Goal: Task Accomplishment & Management: Manage account settings

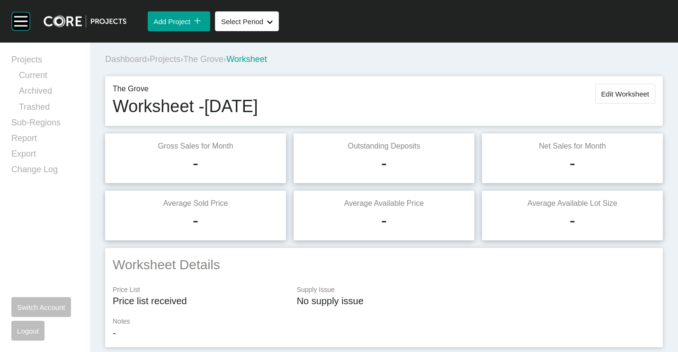
drag, startPoint x: 169, startPoint y: 59, endPoint x: 436, endPoint y: 14, distance: 270.2
click at [169, 59] on span "Projects" at bounding box center [165, 58] width 31 height 9
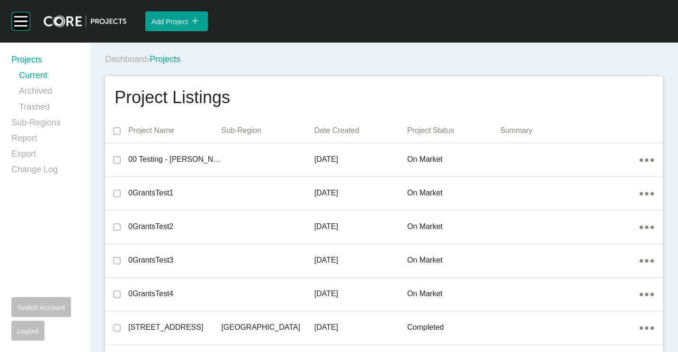
drag, startPoint x: 272, startPoint y: 84, endPoint x: 277, endPoint y: 81, distance: 5.3
click at [281, 54] on div "Dashboard › Projects" at bounding box center [385, 59] width 561 height 12
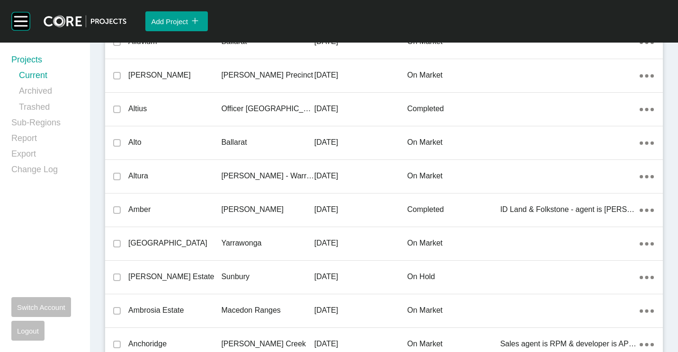
scroll to position [21619, 0]
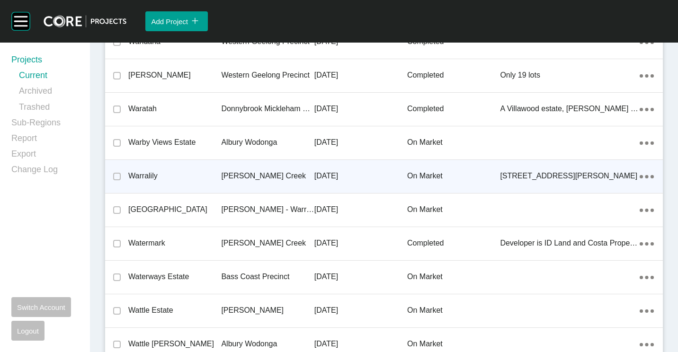
click at [226, 170] on div "[PERSON_NAME] Creek" at bounding box center [267, 175] width 93 height 29
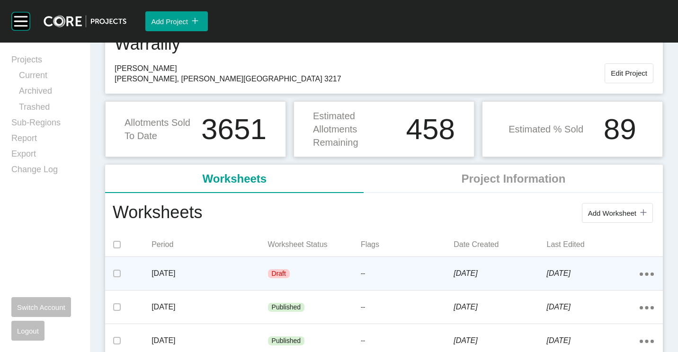
scroll to position [95, 0]
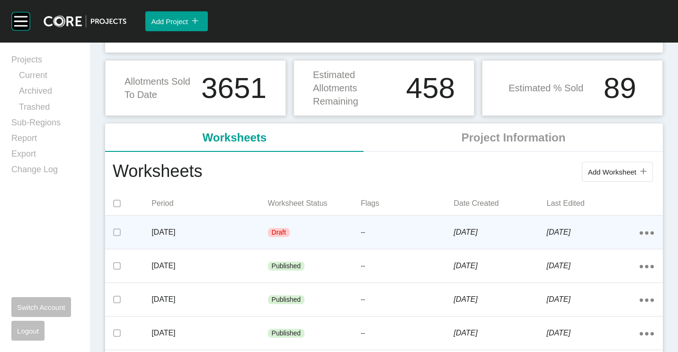
click at [239, 226] on div "[DATE]" at bounding box center [209, 232] width 116 height 29
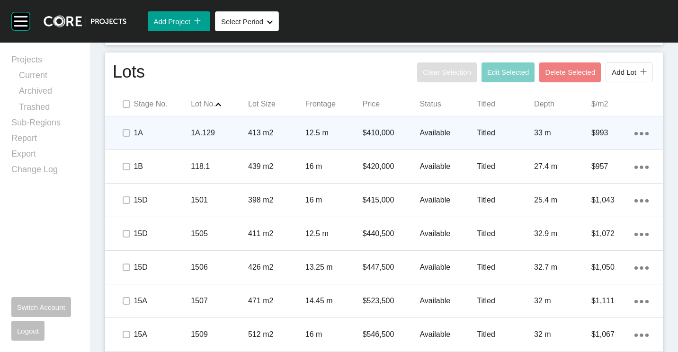
scroll to position [568, 0]
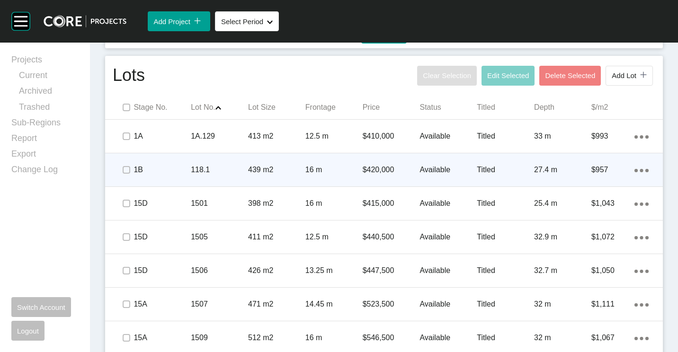
click at [637, 171] on icon "Action Menu Dots Copy 6 Created with Sketch." at bounding box center [641, 170] width 14 height 3
click at [604, 171] on link "Duplicate" at bounding box center [594, 172] width 35 height 14
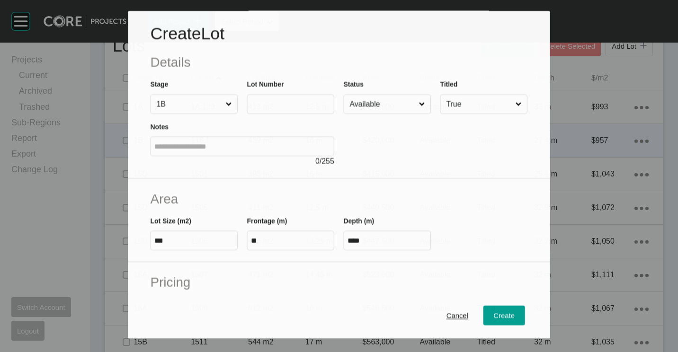
click at [275, 96] on label at bounding box center [290, 105] width 87 height 20
click at [275, 100] on input "text" at bounding box center [290, 104] width 79 height 8
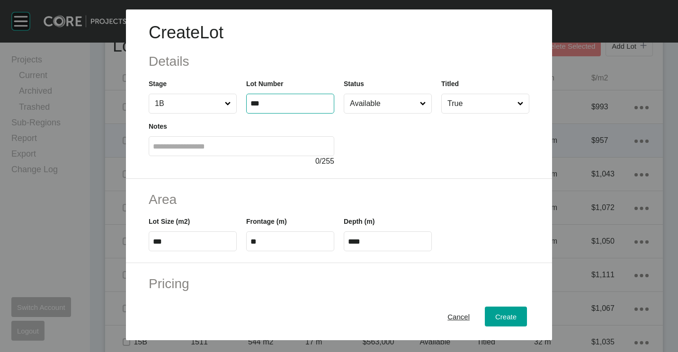
type input "***"
type input "*******"
click at [275, 97] on label "***" at bounding box center [290, 104] width 88 height 20
click at [275, 99] on input "***" at bounding box center [289, 103] width 79 height 8
type input "*****"
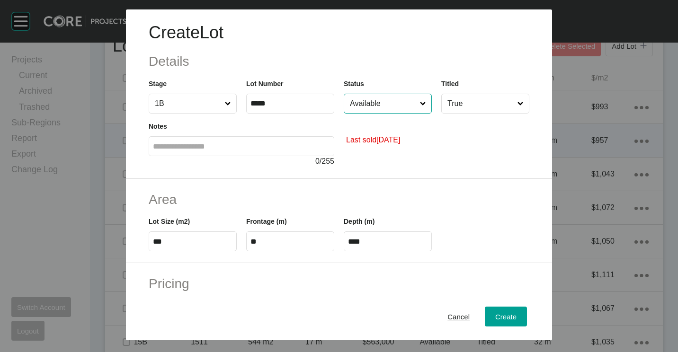
type input "******"
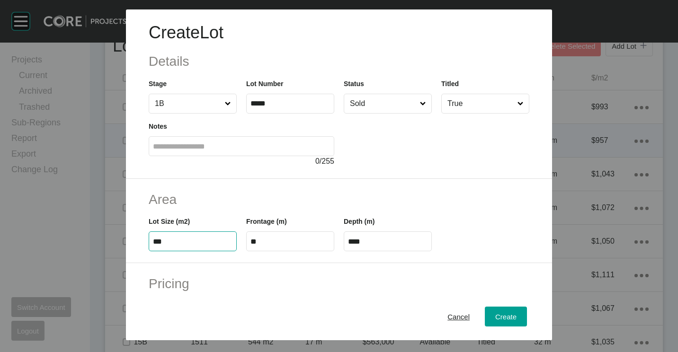
type input "***"
type input "****"
type input "*****"
type input "****"
type input "*****"
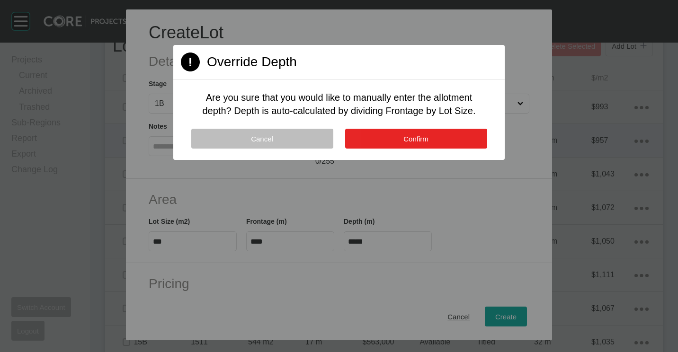
click at [388, 130] on button "Confirm" at bounding box center [416, 139] width 142 height 20
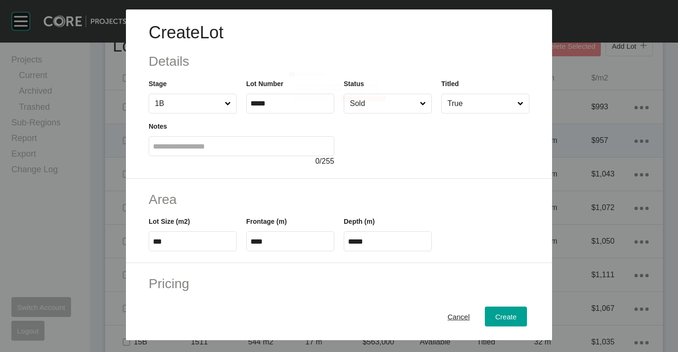
scroll to position [95, 0]
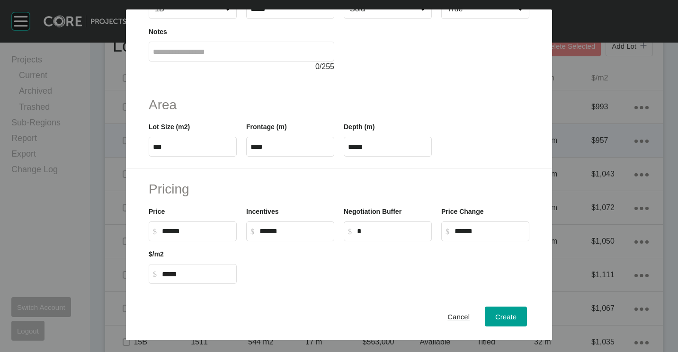
click at [205, 234] on input "******" at bounding box center [197, 231] width 71 height 8
type input "*"
type input "*******"
type input "***"
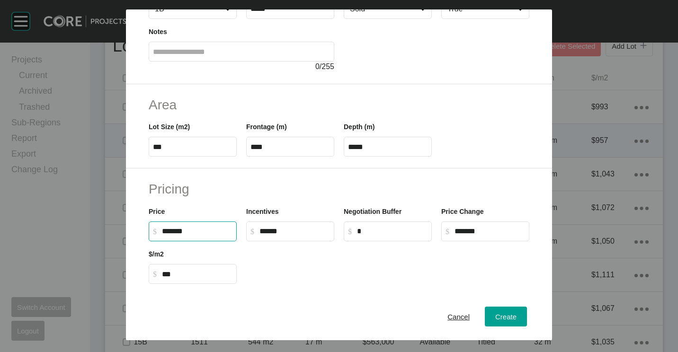
click at [284, 270] on div at bounding box center [387, 262] width 292 height 43
click at [511, 319] on div "Create" at bounding box center [506, 316] width 26 height 13
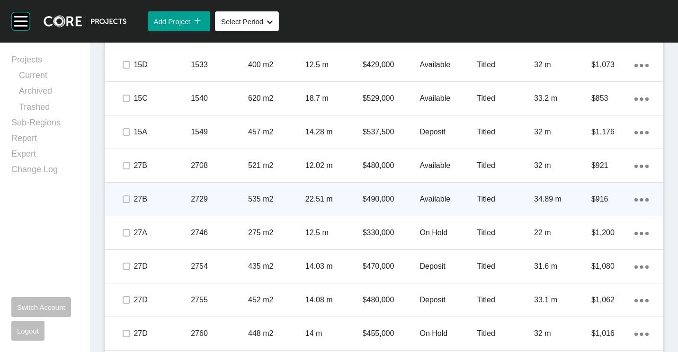
scroll to position [1372, 0]
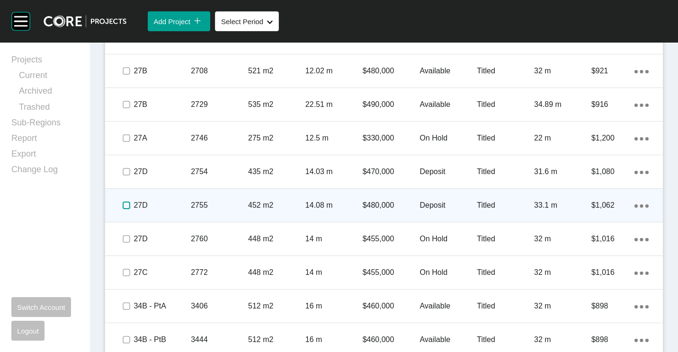
click at [128, 207] on label at bounding box center [127, 206] width 8 height 8
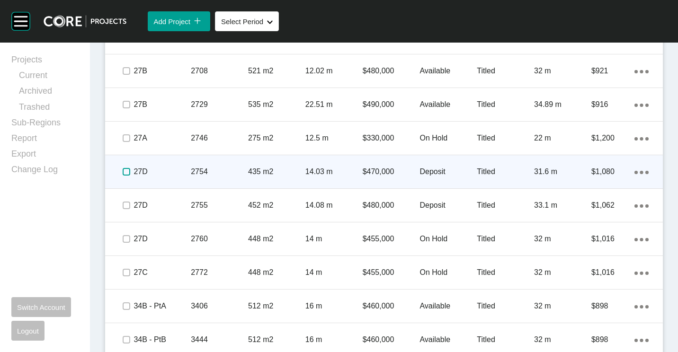
click at [126, 171] on label at bounding box center [127, 172] width 8 height 8
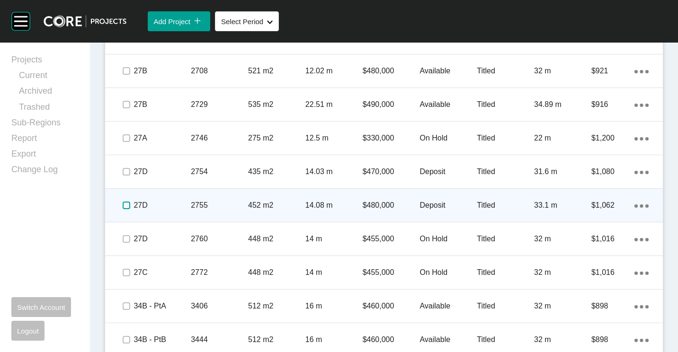
click at [124, 206] on label at bounding box center [127, 206] width 8 height 8
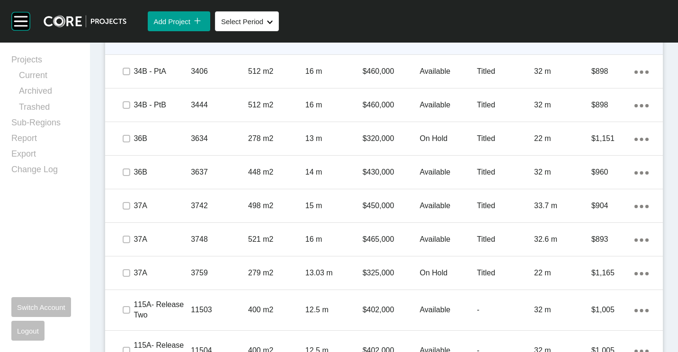
scroll to position [1609, 0]
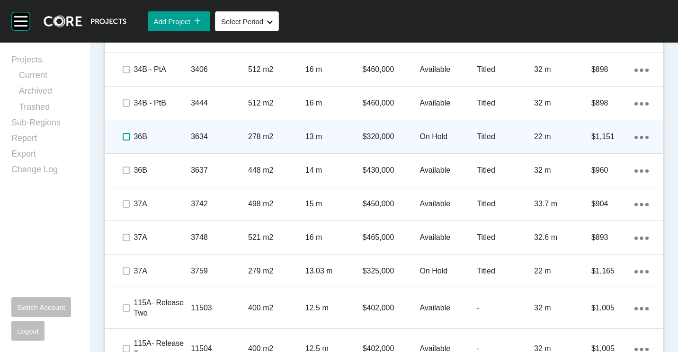
click at [125, 134] on label at bounding box center [127, 137] width 8 height 8
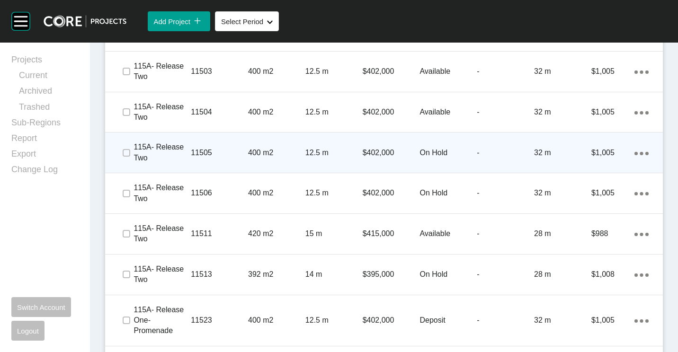
scroll to position [1987, 0]
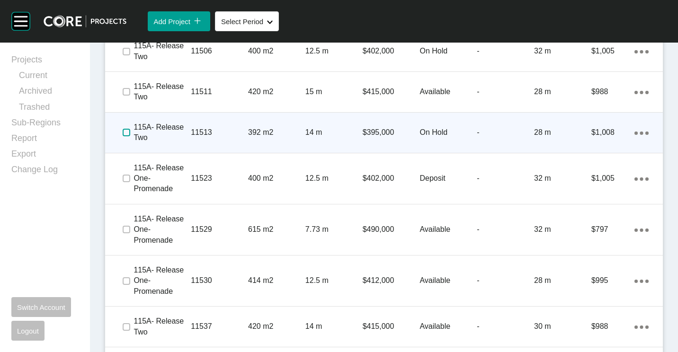
click at [125, 132] on label at bounding box center [127, 133] width 8 height 8
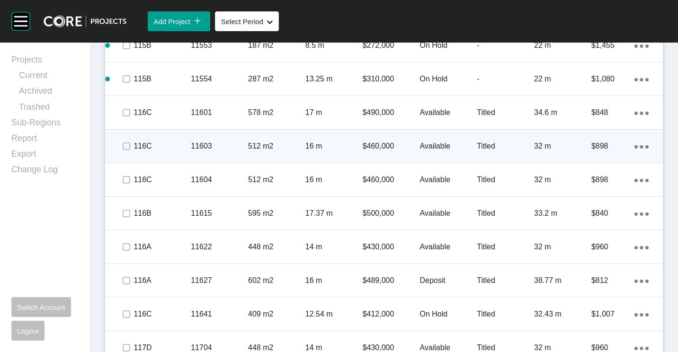
scroll to position [2555, 0]
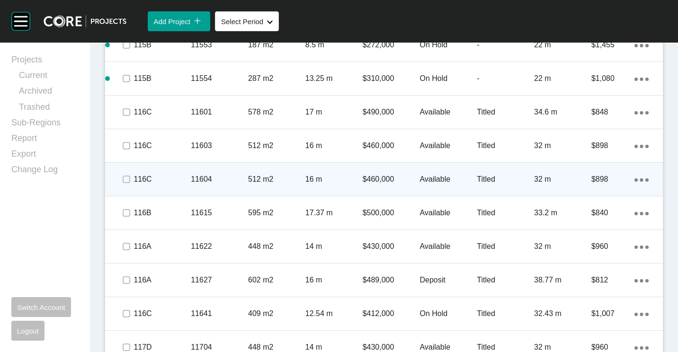
click at [634, 184] on div "Action Menu Dots Copy 6 Created with Sketch." at bounding box center [641, 179] width 14 height 10
click at [604, 181] on link "Duplicate" at bounding box center [594, 182] width 35 height 14
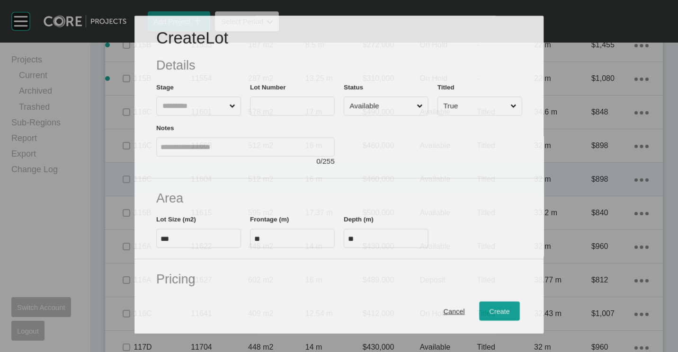
scroll to position [2526, 0]
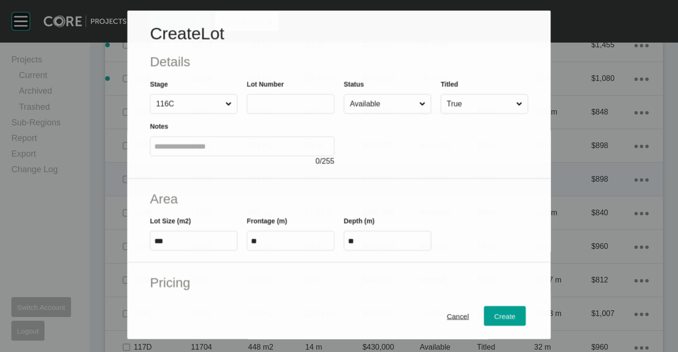
click at [272, 97] on label at bounding box center [291, 104] width 88 height 20
click at [272, 100] on input "text" at bounding box center [290, 104] width 79 height 8
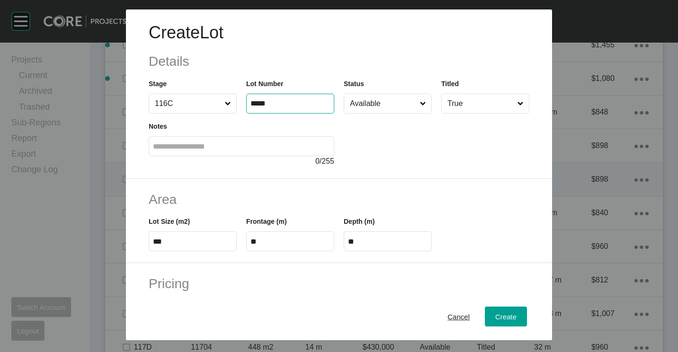
type input "*****"
type input "*******"
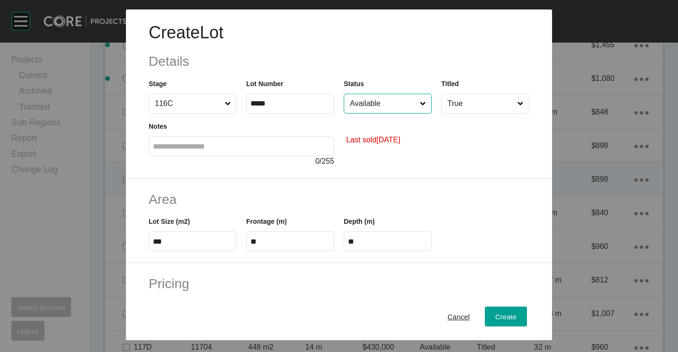
click at [370, 102] on input "Available" at bounding box center [383, 103] width 70 height 19
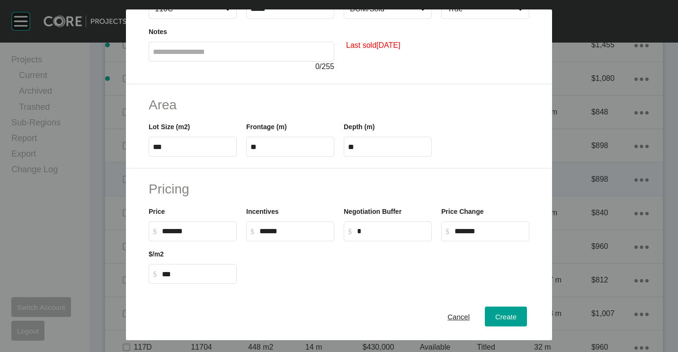
click at [192, 141] on label "***" at bounding box center [193, 147] width 88 height 20
click at [192, 143] on input "***" at bounding box center [192, 147] width 79 height 8
type input "*"
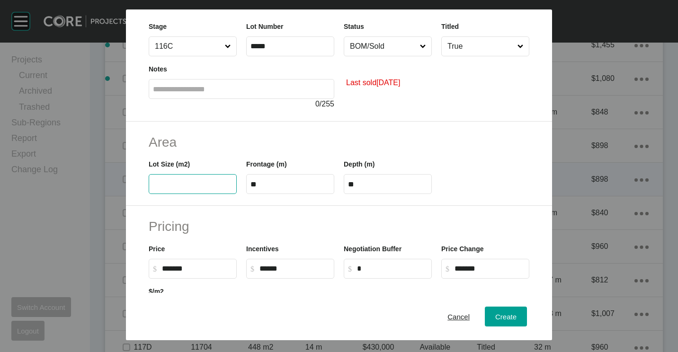
scroll to position [47, 0]
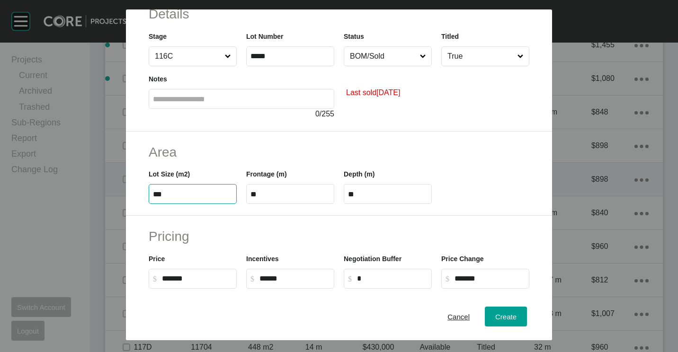
type input "***"
type input "****"
type input "*****"
type input "****"
type input "*****"
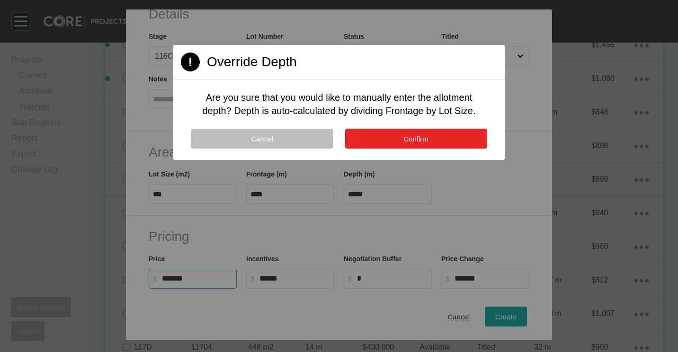
click at [422, 138] on span "Confirm" at bounding box center [415, 139] width 25 height 8
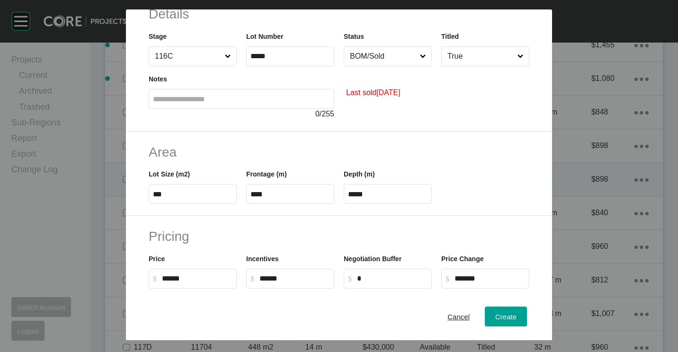
click at [214, 275] on input "******" at bounding box center [197, 278] width 71 height 8
type input "*"
type input "*******"
type input "******"
type input "*****"
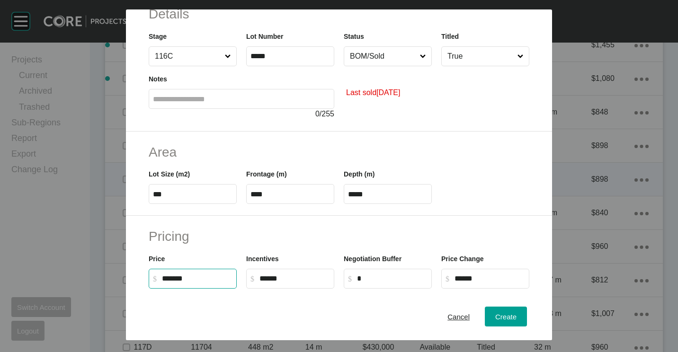
drag, startPoint x: 476, startPoint y: 206, endPoint x: 472, endPoint y: 212, distance: 8.1
click at [477, 206] on div "Area Lot Size (m2) *** Frontage (m) **** Depth (m) *****" at bounding box center [339, 174] width 426 height 85
click at [495, 316] on span "Create" at bounding box center [505, 317] width 21 height 8
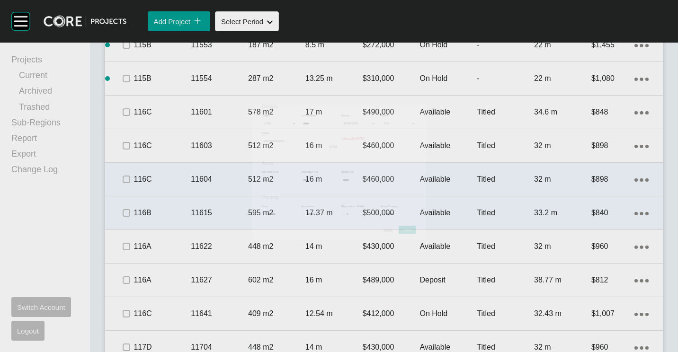
scroll to position [2555, 0]
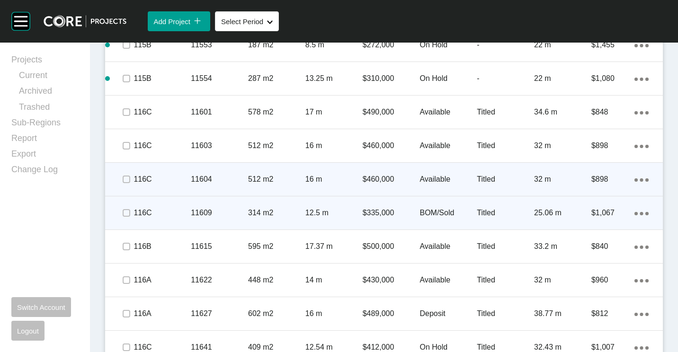
click at [347, 214] on p "12.5 m" at bounding box center [333, 213] width 57 height 10
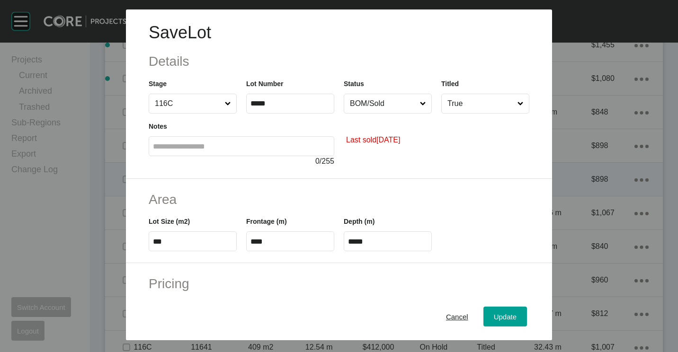
scroll to position [189, 0]
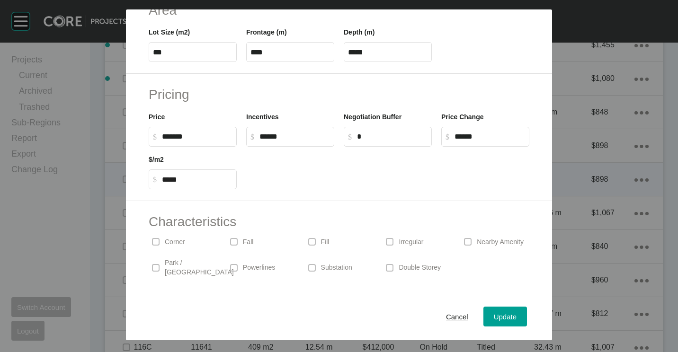
click at [400, 139] on input "*" at bounding box center [392, 136] width 71 height 8
type input "*"
type input "****"
type input "******"
type input "*****"
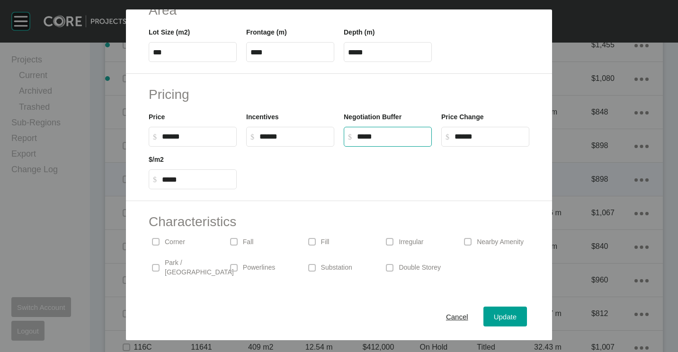
click at [207, 135] on input "******" at bounding box center [197, 136] width 71 height 8
type input "*******"
type input "*"
type input "*****"
click at [309, 159] on div at bounding box center [387, 168] width 292 height 43
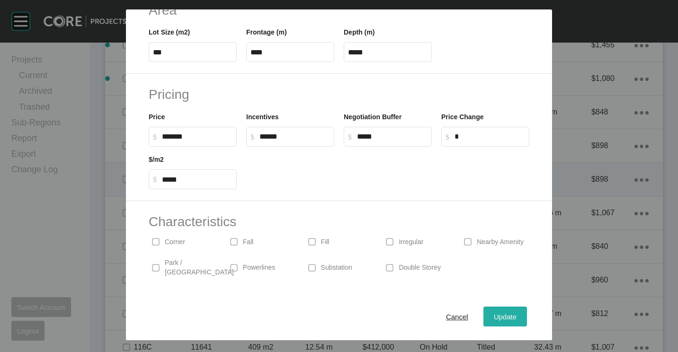
click at [491, 321] on div "Update" at bounding box center [504, 316] width 27 height 13
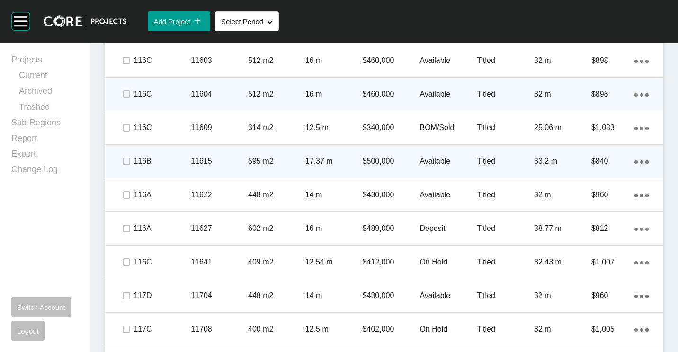
scroll to position [2650, 0]
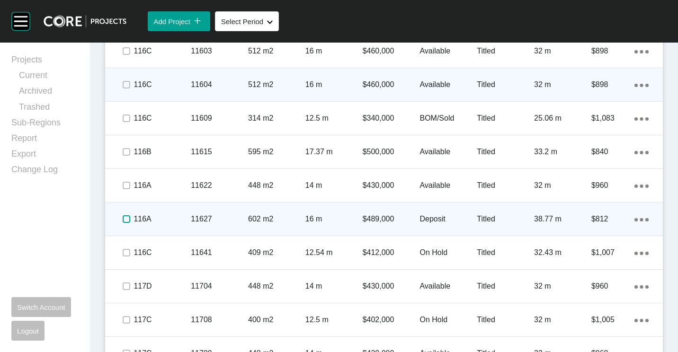
click at [124, 218] on label at bounding box center [127, 219] width 8 height 8
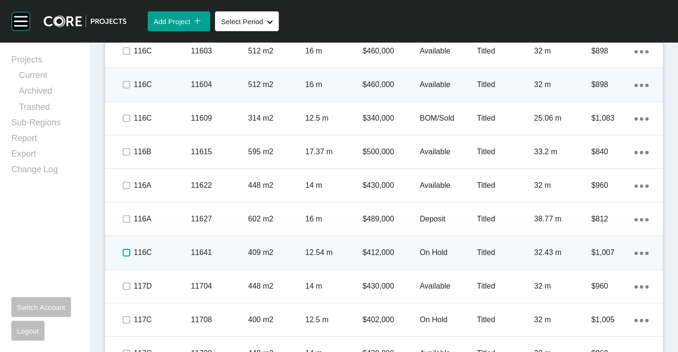
click at [125, 253] on label at bounding box center [127, 253] width 8 height 8
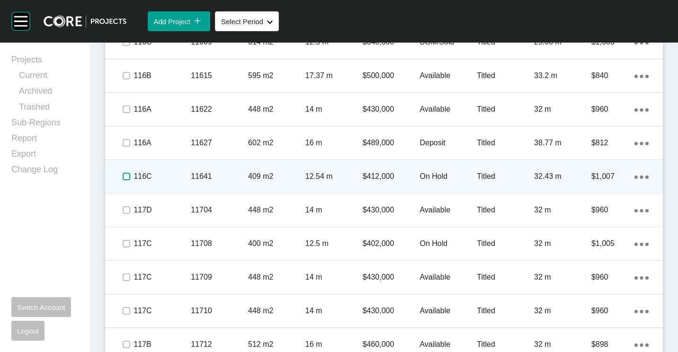
scroll to position [2744, 0]
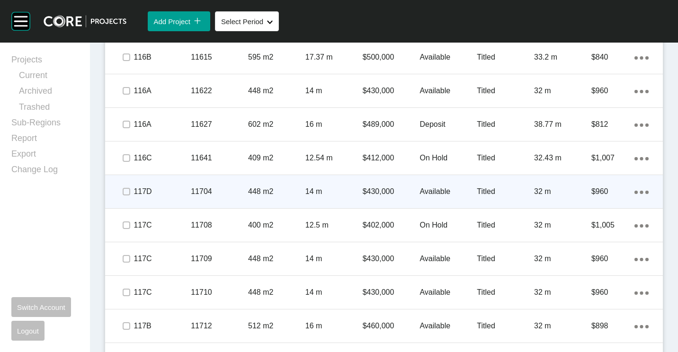
click at [635, 191] on icon "Action Menu Dots Copy 6 Created with Sketch." at bounding box center [641, 192] width 14 height 3
click at [601, 197] on link "Duplicate" at bounding box center [594, 194] width 35 height 14
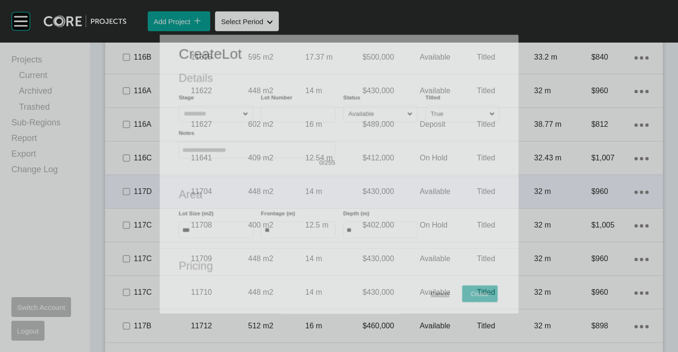
scroll to position [2715, 0]
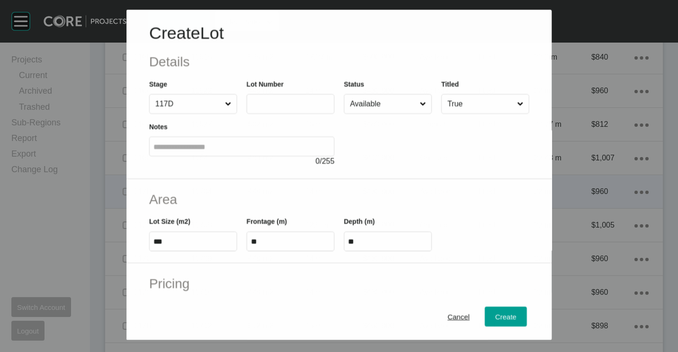
click at [279, 105] on input "text" at bounding box center [289, 104] width 79 height 8
type input "*****"
type input "*******"
click at [390, 105] on input "Available" at bounding box center [383, 103] width 70 height 19
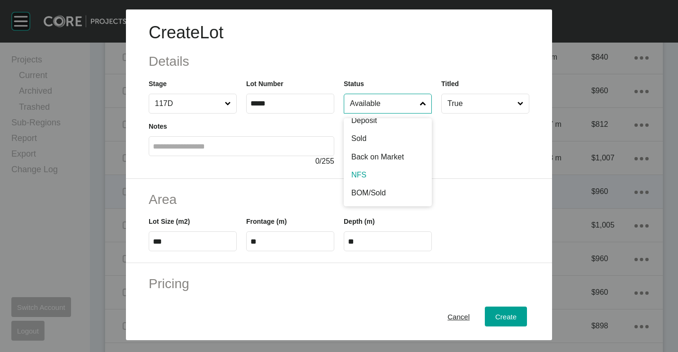
scroll to position [47, 0]
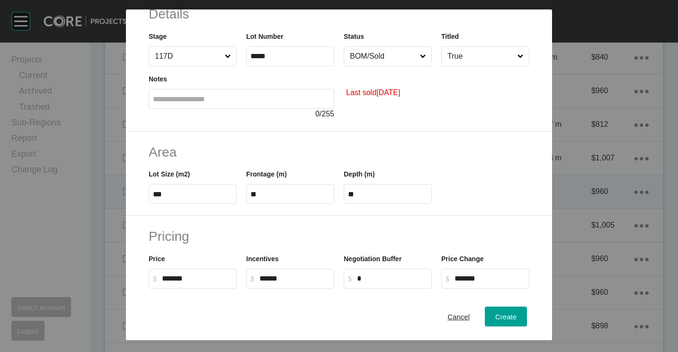
click at [195, 199] on label "***" at bounding box center [193, 194] width 88 height 20
click at [195, 198] on input "***" at bounding box center [192, 194] width 79 height 8
type input "*"
type input "***"
type input "****"
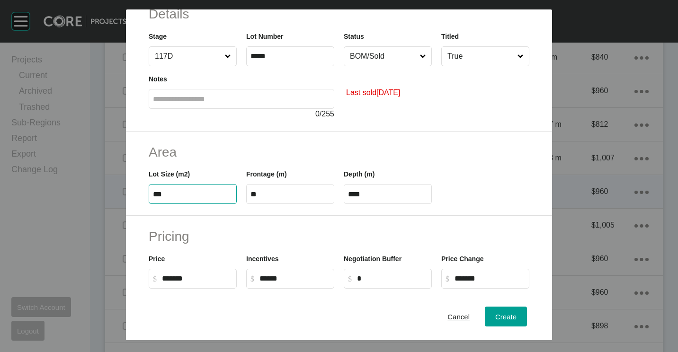
type input "*****"
type input "****"
type input "*****"
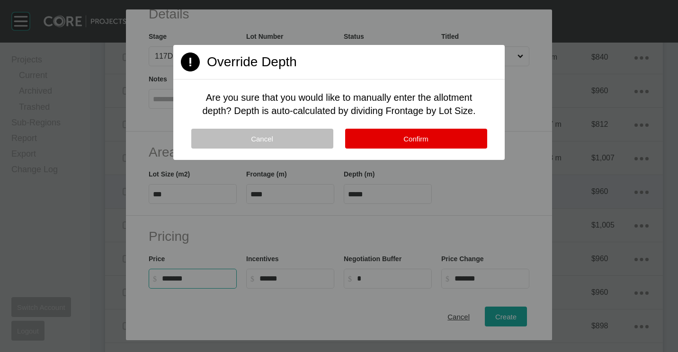
drag, startPoint x: 372, startPoint y: 118, endPoint x: 378, endPoint y: 128, distance: 11.9
click at [373, 119] on div "Page 1 Created with Sketch. Override Depth Are you sure that you would like to …" at bounding box center [338, 102] width 331 height 115
click at [379, 128] on div "Page 1 Created with Sketch. Override Depth Are you sure that you would like to …" at bounding box center [338, 102] width 331 height 115
drag, startPoint x: 396, startPoint y: 147, endPoint x: 397, endPoint y: 141, distance: 5.7
click at [396, 147] on button "Confirm" at bounding box center [416, 139] width 142 height 20
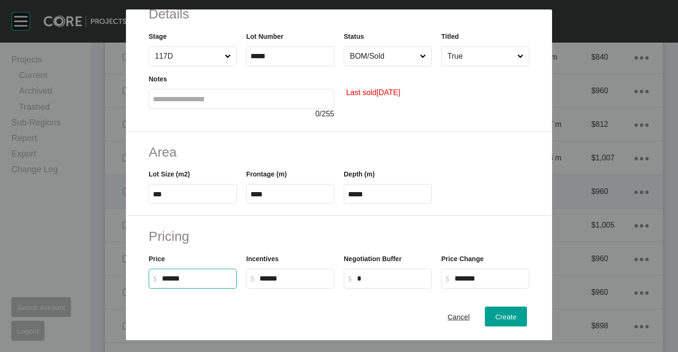
click at [225, 280] on input "******" at bounding box center [197, 278] width 71 height 8
type input "*"
type input "******"
type input "*****"
type input "*******"
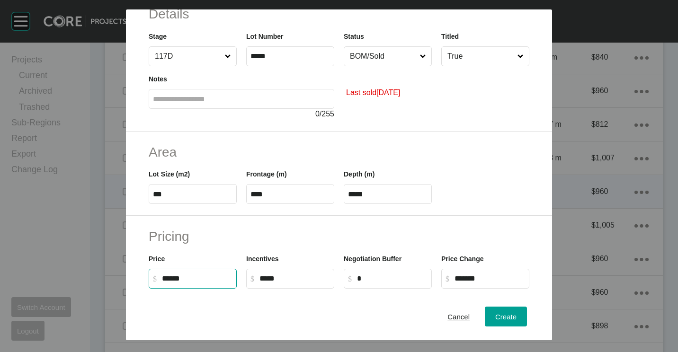
type input "*"
type input "*****"
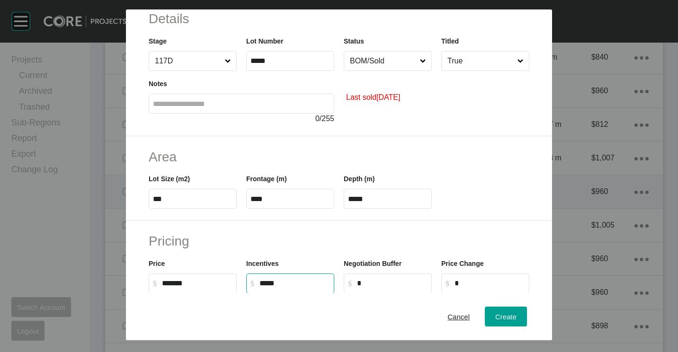
scroll to position [0, 0]
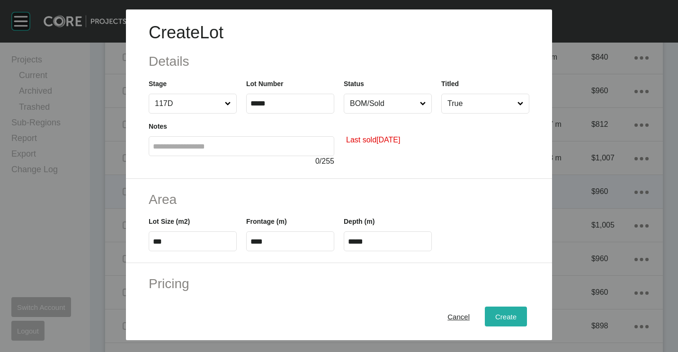
type input "******"
click at [493, 321] on div "Create" at bounding box center [506, 316] width 26 height 13
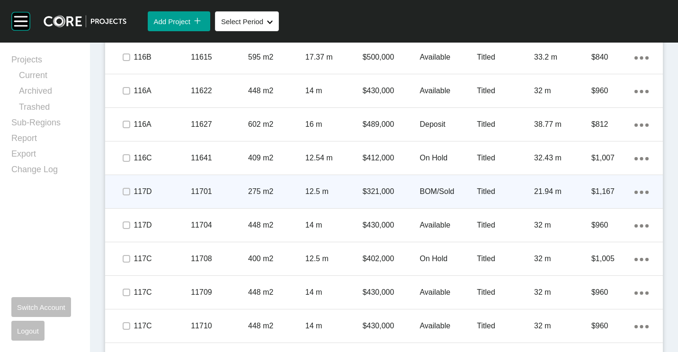
scroll to position [2792, 0]
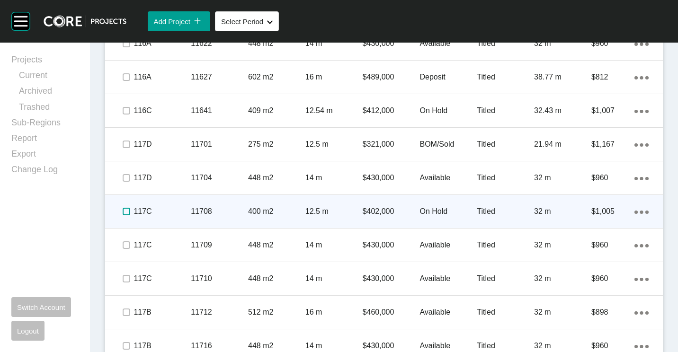
click at [123, 212] on label at bounding box center [127, 212] width 8 height 8
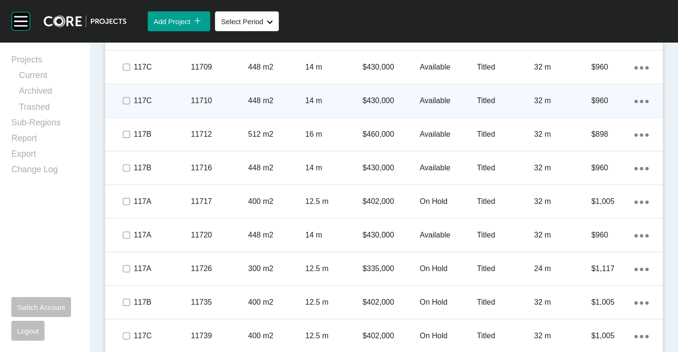
scroll to position [2981, 0]
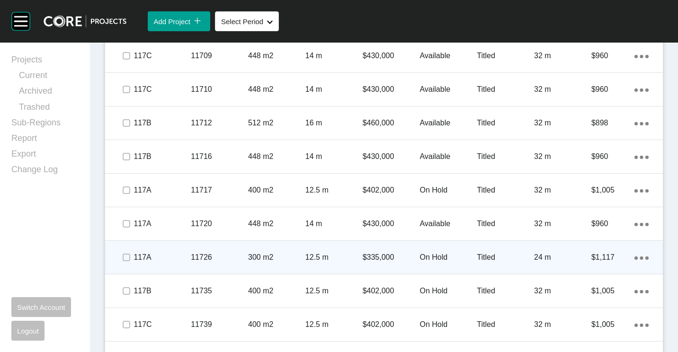
click at [634, 258] on icon "Action Menu Dots Copy 6 Created with Sketch." at bounding box center [641, 257] width 14 height 3
click at [594, 262] on link "Duplicate" at bounding box center [594, 260] width 35 height 14
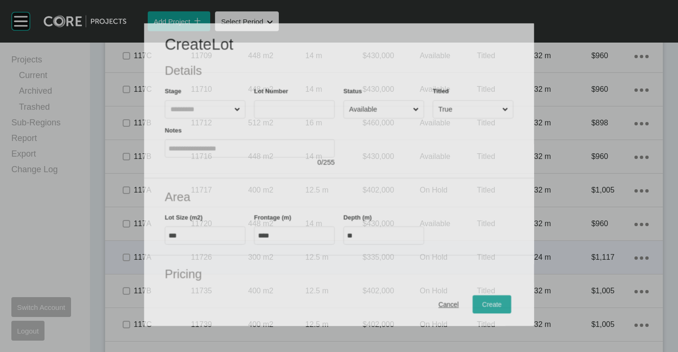
scroll to position [2952, 0]
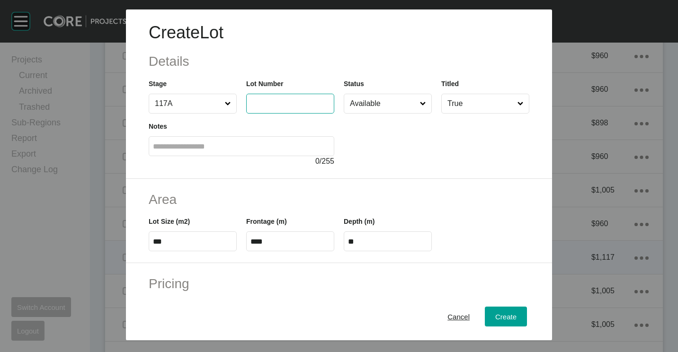
click at [300, 106] on input "text" at bounding box center [289, 103] width 79 height 8
type input "*****"
type input "*******"
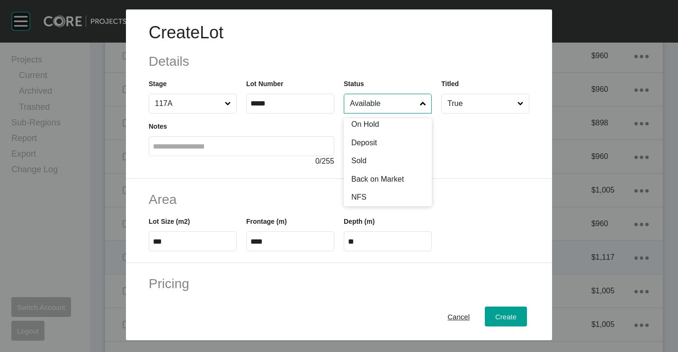
scroll to position [46, 0]
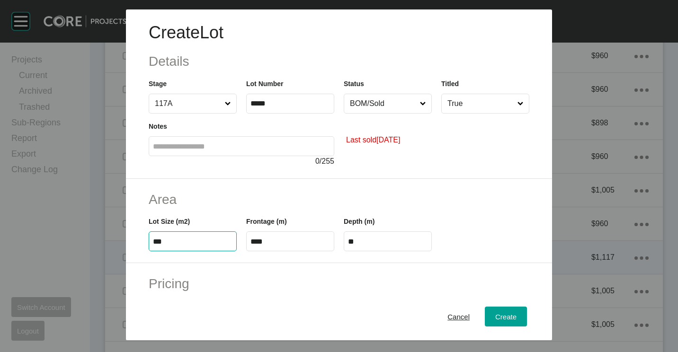
type input "***"
type input "**"
type input "***"
type input "**"
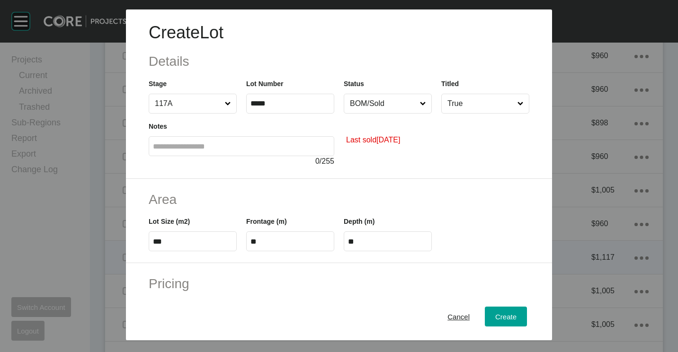
type input "*"
type input "*******"
type input "*****"
type input "*"
type input "*****"
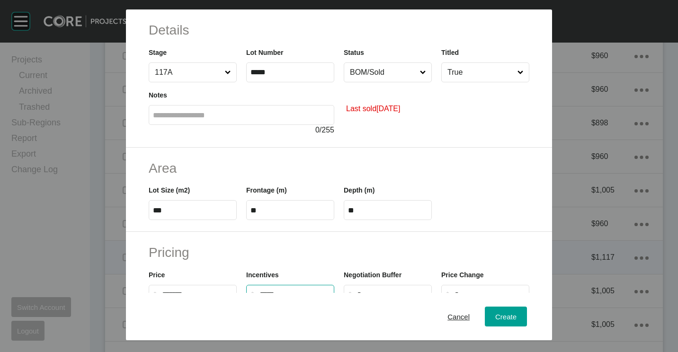
scroll to position [0, 0]
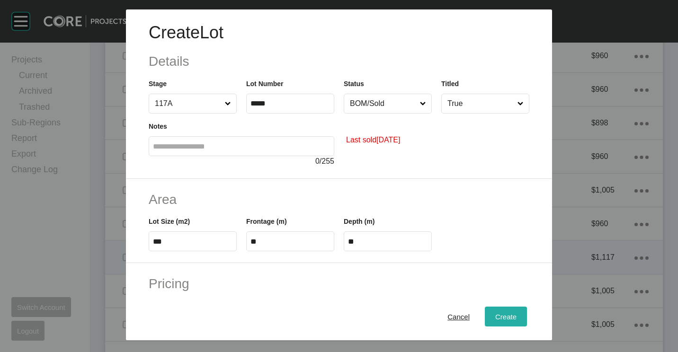
type input "******"
click at [495, 318] on span "Create" at bounding box center [505, 317] width 21 height 8
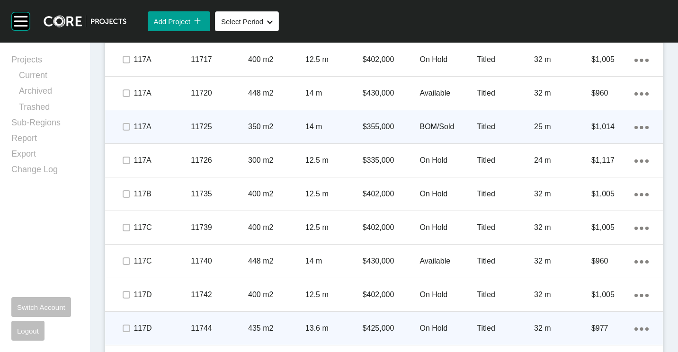
scroll to position [3123, 0]
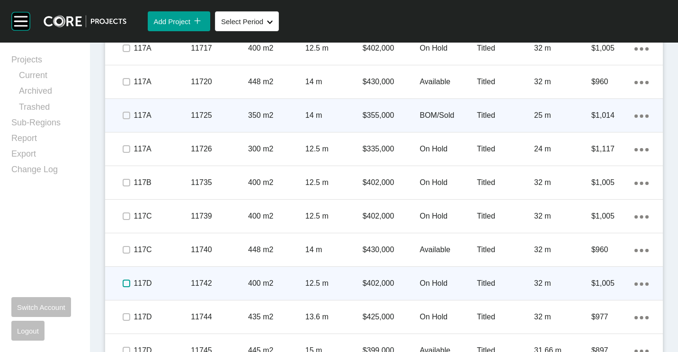
click at [125, 283] on label at bounding box center [127, 284] width 8 height 8
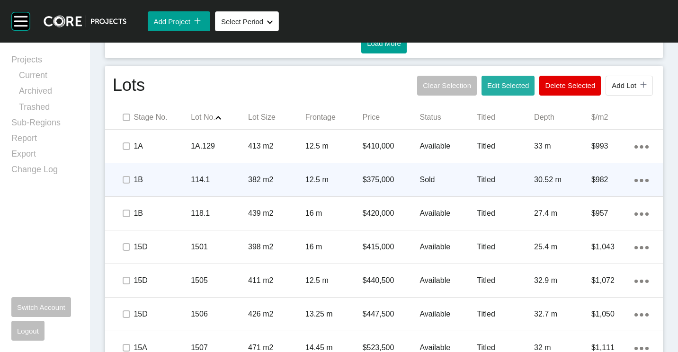
scroll to position [426, 0]
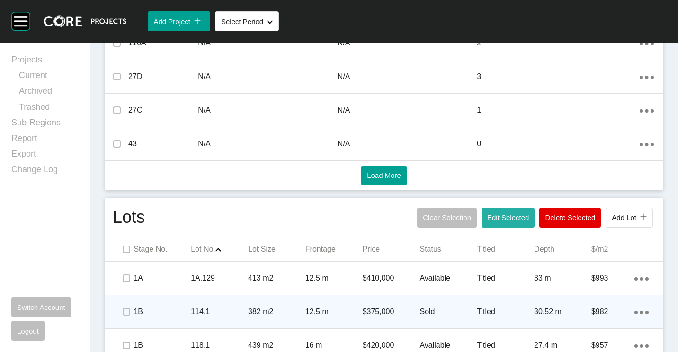
click at [487, 213] on span "Edit Selected" at bounding box center [508, 217] width 42 height 8
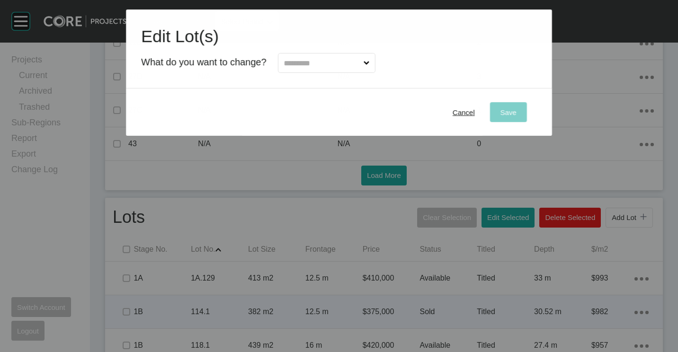
click at [358, 51] on div at bounding box center [320, 60] width 109 height 25
click at [354, 61] on input "text" at bounding box center [321, 62] width 79 height 19
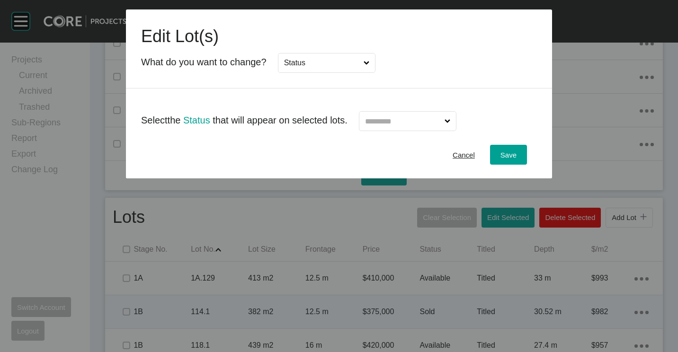
click at [415, 111] on div at bounding box center [401, 117] width 109 height 27
click at [414, 118] on input "text" at bounding box center [402, 121] width 79 height 19
click at [514, 152] on span "Save" at bounding box center [508, 155] width 16 height 8
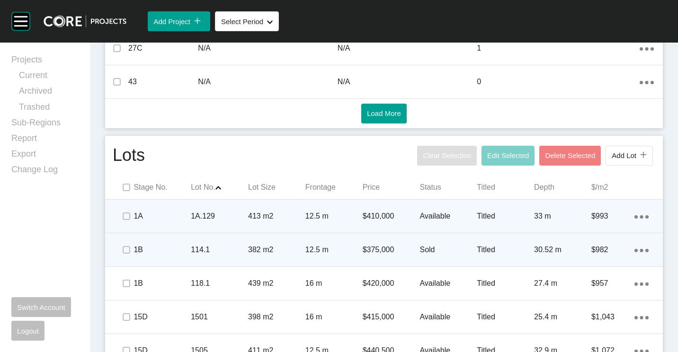
scroll to position [568, 0]
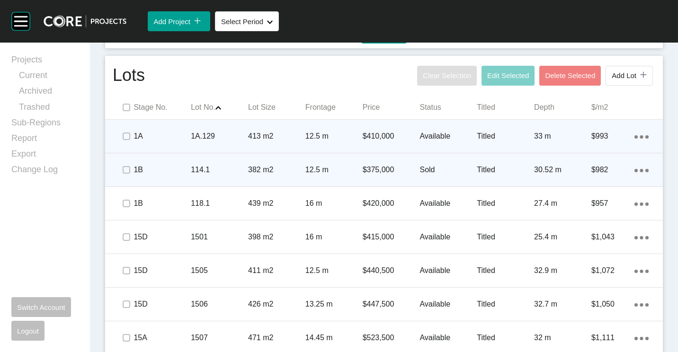
click at [320, 150] on div "12.5 m" at bounding box center [333, 136] width 57 height 29
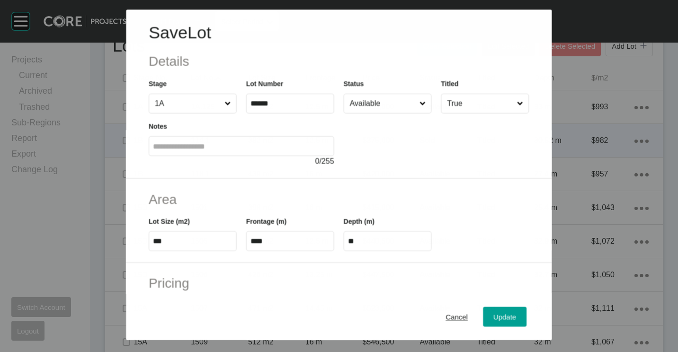
click at [396, 121] on div at bounding box center [436, 140] width 185 height 53
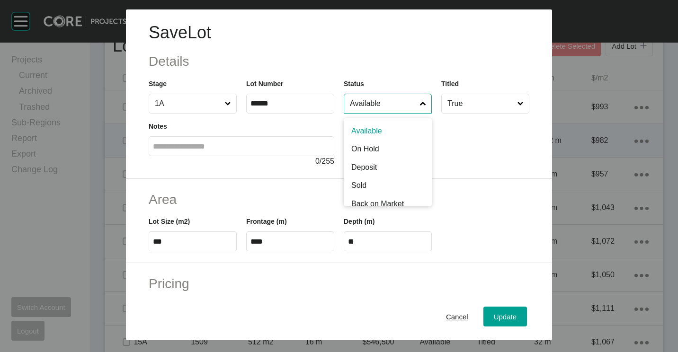
click at [396, 112] on input "Available" at bounding box center [383, 103] width 70 height 19
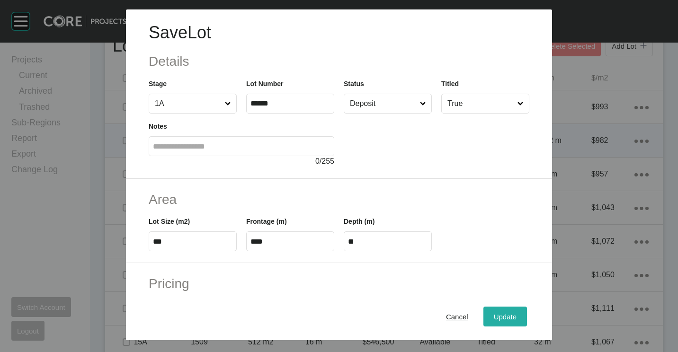
click at [500, 312] on div "Update" at bounding box center [504, 316] width 27 height 13
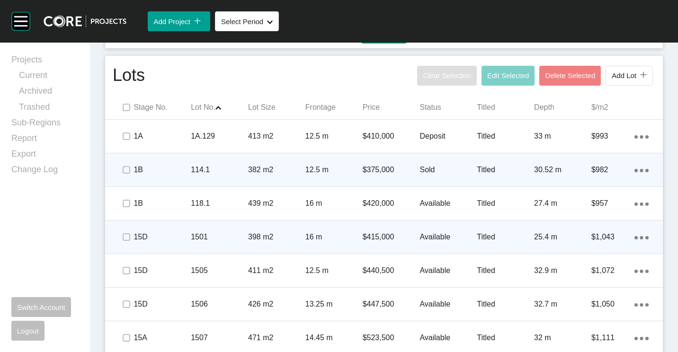
click at [333, 242] on p "16 m" at bounding box center [333, 237] width 57 height 10
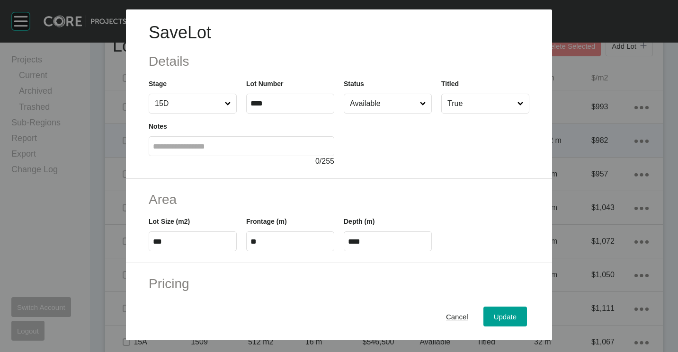
click at [372, 112] on input "Available" at bounding box center [383, 103] width 70 height 19
click at [493, 321] on div "Update" at bounding box center [504, 316] width 27 height 13
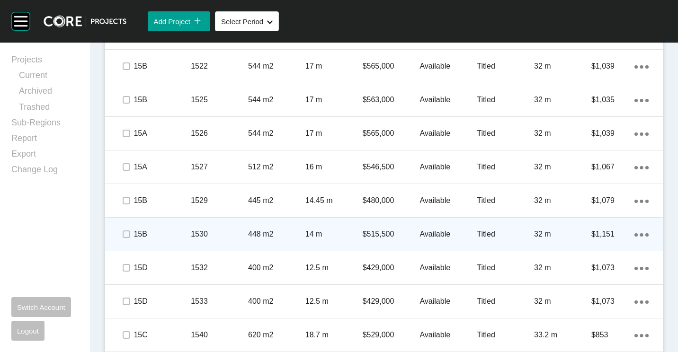
scroll to position [1088, 0]
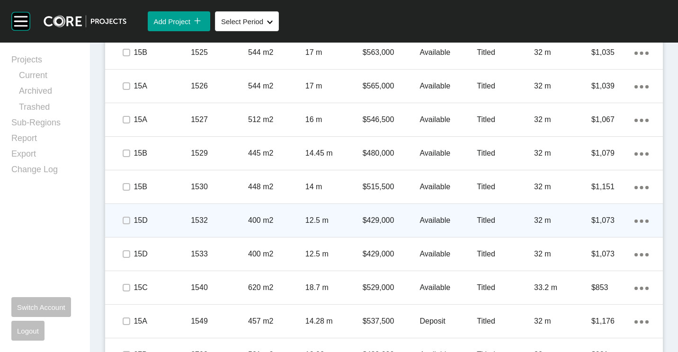
click at [298, 216] on p "400 m2" at bounding box center [276, 220] width 57 height 10
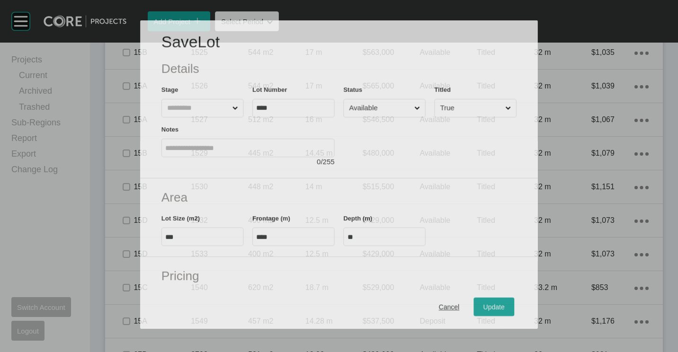
scroll to position [1059, 0]
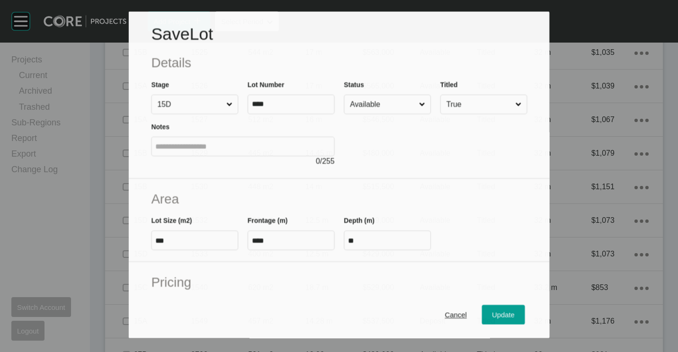
click at [388, 106] on input "Available" at bounding box center [382, 104] width 69 height 19
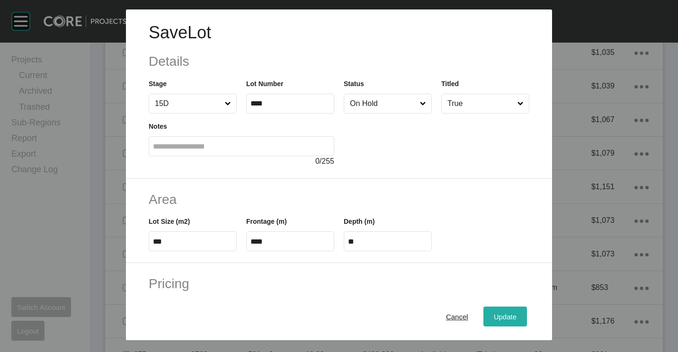
click at [498, 313] on span "Update" at bounding box center [505, 317] width 23 height 8
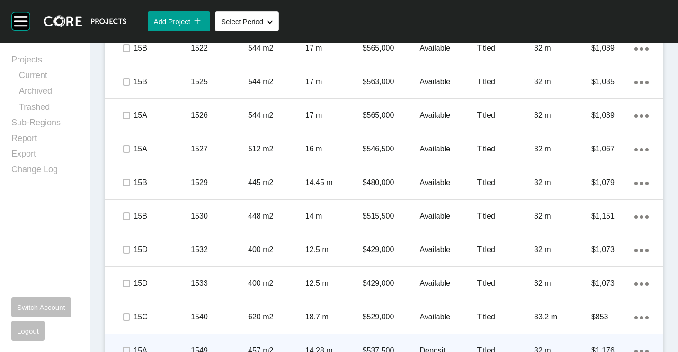
scroll to position [1088, 0]
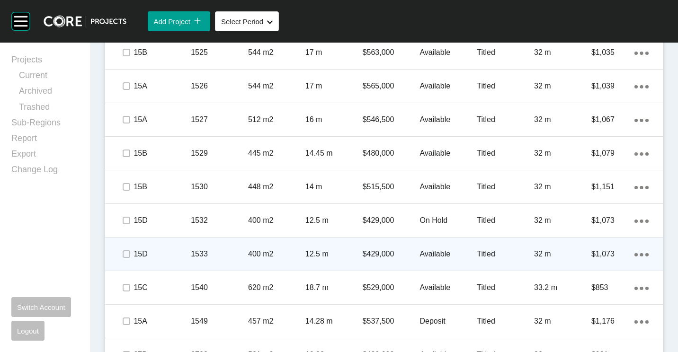
click at [248, 247] on div "400 m2" at bounding box center [276, 253] width 57 height 29
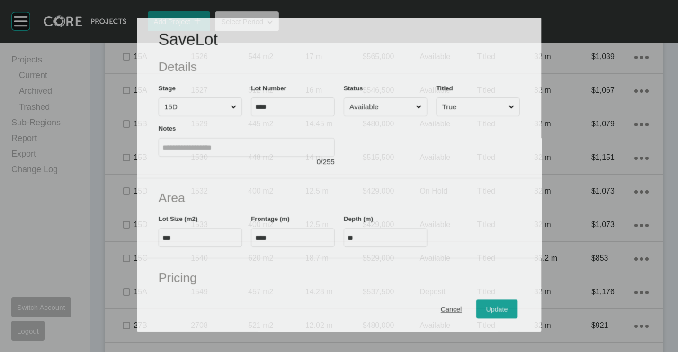
scroll to position [1059, 0]
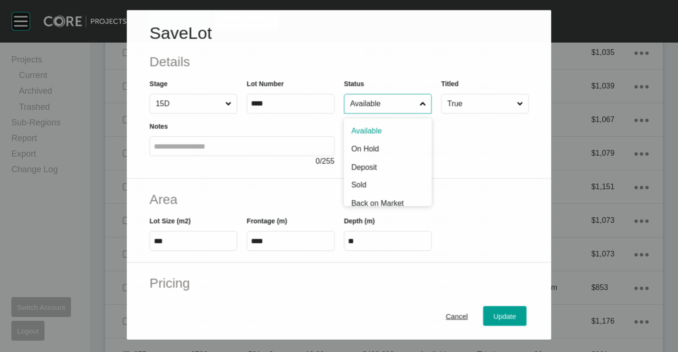
click at [375, 110] on input "Available" at bounding box center [383, 104] width 70 height 19
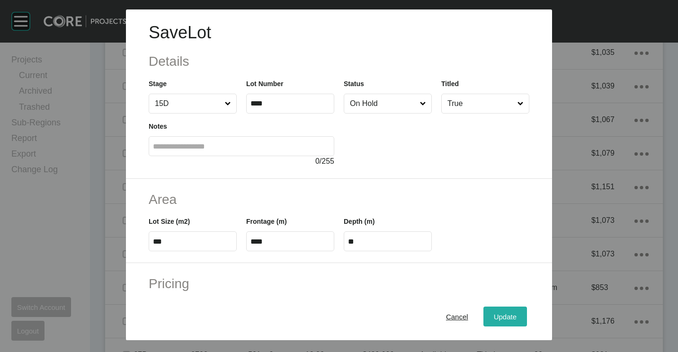
click at [502, 325] on button "Update" at bounding box center [505, 317] width 44 height 20
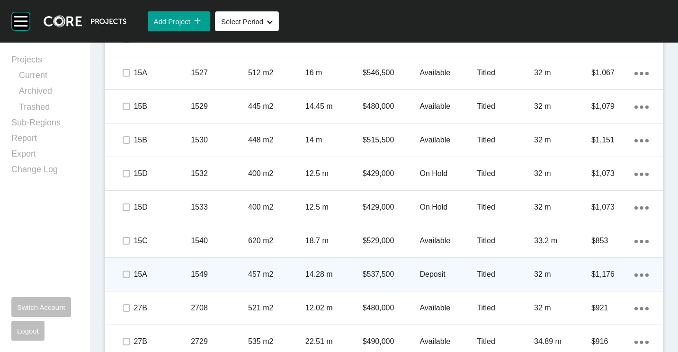
scroll to position [1183, 0]
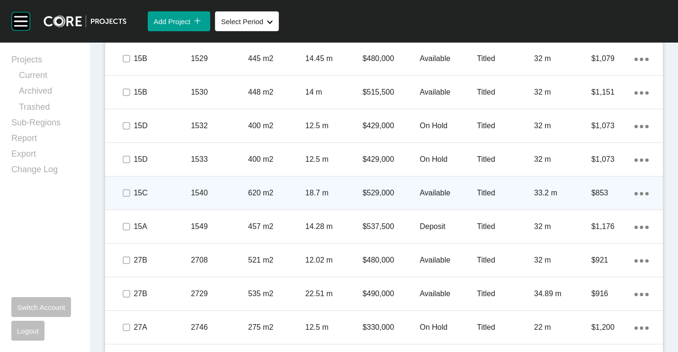
click at [269, 195] on p "620 m2" at bounding box center [276, 193] width 57 height 10
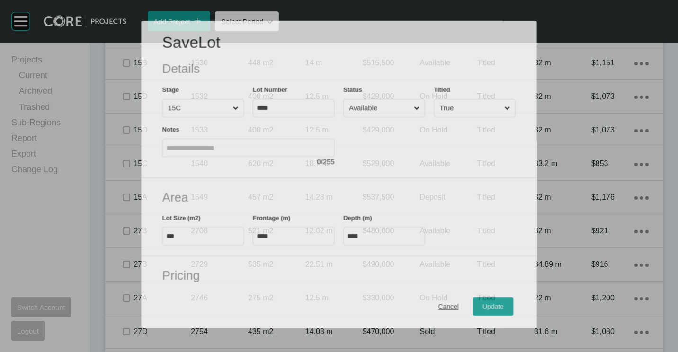
scroll to position [1154, 0]
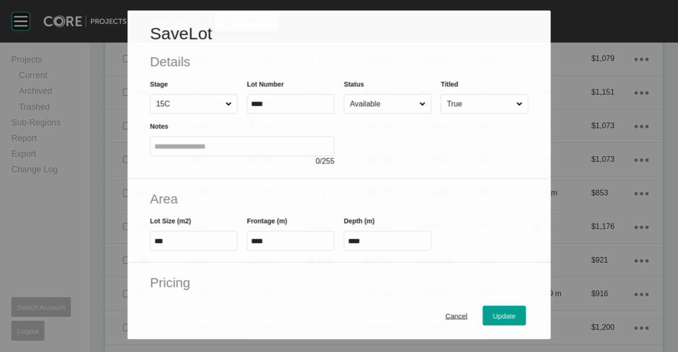
click at [378, 116] on div at bounding box center [436, 140] width 185 height 53
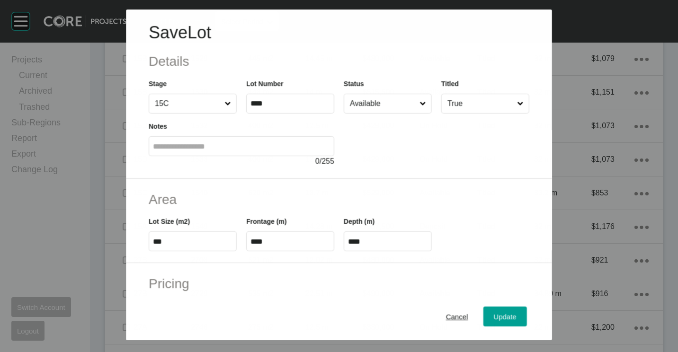
click at [373, 100] on input "Available" at bounding box center [383, 103] width 70 height 19
click at [494, 314] on span "Update" at bounding box center [505, 317] width 23 height 8
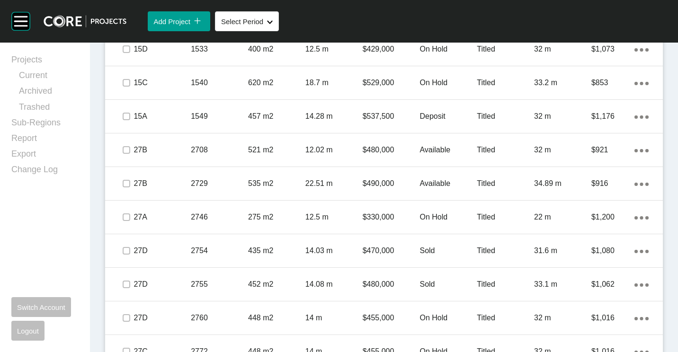
scroll to position [1325, 0]
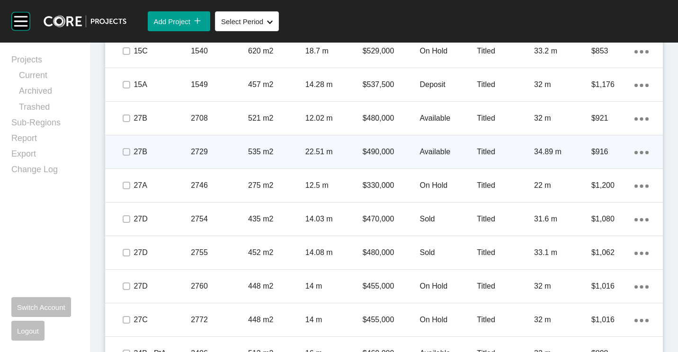
click at [237, 149] on p "2729" at bounding box center [219, 152] width 57 height 10
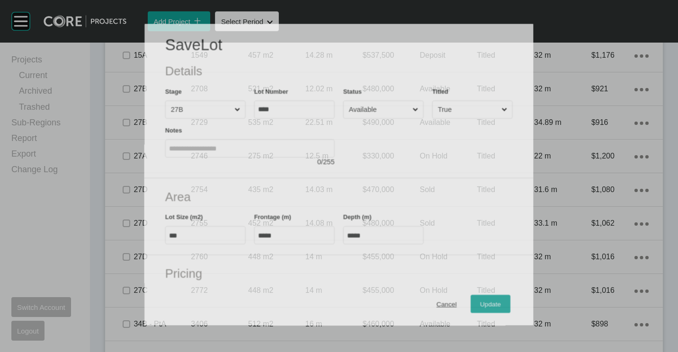
scroll to position [1296, 0]
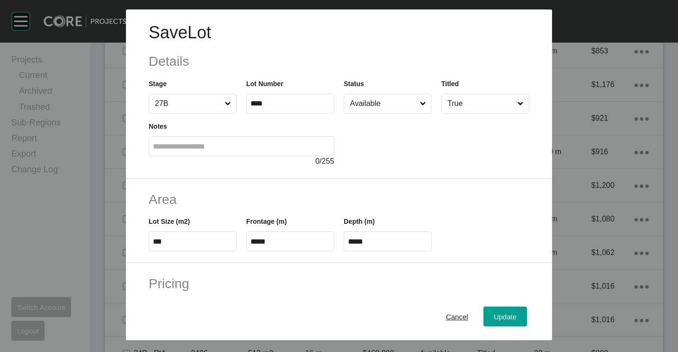
click at [386, 106] on input "Available" at bounding box center [383, 103] width 70 height 19
drag, startPoint x: 493, startPoint y: 314, endPoint x: 484, endPoint y: 284, distance: 31.7
click at [494, 314] on span "Update" at bounding box center [505, 317] width 23 height 8
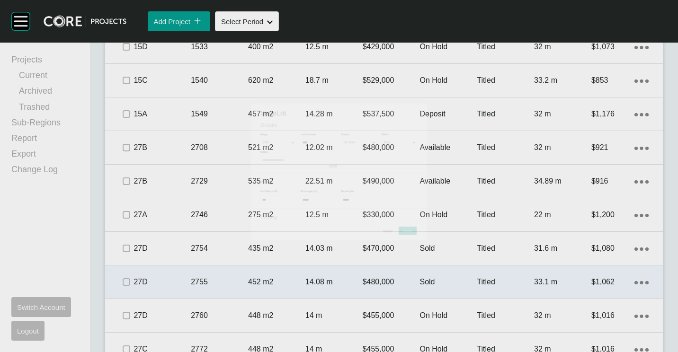
scroll to position [1325, 0]
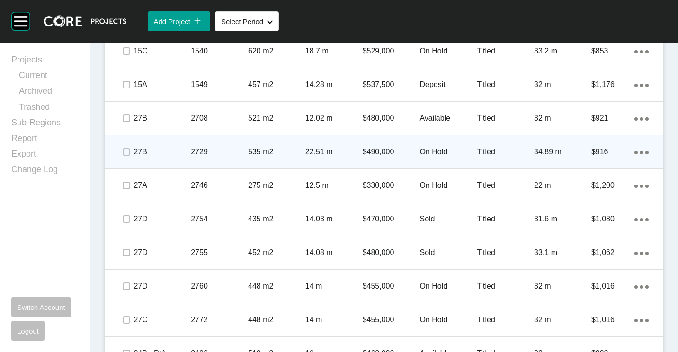
click at [284, 152] on p "535 m2" at bounding box center [276, 152] width 57 height 10
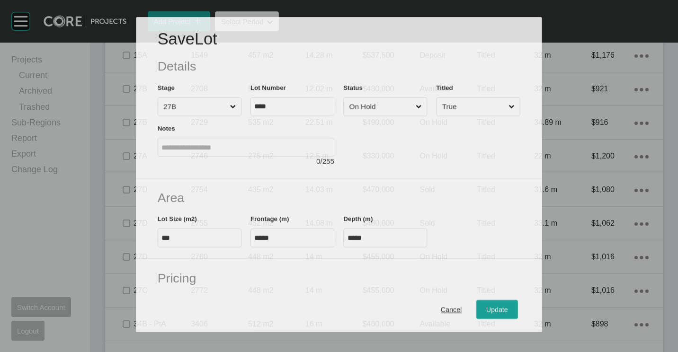
scroll to position [1296, 0]
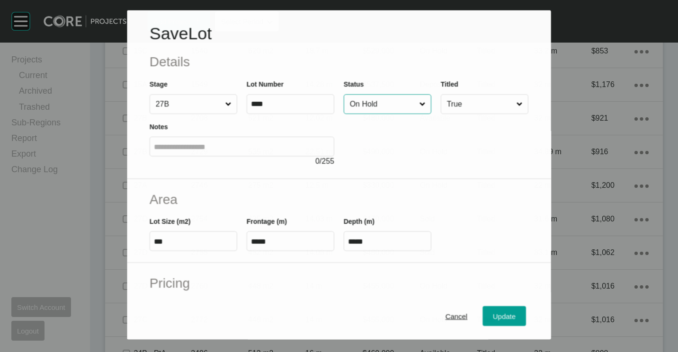
click at [388, 97] on input "On Hold" at bounding box center [383, 104] width 70 height 19
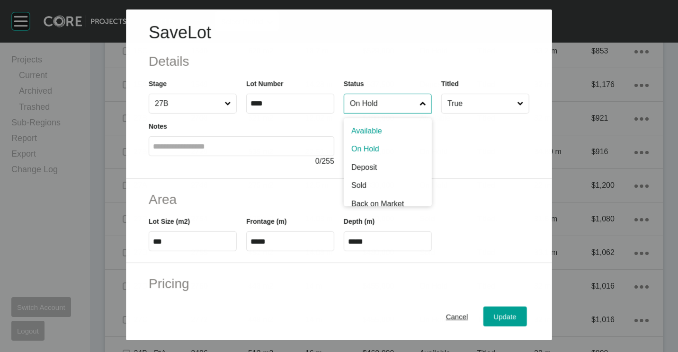
drag, startPoint x: 386, startPoint y: 123, endPoint x: 393, endPoint y: 134, distance: 12.6
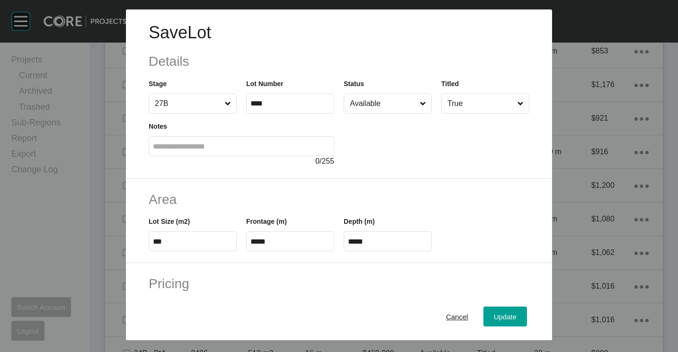
drag, startPoint x: 503, startPoint y: 322, endPoint x: 493, endPoint y: 286, distance: 37.9
click at [503, 322] on div "Update" at bounding box center [504, 316] width 27 height 13
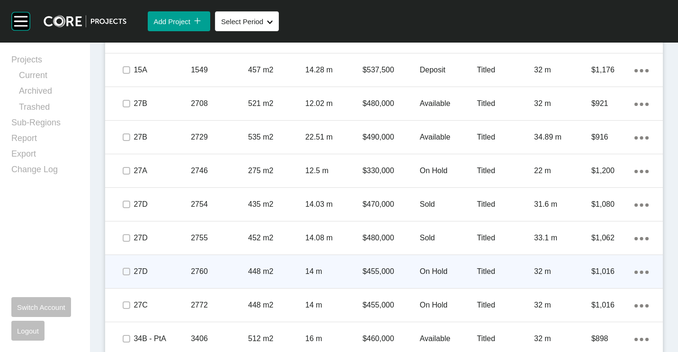
scroll to position [1372, 0]
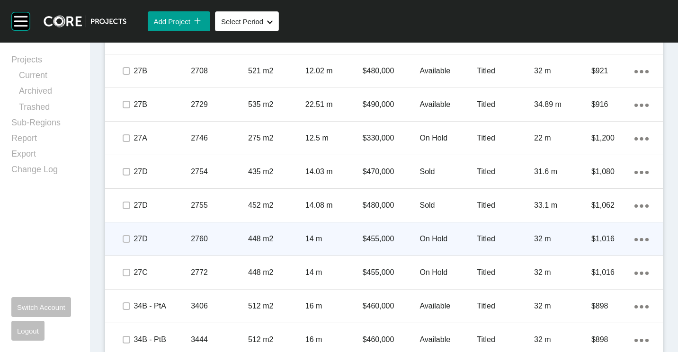
click at [256, 237] on p "448 m2" at bounding box center [276, 239] width 57 height 10
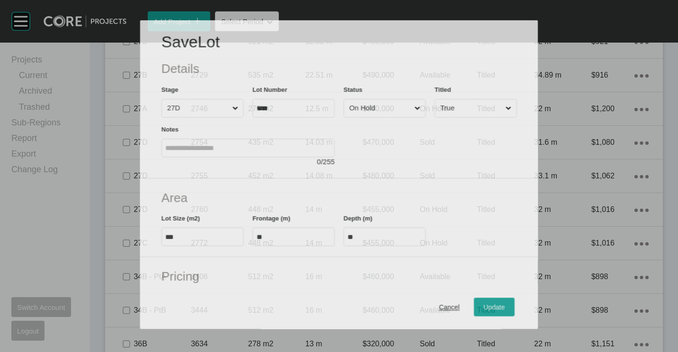
scroll to position [1343, 0]
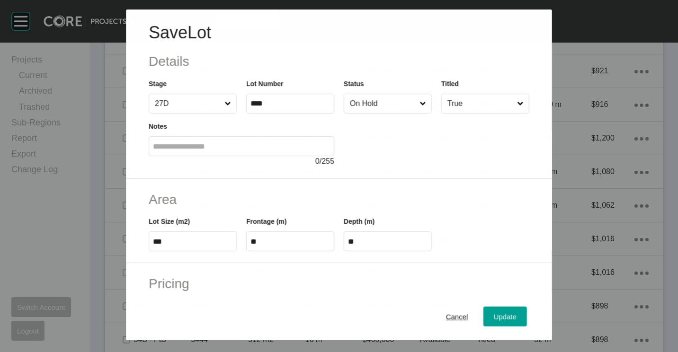
click at [397, 93] on div "Status On Hold" at bounding box center [388, 96] width 88 height 35
click at [391, 100] on input "On Hold" at bounding box center [383, 103] width 70 height 19
click at [483, 311] on button "Update" at bounding box center [505, 317] width 44 height 20
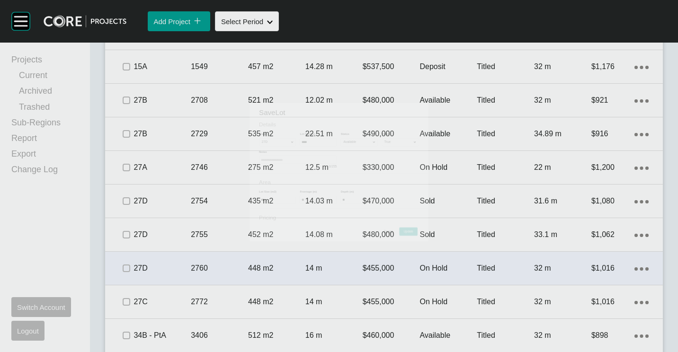
scroll to position [1372, 0]
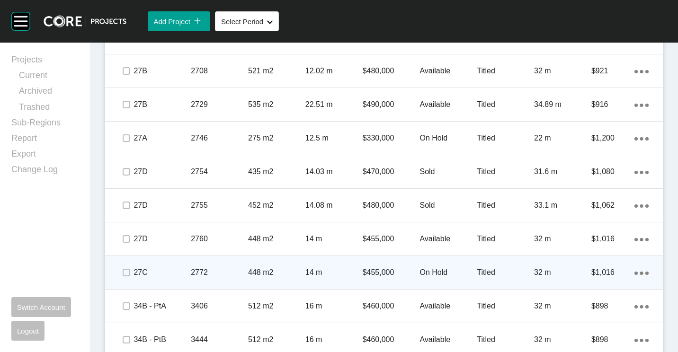
click at [263, 265] on div "448 m2" at bounding box center [276, 272] width 57 height 29
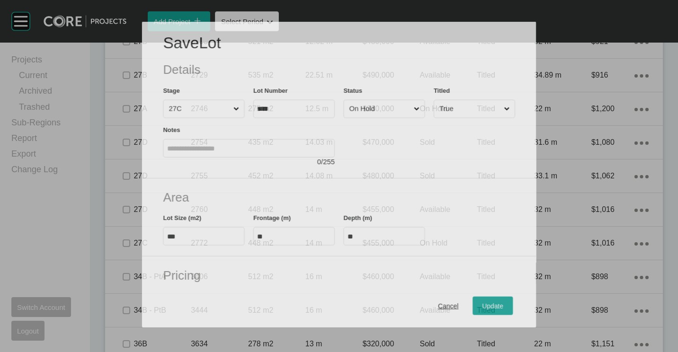
scroll to position [1343, 0]
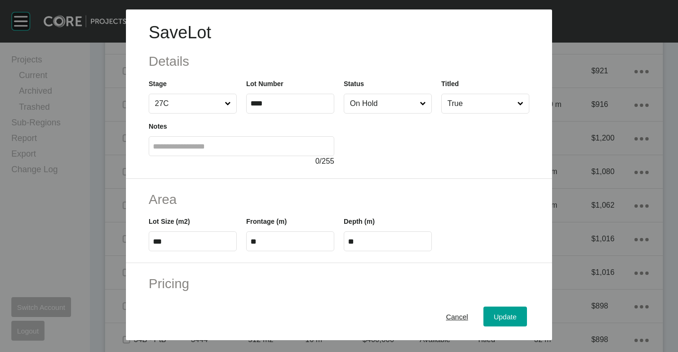
click at [369, 100] on input "On Hold" at bounding box center [383, 103] width 70 height 19
drag, startPoint x: 496, startPoint y: 316, endPoint x: 486, endPoint y: 288, distance: 29.8
click at [496, 316] on span "Update" at bounding box center [505, 317] width 23 height 8
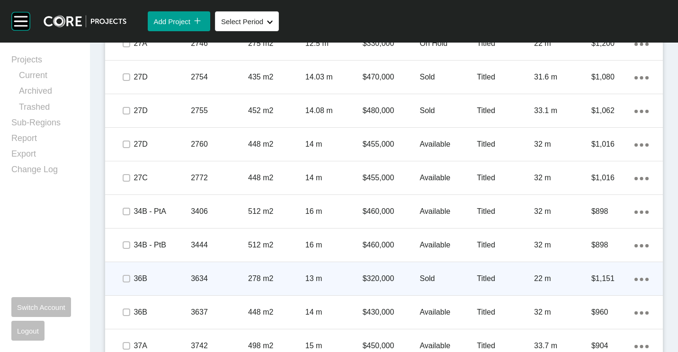
scroll to position [1514, 0]
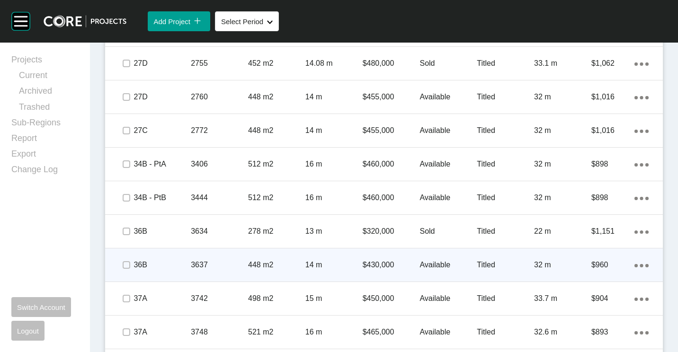
click at [261, 270] on p "448 m2" at bounding box center [276, 265] width 57 height 10
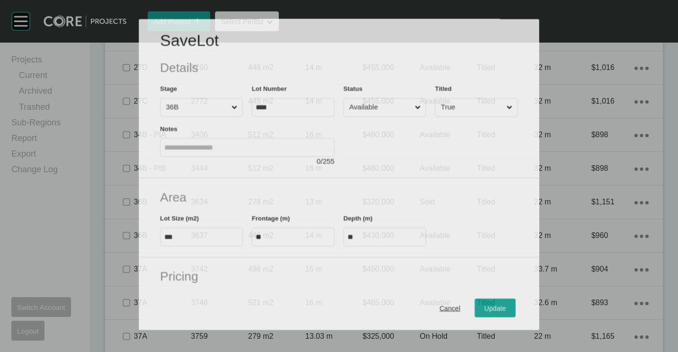
scroll to position [1485, 0]
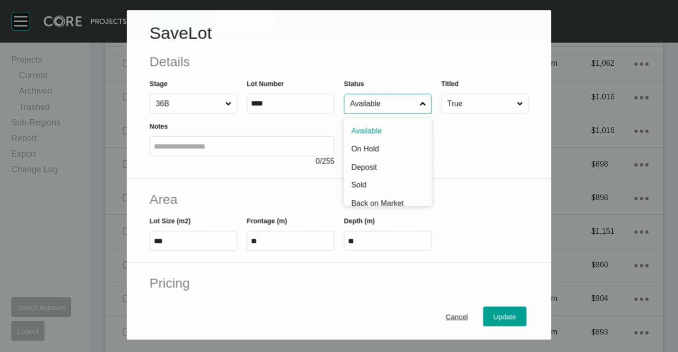
click at [376, 102] on input "Available" at bounding box center [383, 104] width 70 height 19
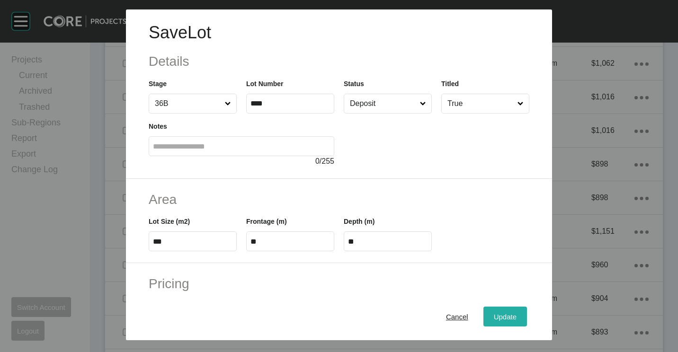
click at [483, 313] on button "Update" at bounding box center [505, 317] width 44 height 20
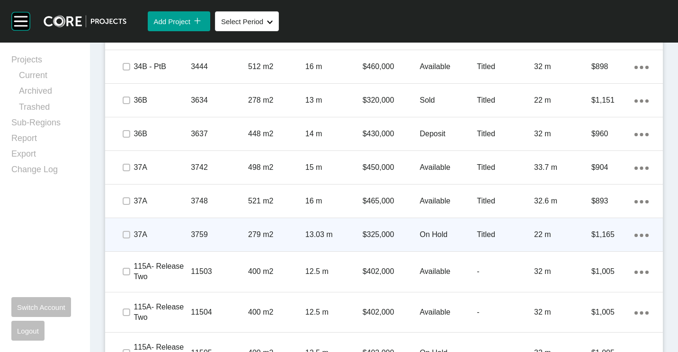
scroll to position [1656, 0]
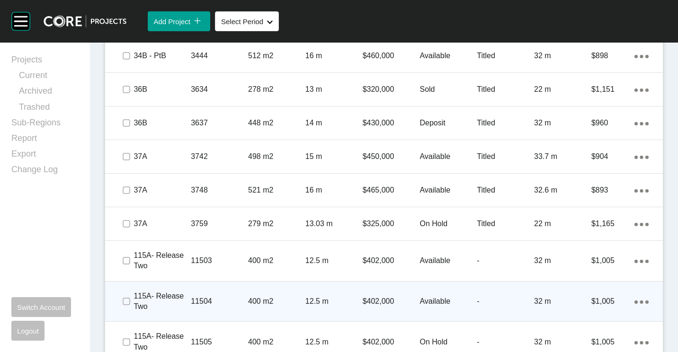
click at [295, 291] on div "400 m2" at bounding box center [276, 301] width 57 height 29
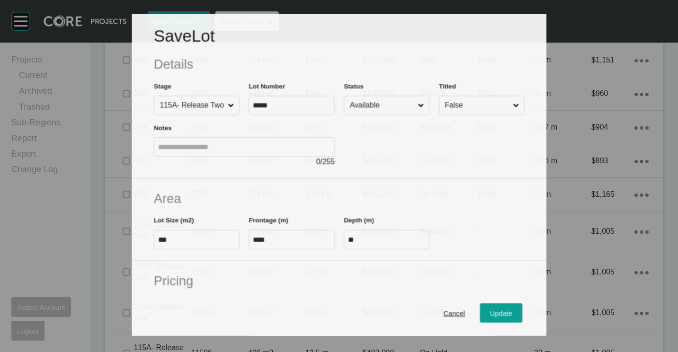
scroll to position [1627, 0]
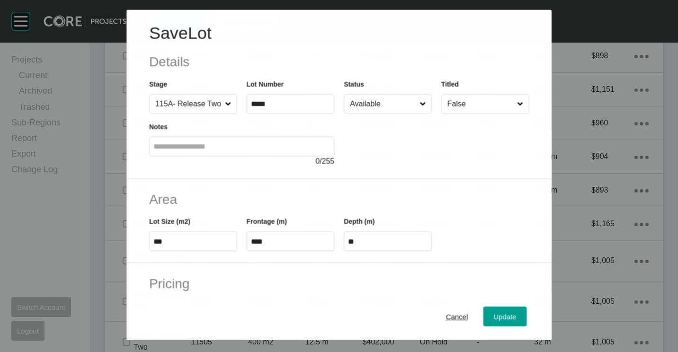
click at [380, 96] on input "Available" at bounding box center [383, 103] width 70 height 19
click at [495, 323] on div "Update" at bounding box center [504, 316] width 27 height 13
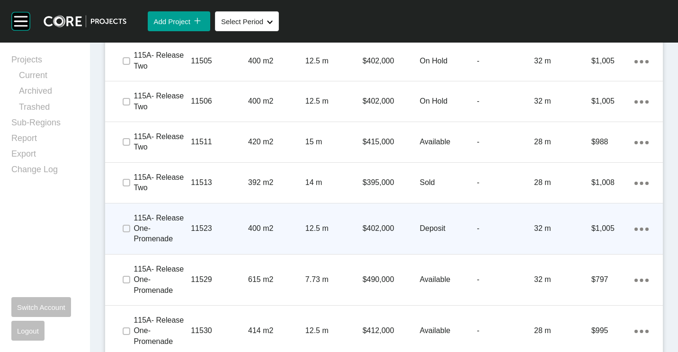
scroll to position [1940, 0]
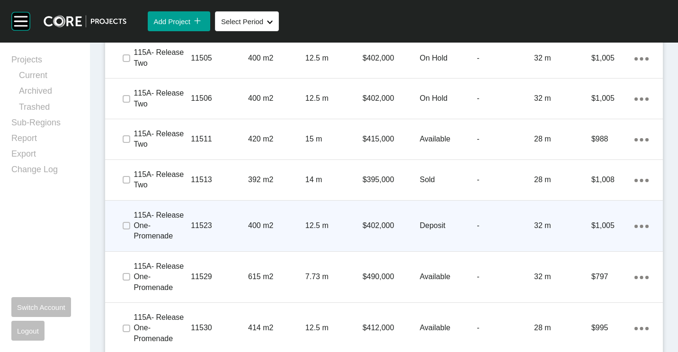
click at [340, 222] on p "12.5 m" at bounding box center [333, 226] width 57 height 10
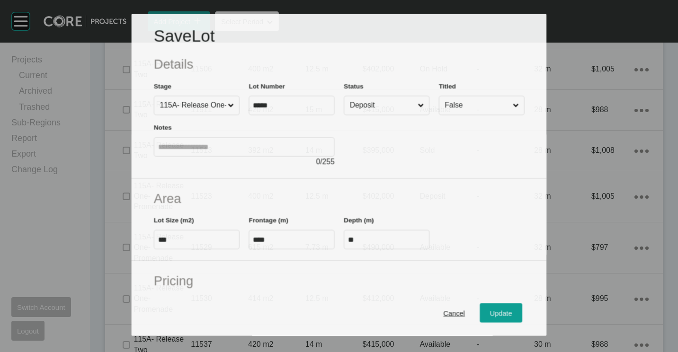
scroll to position [1911, 0]
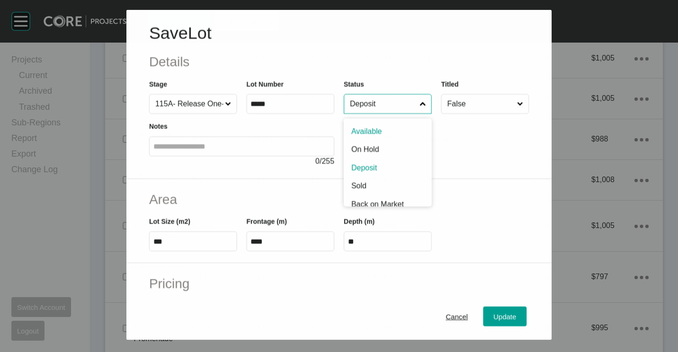
click at [401, 101] on input "Deposit" at bounding box center [383, 103] width 70 height 19
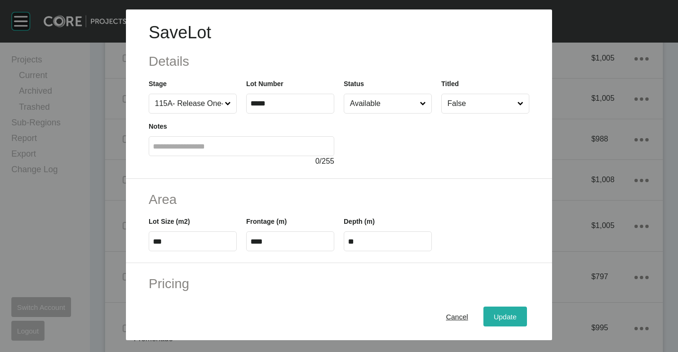
click at [491, 316] on div "Update" at bounding box center [504, 316] width 27 height 13
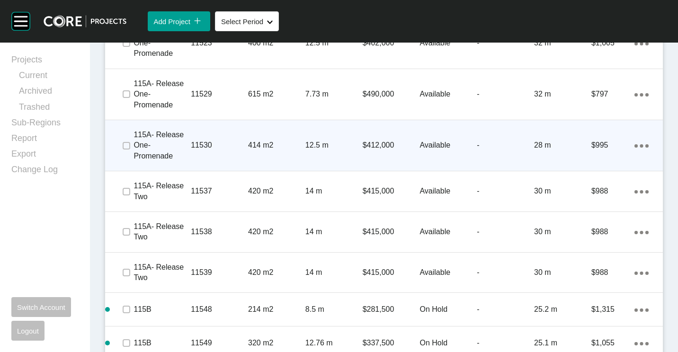
scroll to position [2129, 0]
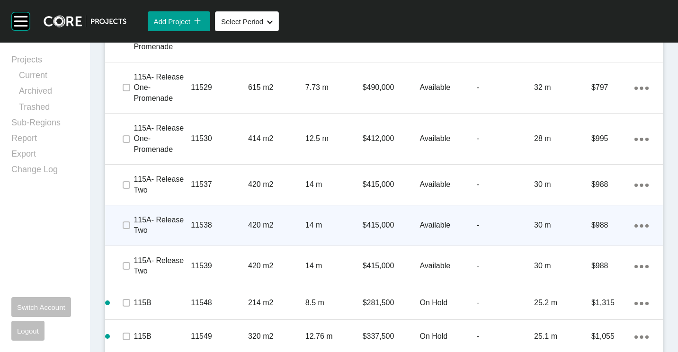
click at [263, 226] on p "420 m2" at bounding box center [276, 225] width 57 height 10
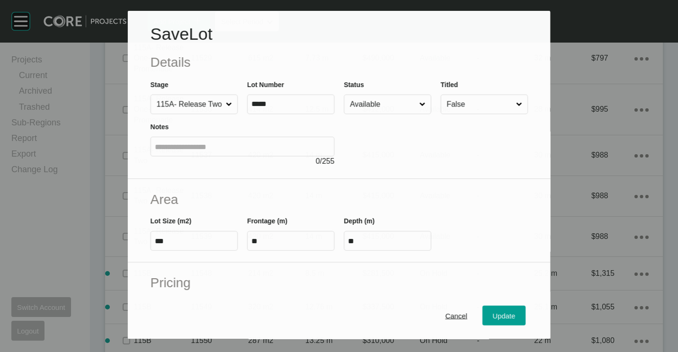
scroll to position [2100, 0]
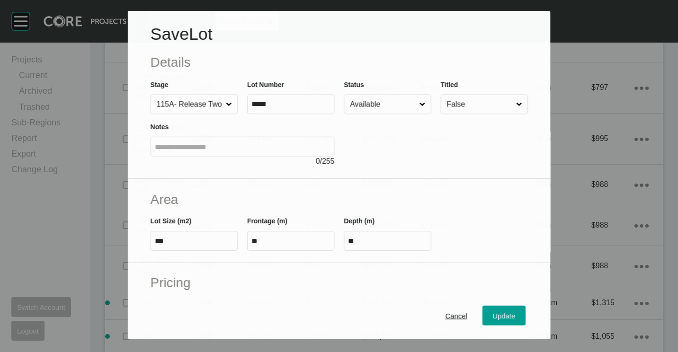
click at [368, 112] on input "Available" at bounding box center [382, 104] width 69 height 19
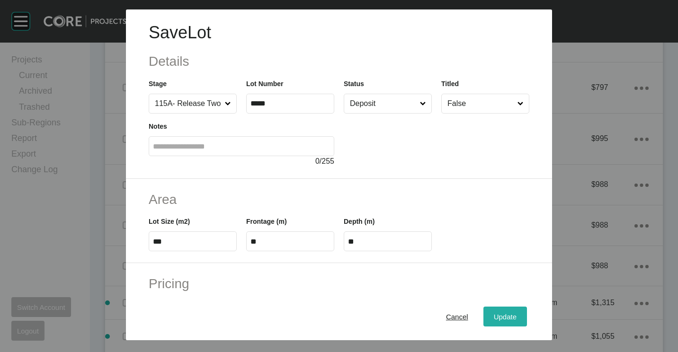
click at [494, 319] on span "Update" at bounding box center [505, 317] width 23 height 8
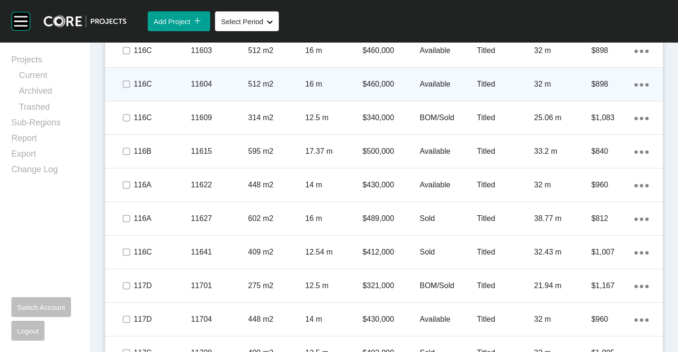
scroll to position [2697, 0]
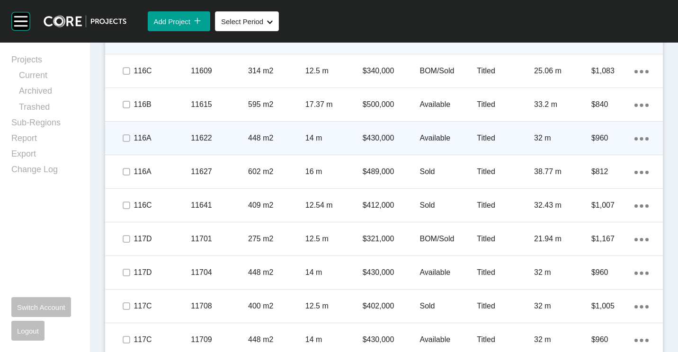
click at [213, 132] on div "11622" at bounding box center [219, 137] width 57 height 29
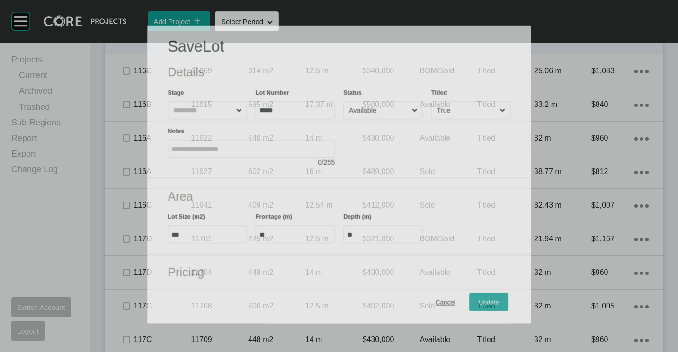
scroll to position [2668, 0]
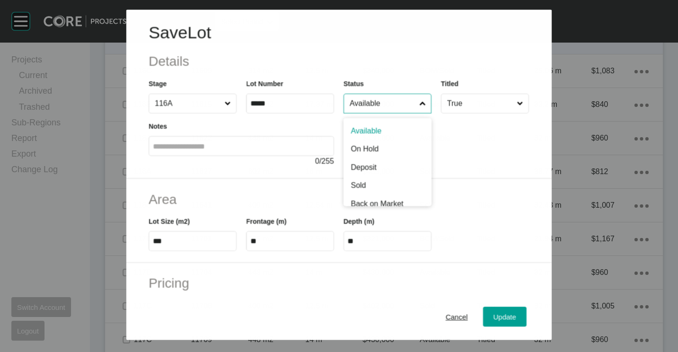
drag, startPoint x: 384, startPoint y: 104, endPoint x: 377, endPoint y: 125, distance: 23.0
click at [384, 104] on input "Available" at bounding box center [383, 103] width 70 height 19
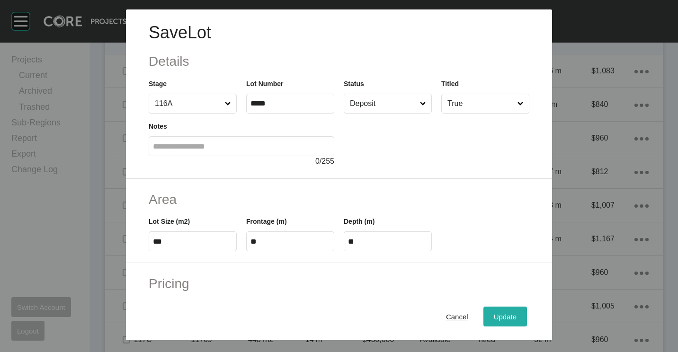
click at [501, 315] on span "Update" at bounding box center [505, 317] width 23 height 8
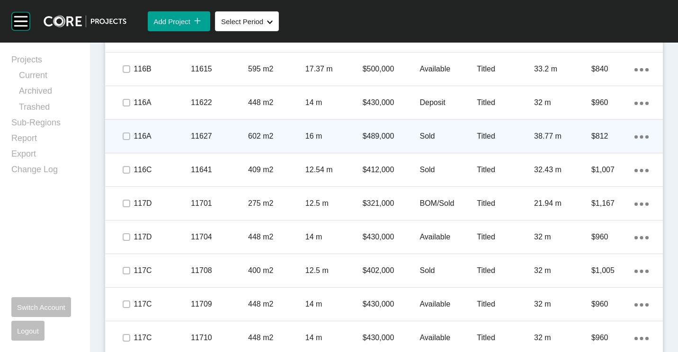
scroll to position [2744, 0]
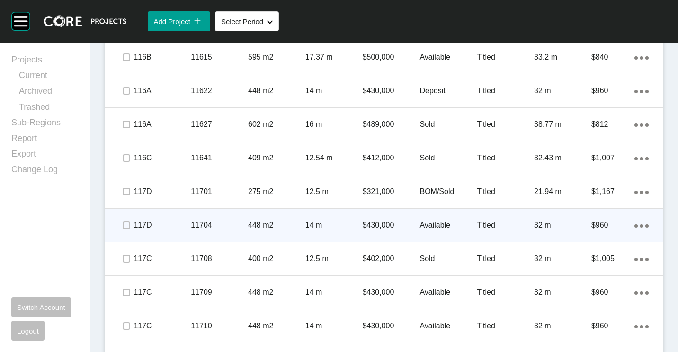
click at [385, 222] on p "$430,000" at bounding box center [390, 225] width 57 height 10
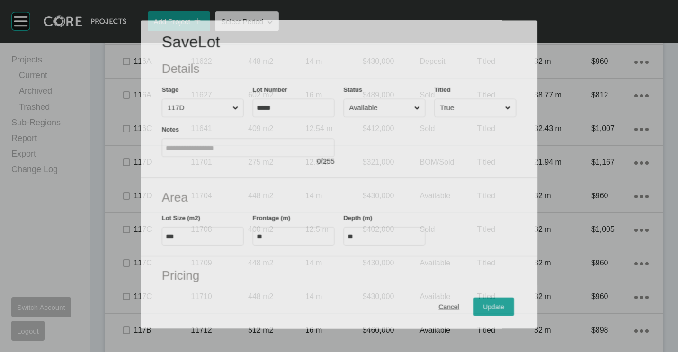
scroll to position [2715, 0]
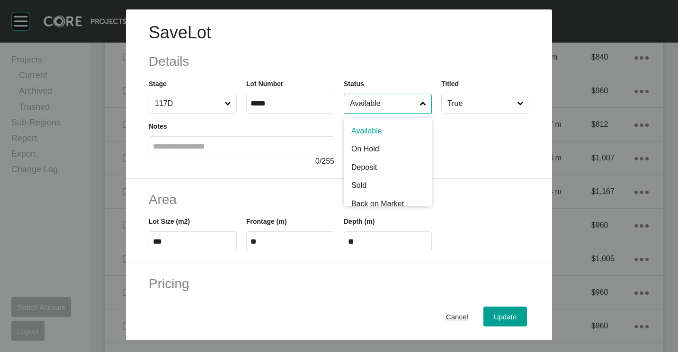
click at [389, 100] on input "Available" at bounding box center [383, 103] width 70 height 19
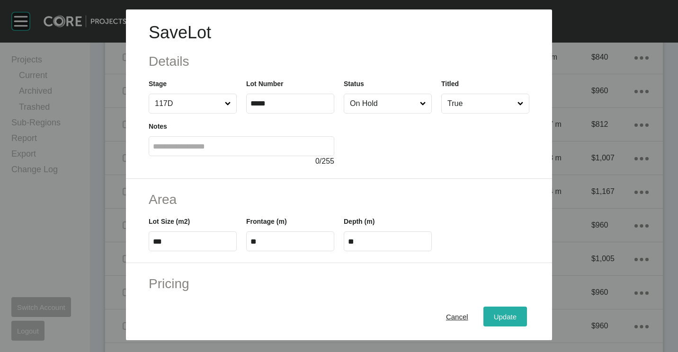
click at [495, 312] on div "Update" at bounding box center [504, 316] width 27 height 13
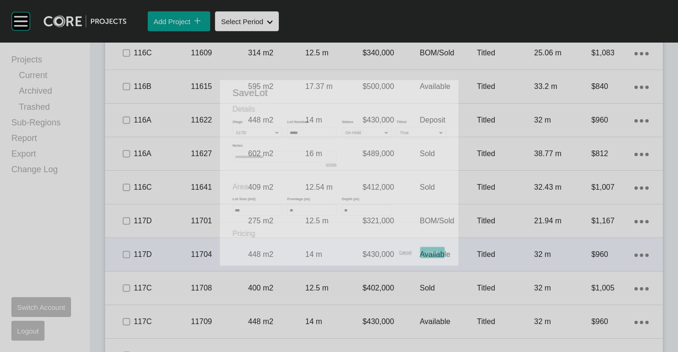
scroll to position [2744, 0]
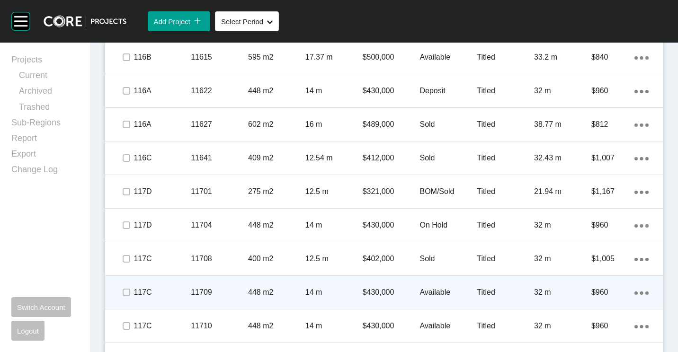
click at [217, 286] on div "11709" at bounding box center [219, 292] width 57 height 29
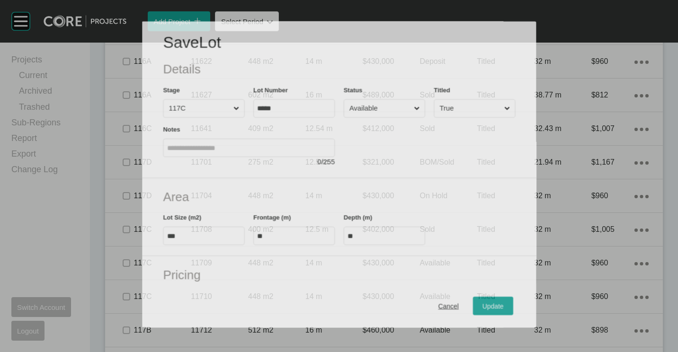
scroll to position [2715, 0]
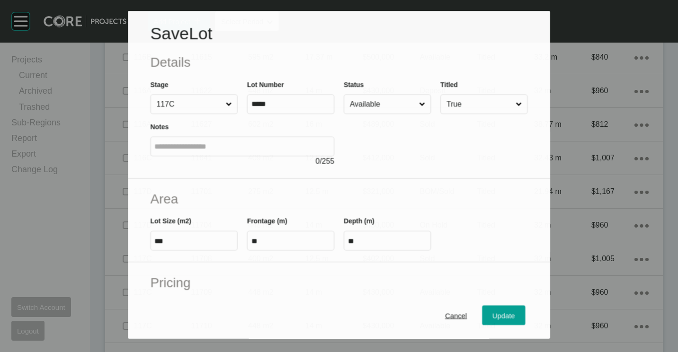
click at [366, 105] on input "Available" at bounding box center [382, 104] width 69 height 19
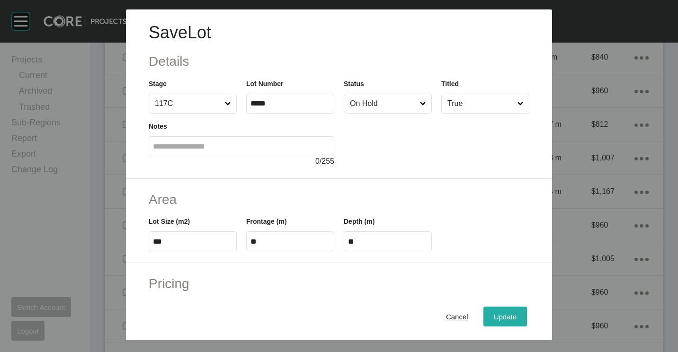
click at [496, 322] on div "Update" at bounding box center [504, 316] width 27 height 13
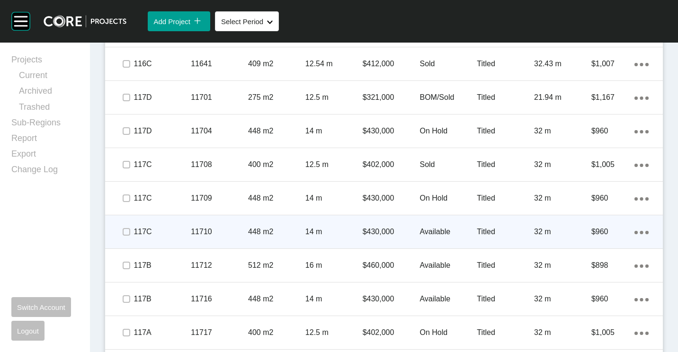
scroll to position [2839, 0]
click at [387, 231] on p "$430,000" at bounding box center [390, 231] width 57 height 10
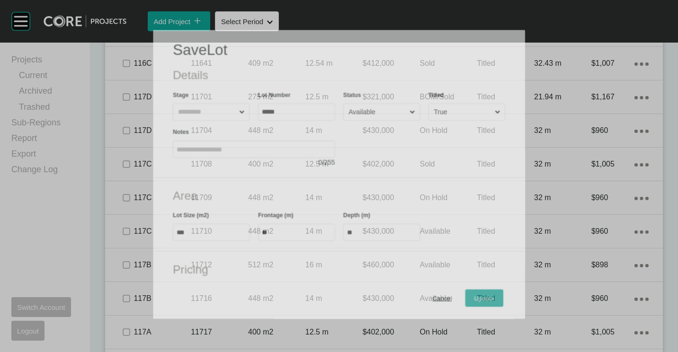
scroll to position [2810, 0]
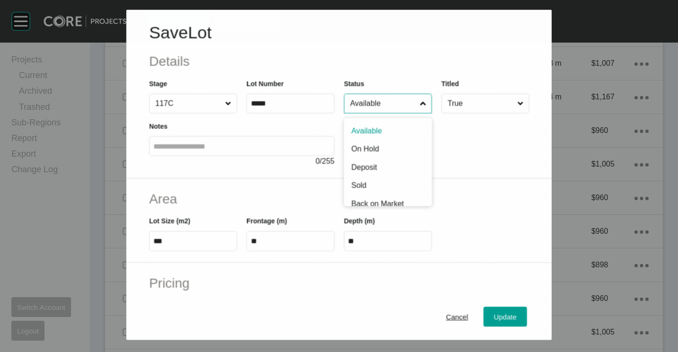
click at [401, 107] on input "Available" at bounding box center [383, 103] width 70 height 19
drag, startPoint x: 375, startPoint y: 172, endPoint x: 415, endPoint y: 192, distance: 44.7
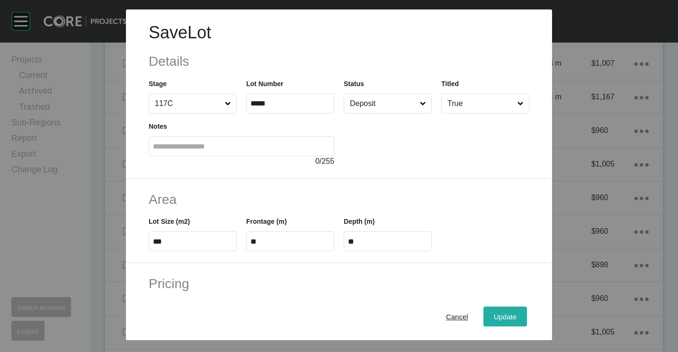
click at [497, 314] on span "Update" at bounding box center [505, 317] width 23 height 8
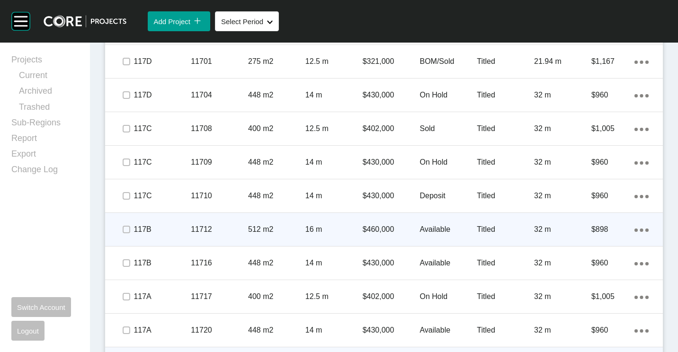
scroll to position [2886, 0]
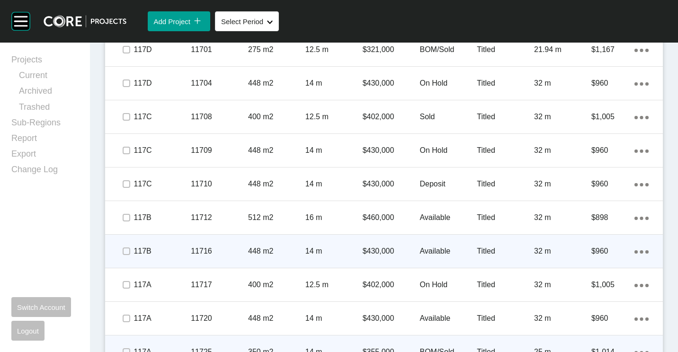
click at [344, 244] on div "14 m" at bounding box center [333, 251] width 57 height 29
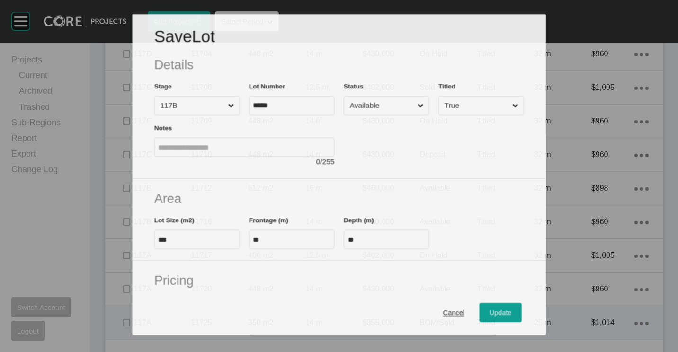
scroll to position [2857, 0]
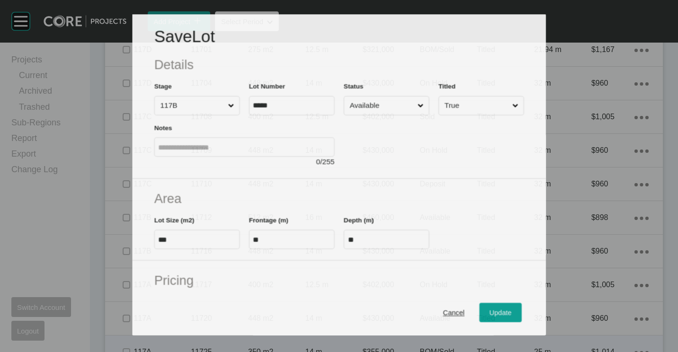
click at [399, 101] on input "Available" at bounding box center [381, 106] width 68 height 18
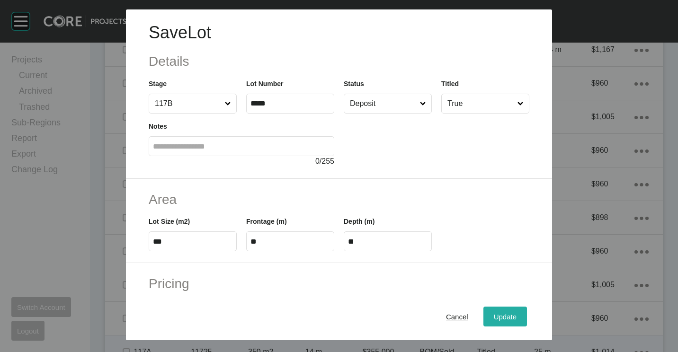
click at [495, 316] on span "Update" at bounding box center [505, 317] width 23 height 8
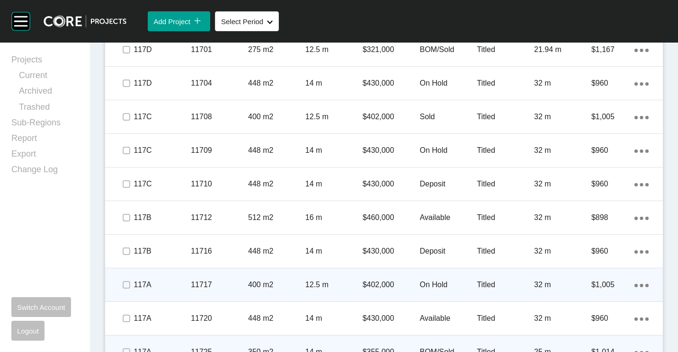
scroll to position [2934, 0]
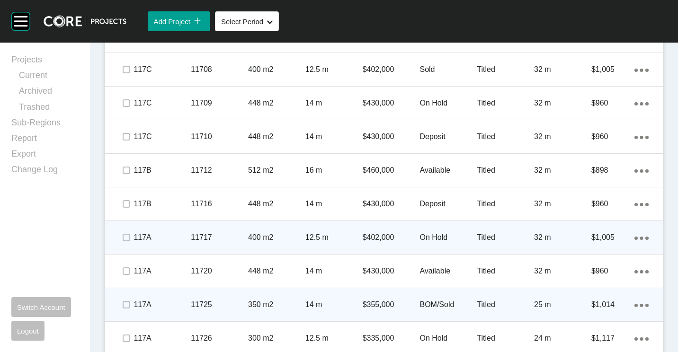
click at [406, 236] on p "$402,000" at bounding box center [390, 237] width 57 height 10
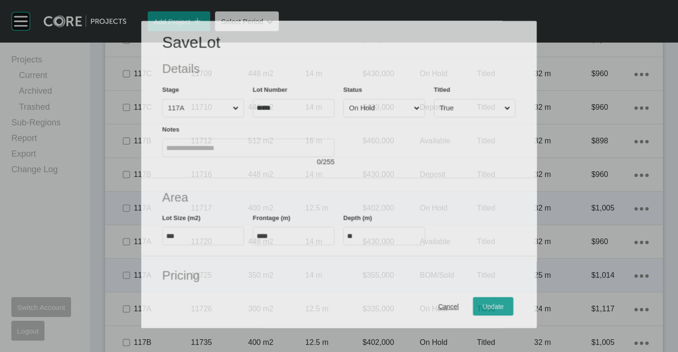
scroll to position [2904, 0]
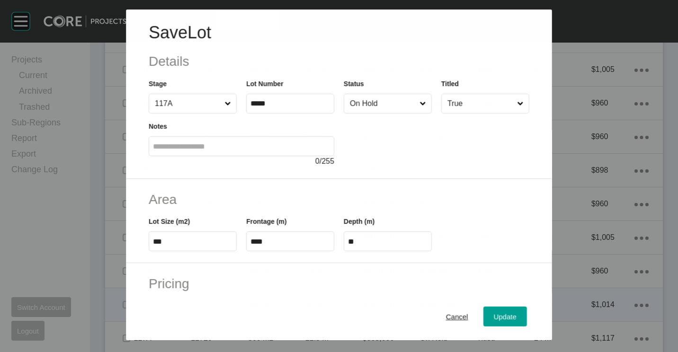
click at [446, 319] on span "Cancel" at bounding box center [457, 317] width 22 height 8
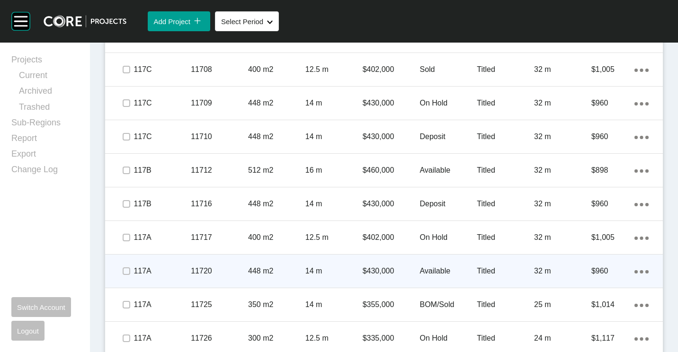
click at [259, 263] on div "448 m2" at bounding box center [276, 270] width 57 height 29
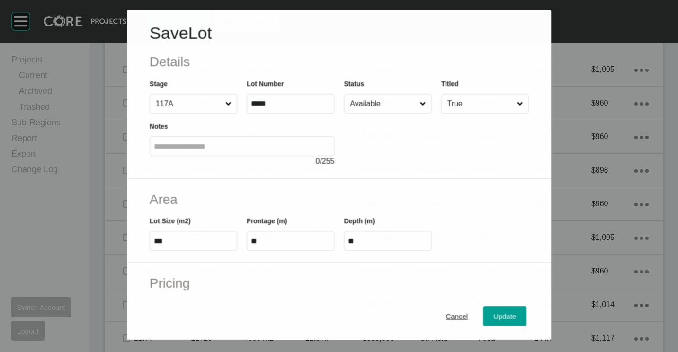
click at [373, 99] on input "Available" at bounding box center [383, 104] width 70 height 19
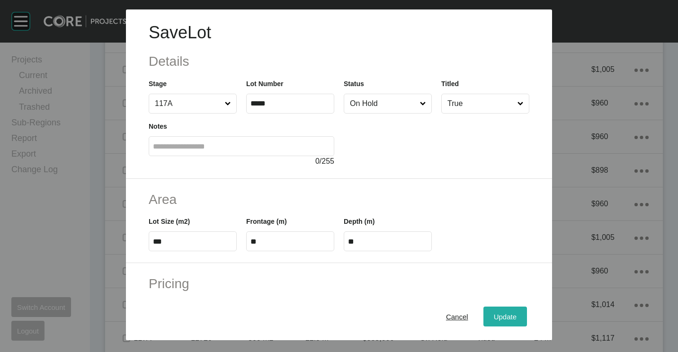
click at [494, 313] on span "Update" at bounding box center [505, 317] width 23 height 8
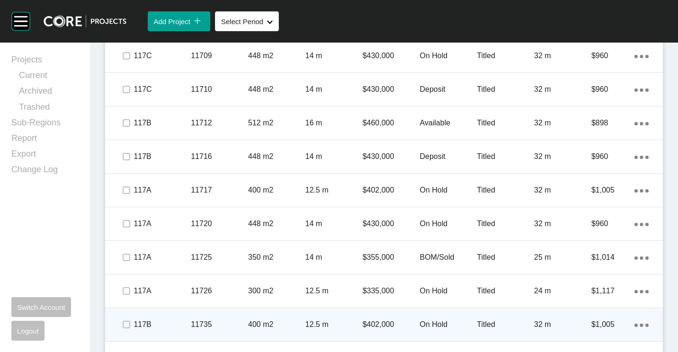
scroll to position [3028, 0]
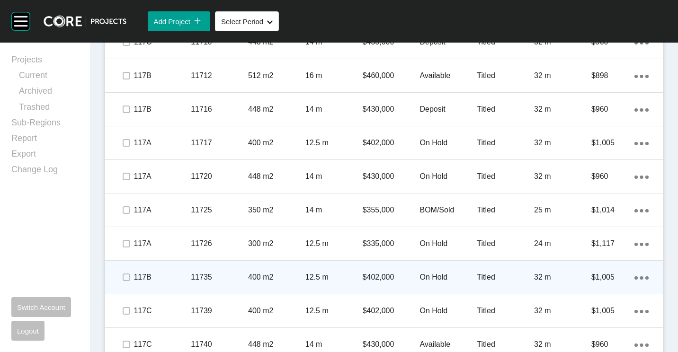
click at [369, 269] on div "$402,000" at bounding box center [390, 277] width 57 height 29
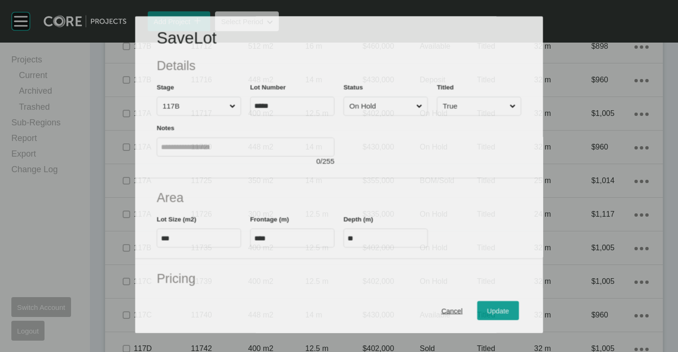
scroll to position [2999, 0]
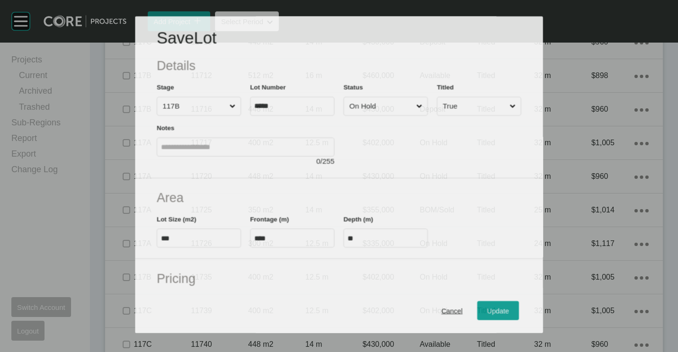
click at [395, 106] on input "On Hold" at bounding box center [380, 106] width 67 height 18
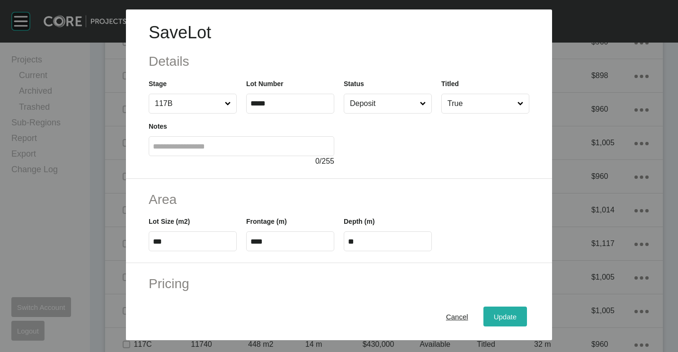
click at [494, 316] on span "Update" at bounding box center [505, 317] width 23 height 8
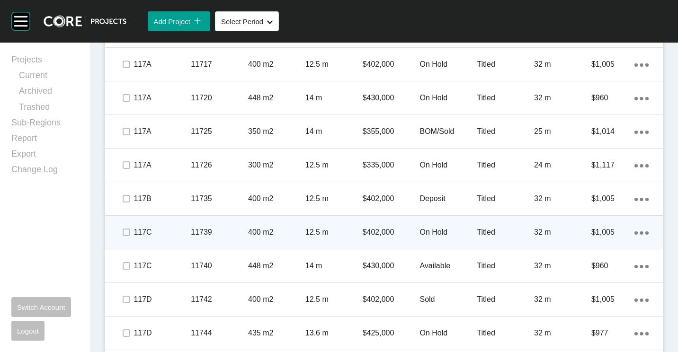
scroll to position [3123, 0]
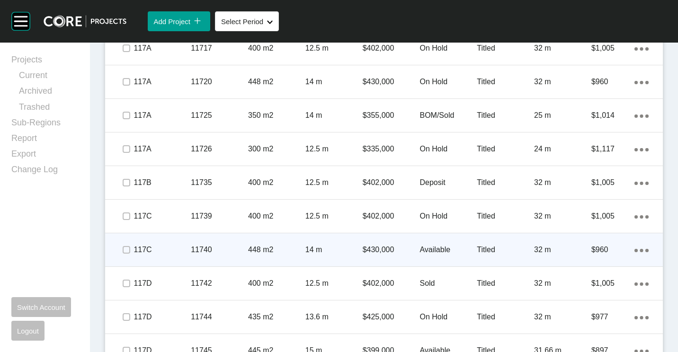
click at [403, 245] on div "$430,000" at bounding box center [390, 249] width 57 height 29
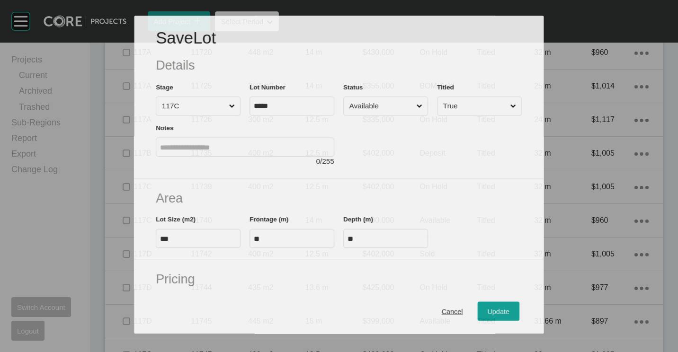
scroll to position [3094, 0]
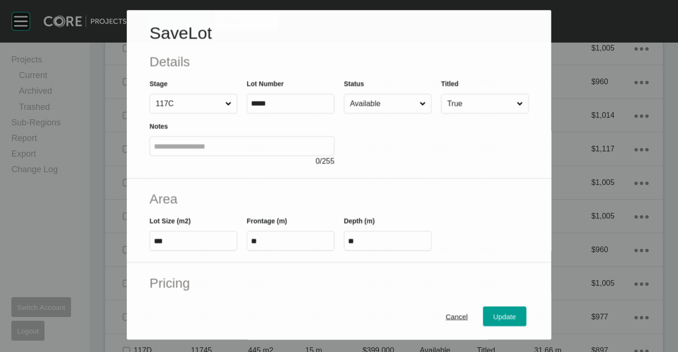
click at [411, 113] on input "Available" at bounding box center [383, 104] width 70 height 19
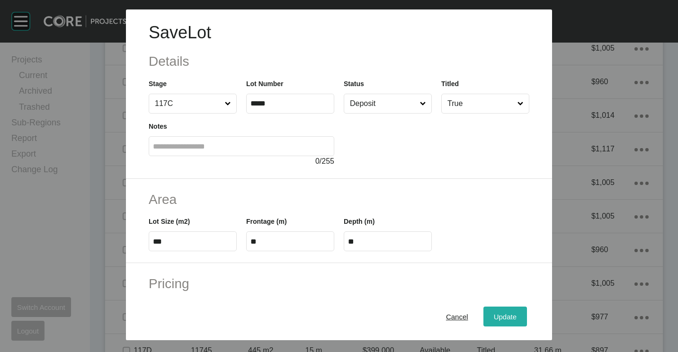
click at [499, 319] on span "Update" at bounding box center [505, 317] width 23 height 8
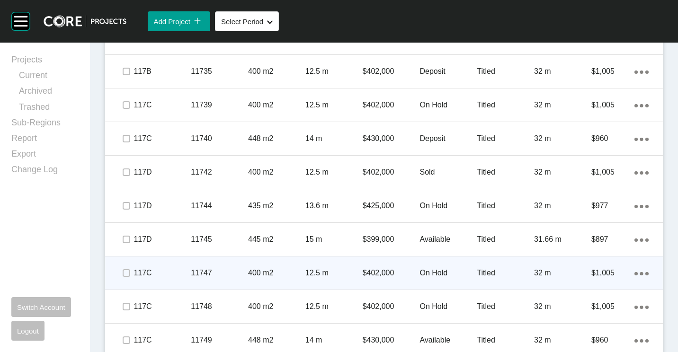
scroll to position [3243, 0]
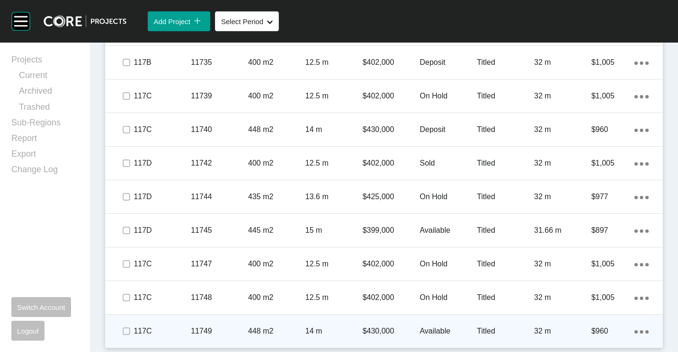
click at [370, 333] on p "$430,000" at bounding box center [390, 331] width 57 height 10
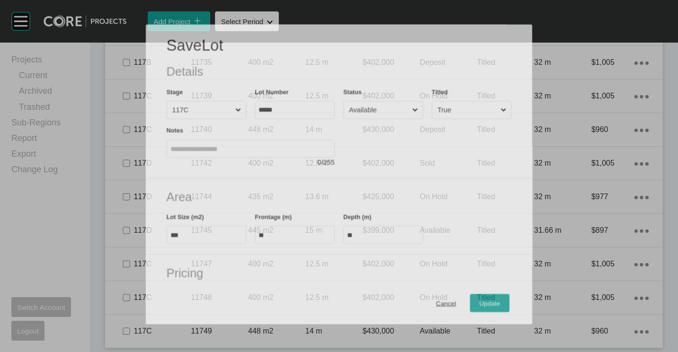
scroll to position [3214, 0]
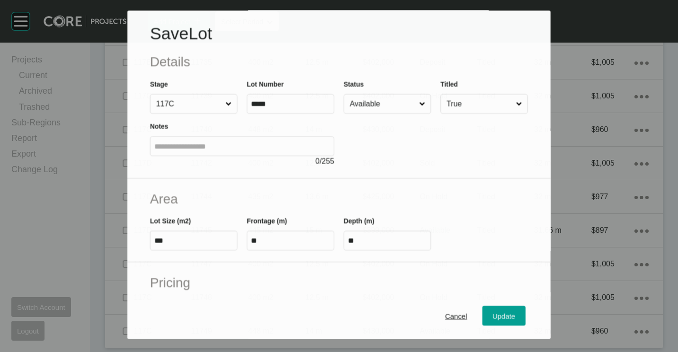
click at [393, 111] on input "Available" at bounding box center [382, 104] width 69 height 19
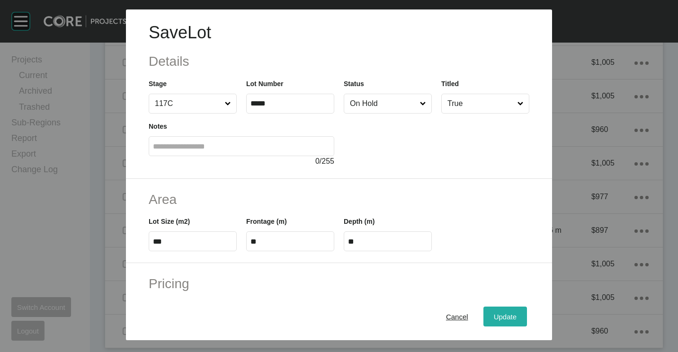
click at [494, 313] on span "Update" at bounding box center [505, 317] width 23 height 8
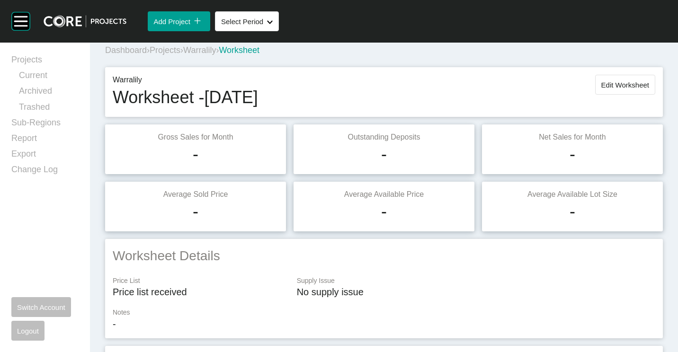
scroll to position [0, 0]
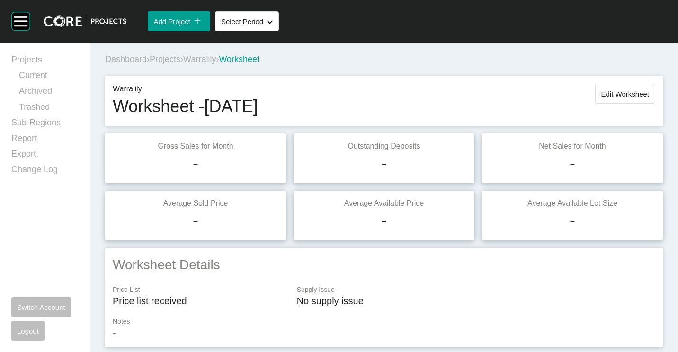
drag, startPoint x: 615, startPoint y: 97, endPoint x: 599, endPoint y: 114, distance: 23.4
click at [615, 97] on span "Edit Worksheet" at bounding box center [625, 94] width 48 height 8
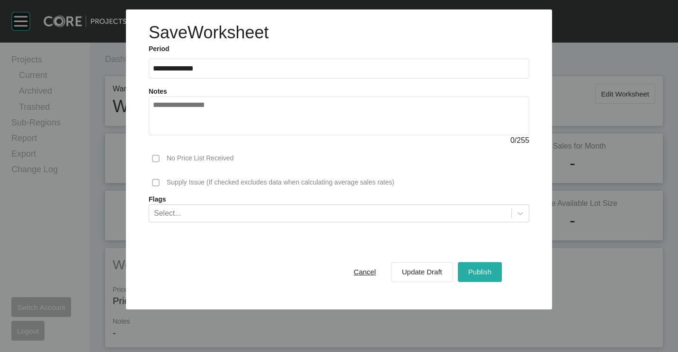
click at [476, 270] on span "Publish" at bounding box center [479, 272] width 23 height 8
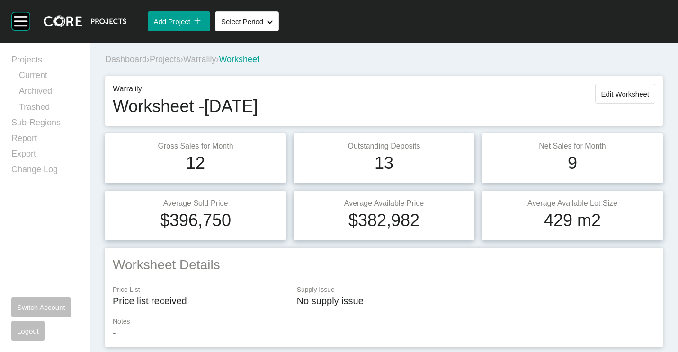
click at [168, 60] on span "Projects" at bounding box center [165, 58] width 31 height 9
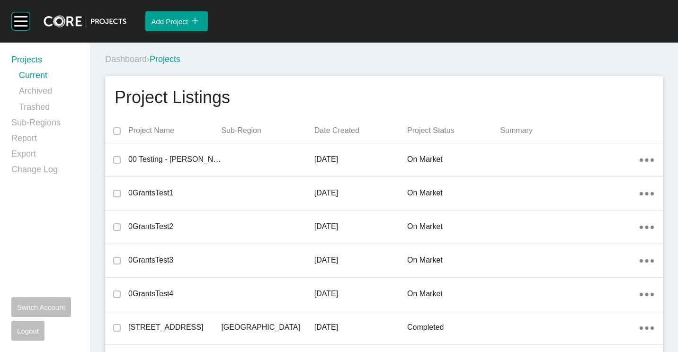
scroll to position [7307, 0]
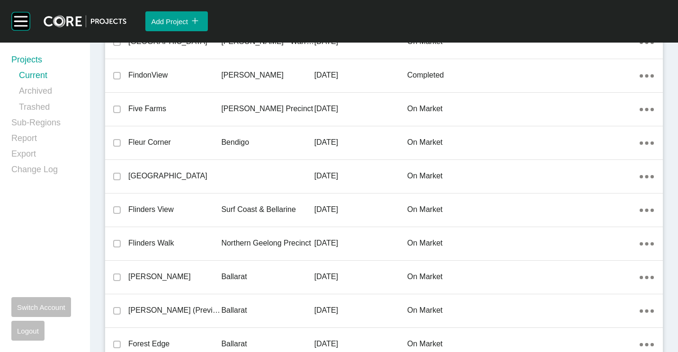
drag, startPoint x: 185, startPoint y: 206, endPoint x: 380, endPoint y: 25, distance: 266.5
click at [185, 206] on p "Flinders View" at bounding box center [174, 209] width 93 height 10
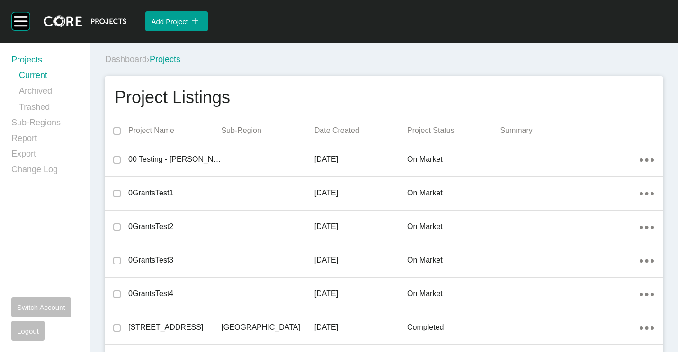
scroll to position [7307, 0]
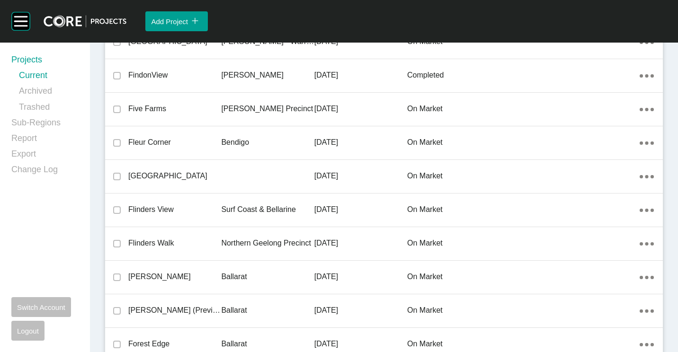
drag, startPoint x: 254, startPoint y: 210, endPoint x: 270, endPoint y: 213, distance: 16.4
click at [254, 210] on p "Surf Coast & Bellarine" at bounding box center [267, 209] width 93 height 10
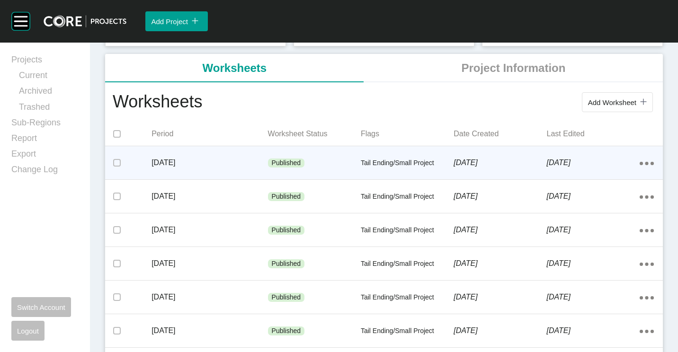
scroll to position [189, 0]
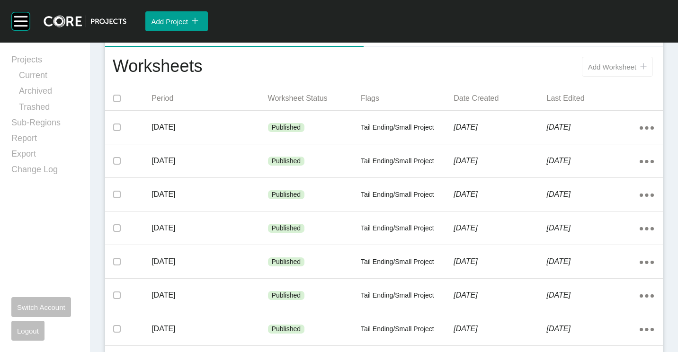
click at [607, 66] on span "Add Worksheet" at bounding box center [612, 67] width 48 height 8
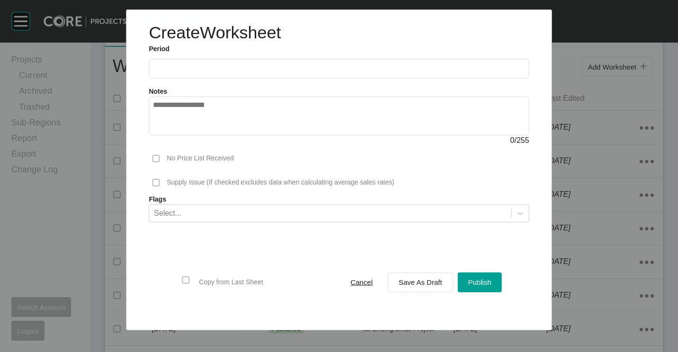
click at [291, 71] on input "text" at bounding box center [338, 69] width 371 height 8
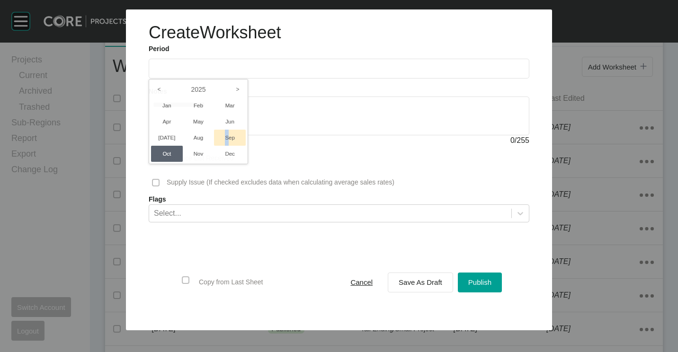
click at [227, 139] on li "Sep" at bounding box center [230, 138] width 32 height 16
type input "**********"
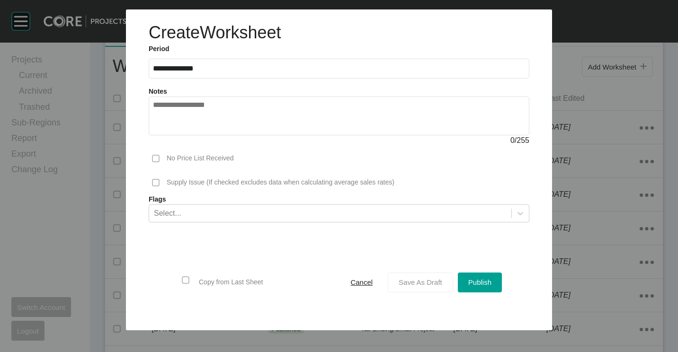
click at [428, 284] on span "Save As Draft" at bounding box center [420, 282] width 44 height 8
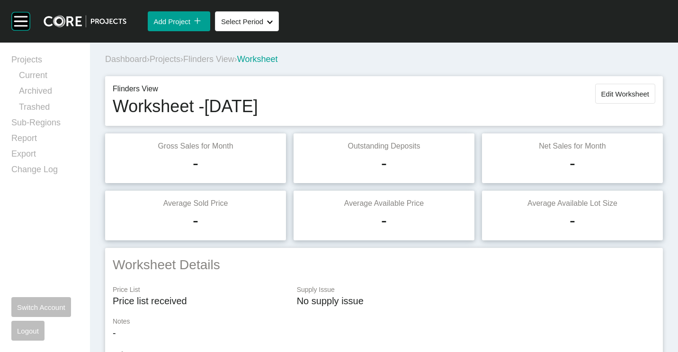
click at [215, 57] on span "Flinders View" at bounding box center [208, 58] width 51 height 9
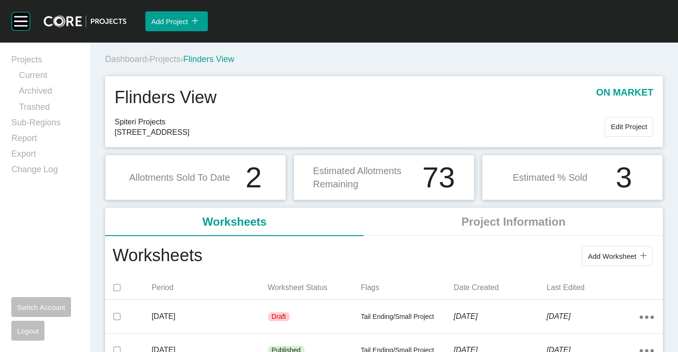
click at [164, 55] on span "Projects" at bounding box center [165, 58] width 31 height 9
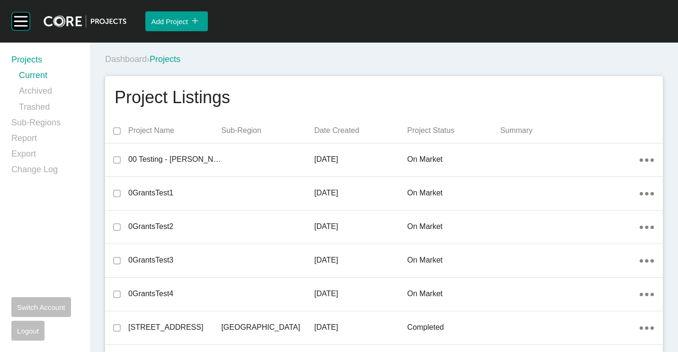
scroll to position [21619, 0]
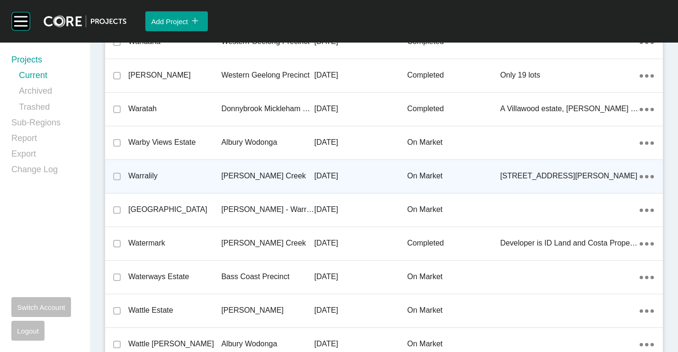
click at [214, 167] on div "Warralily" at bounding box center [174, 175] width 93 height 29
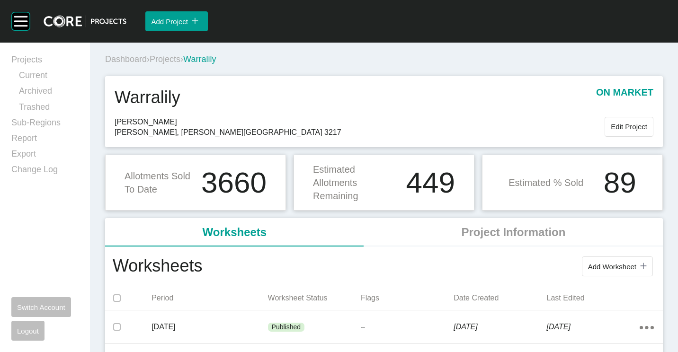
scroll to position [47, 0]
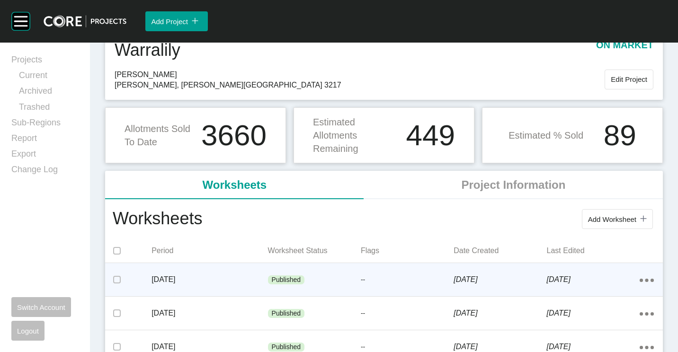
click at [345, 278] on div "Published" at bounding box center [314, 280] width 93 height 28
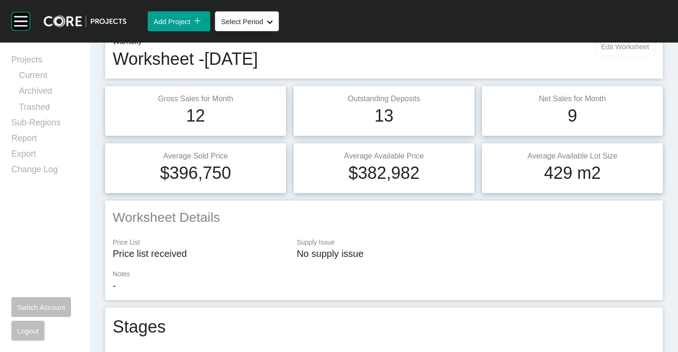
click at [618, 46] on span "Edit Worksheet" at bounding box center [625, 47] width 48 height 8
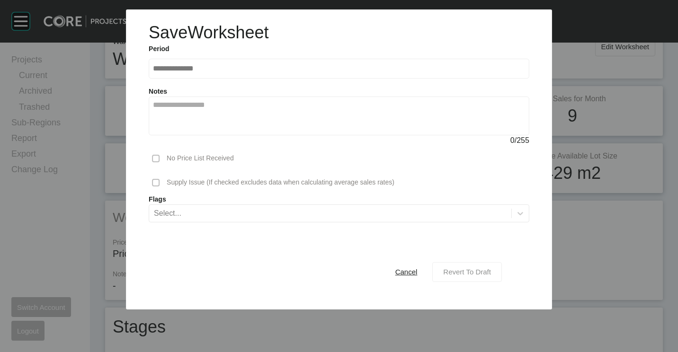
click at [468, 276] on div "Revert To Draft" at bounding box center [467, 271] width 53 height 13
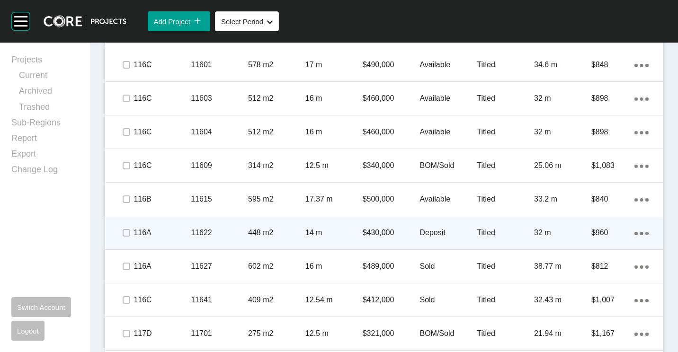
scroll to position [2697, 0]
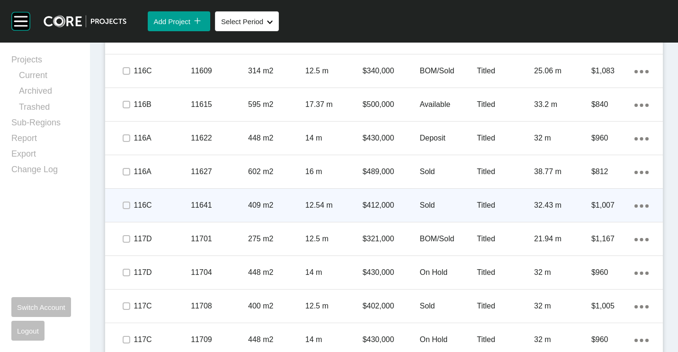
click at [224, 198] on div "11641" at bounding box center [219, 205] width 57 height 29
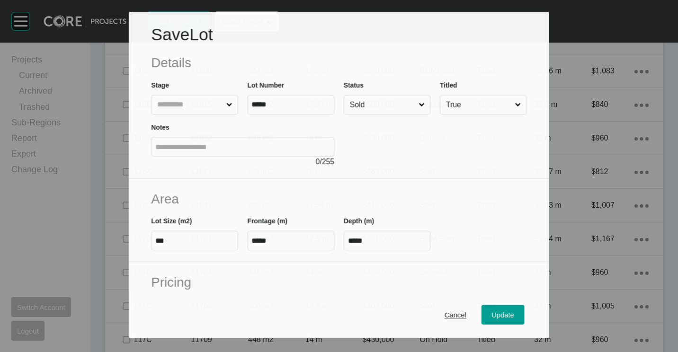
scroll to position [2668, 0]
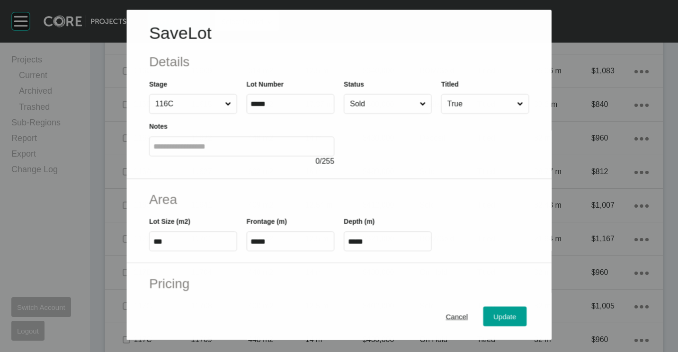
click at [372, 103] on input "Sold" at bounding box center [383, 103] width 70 height 19
click at [494, 314] on span "Update" at bounding box center [505, 317] width 23 height 8
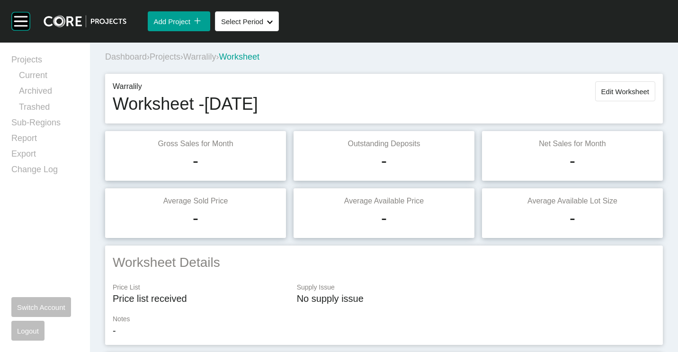
scroll to position [0, 0]
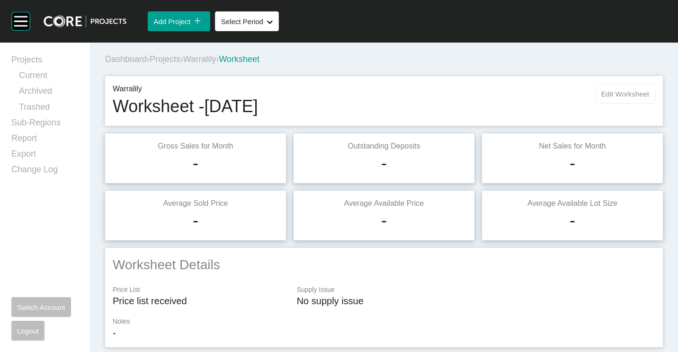
click at [613, 92] on span "Edit Worksheet" at bounding box center [625, 94] width 48 height 8
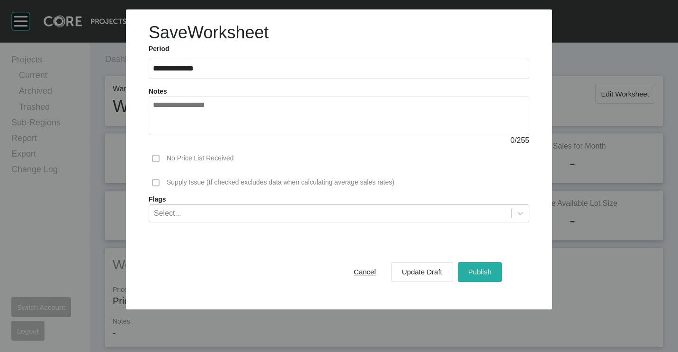
click at [483, 270] on span "Publish" at bounding box center [479, 272] width 23 height 8
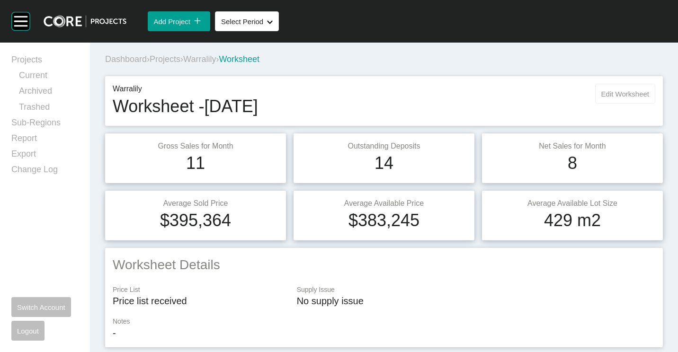
click at [624, 91] on span "Edit Worksheet" at bounding box center [625, 94] width 48 height 8
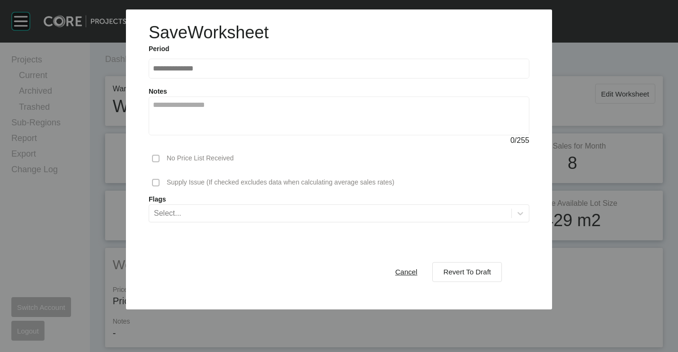
click at [406, 271] on span "Cancel" at bounding box center [406, 272] width 22 height 8
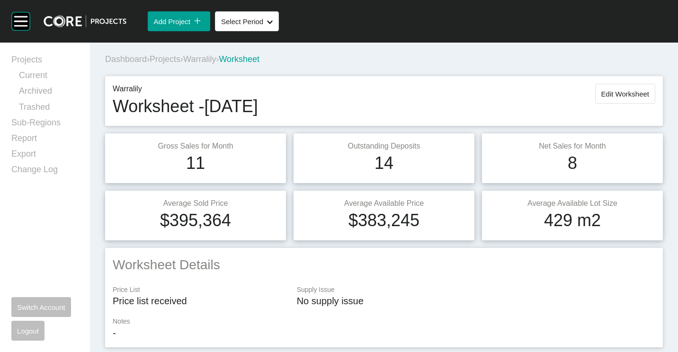
click at [177, 56] on span "Projects" at bounding box center [165, 58] width 31 height 9
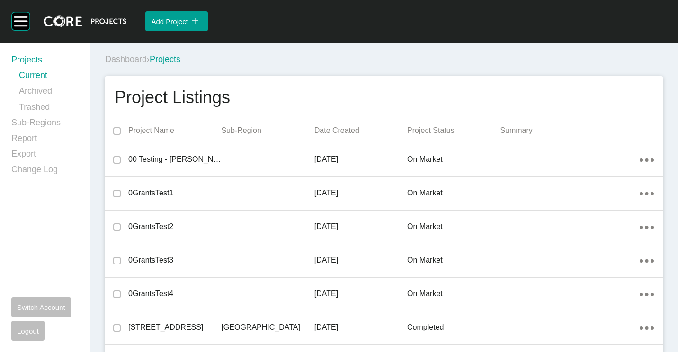
scroll to position [7307, 0]
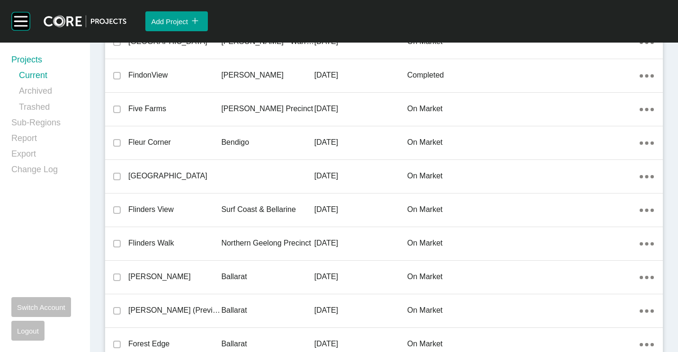
drag, startPoint x: 259, startPoint y: 216, endPoint x: 310, endPoint y: 197, distance: 54.5
click at [259, 216] on div "Surf Coast & Bellarine" at bounding box center [267, 209] width 93 height 29
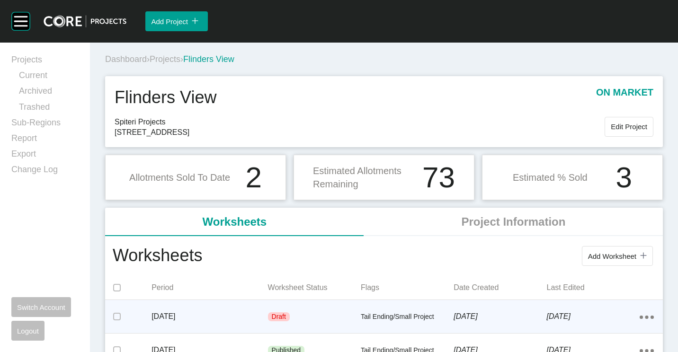
click at [191, 310] on div "[DATE]" at bounding box center [209, 316] width 116 height 29
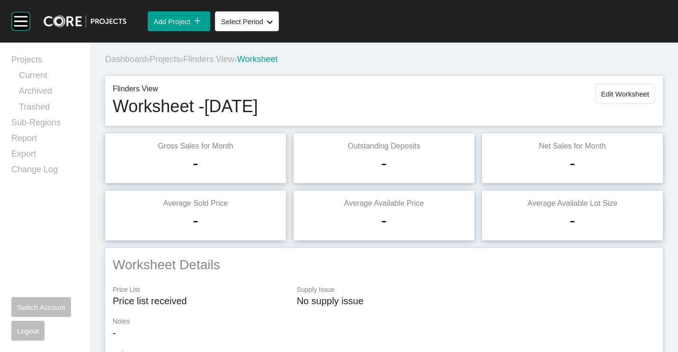
click at [625, 98] on button "Edit Worksheet" at bounding box center [625, 94] width 60 height 20
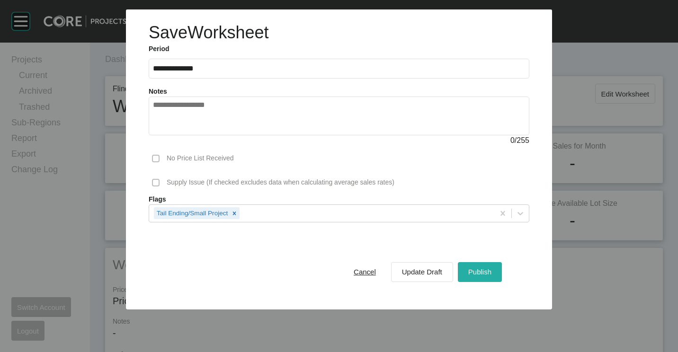
click at [476, 277] on div "Publish" at bounding box center [480, 271] width 28 height 13
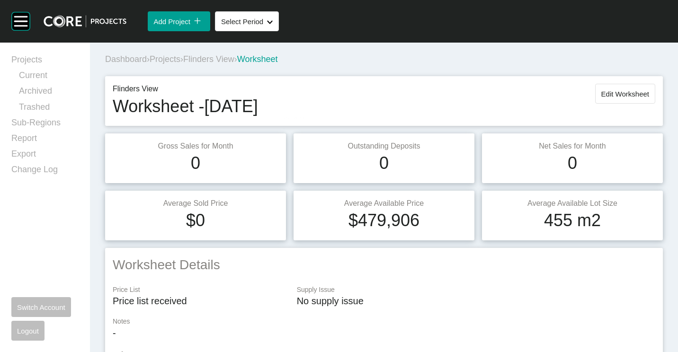
click at [173, 61] on span "Projects" at bounding box center [165, 58] width 31 height 9
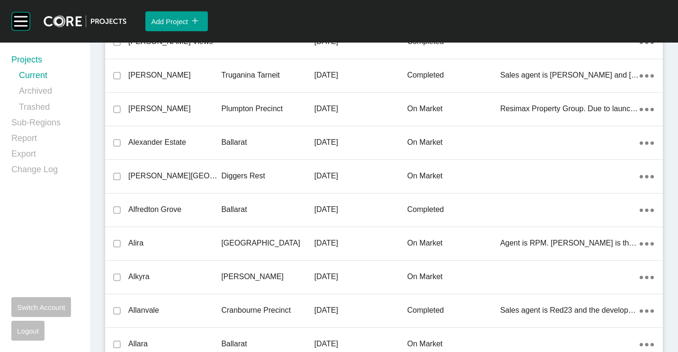
scroll to position [15001, 0]
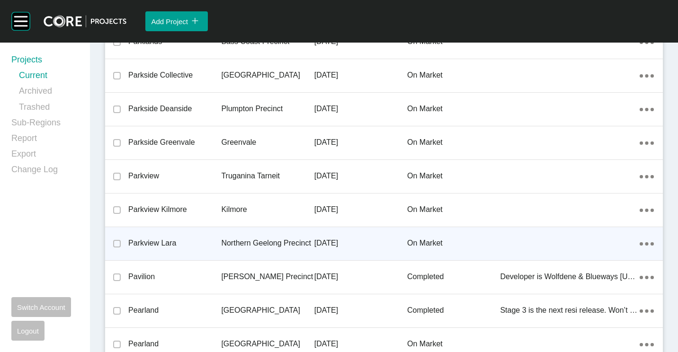
click at [181, 240] on p "Parkview Lara" at bounding box center [174, 243] width 93 height 10
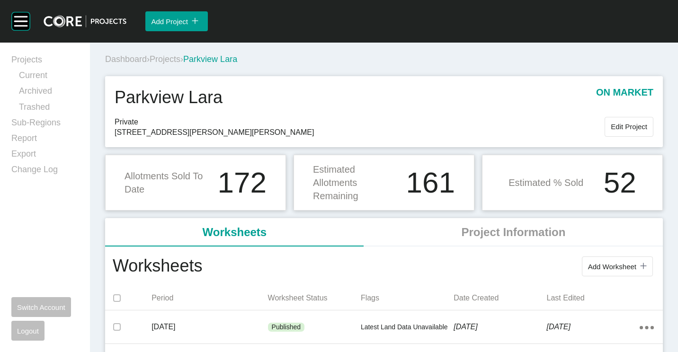
click at [171, 62] on span "Projects" at bounding box center [165, 58] width 31 height 9
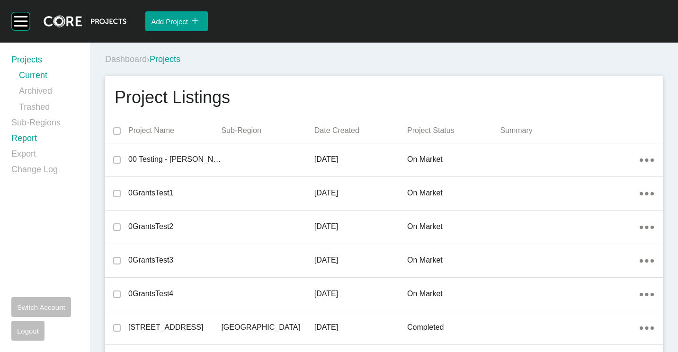
click at [31, 137] on link "Report" at bounding box center [44, 140] width 67 height 16
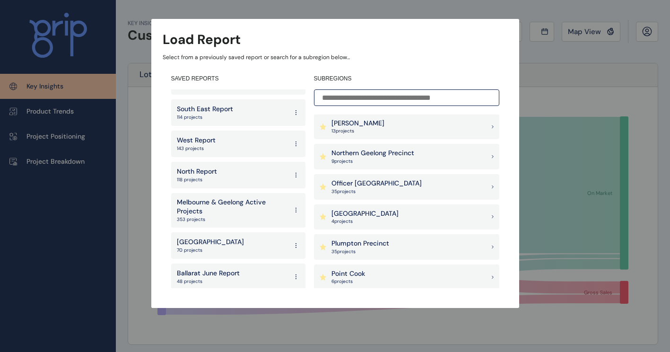
scroll to position [54, 0]
click at [236, 239] on div "Greater Geelong 70 projects" at bounding box center [238, 243] width 134 height 26
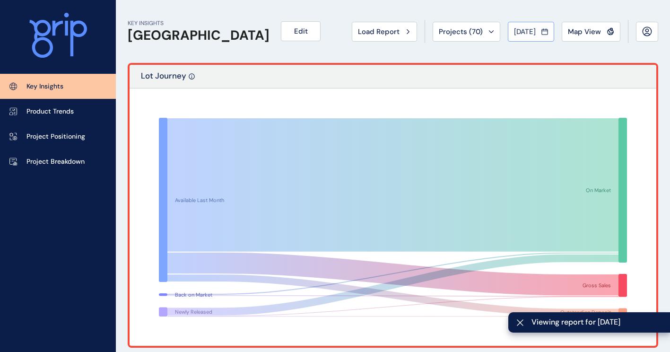
click at [541, 31] on div "Sep 2025" at bounding box center [531, 31] width 34 height 9
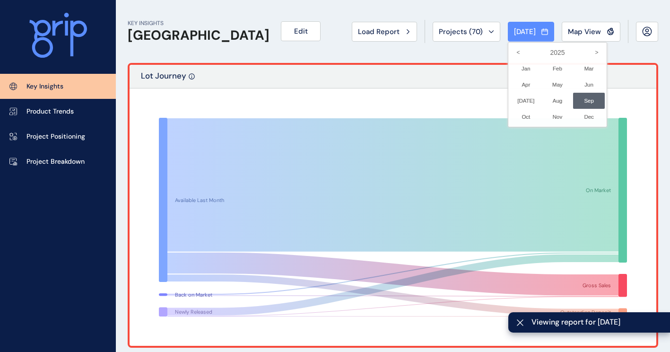
click at [438, 63] on div at bounding box center [335, 176] width 670 height 352
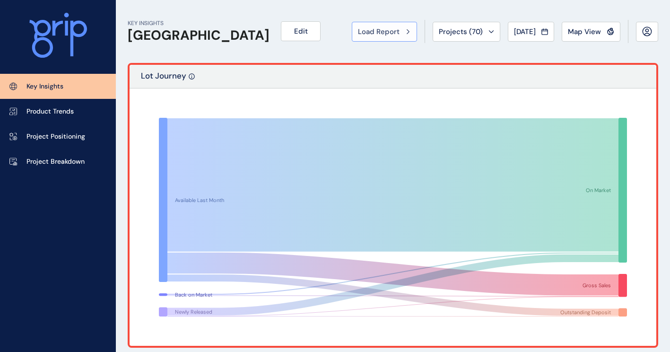
click at [400, 27] on div "Load Report" at bounding box center [384, 31] width 53 height 9
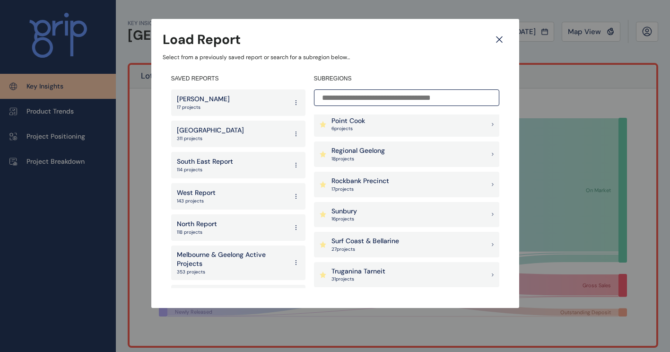
scroll to position [994, 0]
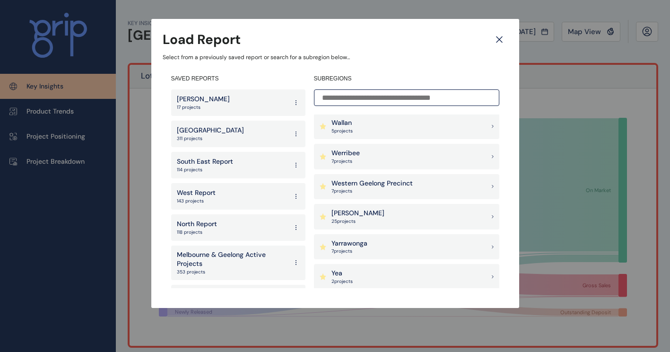
click at [402, 181] on p "Western Geelong Precinct" at bounding box center [372, 183] width 81 height 9
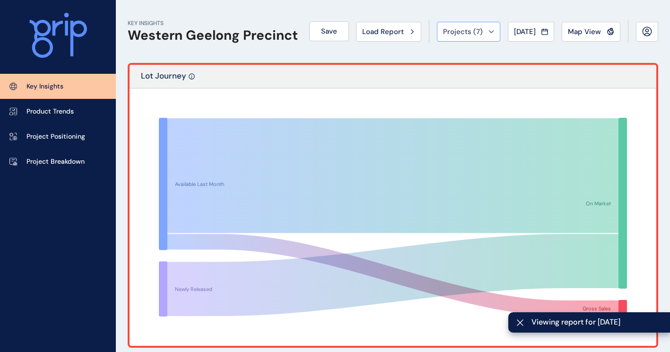
click at [471, 32] on span "Projects ( 7 )" at bounding box center [463, 31] width 40 height 9
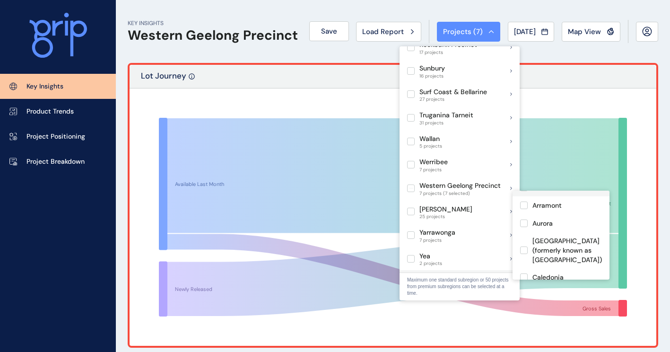
scroll to position [47, 0]
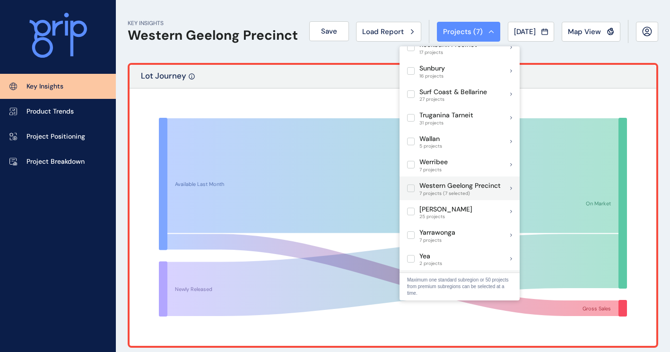
click at [511, 187] on icon at bounding box center [511, 188] width 1 height 2
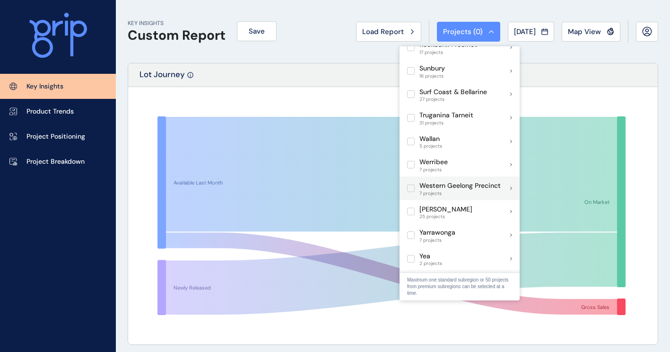
click at [511, 187] on icon at bounding box center [511, 188] width 1 height 2
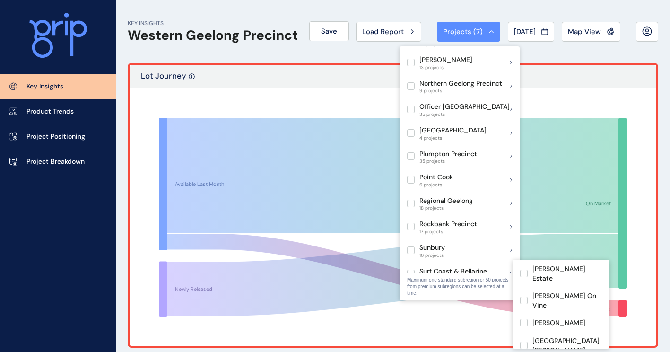
scroll to position [499, 0]
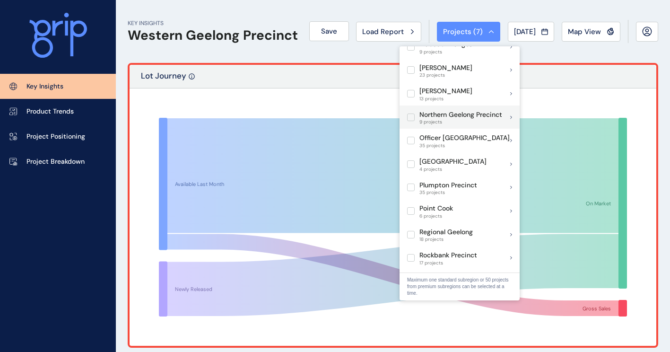
click at [512, 116] on icon at bounding box center [511, 117] width 1 height 2
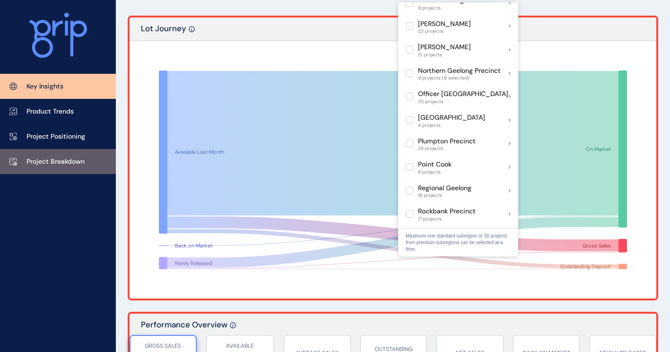
click at [3, 158] on link "Project Breakdown" at bounding box center [58, 161] width 116 height 25
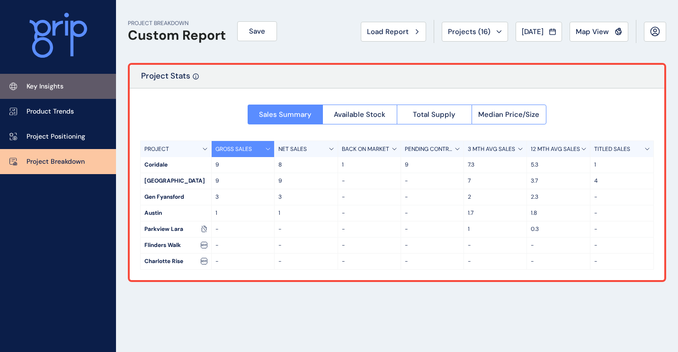
click at [61, 85] on p "Key Insights" at bounding box center [44, 86] width 37 height 9
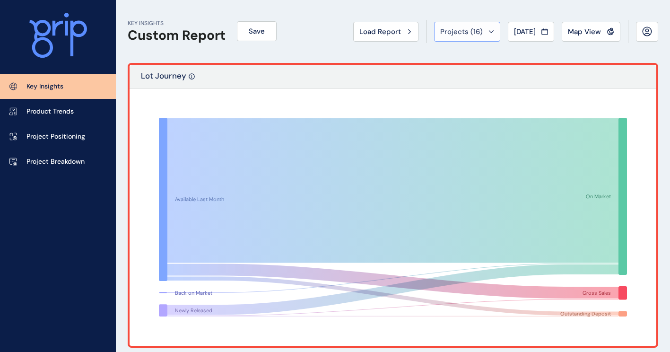
click at [473, 34] on span "Projects ( 16 )" at bounding box center [462, 31] width 43 height 9
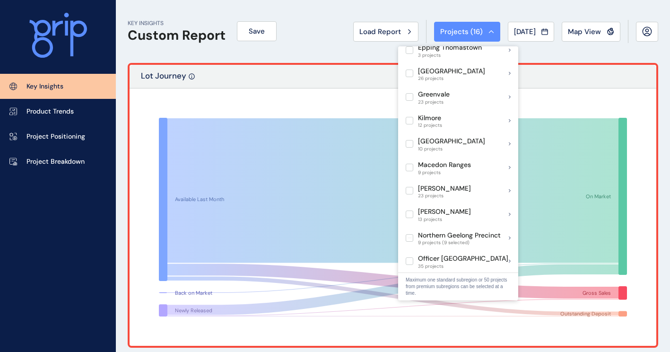
scroll to position [736, 0]
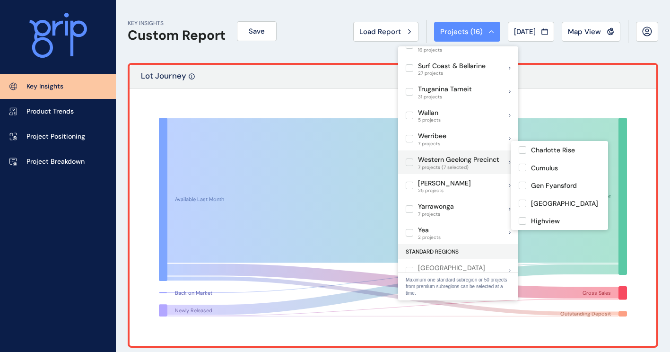
click at [412, 159] on label at bounding box center [410, 163] width 8 height 8
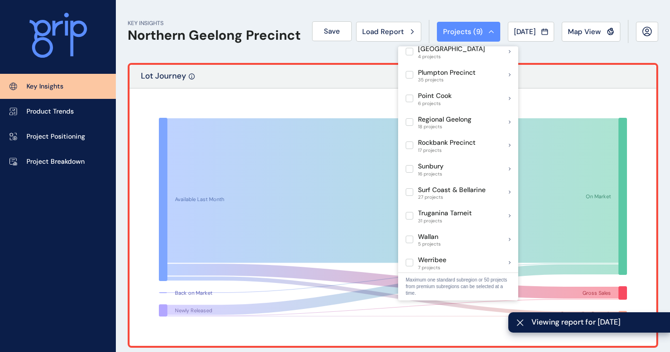
scroll to position [452, 0]
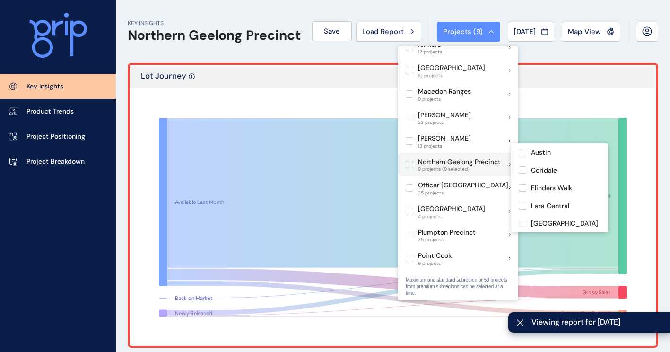
click at [411, 161] on label at bounding box center [410, 165] width 8 height 8
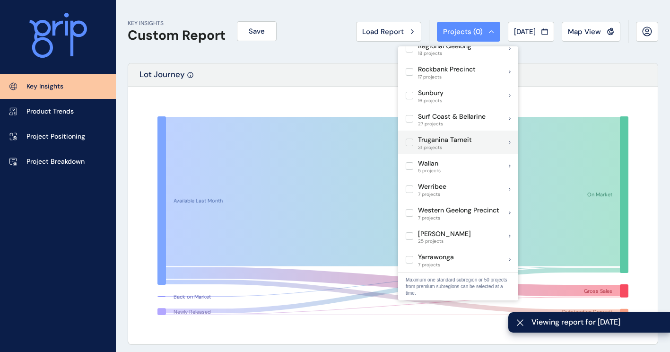
scroll to position [688, 0]
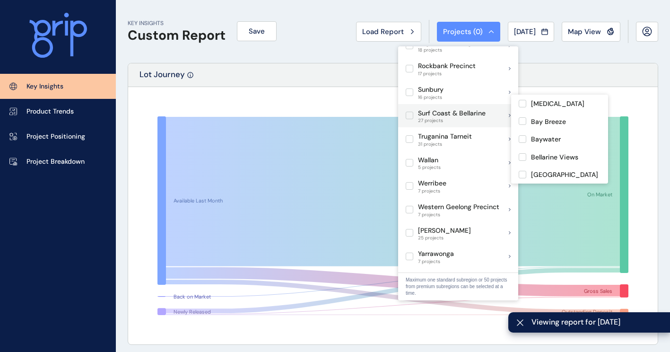
click at [412, 112] on label at bounding box center [410, 116] width 8 height 8
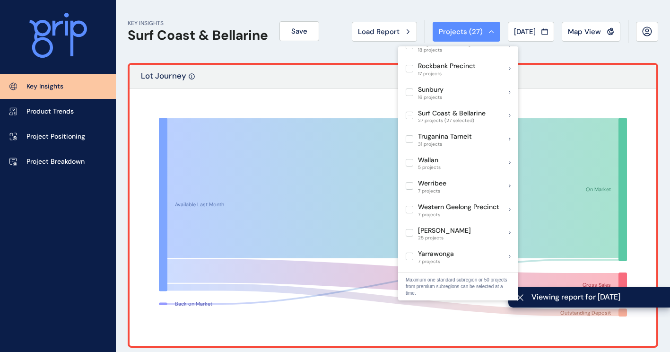
click at [576, 95] on div "Available Last Month Back on Market On Market Gross Sales Outstanding Deposit" at bounding box center [393, 216] width 527 height 257
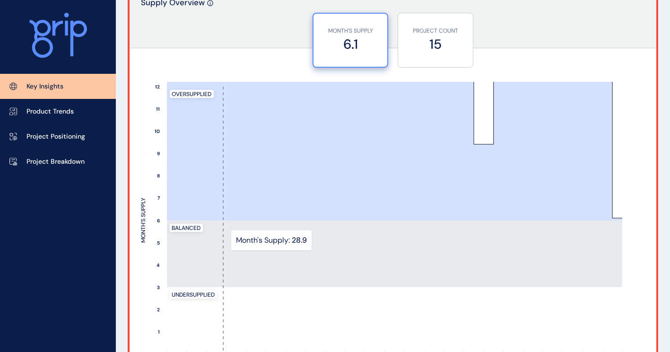
scroll to position [519, 0]
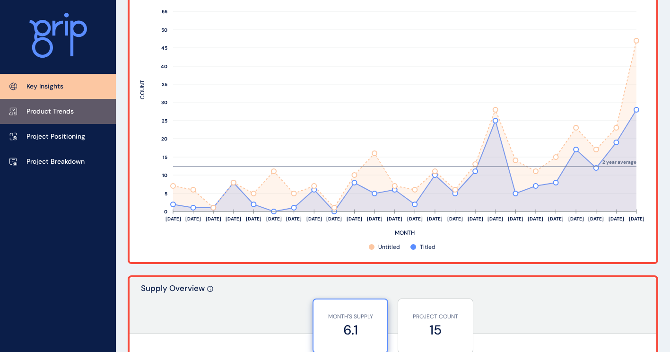
drag, startPoint x: 69, startPoint y: 103, endPoint x: 76, endPoint y: 109, distance: 9.4
click at [69, 103] on link "Product Trends" at bounding box center [58, 111] width 116 height 25
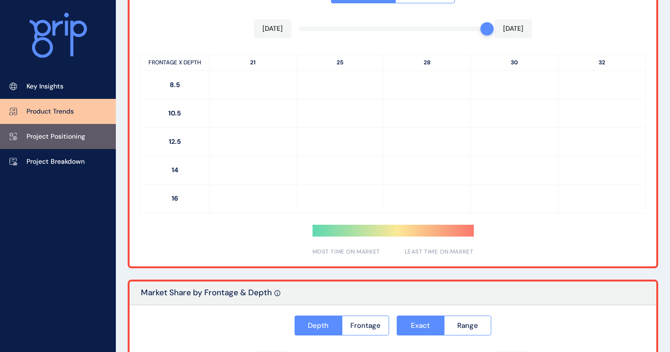
type input "*********"
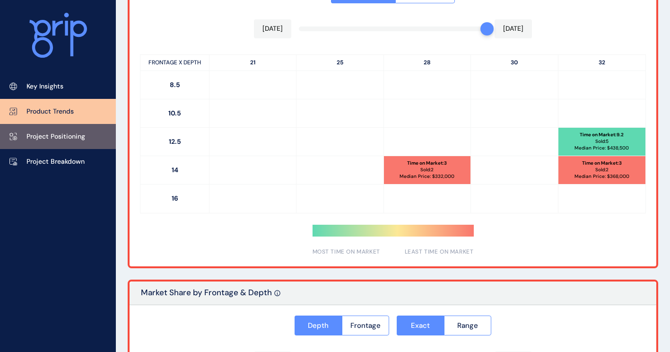
click at [81, 132] on link "Project Positioning" at bounding box center [58, 136] width 116 height 25
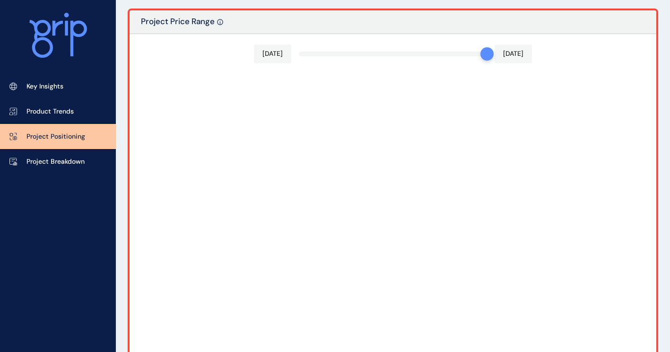
type input "********"
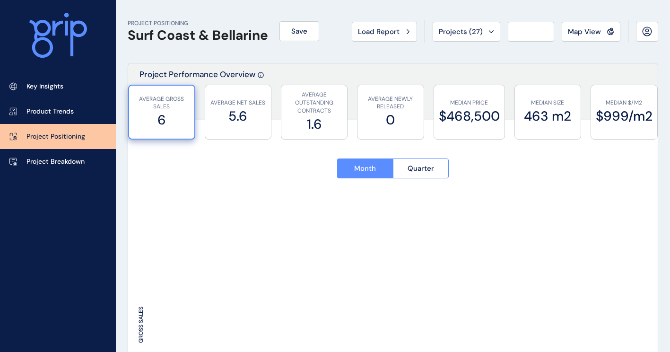
type input "********"
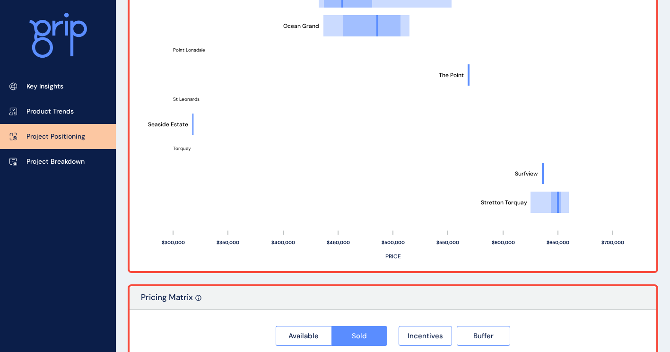
scroll to position [835, 0]
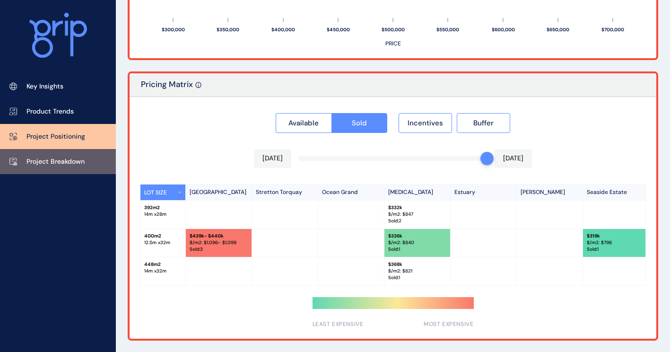
click at [54, 164] on p "Project Breakdown" at bounding box center [55, 161] width 58 height 9
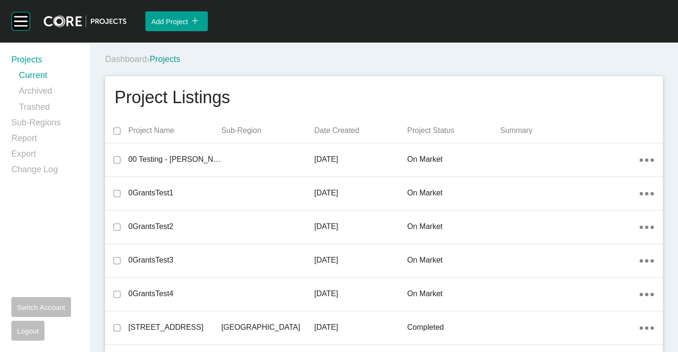
click at [479, 32] on div "Add Project icon/tick copy 11 Created with Sketch." at bounding box center [401, 21] width 551 height 43
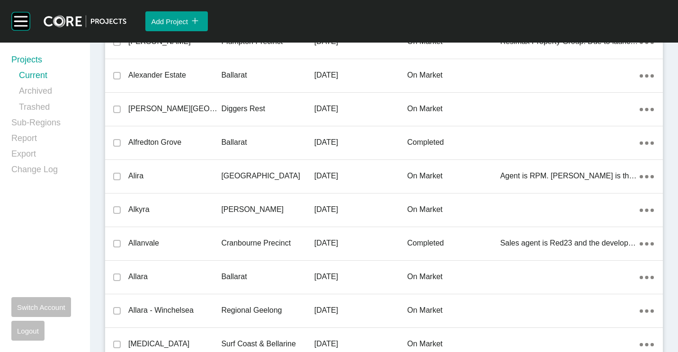
scroll to position [19503, 0]
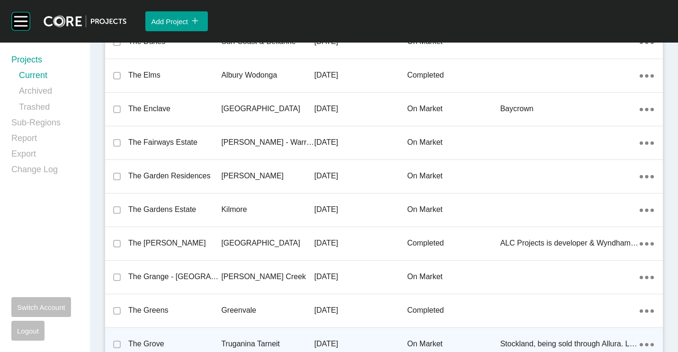
click at [240, 341] on p "Truganina Tarneit" at bounding box center [267, 344] width 93 height 10
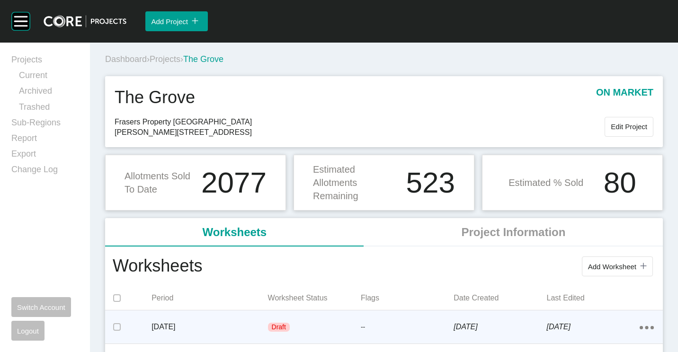
click at [216, 323] on p "[DATE]" at bounding box center [209, 327] width 116 height 10
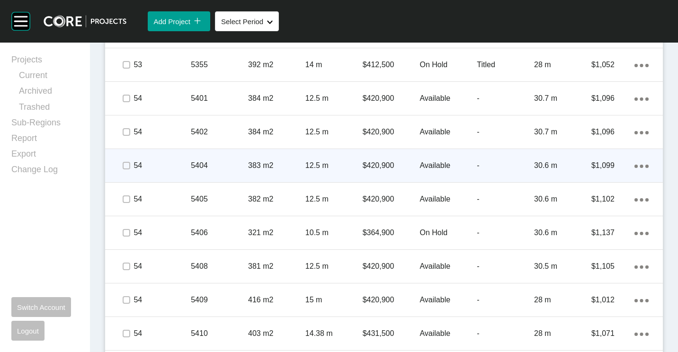
scroll to position [1325, 0]
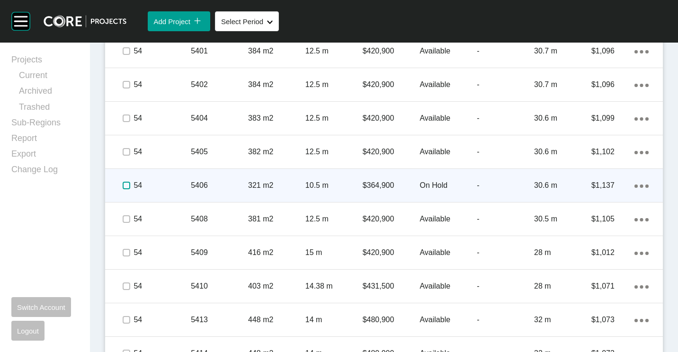
drag, startPoint x: 129, startPoint y: 187, endPoint x: 138, endPoint y: 189, distance: 9.7
click at [129, 187] on label at bounding box center [127, 186] width 8 height 8
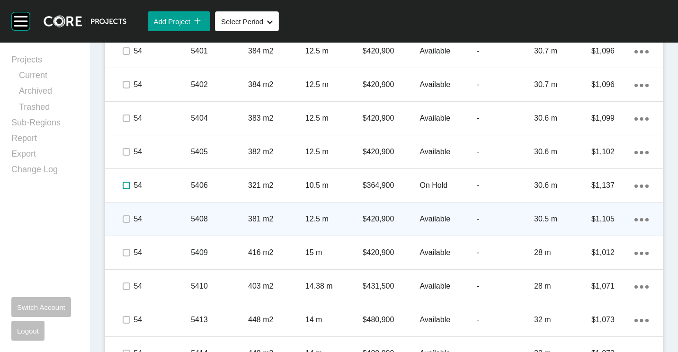
scroll to position [1467, 0]
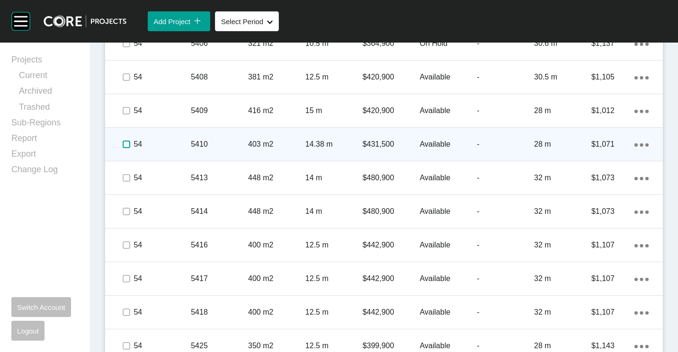
click at [125, 144] on label at bounding box center [127, 145] width 8 height 8
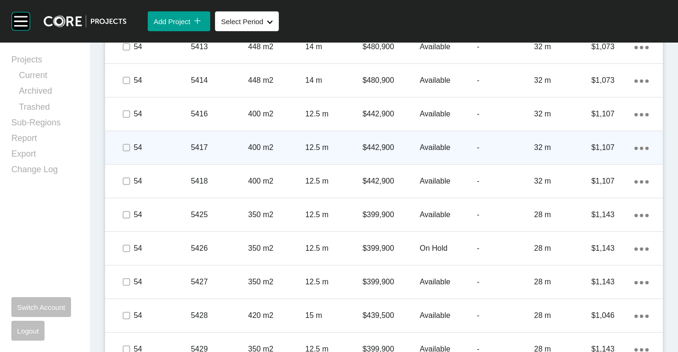
scroll to position [1609, 0]
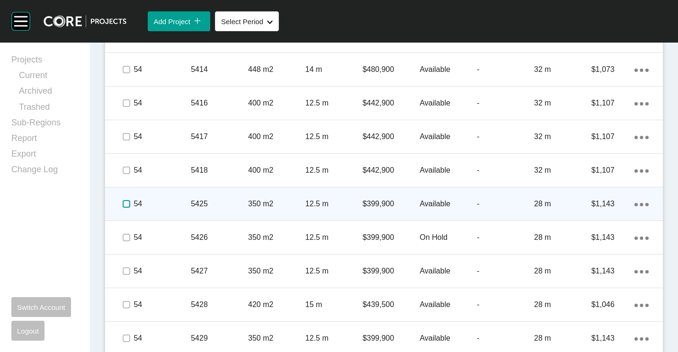
click at [125, 203] on label at bounding box center [127, 204] width 8 height 8
drag, startPoint x: 129, startPoint y: 235, endPoint x: 184, endPoint y: 220, distance: 57.4
click at [129, 235] on label at bounding box center [127, 238] width 8 height 8
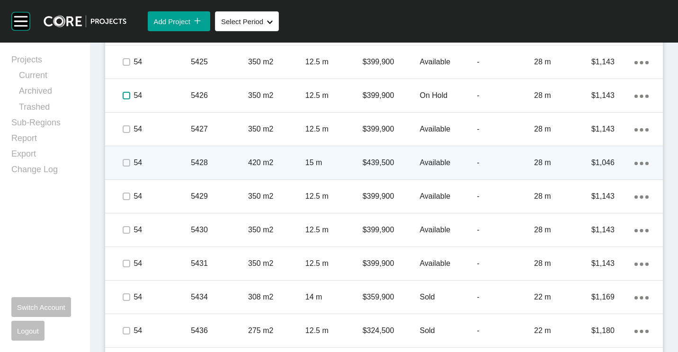
scroll to position [1798, 0]
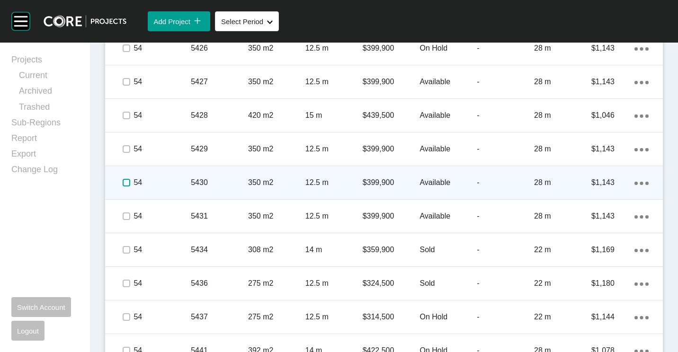
click at [126, 183] on label at bounding box center [127, 183] width 8 height 8
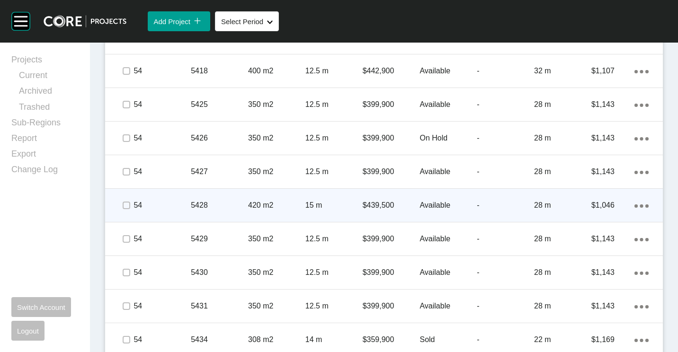
scroll to position [1697, 0]
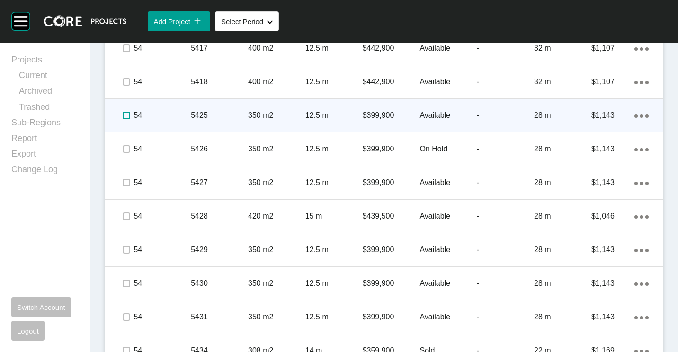
click at [124, 116] on label at bounding box center [127, 116] width 8 height 8
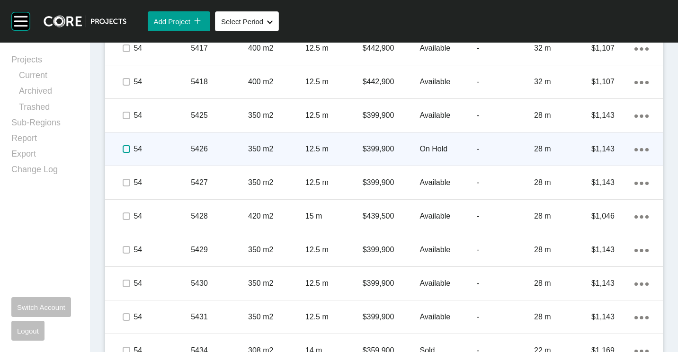
click at [131, 150] on span at bounding box center [126, 149] width 14 height 14
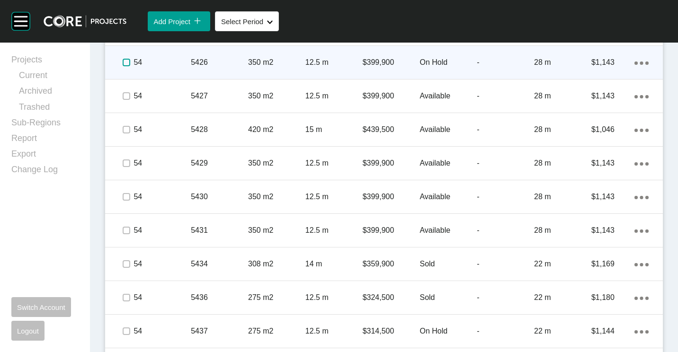
scroll to position [1792, 0]
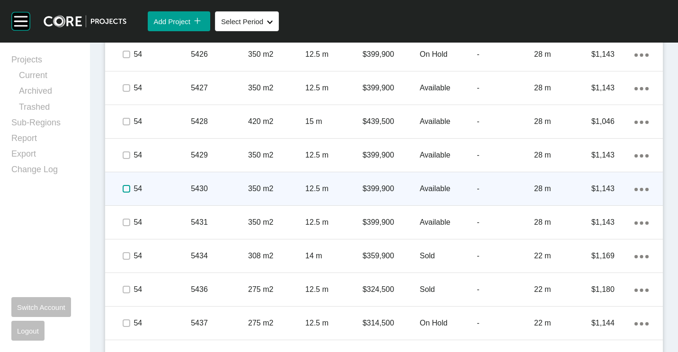
click at [128, 190] on label at bounding box center [127, 189] width 8 height 8
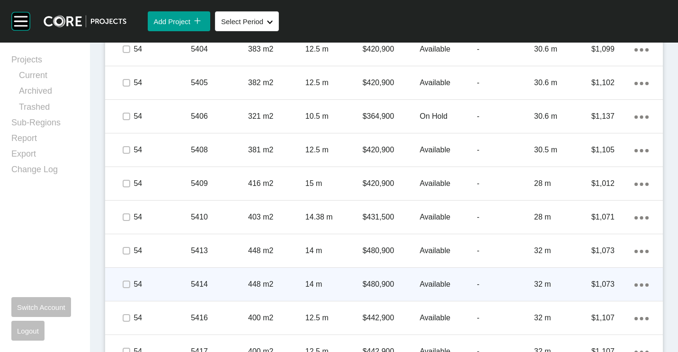
scroll to position [1366, 0]
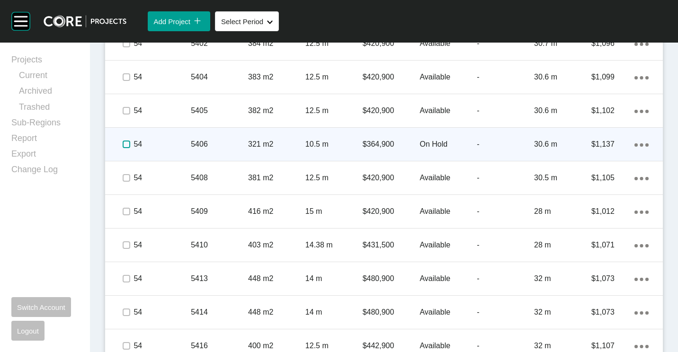
click at [123, 143] on label at bounding box center [127, 145] width 8 height 8
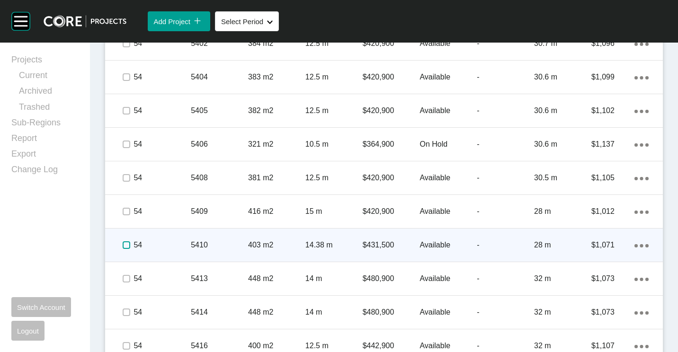
click at [127, 246] on label at bounding box center [127, 245] width 8 height 8
click at [207, 245] on p "5410" at bounding box center [219, 245] width 57 height 10
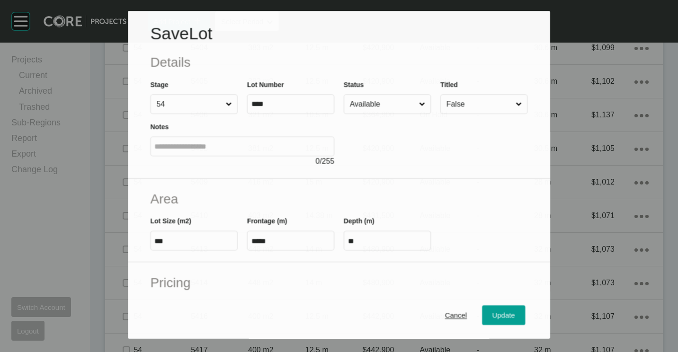
scroll to position [1337, 0]
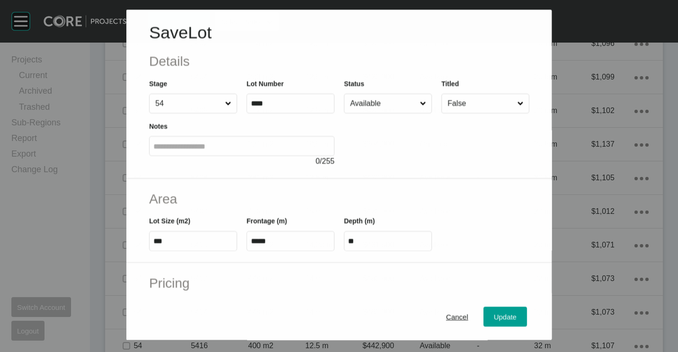
drag, startPoint x: 365, startPoint y: 104, endPoint x: 368, endPoint y: 117, distance: 13.0
click at [365, 105] on input "Available" at bounding box center [383, 103] width 70 height 19
click at [499, 317] on span "Update" at bounding box center [505, 317] width 23 height 8
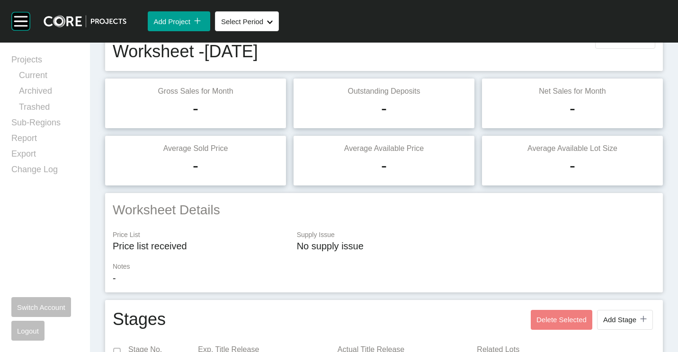
scroll to position [0, 0]
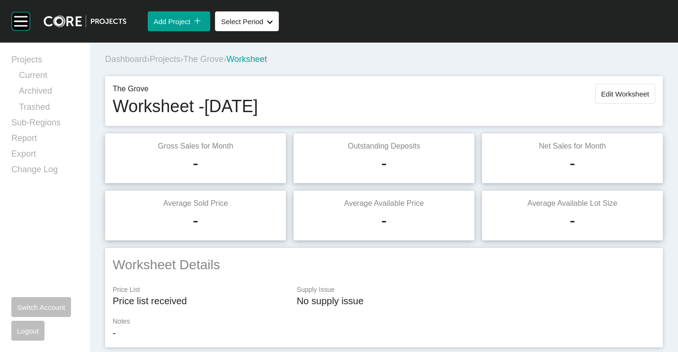
click at [611, 105] on div "The Grove Worksheet - [DATE] Edit Worksheet" at bounding box center [384, 101] width 542 height 35
click at [605, 96] on span "Edit Worksheet" at bounding box center [625, 94] width 48 height 8
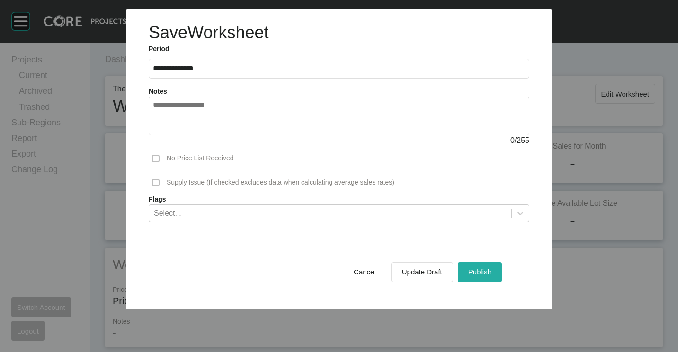
click at [480, 269] on span "Publish" at bounding box center [479, 272] width 23 height 8
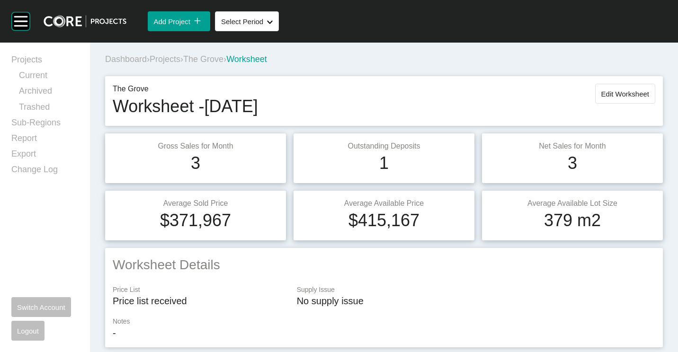
click at [171, 62] on span "Projects" at bounding box center [165, 58] width 31 height 9
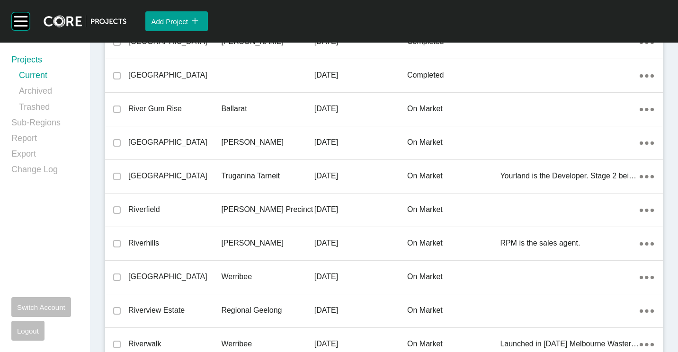
scroll to position [21216, 0]
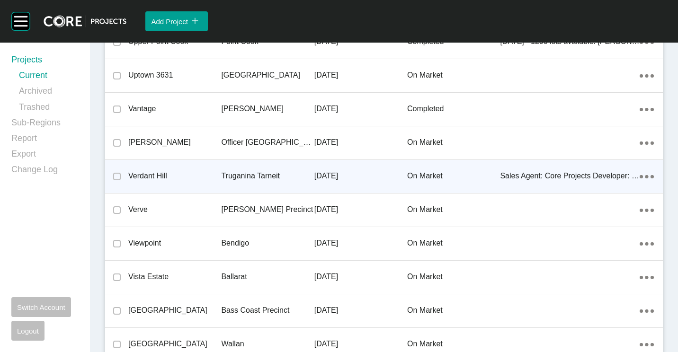
click at [189, 175] on p "Verdant Hill" at bounding box center [174, 176] width 93 height 10
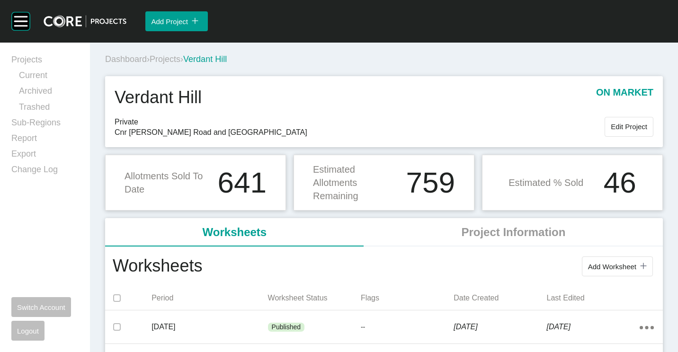
click at [428, 67] on div "Dashboard › Projects › [GEOGRAPHIC_DATA]" at bounding box center [385, 59] width 561 height 26
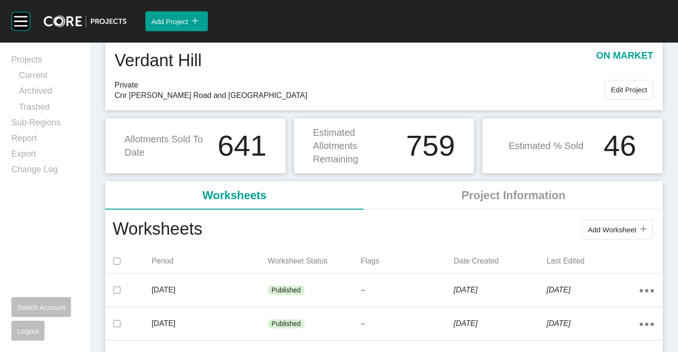
scroll to position [47, 0]
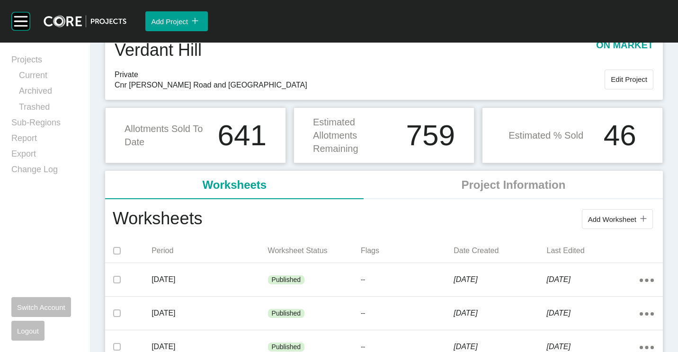
click at [582, 221] on button "Add Worksheet icon/tick copy 11 Created with Sketch." at bounding box center [617, 219] width 71 height 20
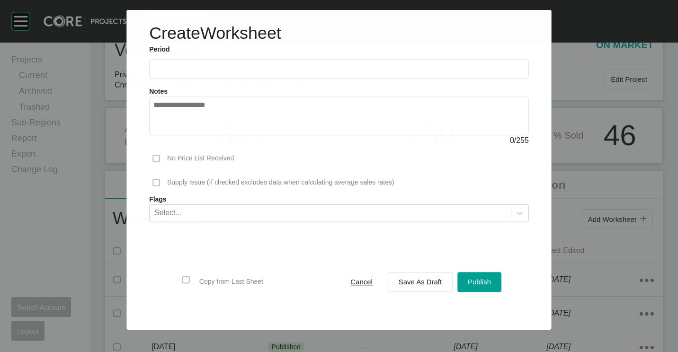
click at [261, 71] on input "text" at bounding box center [338, 69] width 371 height 8
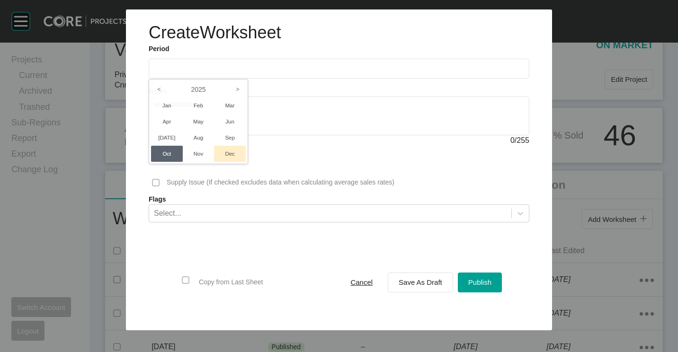
click at [248, 139] on div at bounding box center [339, 165] width 678 height 330
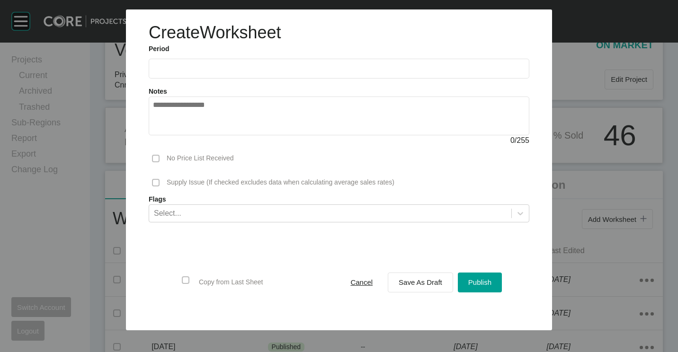
drag, startPoint x: 223, startPoint y: 80, endPoint x: 211, endPoint y: 65, distance: 19.8
click at [223, 80] on div "Notes 0 / 255" at bounding box center [339, 113] width 390 height 68
click at [211, 64] on input "text" at bounding box center [339, 68] width 372 height 8
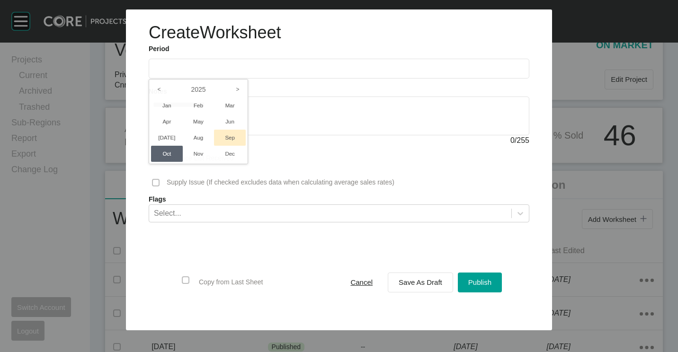
click at [230, 130] on li "Sep" at bounding box center [230, 138] width 32 height 16
type input "**********"
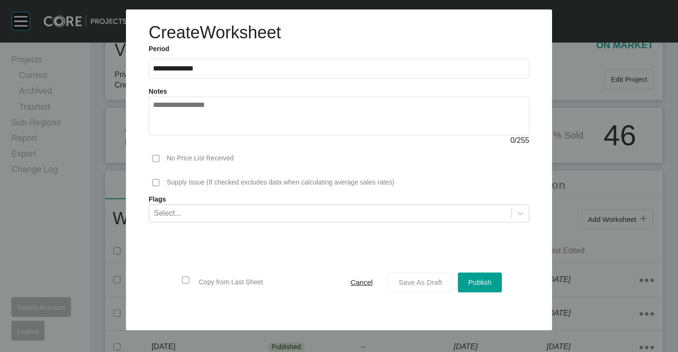
click at [420, 278] on span "Save As Draft" at bounding box center [420, 282] width 44 height 8
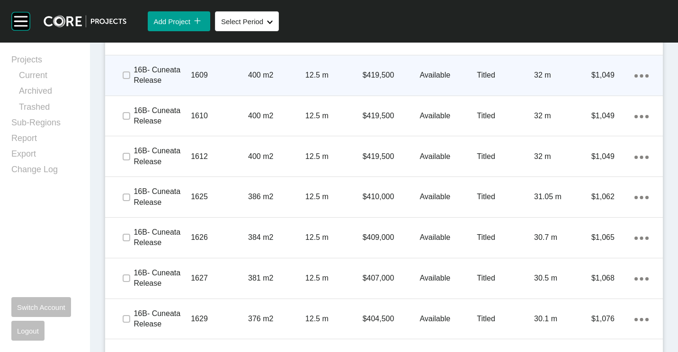
scroll to position [710, 0]
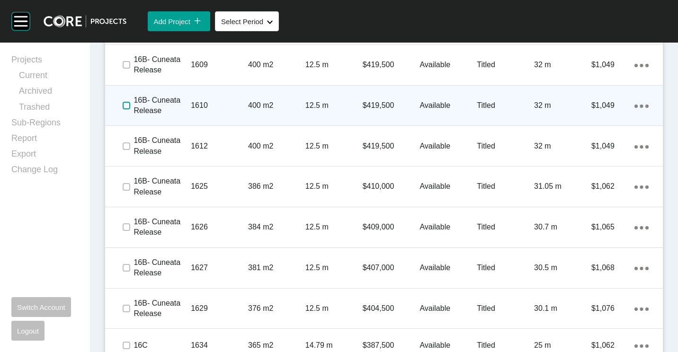
click at [127, 106] on label at bounding box center [127, 106] width 8 height 8
click at [234, 100] on p "1610" at bounding box center [219, 105] width 57 height 10
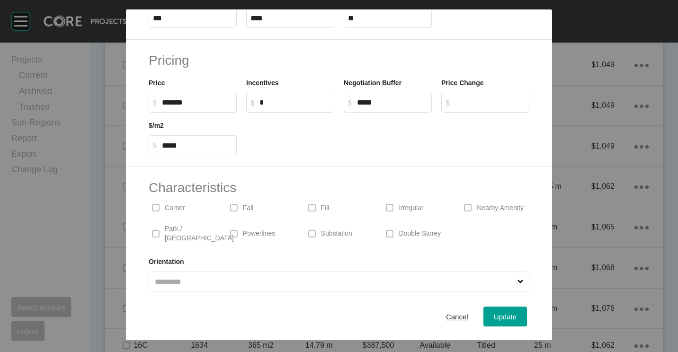
scroll to position [225, 0]
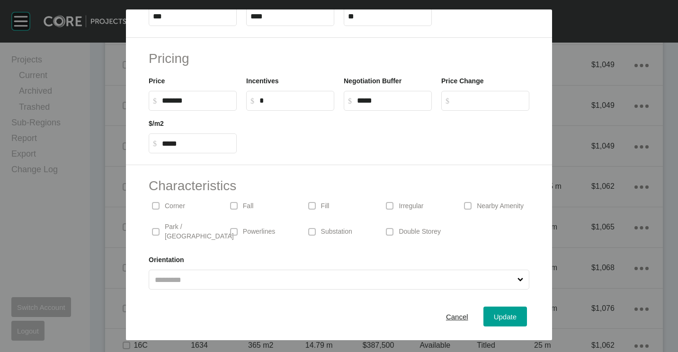
click at [375, 137] on div at bounding box center [387, 132] width 292 height 43
click at [378, 104] on input "****" at bounding box center [392, 101] width 71 height 8
drag, startPoint x: 381, startPoint y: 104, endPoint x: 335, endPoint y: 103, distance: 45.9
click at [335, 103] on div "Price $ Created with Sketch. $ ******* Incentives $ Created with Sketch. $ * Ne…" at bounding box center [339, 89] width 390 height 43
type input "******"
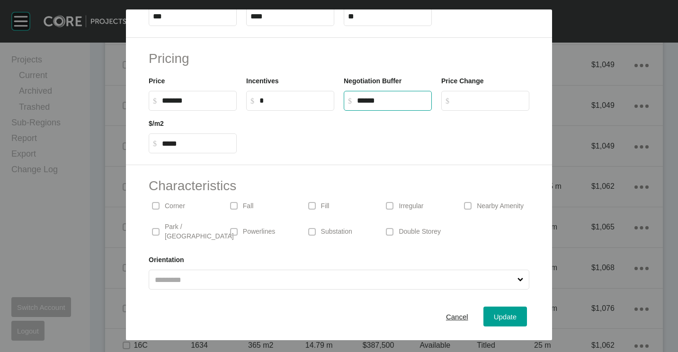
click at [405, 124] on div at bounding box center [387, 132] width 292 height 43
click at [507, 317] on span "Update" at bounding box center [505, 317] width 23 height 8
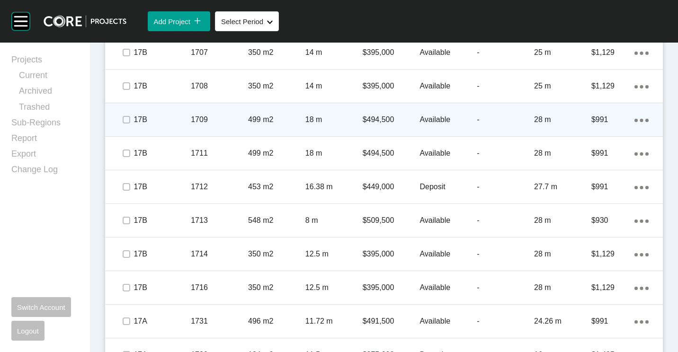
scroll to position [1278, 0]
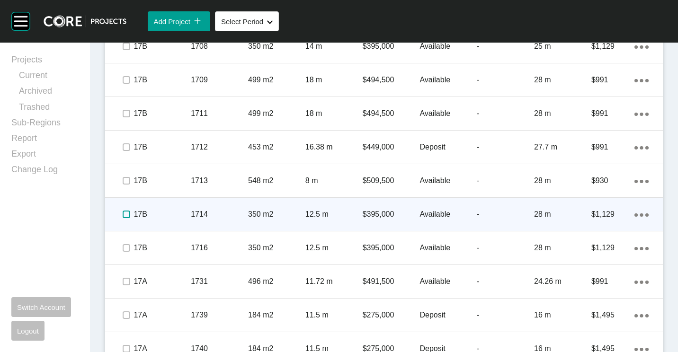
drag, startPoint x: 129, startPoint y: 213, endPoint x: 156, endPoint y: 213, distance: 26.5
click at [129, 213] on label at bounding box center [127, 215] width 8 height 8
click at [263, 215] on p "350 m2" at bounding box center [276, 214] width 57 height 10
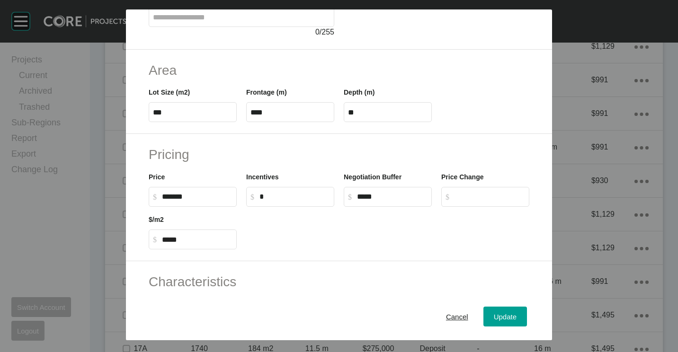
scroll to position [225, 0]
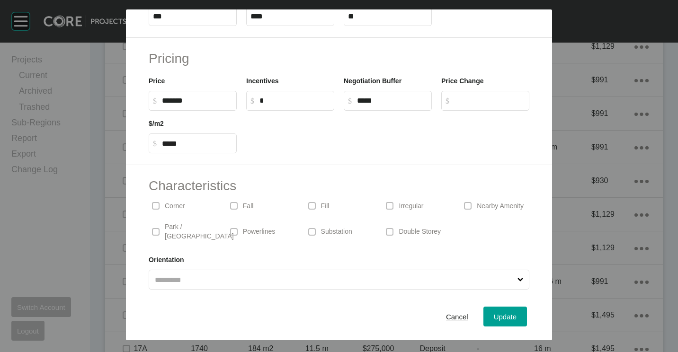
click at [393, 105] on label "$ Created with Sketch. $ *****" at bounding box center [388, 101] width 88 height 20
click at [393, 105] on input "*****" at bounding box center [392, 101] width 71 height 8
drag, startPoint x: 389, startPoint y: 102, endPoint x: 334, endPoint y: 99, distance: 55.4
click at [334, 99] on div "Price $ Created with Sketch. $ ******* Incentives $ Created with Sketch. $ * Ne…" at bounding box center [339, 89] width 390 height 43
type input "******"
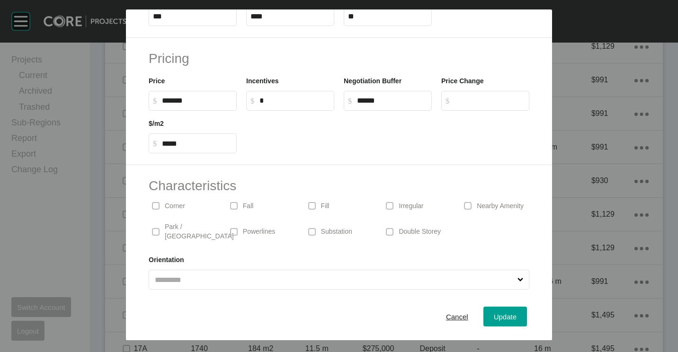
click at [379, 177] on h2 "Characteristics" at bounding box center [339, 185] width 380 height 18
click at [495, 315] on span "Update" at bounding box center [505, 317] width 23 height 8
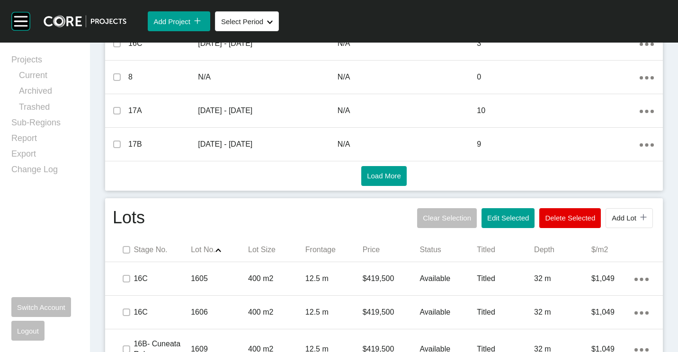
scroll to position [473, 0]
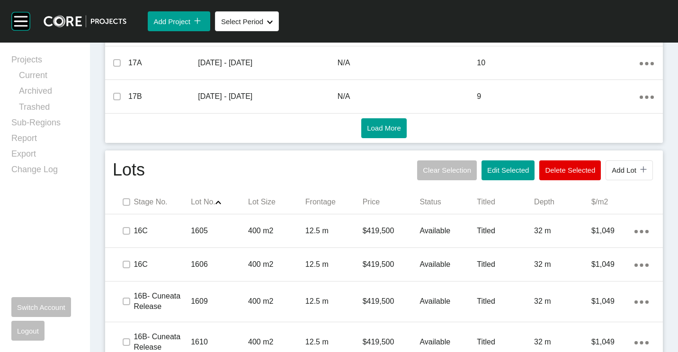
click at [494, 166] on button "Edit Selected" at bounding box center [507, 170] width 53 height 20
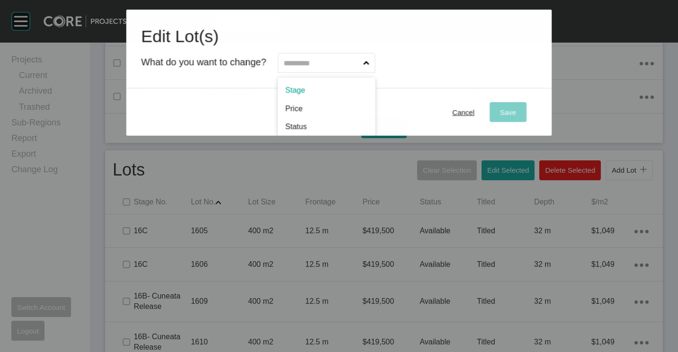
click at [353, 53] on input "text" at bounding box center [321, 62] width 79 height 19
click at [351, 64] on input "text" at bounding box center [321, 62] width 79 height 19
click at [327, 69] on input "text" at bounding box center [321, 62] width 79 height 19
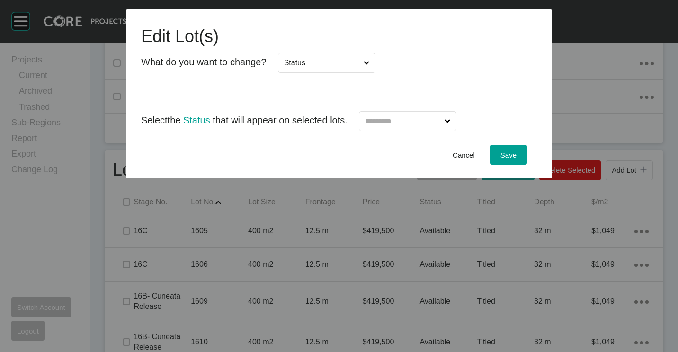
drag, startPoint x: 405, startPoint y: 109, endPoint x: 407, endPoint y: 114, distance: 4.9
click at [406, 112] on div at bounding box center [401, 117] width 109 height 27
click at [409, 122] on input "text" at bounding box center [402, 121] width 79 height 19
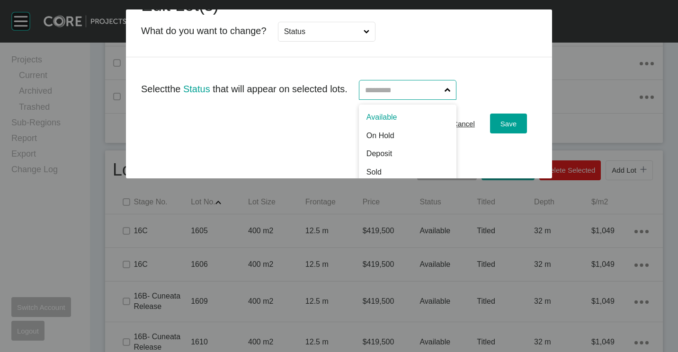
scroll to position [45, 0]
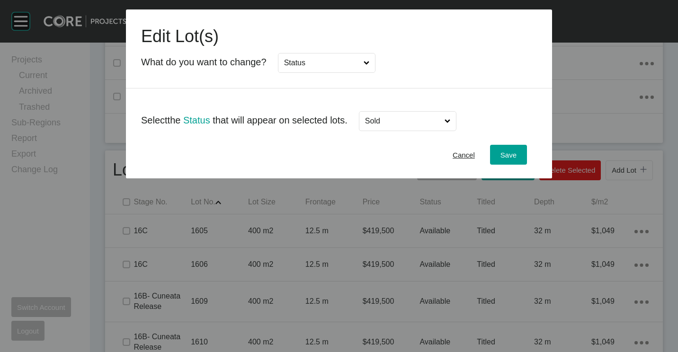
drag, startPoint x: 392, startPoint y: 156, endPoint x: 434, endPoint y: 135, distance: 46.8
click at [498, 156] on div "Save" at bounding box center [508, 155] width 21 height 13
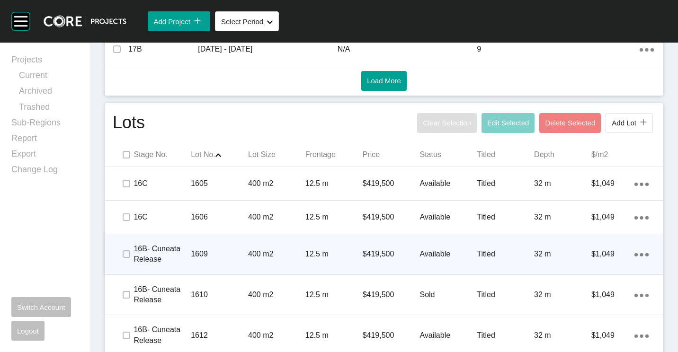
scroll to position [615, 0]
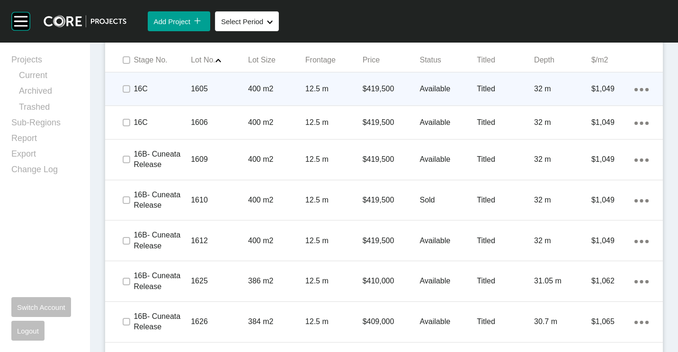
click at [232, 89] on p "1605" at bounding box center [219, 89] width 57 height 10
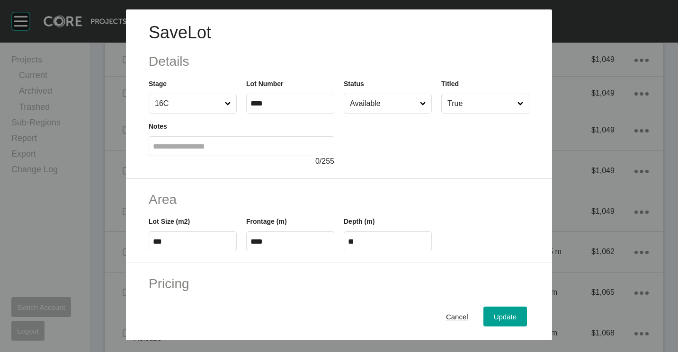
click at [372, 107] on input "Available" at bounding box center [383, 103] width 70 height 19
click at [500, 315] on span "Update" at bounding box center [505, 317] width 23 height 8
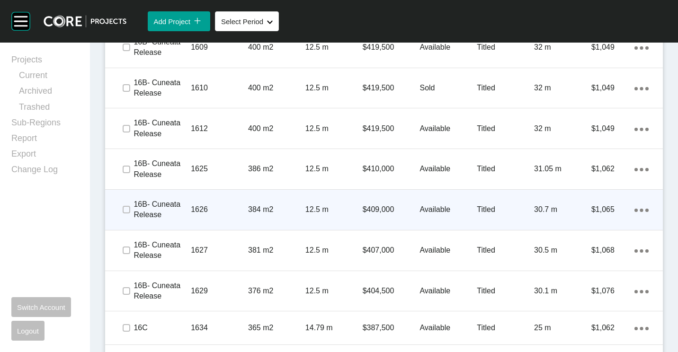
scroll to position [739, 0]
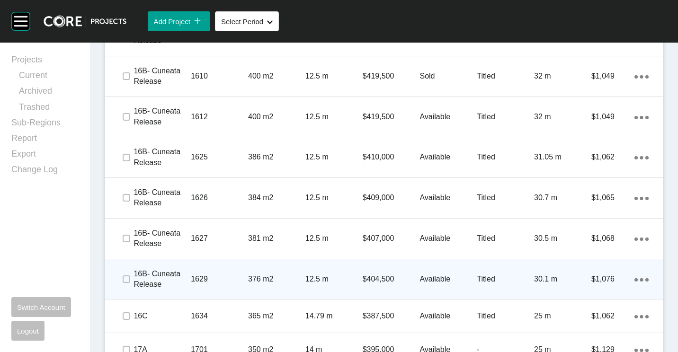
click at [222, 282] on p "1629" at bounding box center [219, 279] width 57 height 10
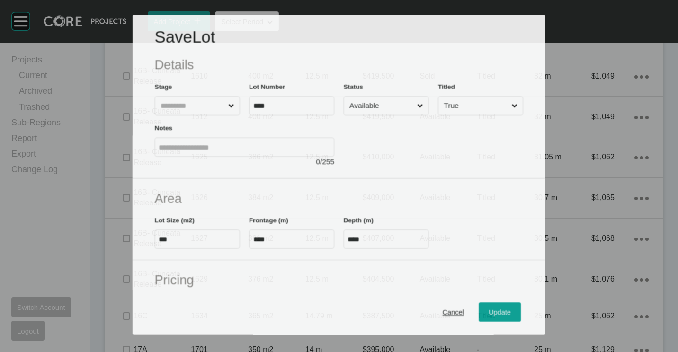
scroll to position [710, 0]
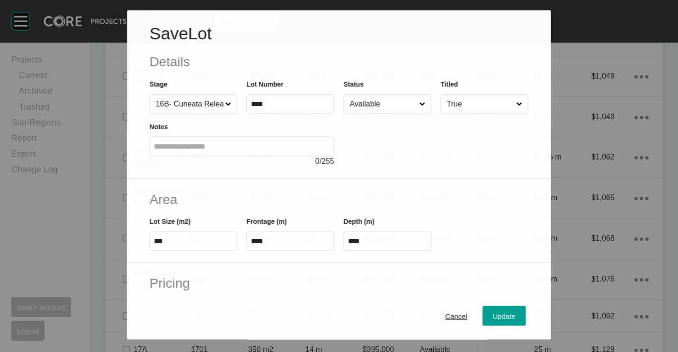
click at [391, 101] on input "Available" at bounding box center [383, 104] width 70 height 19
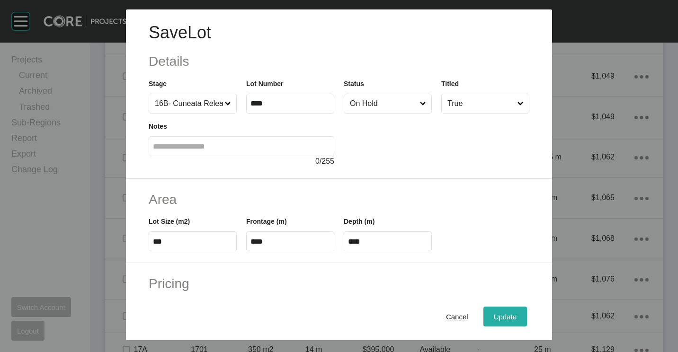
drag, startPoint x: 506, startPoint y: 331, endPoint x: 502, endPoint y: 318, distance: 14.5
click at [505, 330] on div "Cancel Update" at bounding box center [339, 316] width 426 height 47
click at [497, 318] on span "Update" at bounding box center [505, 317] width 23 height 8
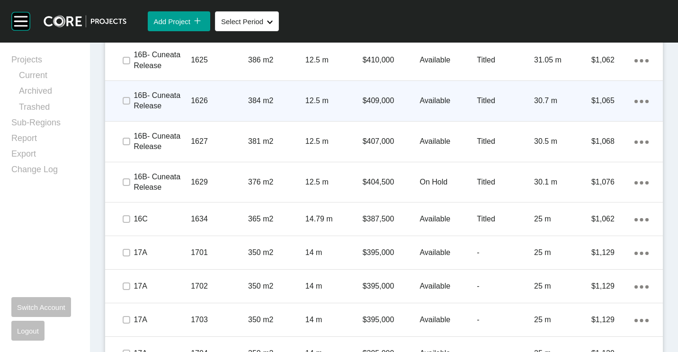
scroll to position [881, 0]
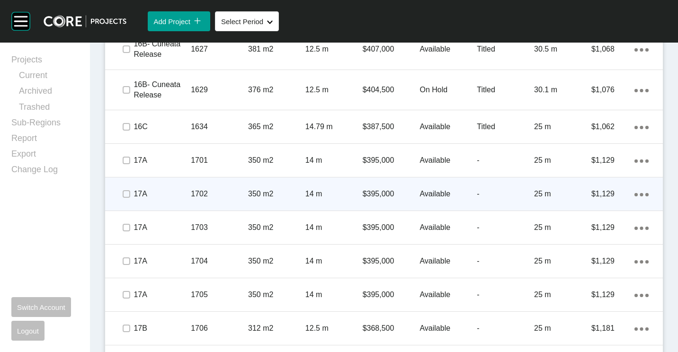
click at [287, 192] on p "350 m2" at bounding box center [276, 194] width 57 height 10
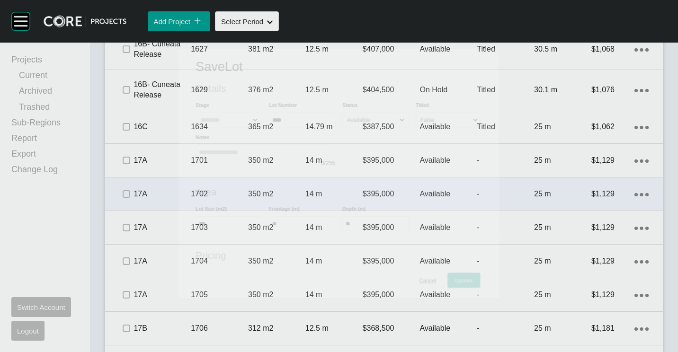
scroll to position [899, 0]
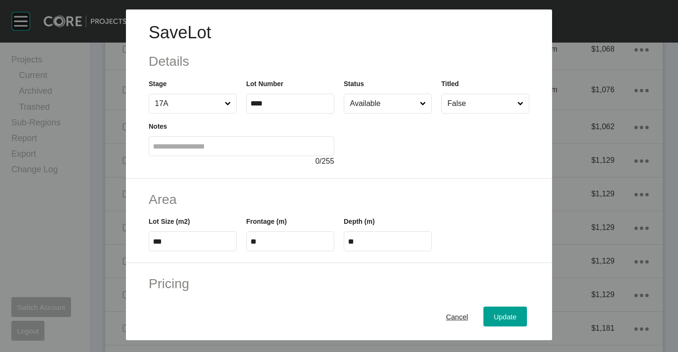
click at [384, 102] on input "Available" at bounding box center [383, 103] width 70 height 19
click at [491, 317] on div "Update" at bounding box center [504, 316] width 27 height 13
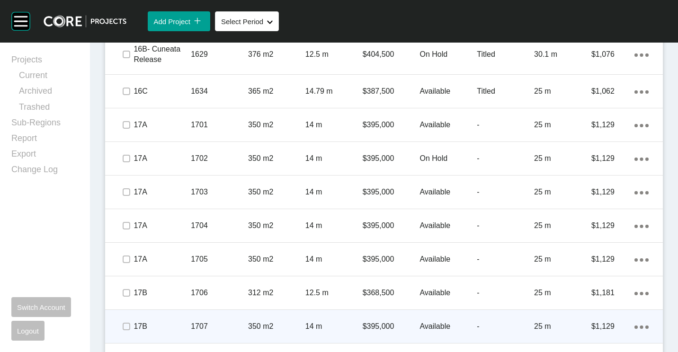
scroll to position [976, 0]
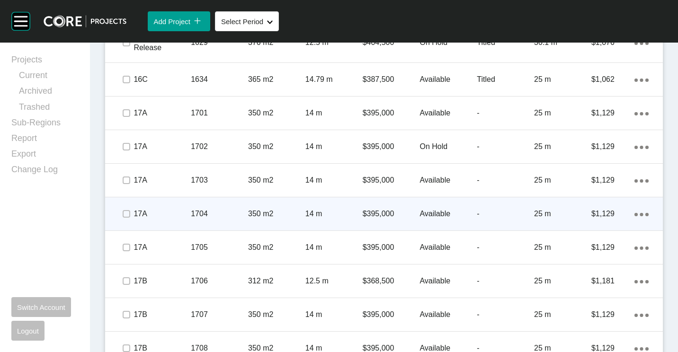
click at [261, 212] on p "350 m2" at bounding box center [276, 214] width 57 height 10
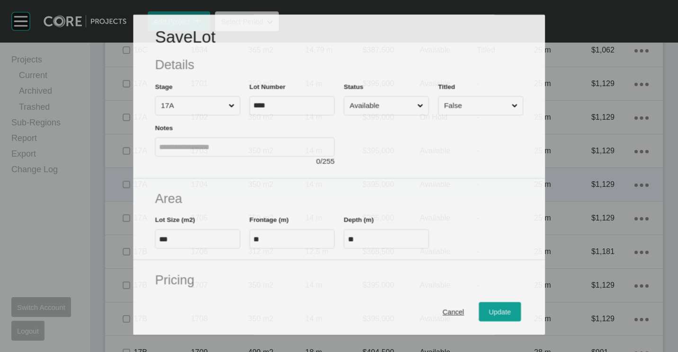
scroll to position [946, 0]
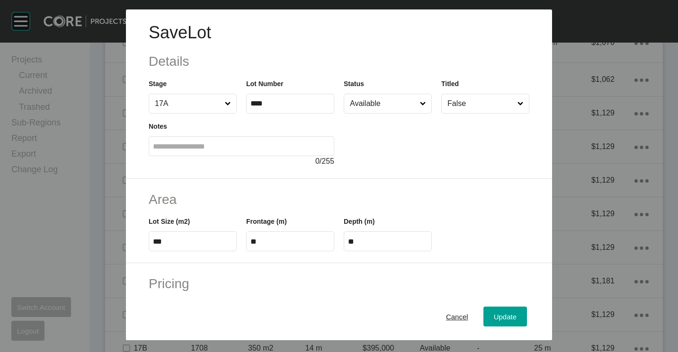
click at [376, 111] on input "Available" at bounding box center [383, 103] width 70 height 19
click at [495, 313] on span "Update" at bounding box center [505, 317] width 23 height 8
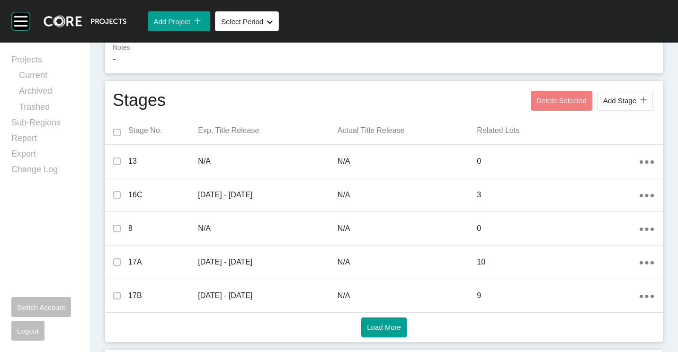
scroll to position [0, 0]
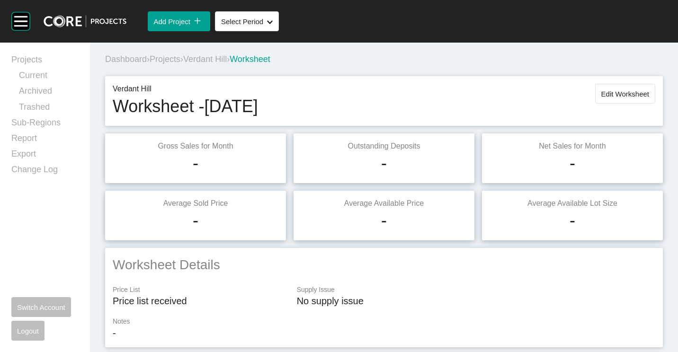
click at [627, 84] on button "Edit Worksheet" at bounding box center [625, 94] width 60 height 20
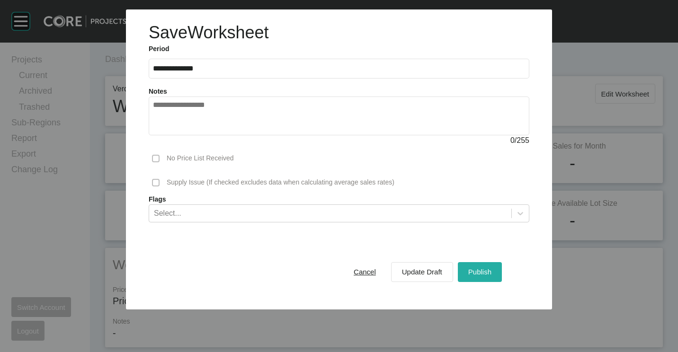
click at [473, 265] on button "Publish" at bounding box center [480, 272] width 44 height 20
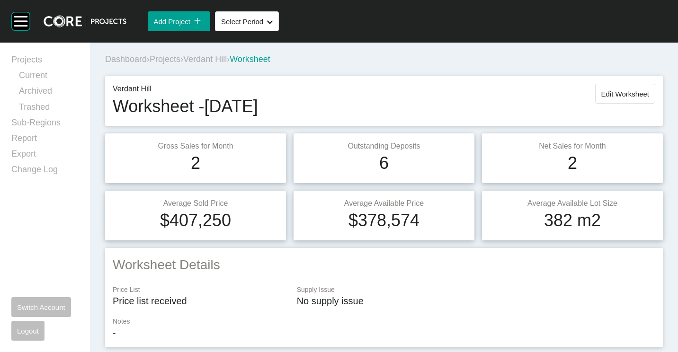
drag, startPoint x: 173, startPoint y: 64, endPoint x: 169, endPoint y: 60, distance: 6.0
click at [174, 64] on div "Dashboard › Projects › Verdant Hill › Worksheet" at bounding box center [385, 59] width 561 height 12
click at [169, 59] on span "Projects" at bounding box center [165, 58] width 31 height 9
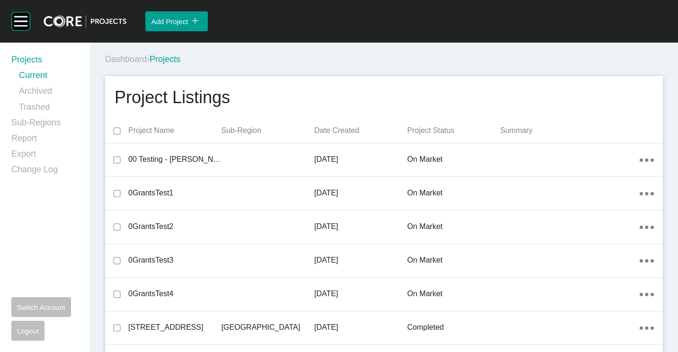
scroll to position [21989, 0]
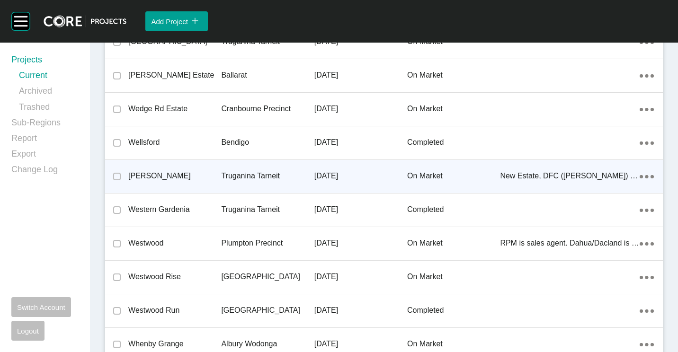
click at [250, 174] on p "Truganina Tarneit" at bounding box center [267, 176] width 93 height 10
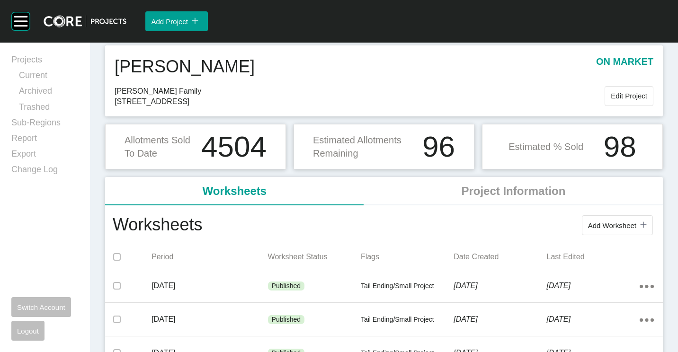
scroll to position [47, 0]
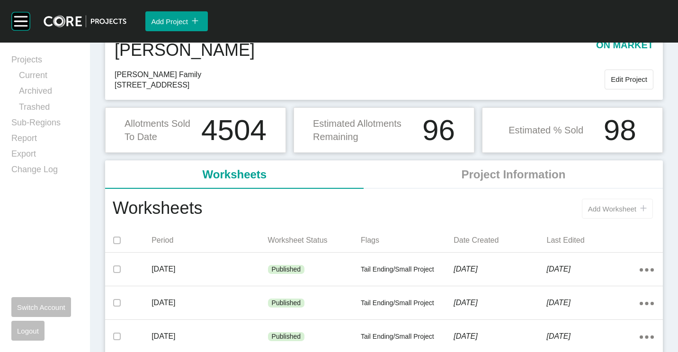
click at [610, 205] on span "Add Worksheet" at bounding box center [612, 209] width 48 height 8
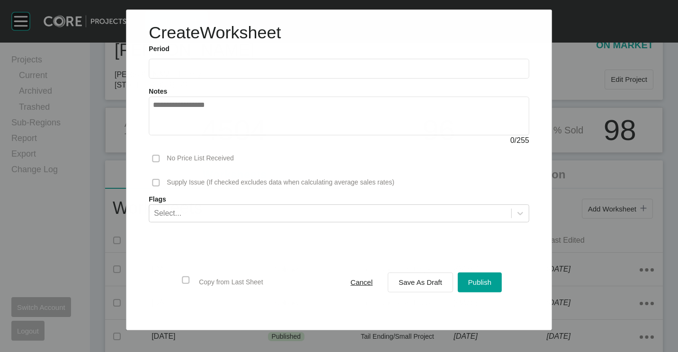
click at [236, 72] on input "text" at bounding box center [338, 69] width 371 height 8
drag, startPoint x: 226, startPoint y: 137, endPoint x: 338, endPoint y: 184, distance: 120.9
click at [227, 137] on li "Sep" at bounding box center [230, 138] width 32 height 16
type input "**********"
click at [424, 283] on span "Save As Draft" at bounding box center [420, 282] width 44 height 8
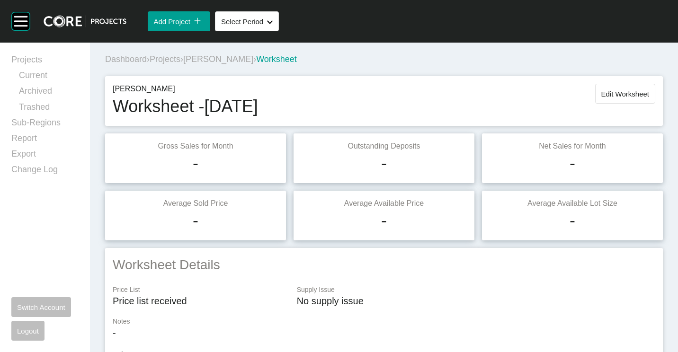
drag, startPoint x: 608, startPoint y: 97, endPoint x: 603, endPoint y: 97, distance: 5.2
click at [608, 97] on span "Edit Worksheet" at bounding box center [625, 94] width 48 height 8
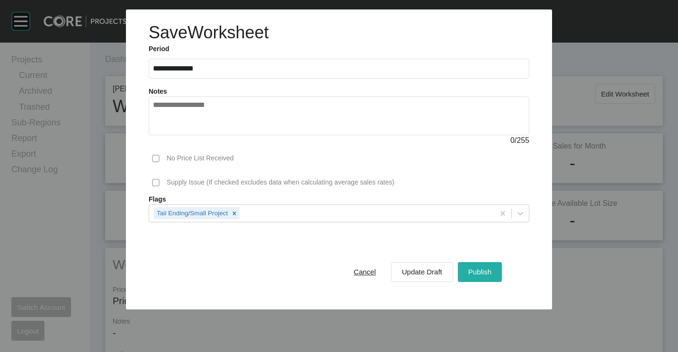
click at [479, 269] on span "Publish" at bounding box center [479, 272] width 23 height 8
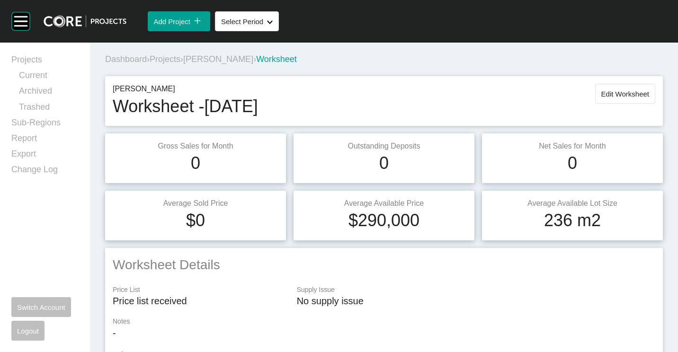
click at [172, 60] on span "Projects" at bounding box center [165, 58] width 31 height 9
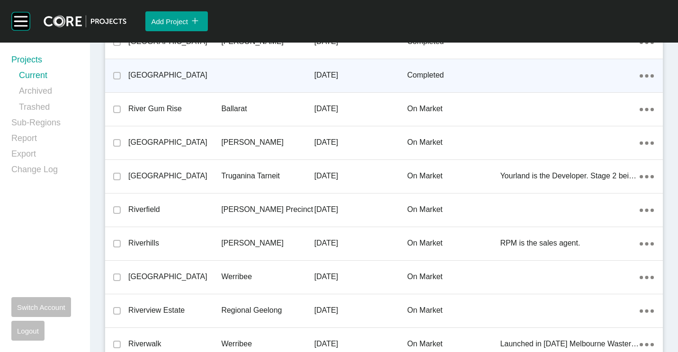
scroll to position [21216, 0]
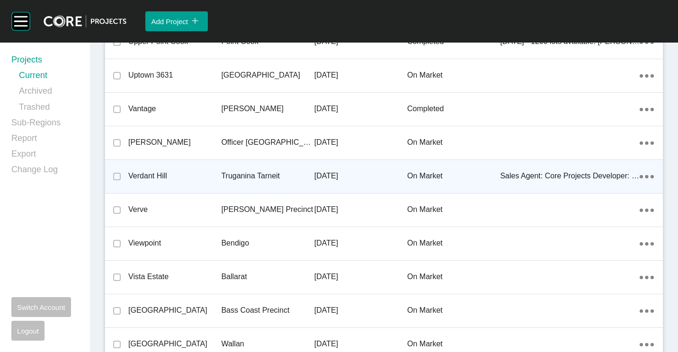
click at [198, 174] on p "Verdant Hill" at bounding box center [174, 176] width 93 height 10
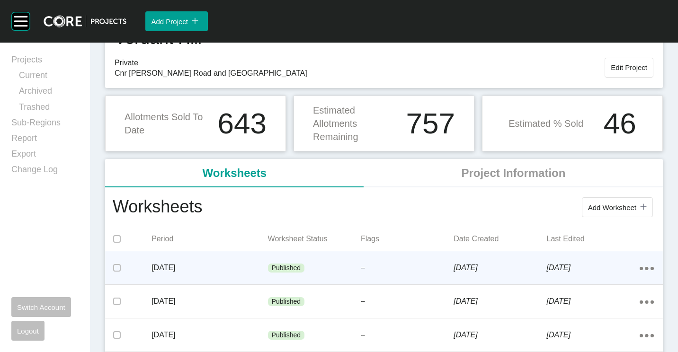
scroll to position [95, 0]
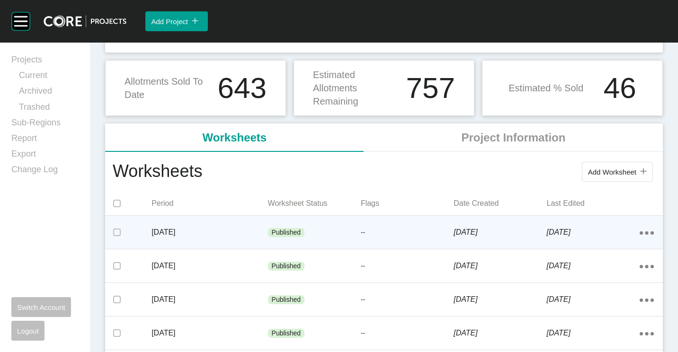
click at [326, 238] on div "Published" at bounding box center [314, 233] width 93 height 28
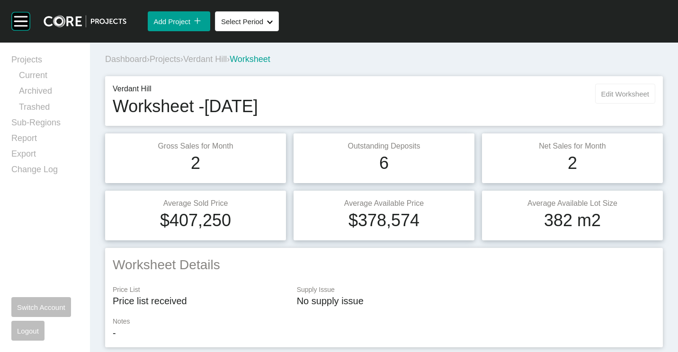
click at [619, 84] on button "Edit Worksheet" at bounding box center [625, 94] width 60 height 20
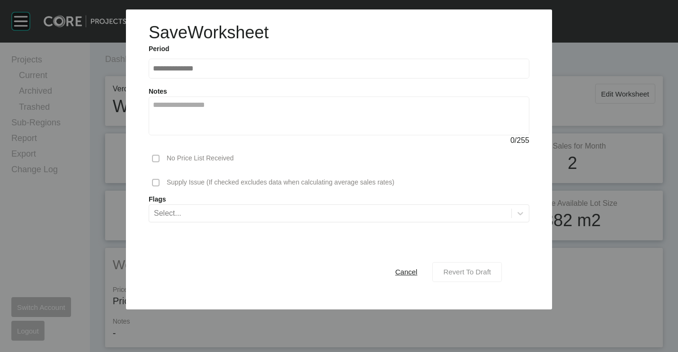
click at [480, 269] on span "Revert To Draft" at bounding box center [467, 272] width 48 height 8
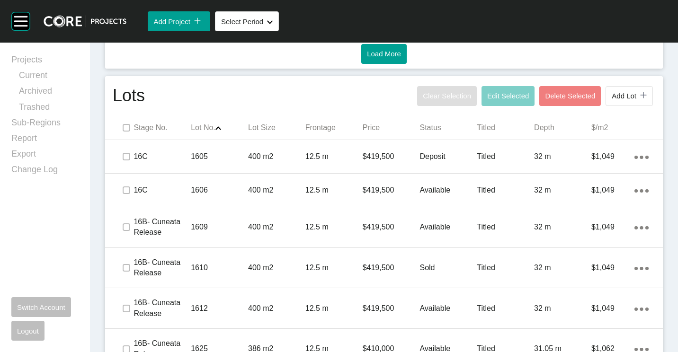
scroll to position [473, 0]
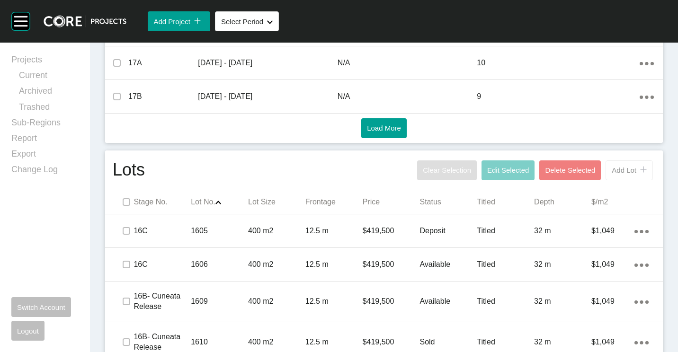
click at [629, 175] on button "Add Lot icon/tick copy 11 Created with Sketch." at bounding box center [628, 170] width 47 height 20
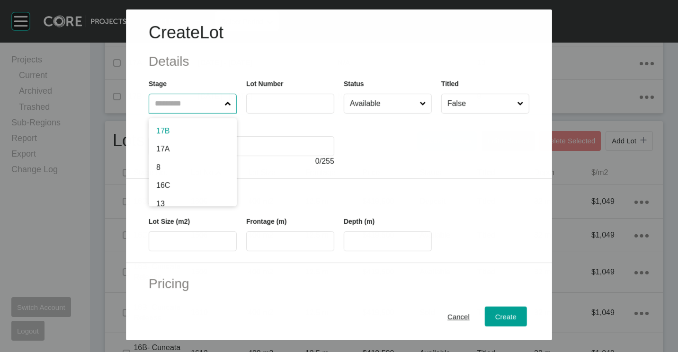
drag, startPoint x: 199, startPoint y: 97, endPoint x: 200, endPoint y: 123, distance: 26.5
click at [199, 97] on input "text" at bounding box center [188, 103] width 70 height 19
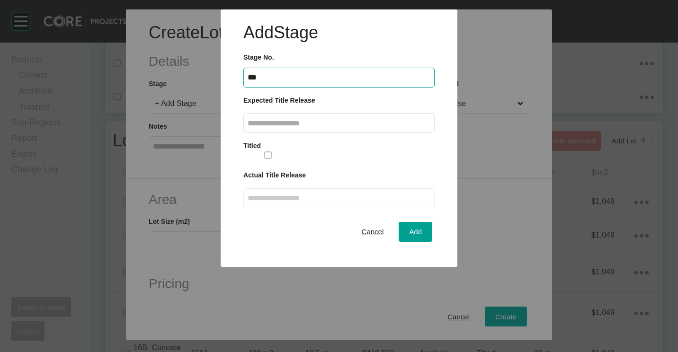
type input "***"
click at [289, 121] on input "text" at bounding box center [338, 123] width 183 height 8
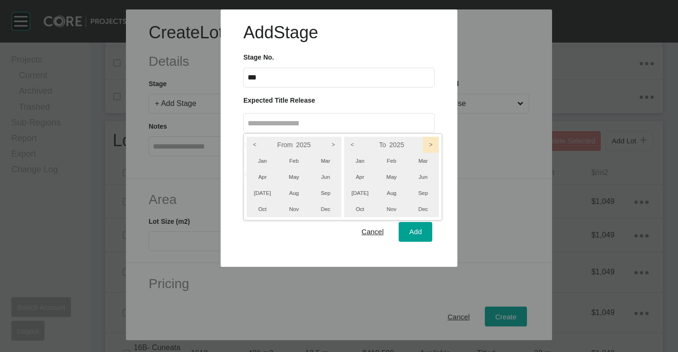
click at [430, 145] on icon ">" at bounding box center [431, 145] width 16 height 16
click at [334, 145] on icon ">" at bounding box center [333, 145] width 16 height 16
click at [356, 156] on li "Jan" at bounding box center [360, 161] width 32 height 16
click at [420, 160] on li "Mar" at bounding box center [423, 161] width 32 height 16
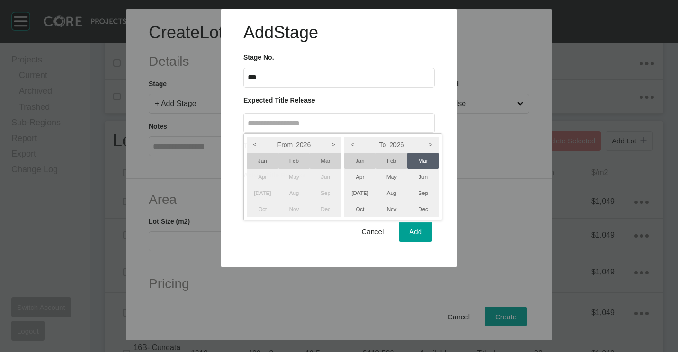
click at [412, 229] on div at bounding box center [339, 133] width 678 height 267
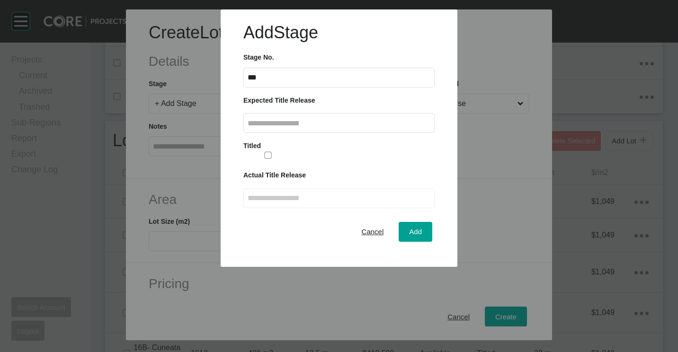
click at [286, 120] on input "text" at bounding box center [338, 123] width 183 height 8
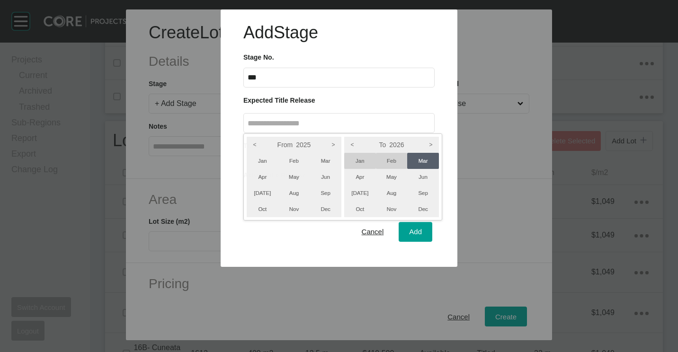
click at [427, 160] on li "Mar" at bounding box center [423, 161] width 32 height 16
click at [259, 154] on li "Jan" at bounding box center [263, 161] width 32 height 16
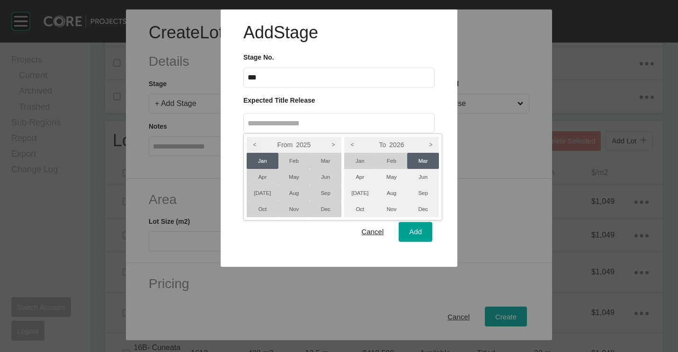
click at [263, 159] on li "Jan" at bounding box center [263, 161] width 32 height 16
click at [423, 162] on li "Mar" at bounding box center [423, 161] width 32 height 16
click at [425, 164] on li "Mar" at bounding box center [423, 161] width 32 height 16
click at [341, 163] on li "Mar" at bounding box center [325, 161] width 32 height 16
click at [268, 161] on li "Jan" at bounding box center [263, 161] width 32 height 16
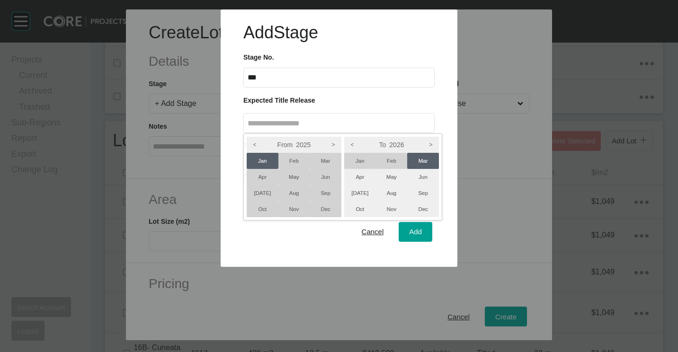
click at [314, 202] on li "Dec" at bounding box center [325, 209] width 32 height 16
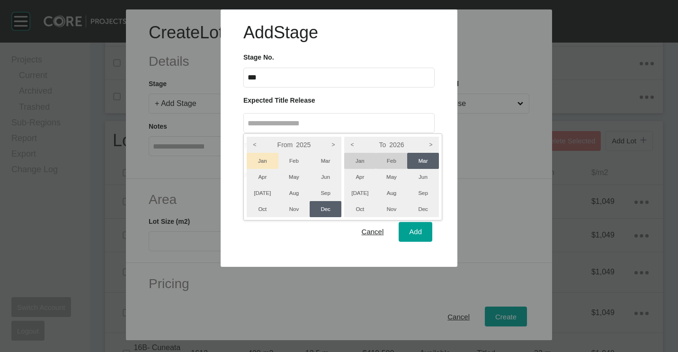
click at [257, 159] on li "Jan" at bounding box center [263, 161] width 32 height 16
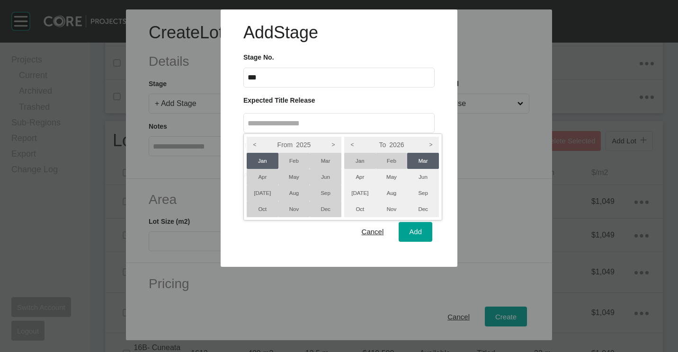
click at [416, 164] on li "Mar" at bounding box center [423, 161] width 32 height 16
click at [424, 163] on li "Mar" at bounding box center [423, 161] width 32 height 16
drag, startPoint x: 323, startPoint y: 143, endPoint x: 330, endPoint y: 143, distance: 7.6
click at [323, 143] on label "From 2025" at bounding box center [294, 145] width 95 height 16
click at [330, 143] on icon ">" at bounding box center [333, 145] width 16 height 16
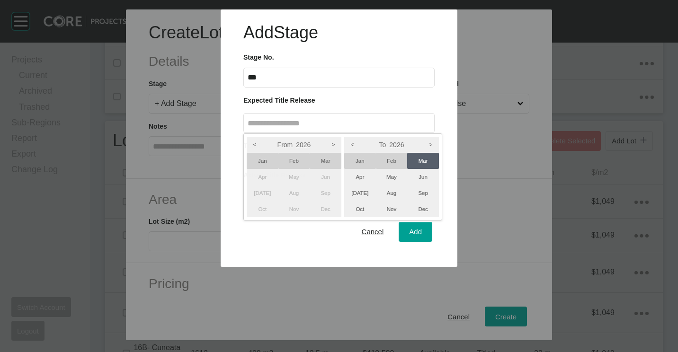
click at [266, 160] on li "Jan" at bounding box center [263, 161] width 32 height 16
click at [417, 228] on div at bounding box center [339, 133] width 678 height 267
type input "**********"
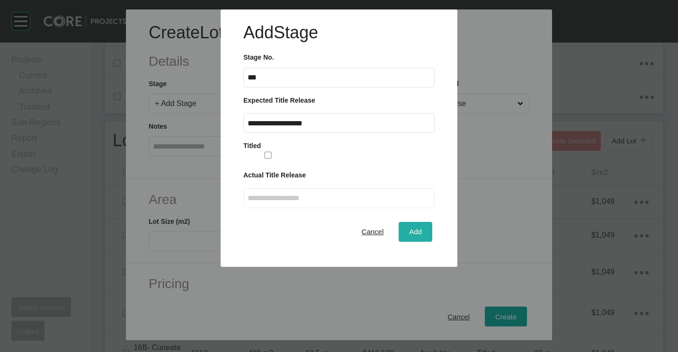
click at [424, 225] on button "Add" at bounding box center [415, 232] width 34 height 20
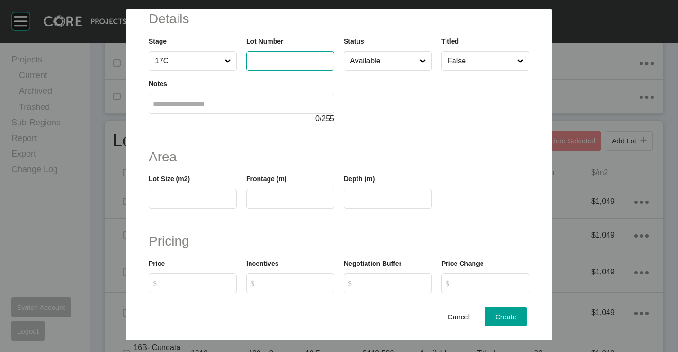
click at [279, 62] on input "text" at bounding box center [289, 61] width 79 height 8
type input "****"
click at [218, 201] on input "text" at bounding box center [192, 199] width 79 height 8
type input "***"
type input "****"
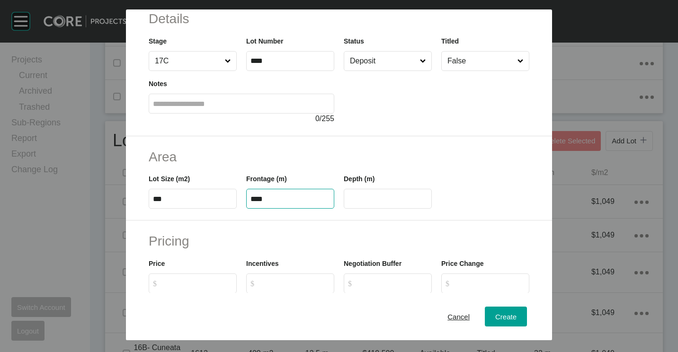
type input "****"
type input "*******"
type input "*****"
type input "*"
click at [381, 203] on input "****" at bounding box center [387, 199] width 79 height 8
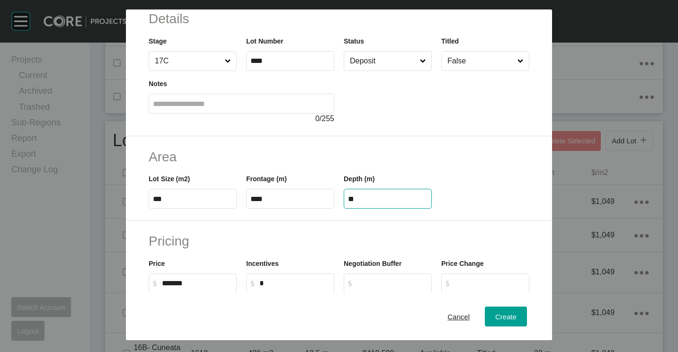
type input "*"
type input "**"
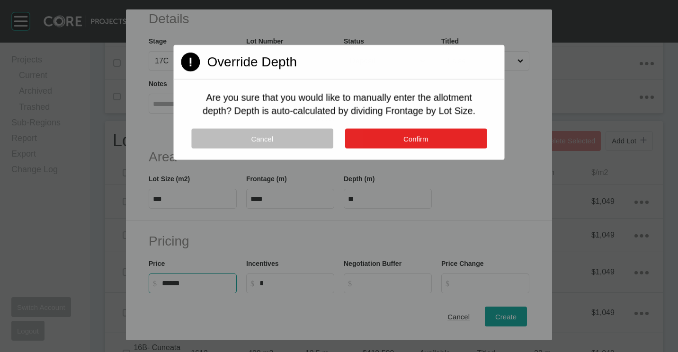
type input "*******"
click at [419, 132] on button "Confirm" at bounding box center [415, 139] width 142 height 20
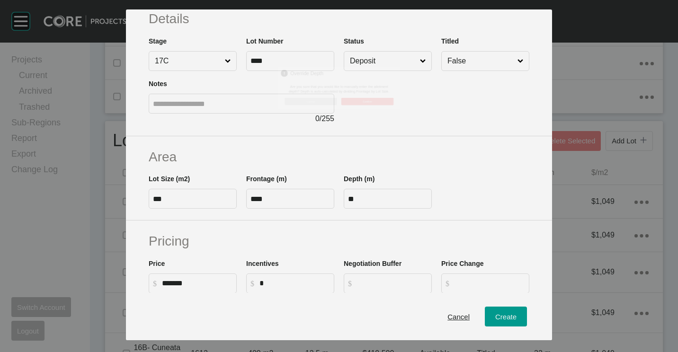
click at [419, 132] on div "Create Lot Details Stage 17C Lot Number **** Status Deposit Titled False Notes …" at bounding box center [339, 176] width 678 height 352
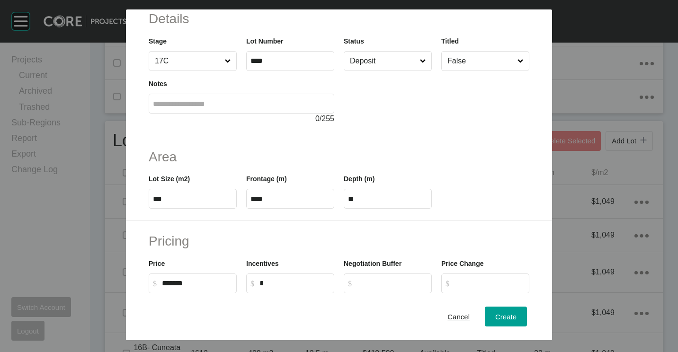
drag, startPoint x: 445, startPoint y: 185, endPoint x: 436, endPoint y: 187, distance: 8.8
click at [445, 185] on div at bounding box center [484, 187] width 97 height 43
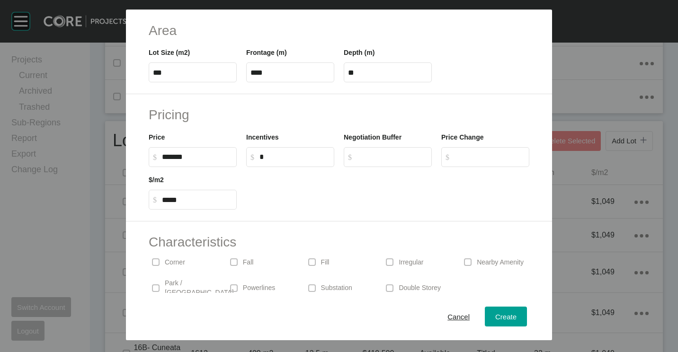
scroll to position [225, 0]
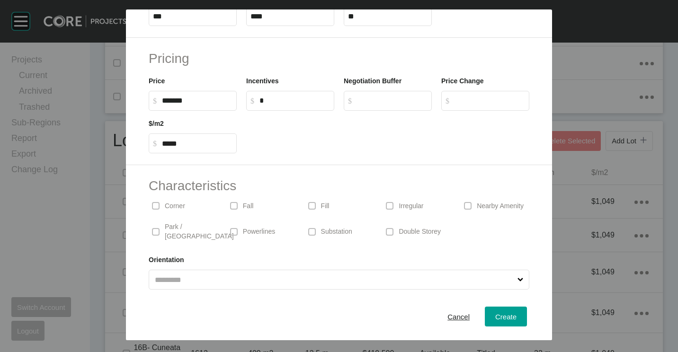
click at [169, 212] on div "Corner" at bounding box center [183, 206] width 69 height 22
click at [494, 322] on div "Create" at bounding box center [506, 316] width 26 height 13
type input "*"
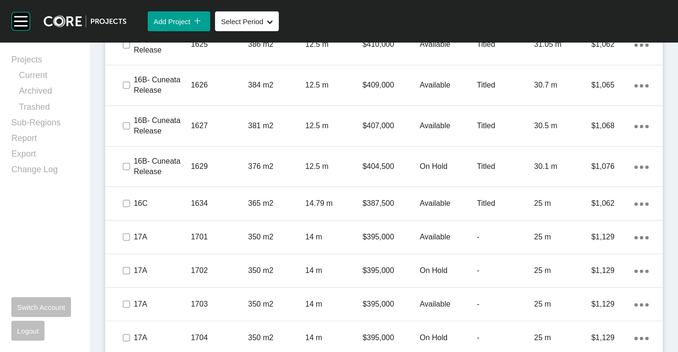
scroll to position [1325, 0]
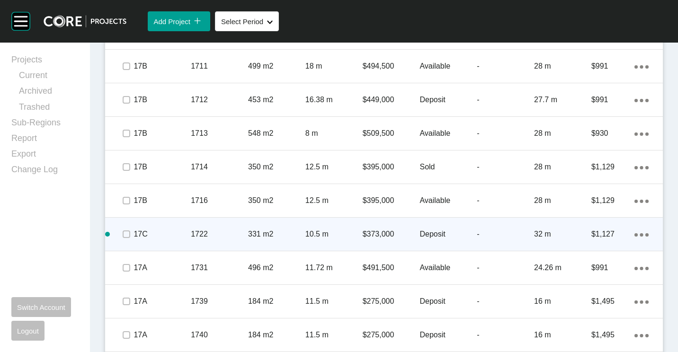
click at [634, 233] on icon "Action Menu Dots Copy 6 Created with Sketch." at bounding box center [641, 234] width 14 height 3
drag, startPoint x: 606, startPoint y: 233, endPoint x: 600, endPoint y: 229, distance: 7.0
click at [600, 229] on link "Duplicate" at bounding box center [594, 236] width 35 height 14
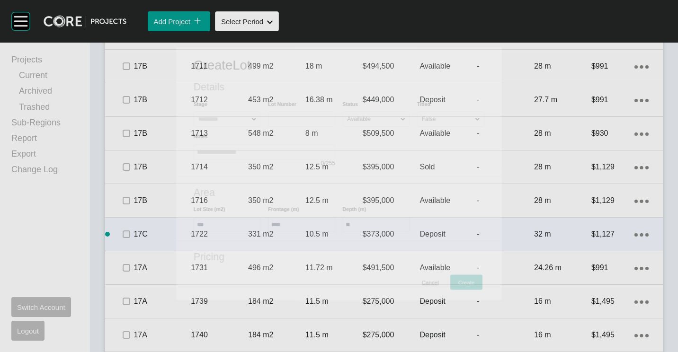
scroll to position [1296, 0]
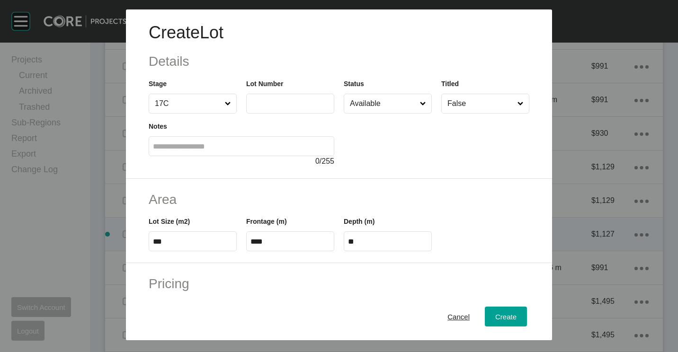
click at [283, 108] on label at bounding box center [290, 104] width 88 height 20
click at [283, 107] on input "text" at bounding box center [289, 103] width 79 height 8
type input "****"
click at [435, 175] on div "Create Lot Details Stage 17C Lot Number **** Status Available Titled False Note…" at bounding box center [339, 93] width 426 height 169
type input "*******"
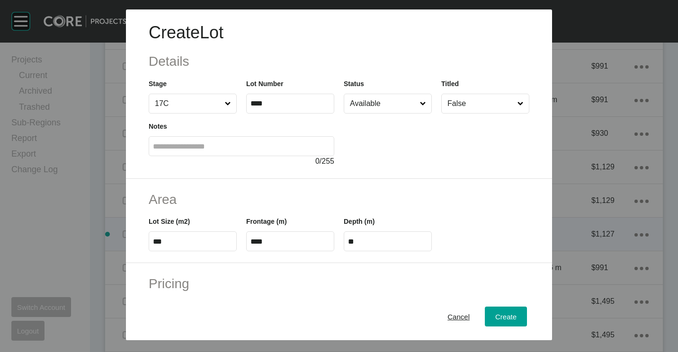
click at [394, 112] on input "Available" at bounding box center [383, 103] width 70 height 19
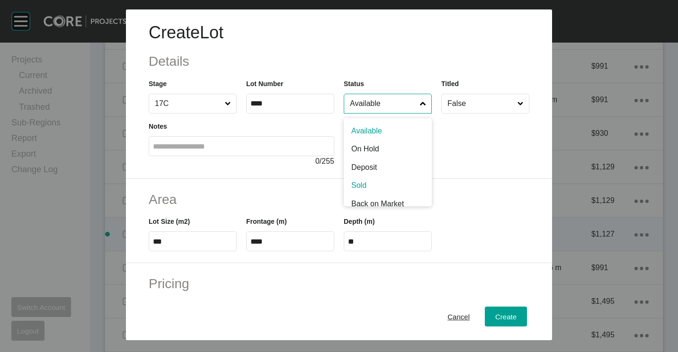
click at [472, 152] on div "Last sold [DATE]" at bounding box center [436, 140] width 185 height 53
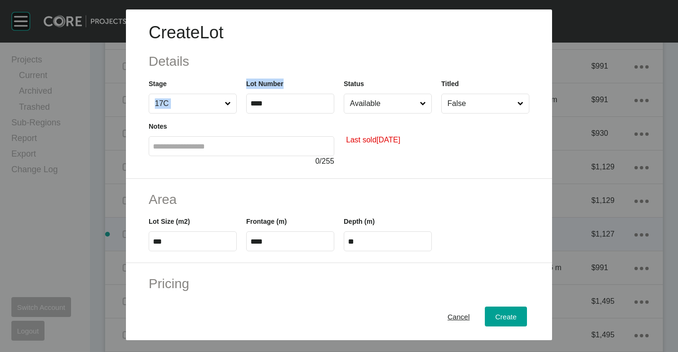
drag, startPoint x: 280, startPoint y: 97, endPoint x: 183, endPoint y: 93, distance: 96.6
click at [183, 93] on div "Stage 17C Lot Number **** Status Available Titled False" at bounding box center [339, 92] width 390 height 43
drag, startPoint x: 183, startPoint y: 93, endPoint x: 262, endPoint y: 108, distance: 80.0
click at [262, 108] on label "****" at bounding box center [290, 104] width 88 height 20
click at [262, 107] on input "****" at bounding box center [289, 103] width 79 height 8
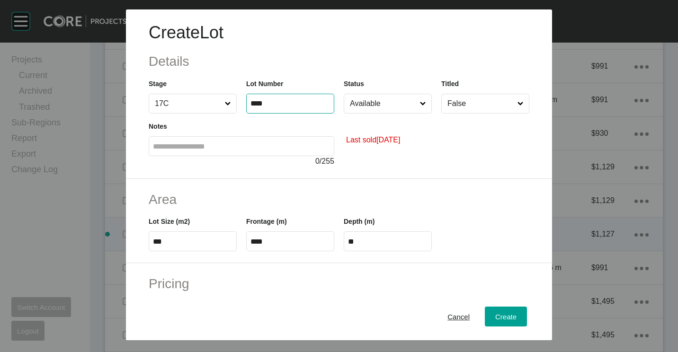
click at [273, 103] on input "****" at bounding box center [289, 103] width 79 height 8
click at [270, 102] on input "****" at bounding box center [289, 103] width 79 height 8
type input "****"
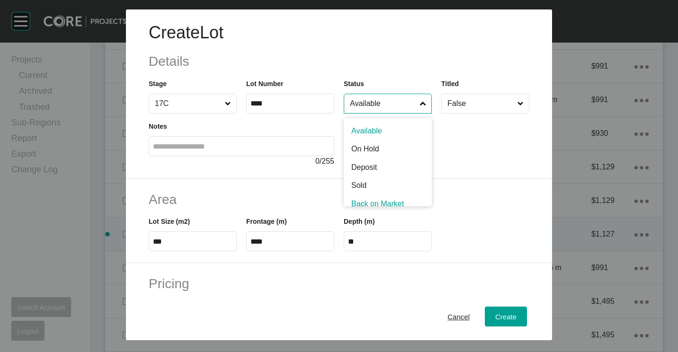
scroll to position [25, 0]
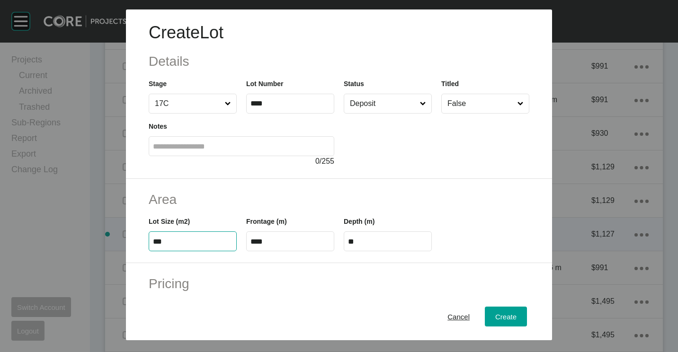
type input "***"
type input "*****"
type input "****"
type input "*"
type input "*******"
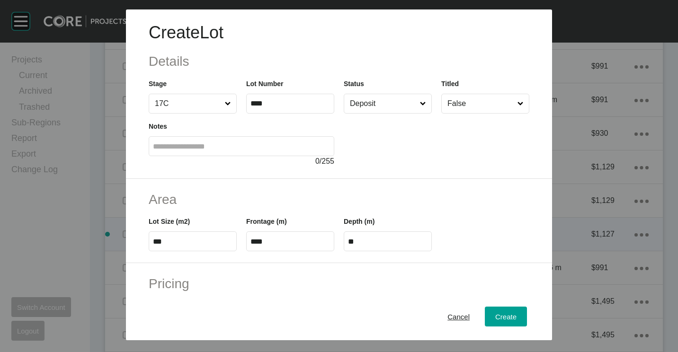
type input "*****"
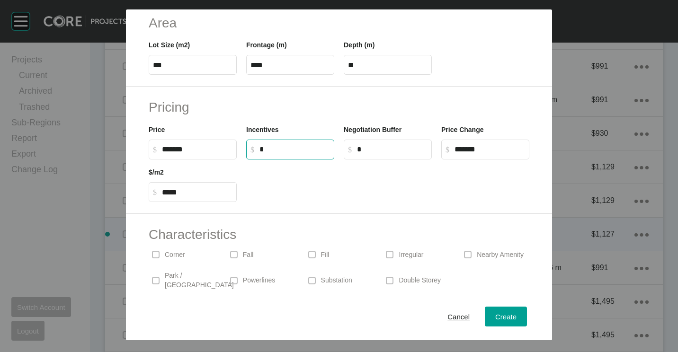
scroll to position [225, 0]
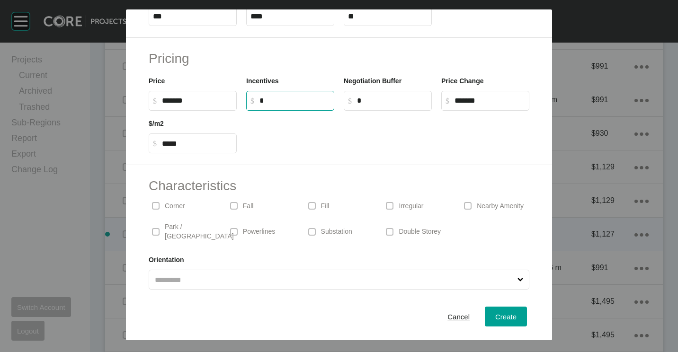
click at [174, 205] on p "Corner" at bounding box center [175, 206] width 20 height 9
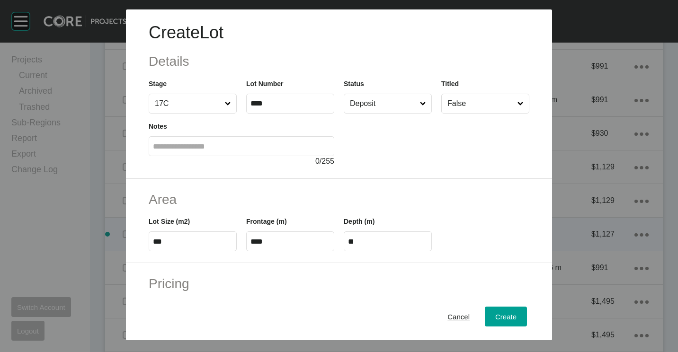
scroll to position [95, 0]
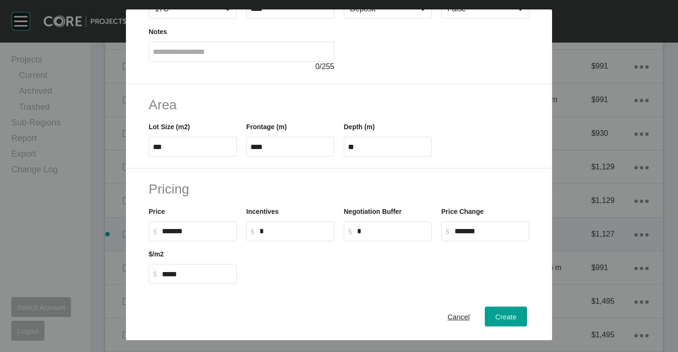
drag, startPoint x: 498, startPoint y: 314, endPoint x: 483, endPoint y: 294, distance: 24.6
click at [498, 314] on span "Create" at bounding box center [505, 317] width 21 height 8
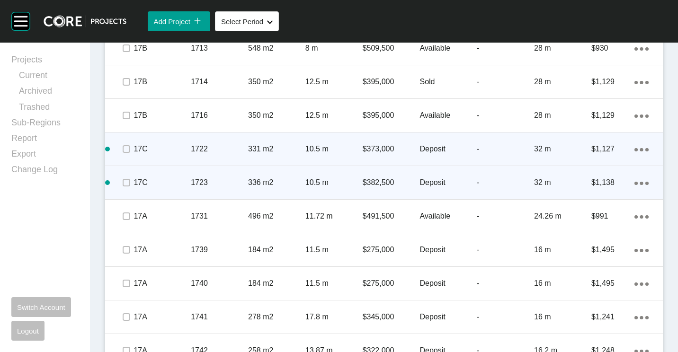
scroll to position [1420, 0]
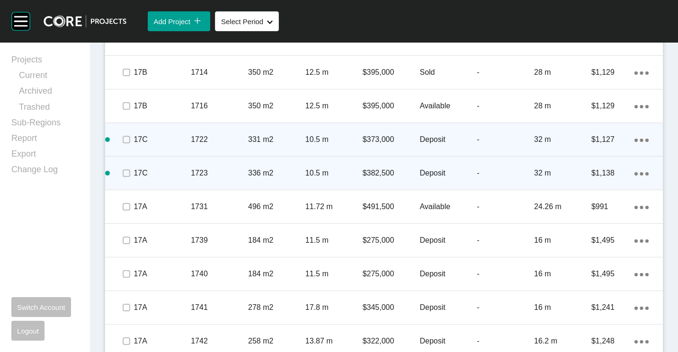
click at [634, 172] on div "Action Menu Dots Copy 6 Created with Sketch." at bounding box center [641, 173] width 14 height 10
click at [595, 177] on link "Duplicate" at bounding box center [594, 175] width 35 height 14
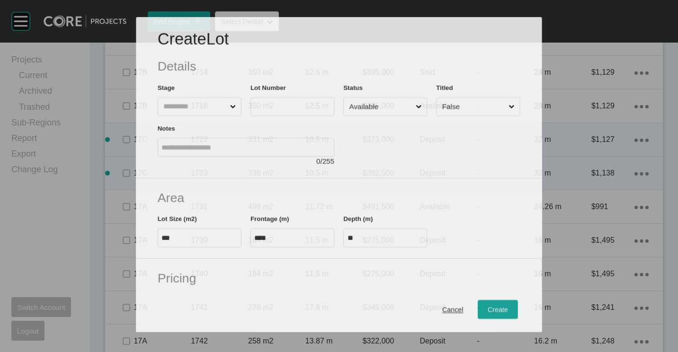
scroll to position [1390, 0]
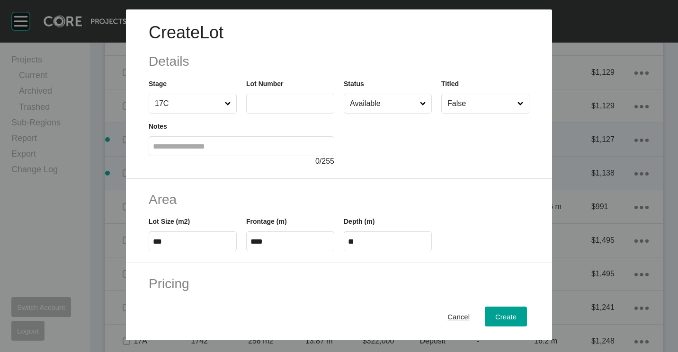
click at [296, 99] on label at bounding box center [290, 104] width 88 height 20
click at [296, 99] on input "text" at bounding box center [289, 103] width 79 height 8
type input "****"
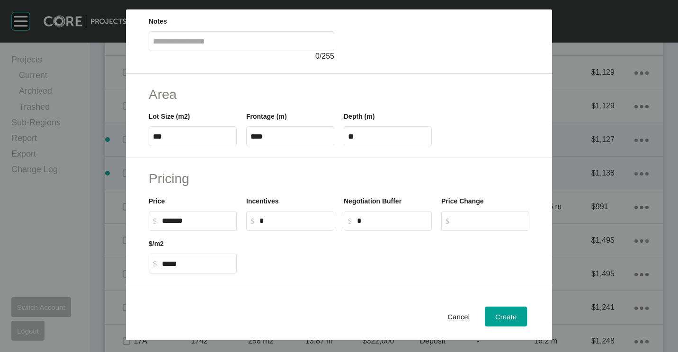
scroll to position [83, 0]
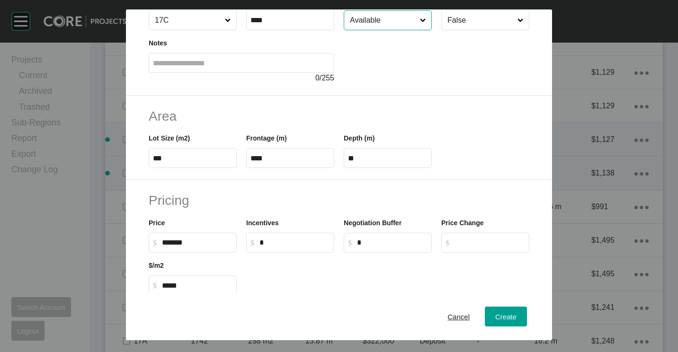
click at [384, 25] on input "Available" at bounding box center [383, 20] width 70 height 19
drag, startPoint x: 502, startPoint y: 315, endPoint x: 498, endPoint y: 311, distance: 5.4
click at [501, 315] on span "Create" at bounding box center [505, 317] width 21 height 8
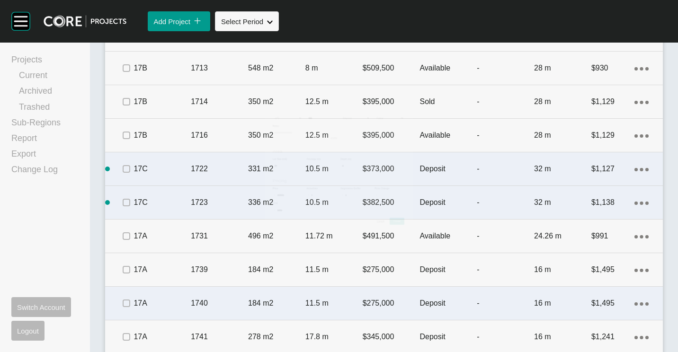
scroll to position [1420, 0]
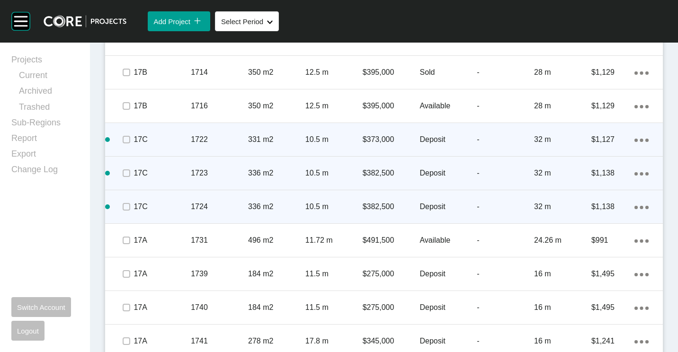
click at [634, 207] on icon "Action Menu Dots Copy 6 Created with Sketch." at bounding box center [641, 207] width 14 height 3
click at [595, 207] on link "Duplicate" at bounding box center [594, 209] width 35 height 14
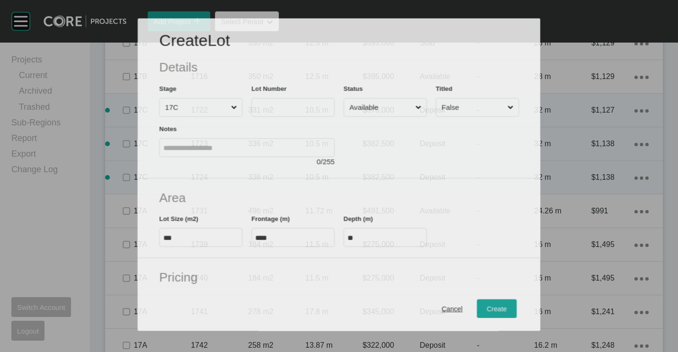
scroll to position [1390, 0]
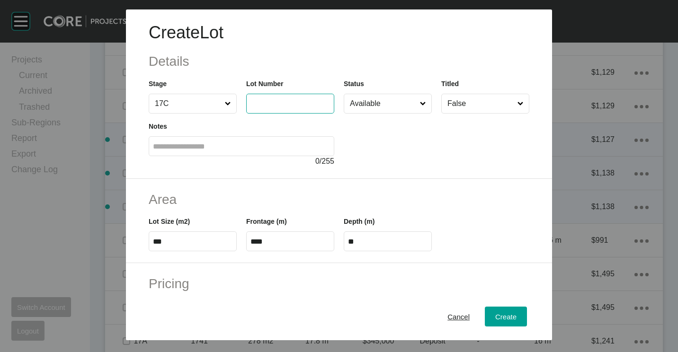
click at [273, 99] on input "text" at bounding box center [289, 103] width 79 height 8
type input "****"
type input "***"
type input "****"
type input "*****"
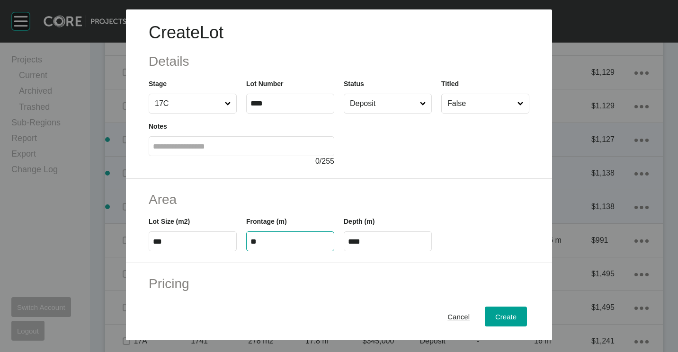
type input "**"
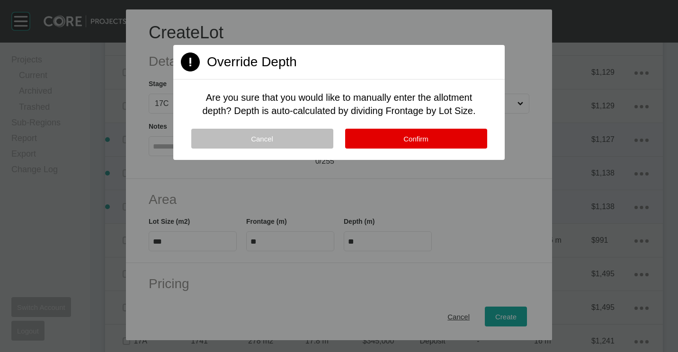
click at [427, 156] on div "Cancel Confirm" at bounding box center [338, 144] width 331 height 31
click at [425, 138] on span "Confirm" at bounding box center [415, 139] width 25 height 8
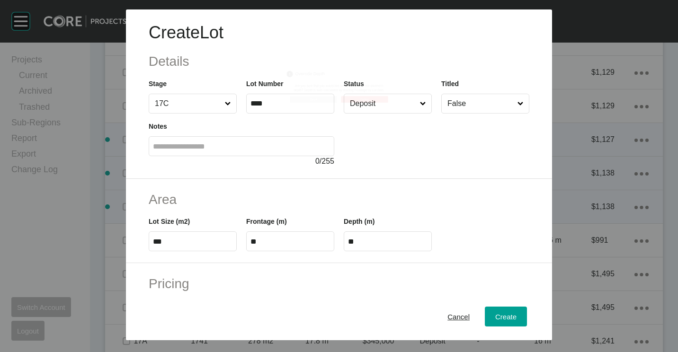
scroll to position [142, 0]
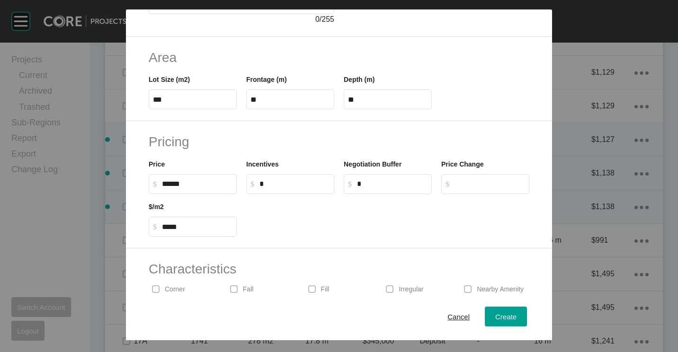
click at [212, 184] on input "******" at bounding box center [197, 184] width 71 height 8
type input "*"
type input "*******"
type input "*****"
click at [172, 294] on div "Cancel Create" at bounding box center [339, 316] width 426 height 47
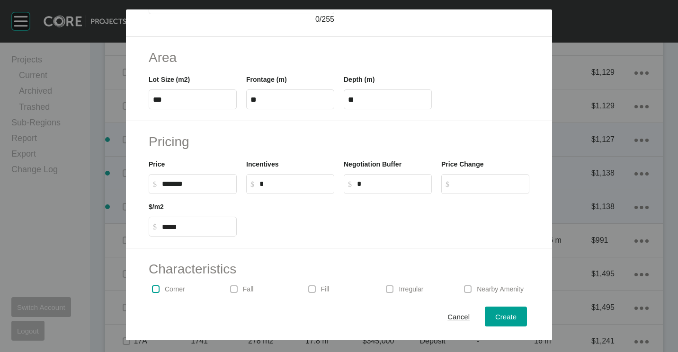
click at [152, 286] on label at bounding box center [156, 289] width 8 height 8
click at [495, 318] on span "Create" at bounding box center [505, 317] width 21 height 8
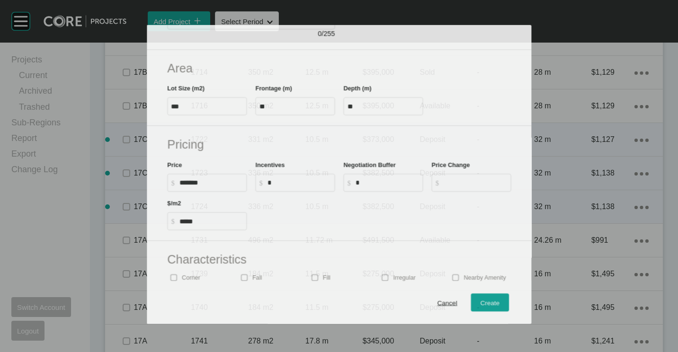
scroll to position [1420, 0]
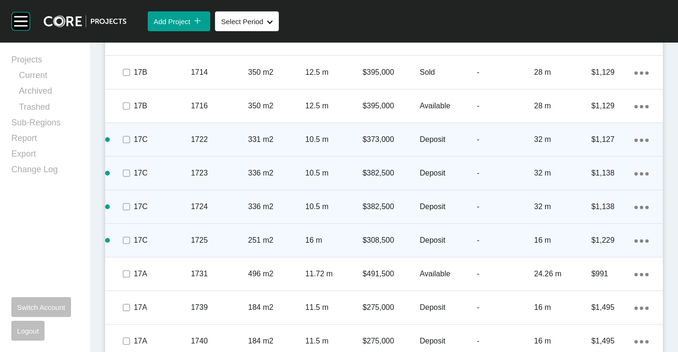
click at [637, 242] on icon "Action Menu Dots Copy 6 Created with Sketch." at bounding box center [641, 240] width 14 height 3
click at [603, 242] on link "Duplicate" at bounding box center [594, 242] width 35 height 14
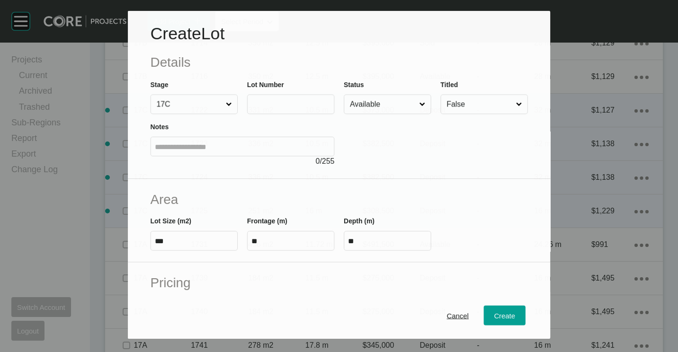
scroll to position [1390, 0]
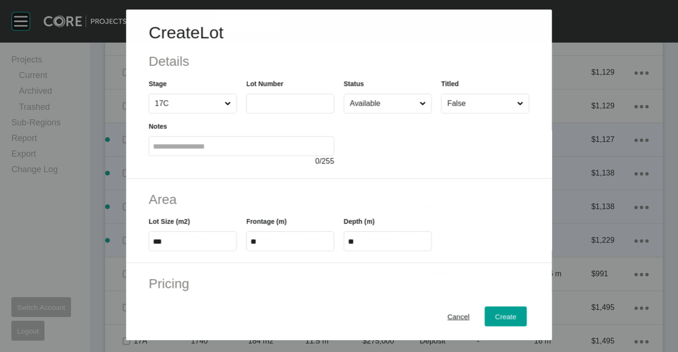
click at [289, 110] on label at bounding box center [290, 104] width 88 height 20
click at [289, 108] on input "text" at bounding box center [289, 104] width 79 height 8
type input "****"
click at [195, 241] on input "***" at bounding box center [192, 242] width 79 height 8
type input "***"
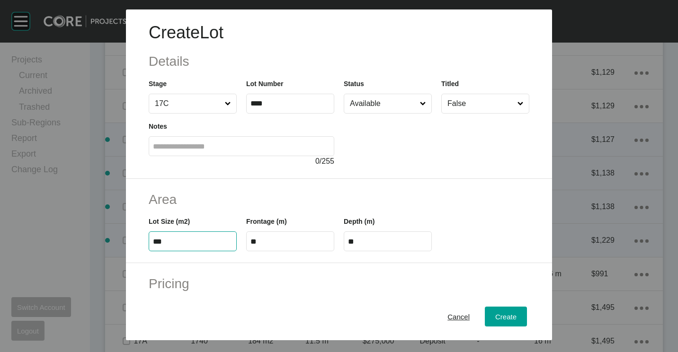
type input "*****"
type input "**"
type input "*"
type input "*******"
type input "*****"
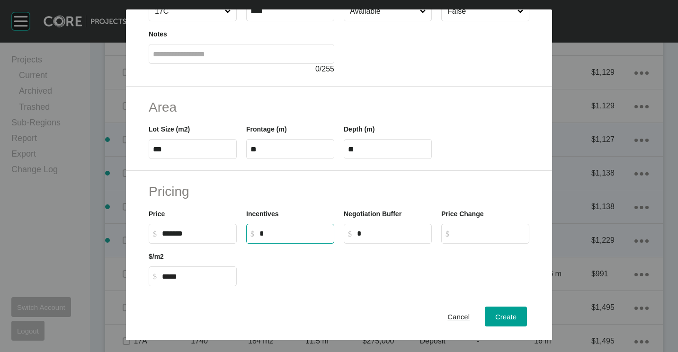
scroll to position [189, 0]
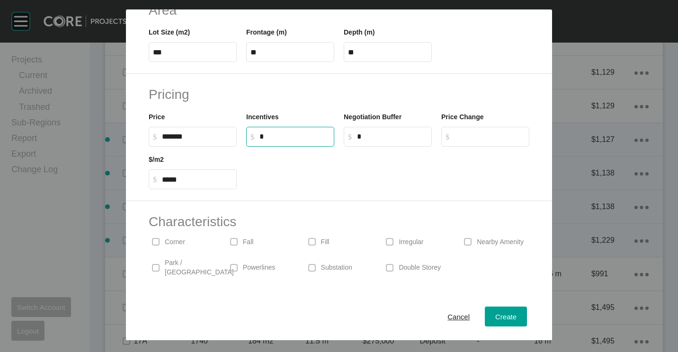
click at [179, 243] on p "Corner" at bounding box center [175, 242] width 20 height 9
click at [509, 321] on div "Create" at bounding box center [506, 316] width 26 height 13
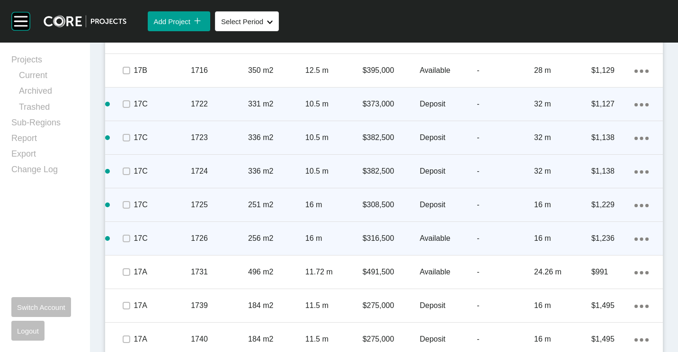
scroll to position [1467, 0]
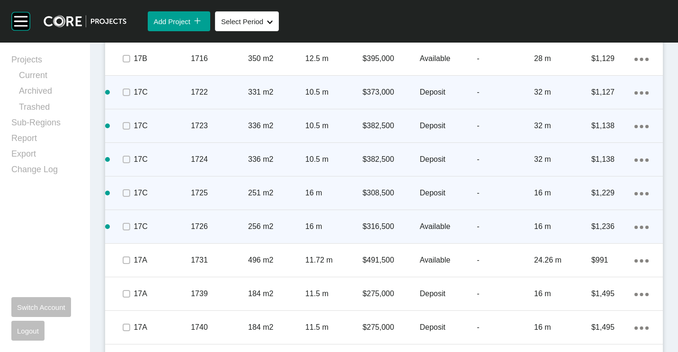
click at [634, 227] on icon "Action Menu Dots Copy 6 Created with Sketch." at bounding box center [641, 227] width 14 height 3
click at [606, 226] on link "Duplicate" at bounding box center [594, 228] width 35 height 14
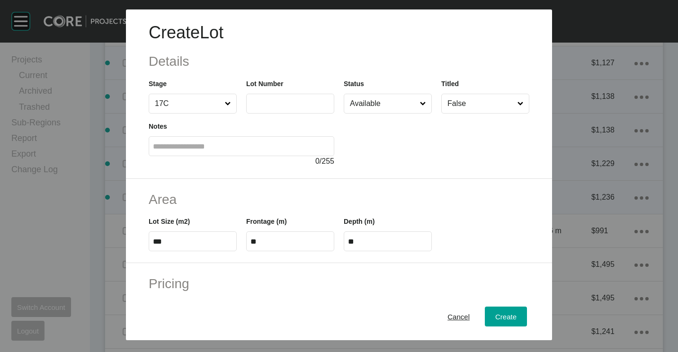
scroll to position [1438, 0]
click at [263, 99] on input "text" at bounding box center [289, 103] width 79 height 8
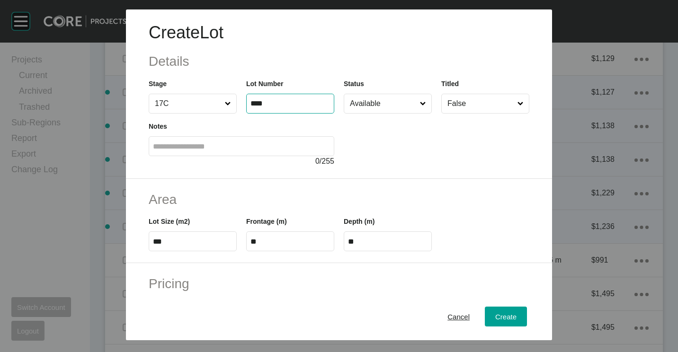
type input "****"
type input "***"
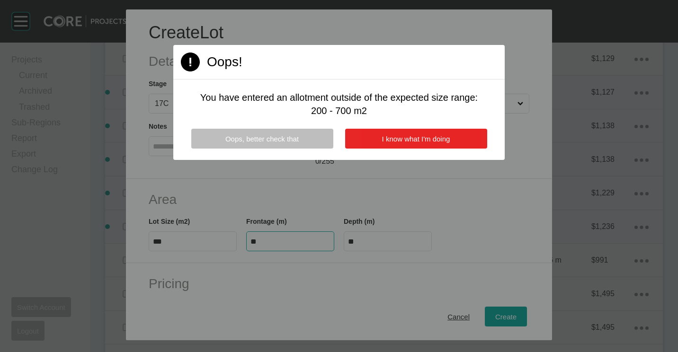
type input "**"
type input "****"
click at [447, 136] on span "I know what I'm doing" at bounding box center [416, 139] width 68 height 8
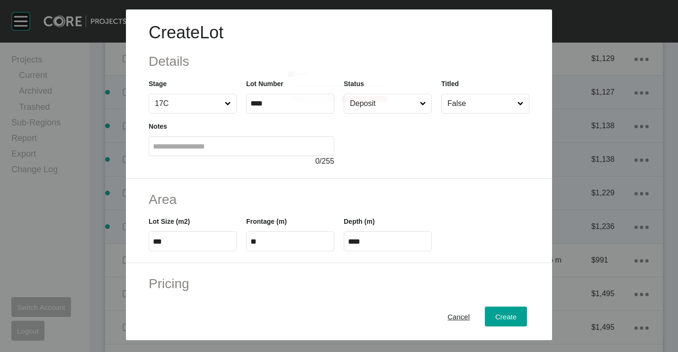
click at [288, 245] on input "**" at bounding box center [289, 242] width 79 height 8
type input "*"
type input "****"
type input "**"
type input "*"
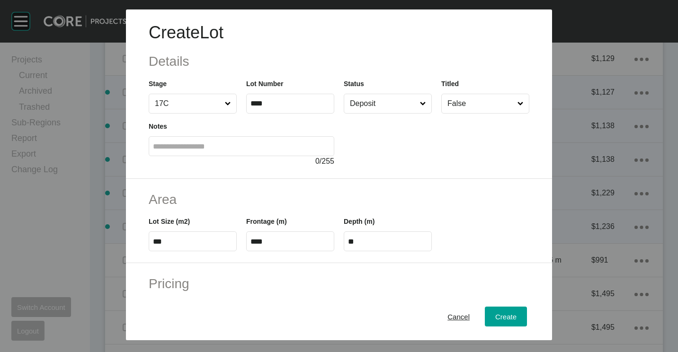
type input "*******"
type input "*****"
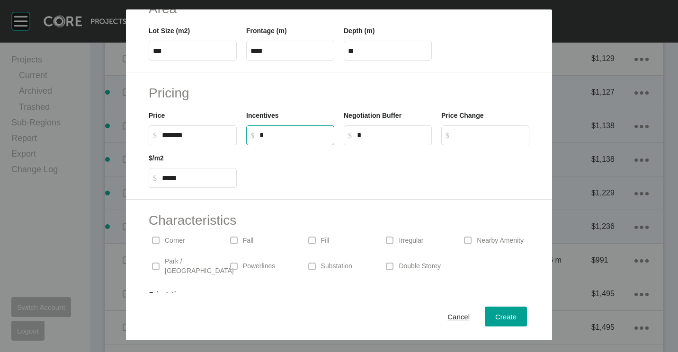
scroll to position [225, 0]
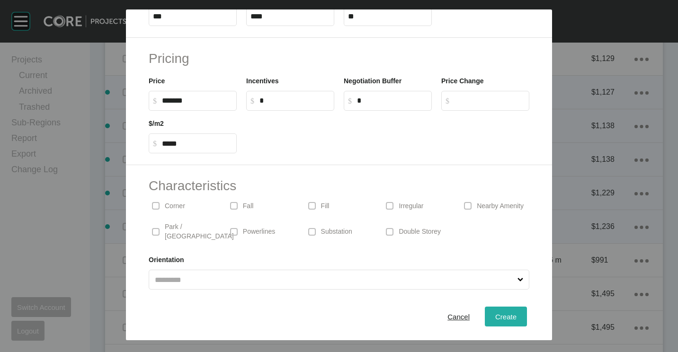
click at [498, 317] on span "Create" at bounding box center [505, 317] width 21 height 8
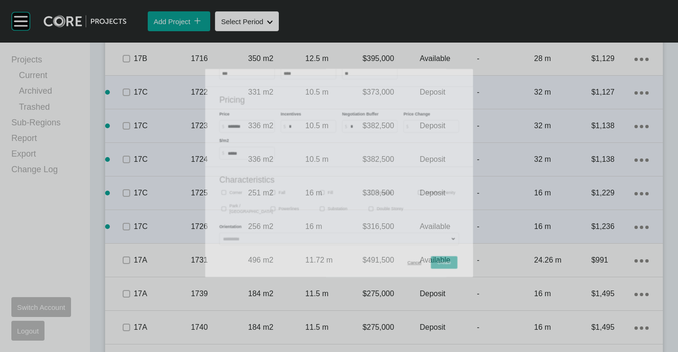
scroll to position [1467, 0]
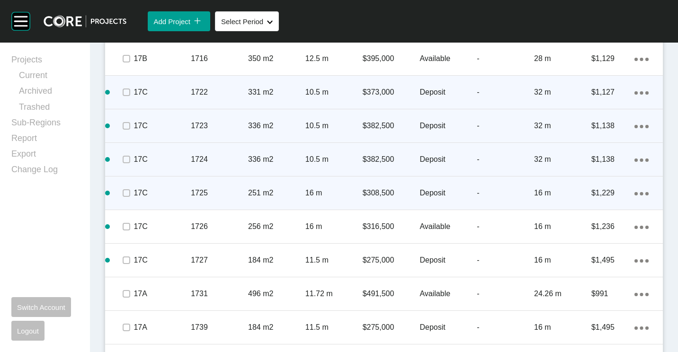
click at [639, 227] on ellipse at bounding box center [640, 227] width 3 height 3
click at [591, 226] on link "Duplicate" at bounding box center [594, 228] width 35 height 14
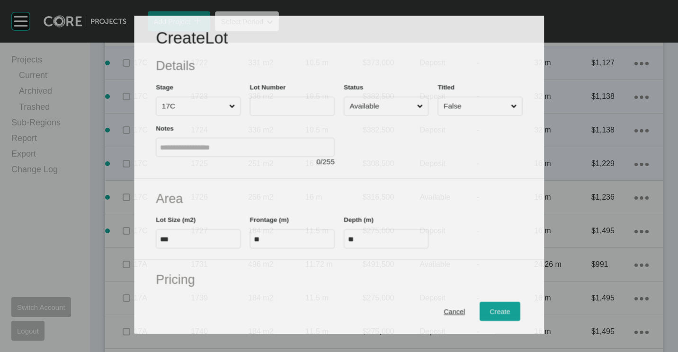
scroll to position [1438, 0]
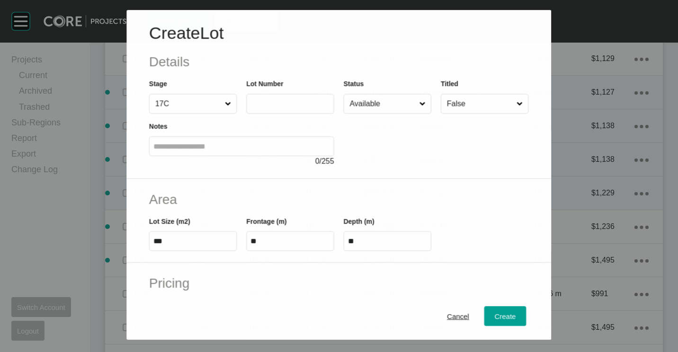
drag, startPoint x: 273, startPoint y: 121, endPoint x: 276, endPoint y: 107, distance: 14.0
click at [273, 121] on div "Notes 0 / 255" at bounding box center [241, 140] width 194 height 53
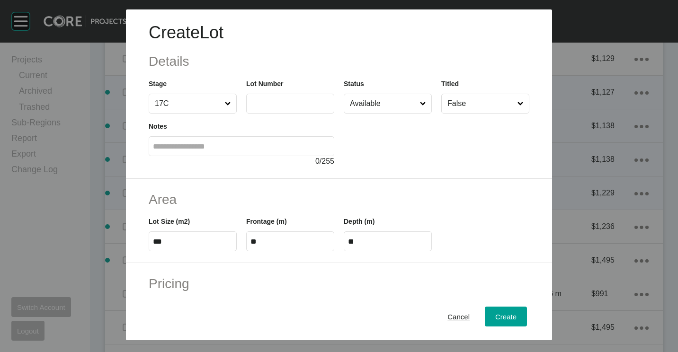
click at [277, 107] on input "text" at bounding box center [289, 103] width 79 height 8
type input "****"
type input "***"
type input "****"
type input "***"
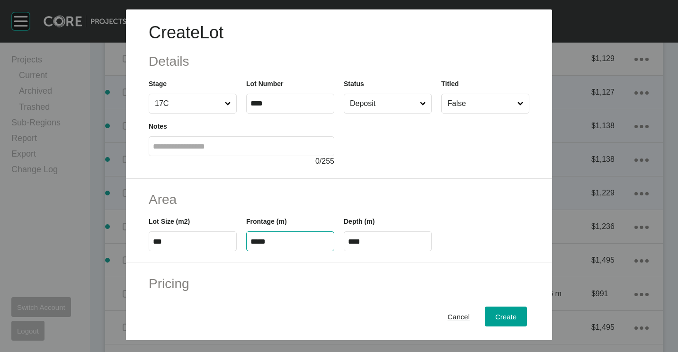
type input "*****"
type input "**"
type input "*"
type input "*******"
type input "*****"
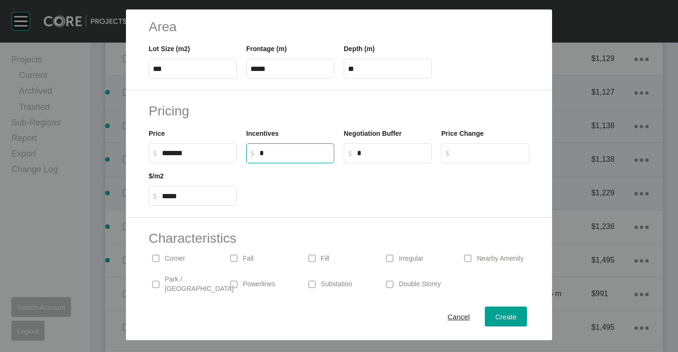
scroll to position [225, 0]
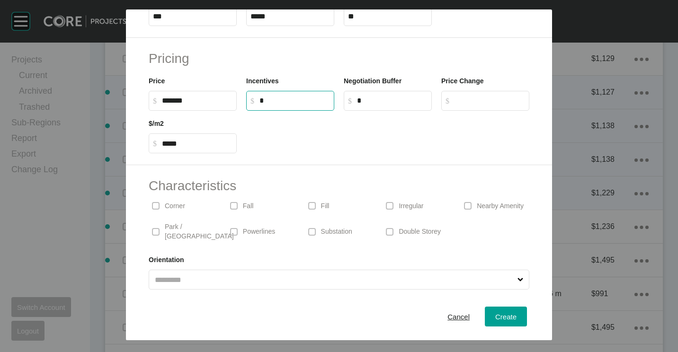
click at [166, 203] on p "Corner" at bounding box center [175, 206] width 20 height 9
drag, startPoint x: 397, startPoint y: 203, endPoint x: 416, endPoint y: 218, distance: 24.2
click at [398, 203] on p "Irregular" at bounding box center [410, 206] width 25 height 9
click at [485, 319] on button "Create" at bounding box center [506, 317] width 42 height 20
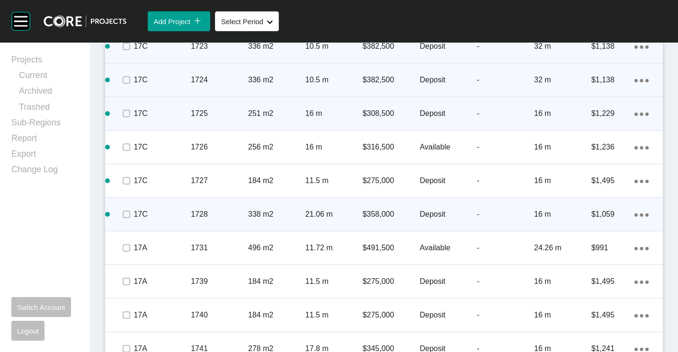
scroll to position [1561, 0]
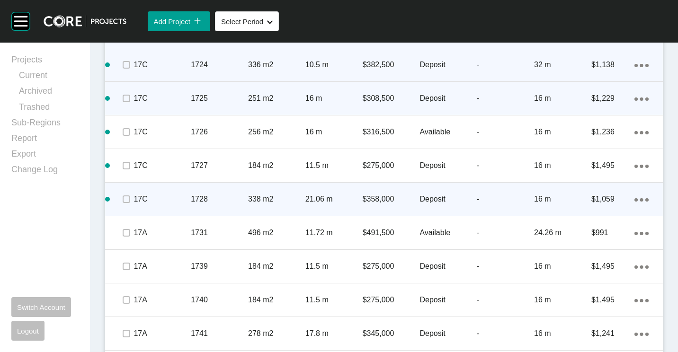
click at [635, 199] on icon "Action Menu Dots Copy 6 Created with Sketch." at bounding box center [641, 199] width 14 height 3
click at [594, 200] on link "Duplicate" at bounding box center [594, 201] width 35 height 14
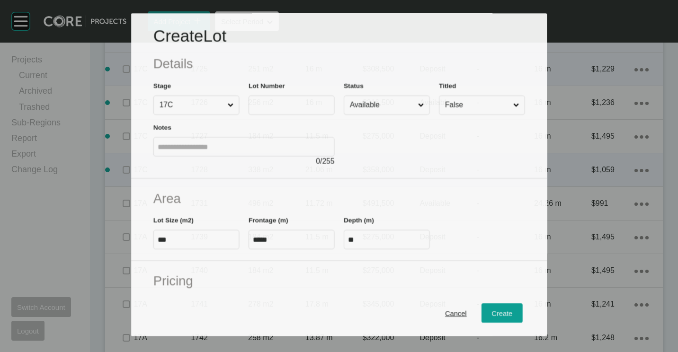
scroll to position [1532, 0]
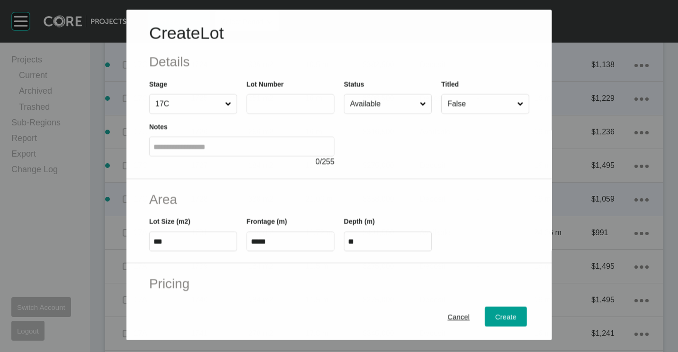
click at [297, 109] on label at bounding box center [290, 104] width 88 height 20
click at [297, 108] on input "text" at bounding box center [289, 104] width 79 height 8
type input "****"
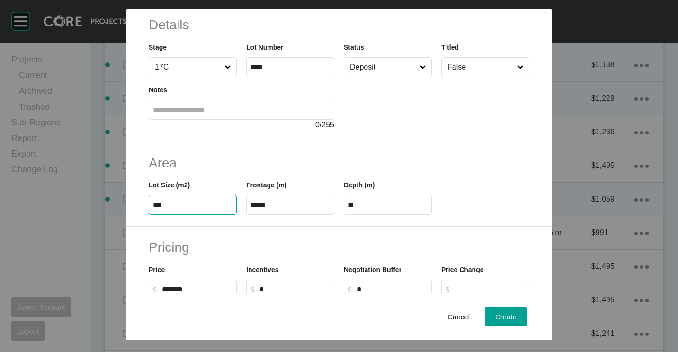
scroll to position [47, 0]
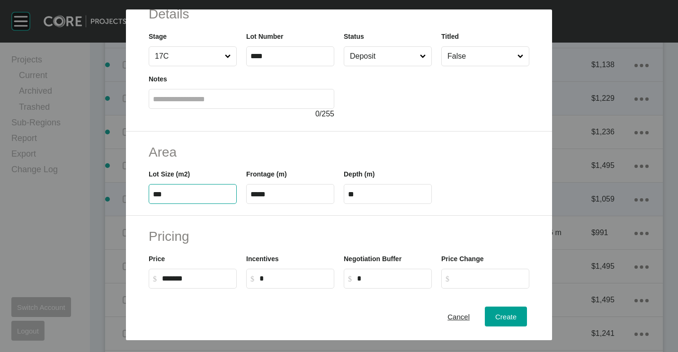
click at [210, 195] on input "***" at bounding box center [192, 194] width 79 height 8
type input "***"
type input "****"
type input "***"
type input "**"
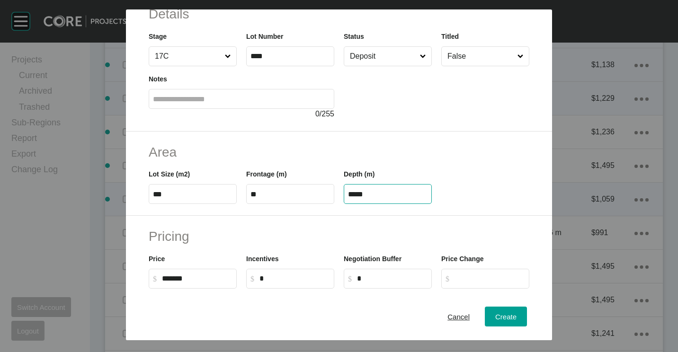
type input "*****"
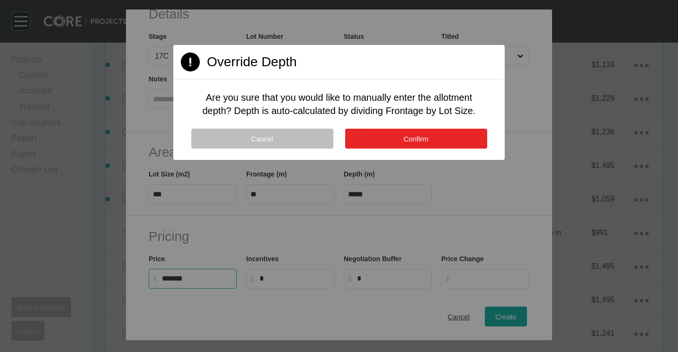
click at [390, 147] on button "Confirm" at bounding box center [416, 139] width 142 height 20
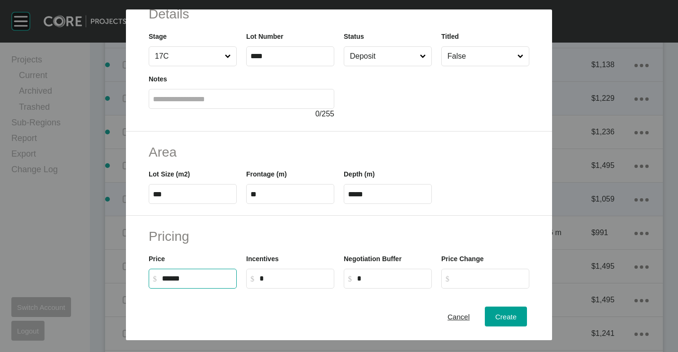
click at [222, 279] on input "******" at bounding box center [197, 278] width 71 height 8
type input "*"
type input "*******"
type input "***"
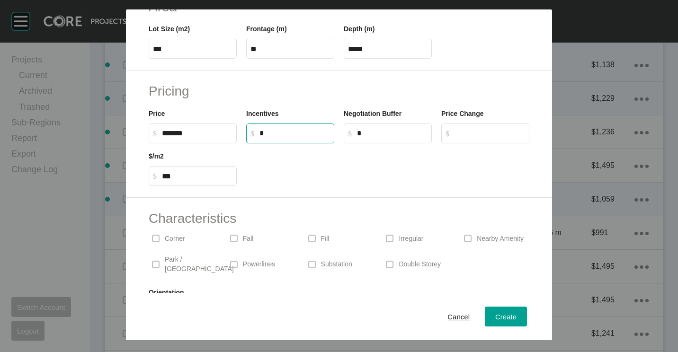
scroll to position [225, 0]
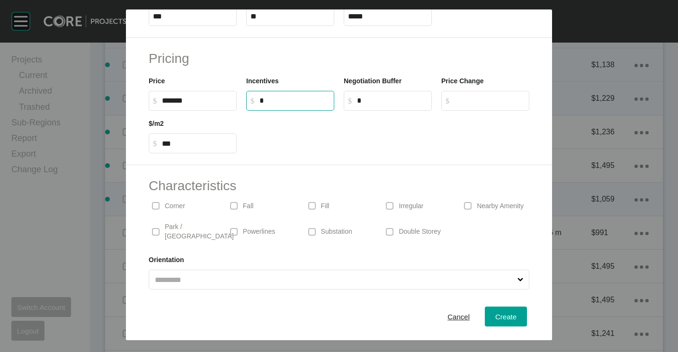
click at [168, 206] on p "Corner" at bounding box center [175, 206] width 20 height 9
click at [495, 314] on span "Create" at bounding box center [505, 317] width 21 height 8
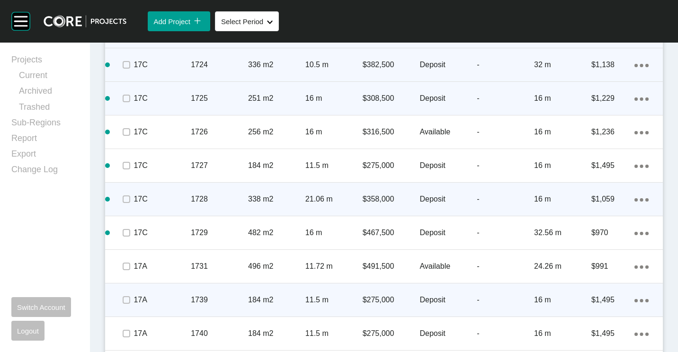
scroll to position [1631, 0]
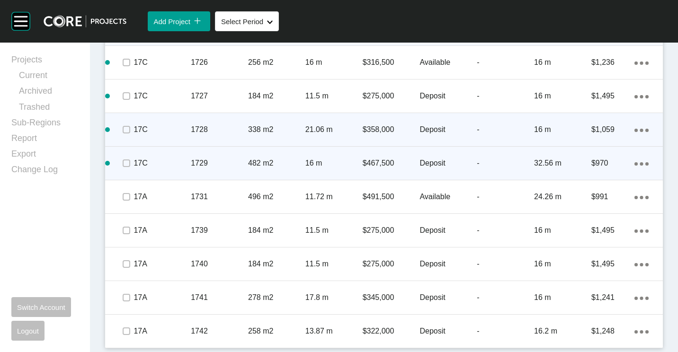
click at [639, 164] on ellipse at bounding box center [640, 163] width 3 height 3
click at [610, 165] on link "Duplicate" at bounding box center [594, 165] width 35 height 14
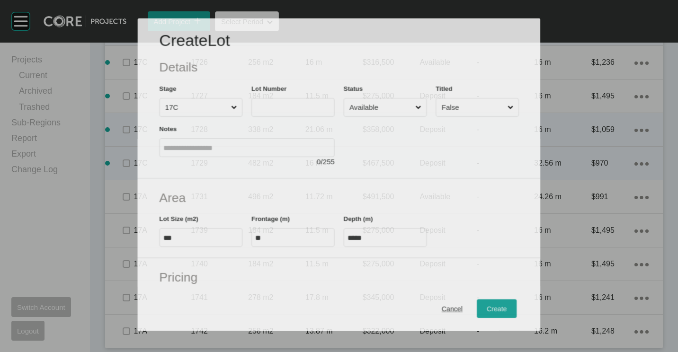
scroll to position [1602, 0]
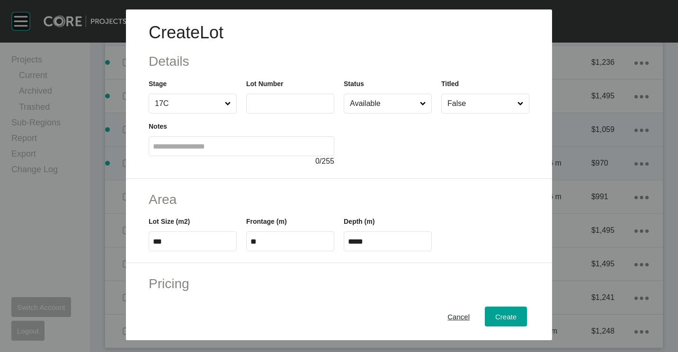
click at [306, 102] on input "text" at bounding box center [289, 103] width 79 height 8
type input "****"
type input "***"
type input "****"
type input "*****"
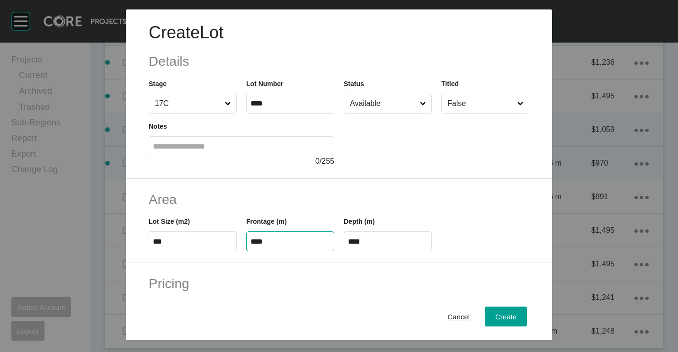
type input "****"
type input "*"
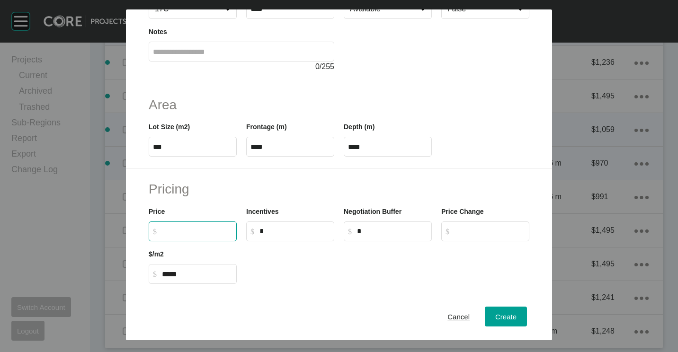
scroll to position [47, 0]
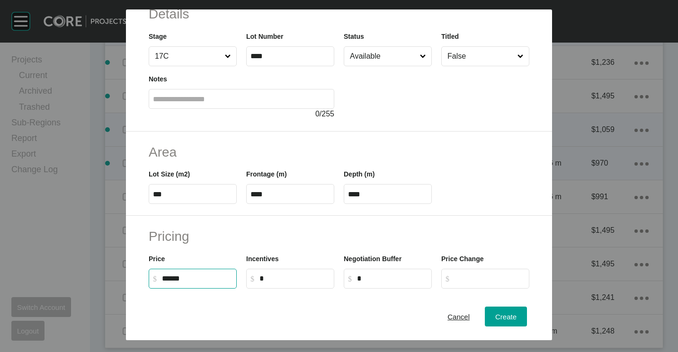
type input "*******"
type input "*****"
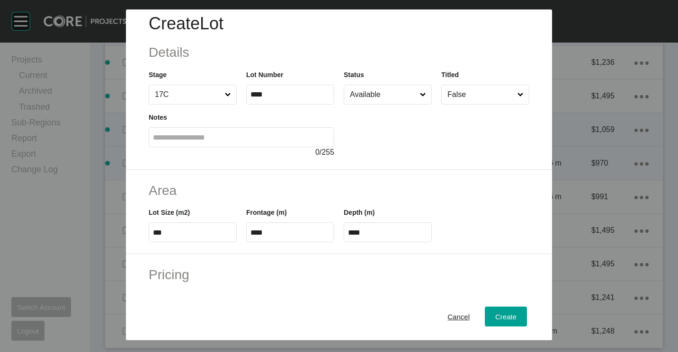
scroll to position [0, 0]
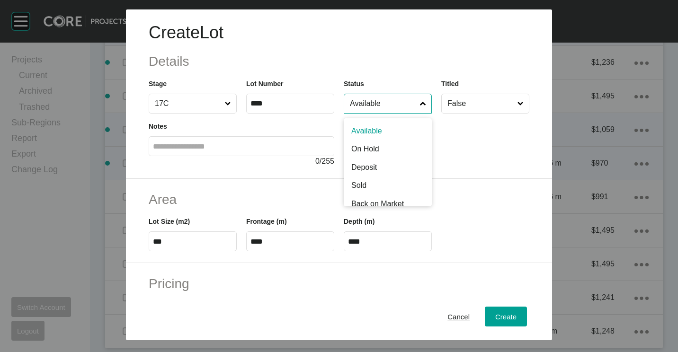
click at [374, 113] on input "Available" at bounding box center [383, 103] width 70 height 19
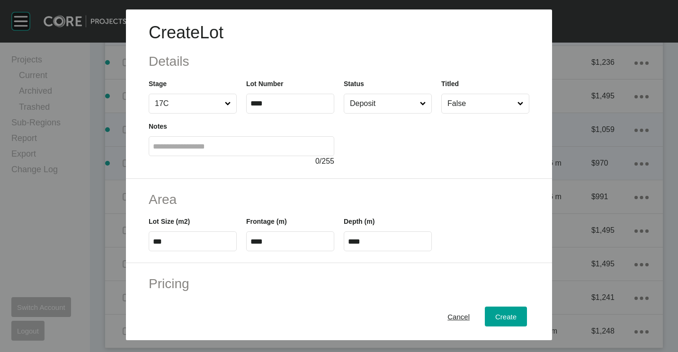
drag, startPoint x: 369, startPoint y: 161, endPoint x: 395, endPoint y: 200, distance: 46.9
click at [498, 319] on span "Create" at bounding box center [505, 317] width 21 height 8
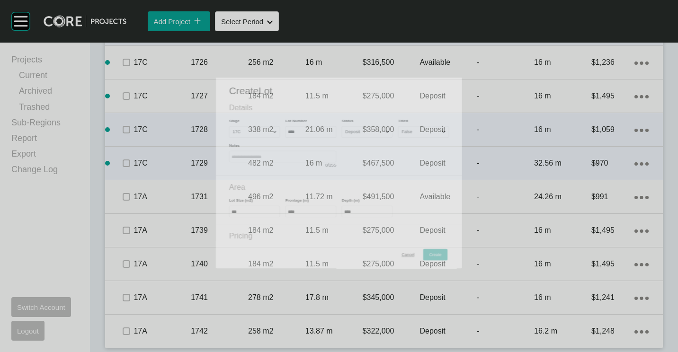
scroll to position [1631, 0]
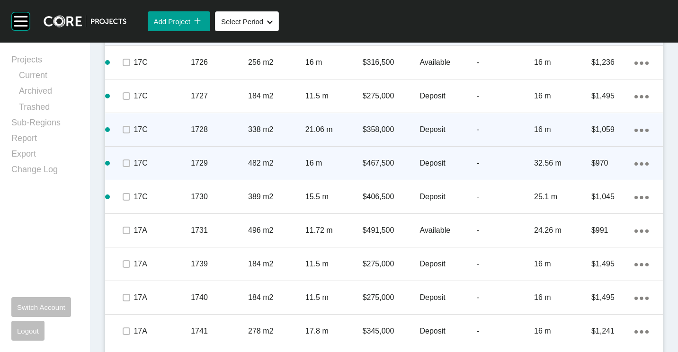
click at [634, 163] on icon "Action Menu Dots Copy 6 Created with Sketch." at bounding box center [641, 163] width 14 height 3
click at [591, 168] on link "Duplicate" at bounding box center [594, 165] width 35 height 14
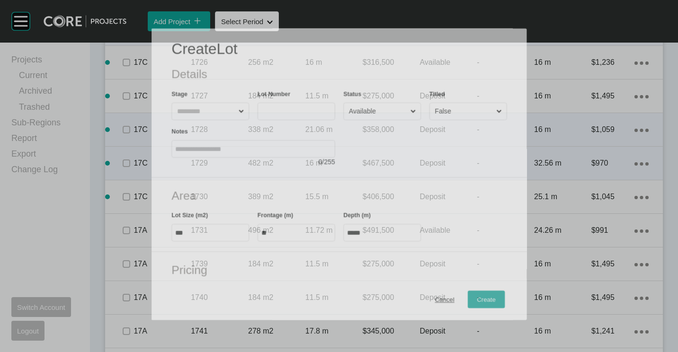
scroll to position [1602, 0]
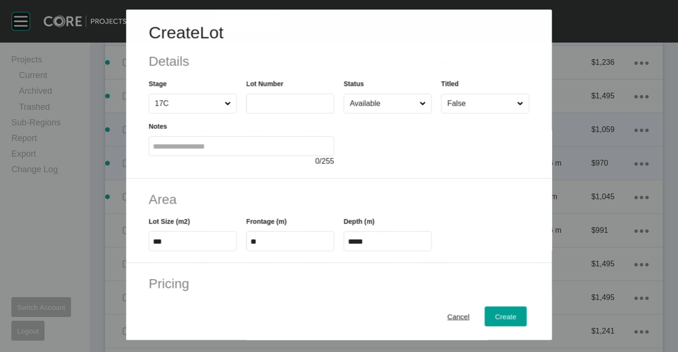
click at [281, 97] on label at bounding box center [290, 104] width 88 height 20
click at [281, 100] on input "text" at bounding box center [289, 104] width 79 height 8
type input "****"
type input "*******"
type input "***"
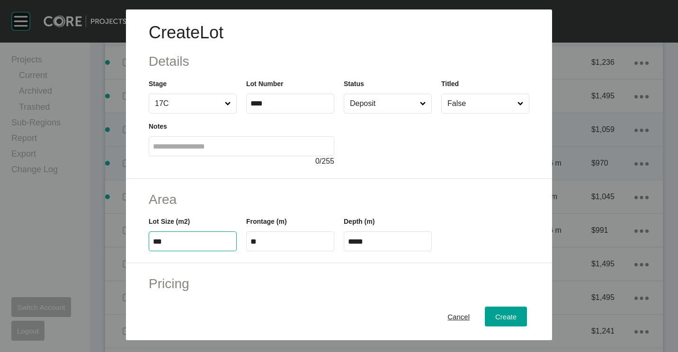
type input "**"
type input "***"
type input "*****"
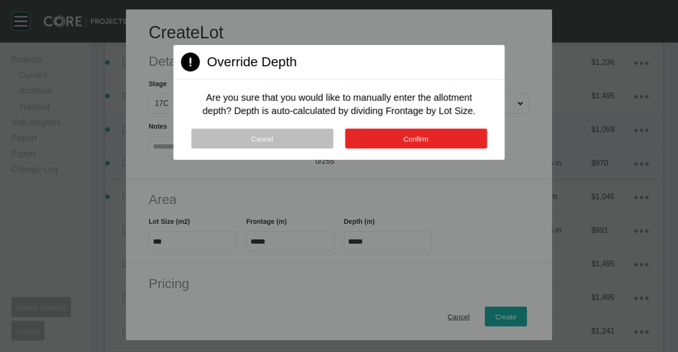
click at [427, 142] on button "Confirm" at bounding box center [415, 139] width 142 height 20
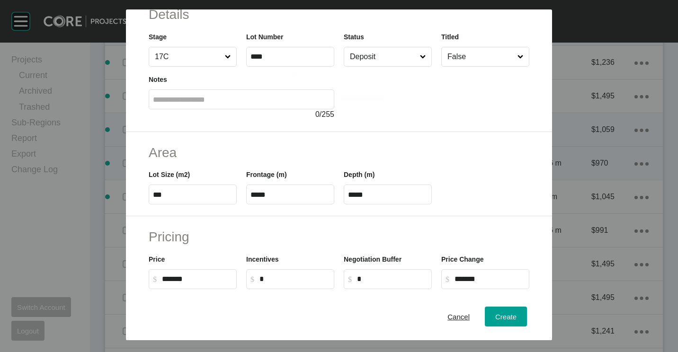
scroll to position [142, 0]
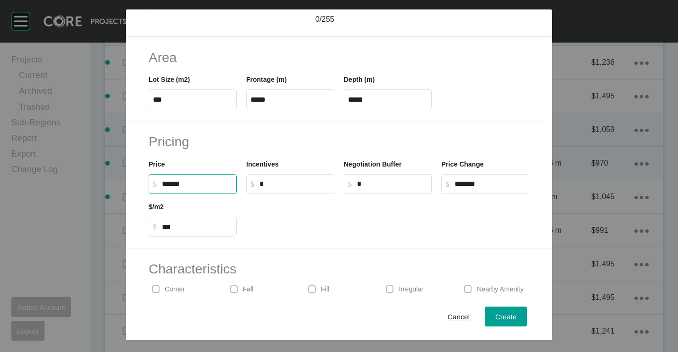
click at [207, 181] on input "******" at bounding box center [197, 184] width 71 height 8
type input "*"
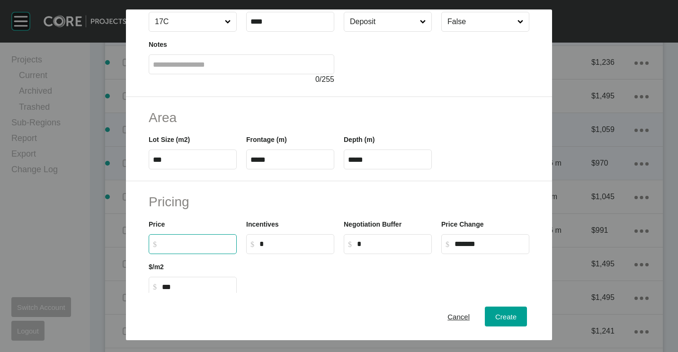
scroll to position [47, 0]
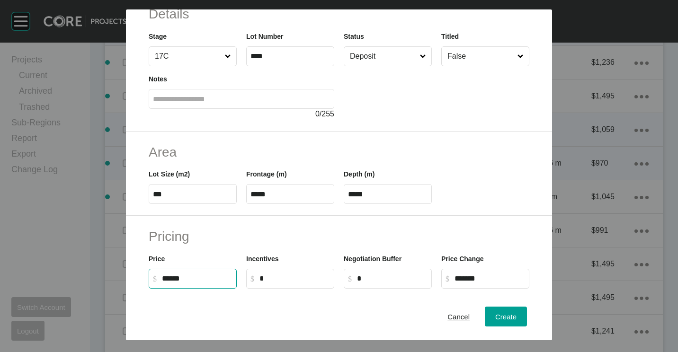
type input "*******"
type input "*"
type input "***"
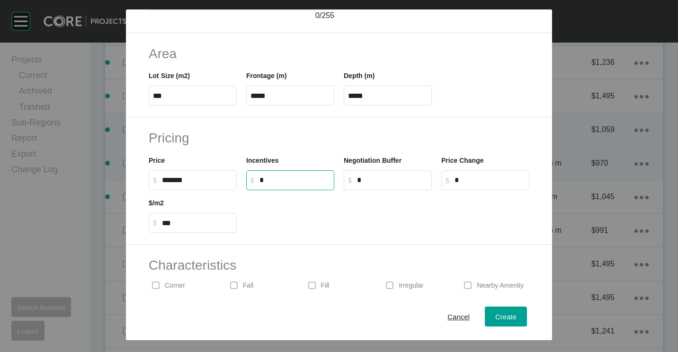
scroll to position [189, 0]
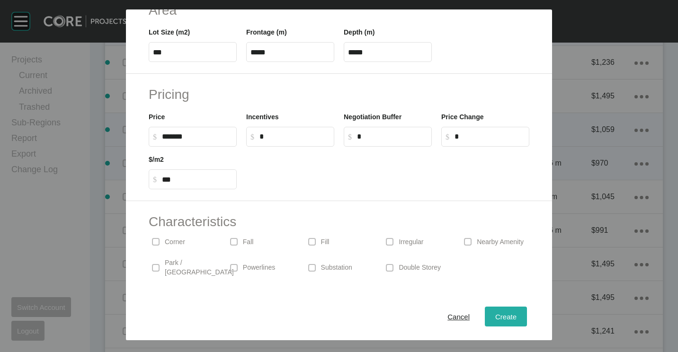
click at [495, 314] on span "Create" at bounding box center [505, 317] width 21 height 8
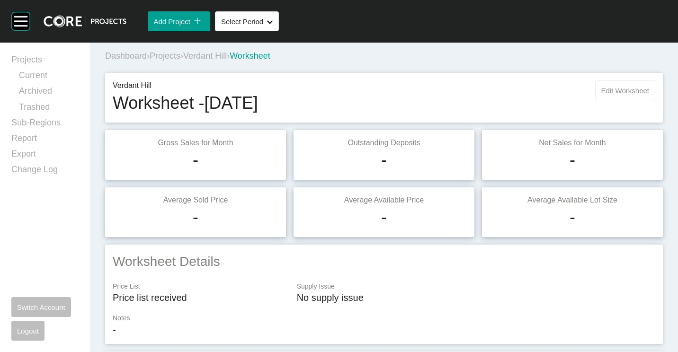
scroll to position [0, 0]
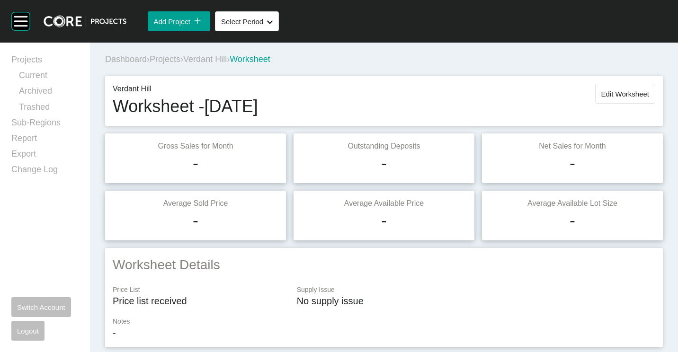
click at [609, 82] on div "Verdant Hill Worksheet - [DATE] Edit Worksheet" at bounding box center [383, 101] width 557 height 50
click at [606, 92] on span "Edit Worksheet" at bounding box center [625, 94] width 48 height 8
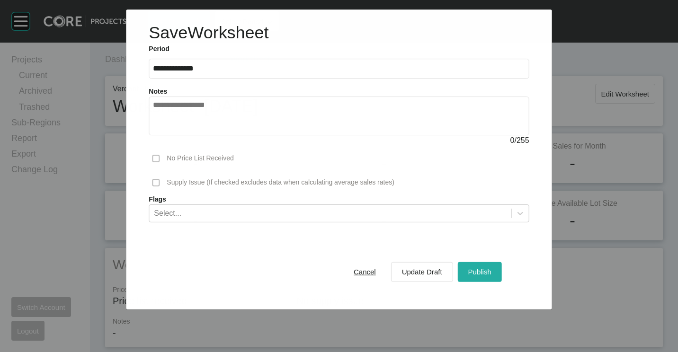
click at [475, 272] on span "Publish" at bounding box center [479, 272] width 23 height 8
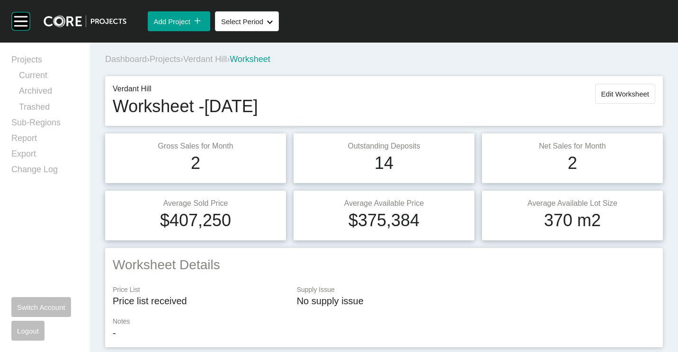
click at [176, 57] on span "Projects" at bounding box center [165, 58] width 31 height 9
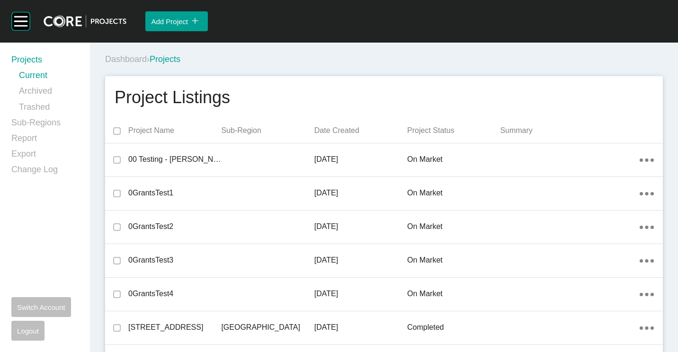
scroll to position [3410, 0]
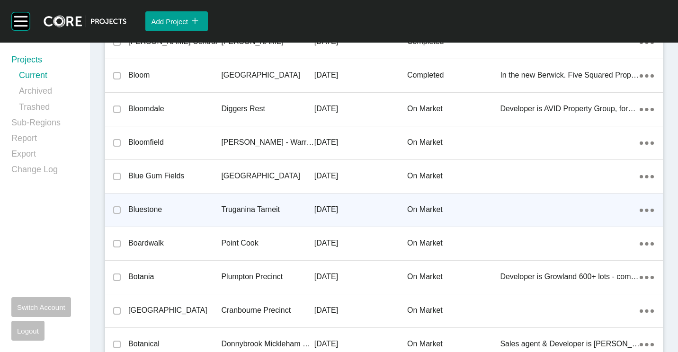
click at [221, 208] on p "Truganina Tarneit" at bounding box center [267, 209] width 93 height 10
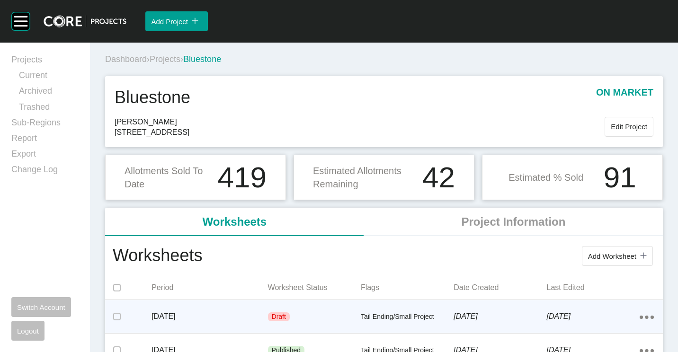
click at [259, 309] on div "[DATE]" at bounding box center [209, 316] width 116 height 29
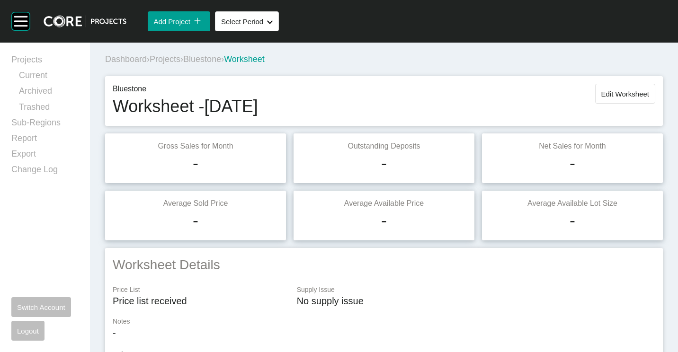
click at [452, 97] on div "Bluestone Worksheet - [DATE] Edit Worksheet" at bounding box center [384, 101] width 542 height 35
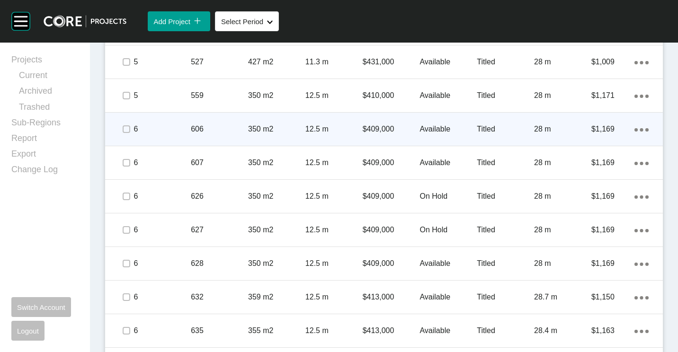
scroll to position [615, 0]
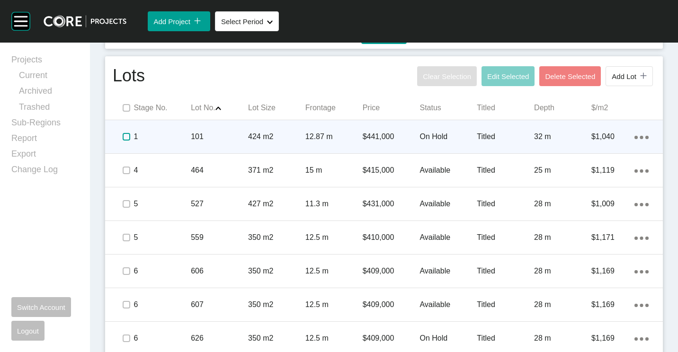
click at [125, 135] on label at bounding box center [127, 137] width 8 height 8
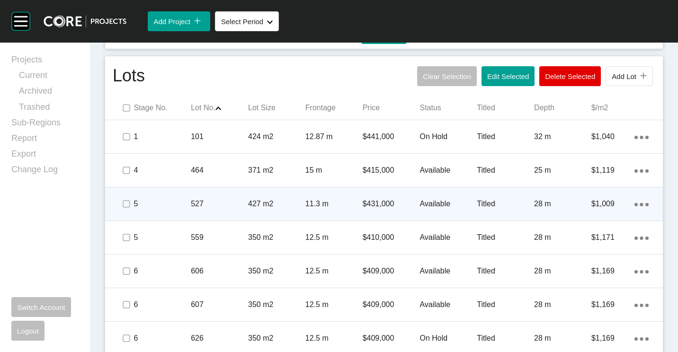
click at [634, 201] on div "Action Menu Dots Copy 6 Created with Sketch." at bounding box center [641, 204] width 14 height 10
click at [605, 204] on link "Duplicate" at bounding box center [594, 206] width 35 height 14
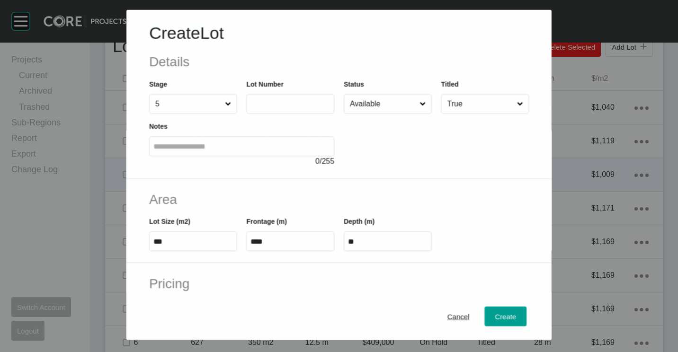
click at [297, 102] on input "text" at bounding box center [281, 104] width 63 height 8
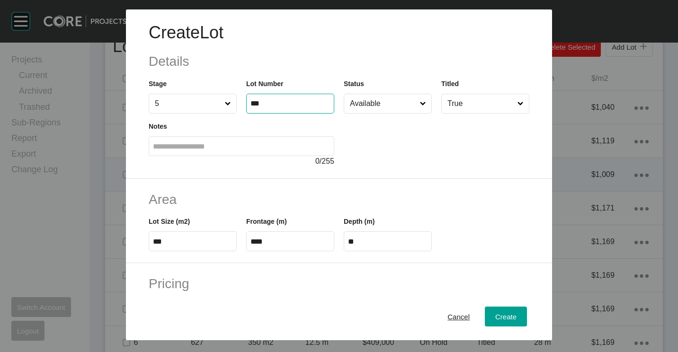
type input "***"
type input "*******"
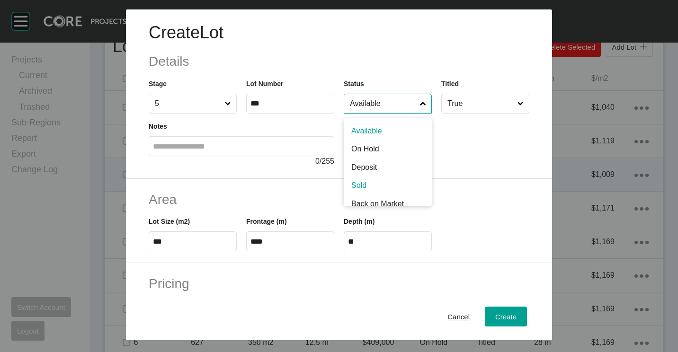
scroll to position [7, 0]
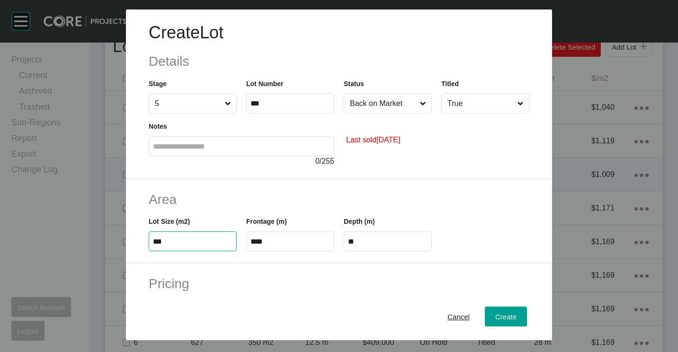
type input "***"
type input "****"
type input "*****"
type input "****"
type input "**"
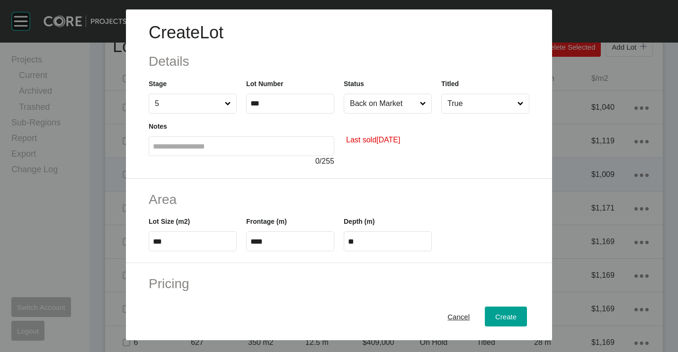
type input "*"
type input "*******"
type input "*****"
type input "*"
type input "*****"
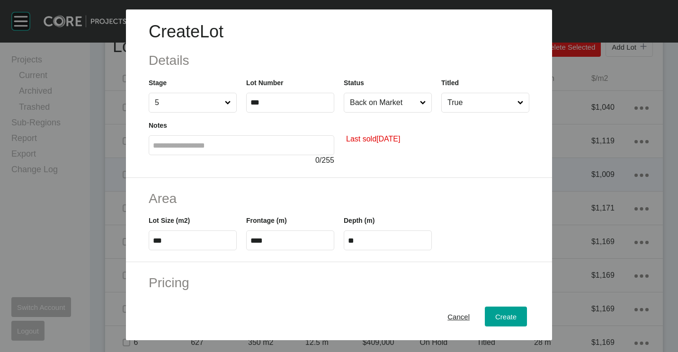
scroll to position [0, 0]
type input "******"
click at [500, 307] on button "Create" at bounding box center [506, 317] width 42 height 20
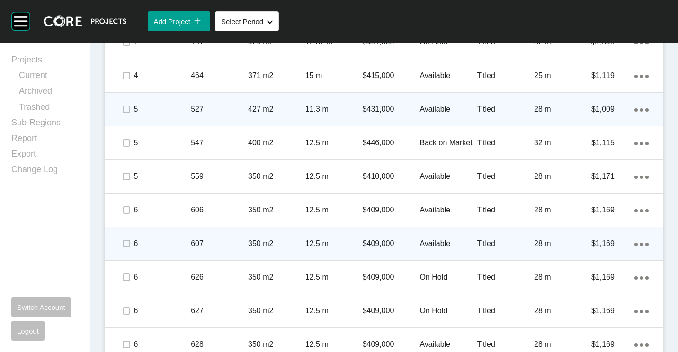
scroll to position [757, 0]
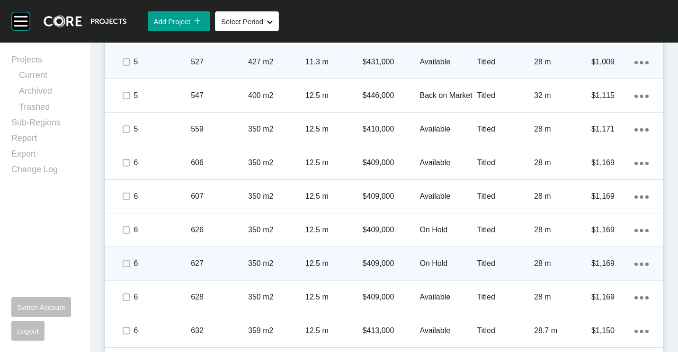
click at [227, 254] on div "627" at bounding box center [219, 263] width 57 height 29
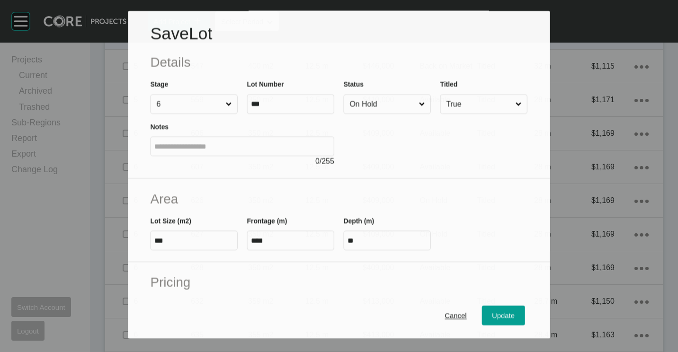
scroll to position [728, 0]
click at [387, 91] on div "Status On Hold" at bounding box center [387, 96] width 87 height 35
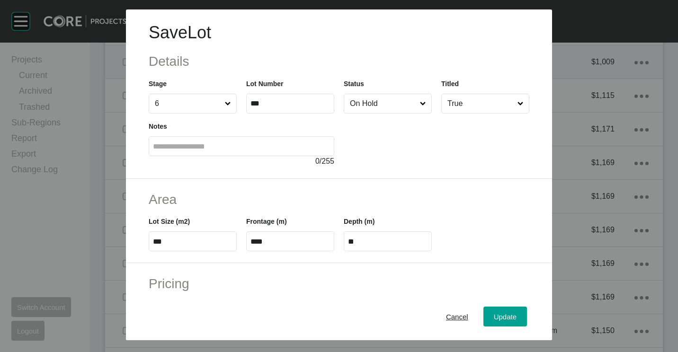
click at [377, 97] on input "On Hold" at bounding box center [383, 103] width 70 height 19
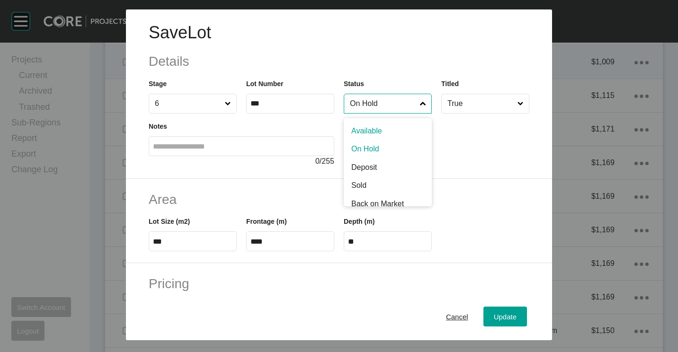
drag, startPoint x: 379, startPoint y: 131, endPoint x: 434, endPoint y: 192, distance: 82.7
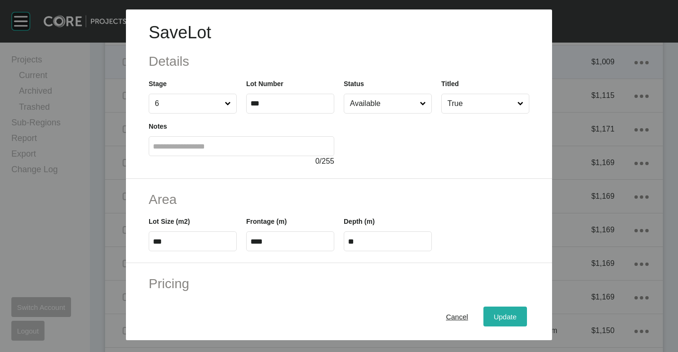
drag, startPoint x: 492, startPoint y: 322, endPoint x: 487, endPoint y: 308, distance: 15.0
click at [491, 321] on div "Update" at bounding box center [504, 316] width 27 height 13
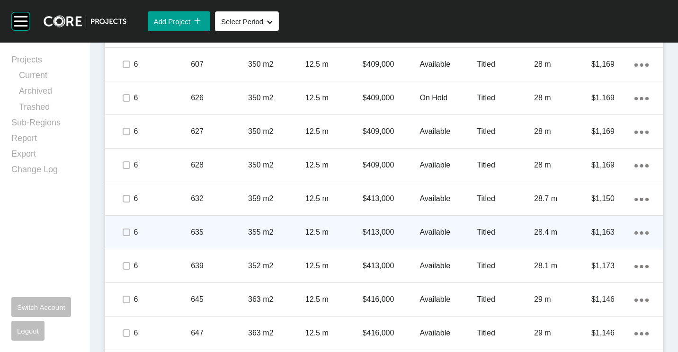
scroll to position [899, 0]
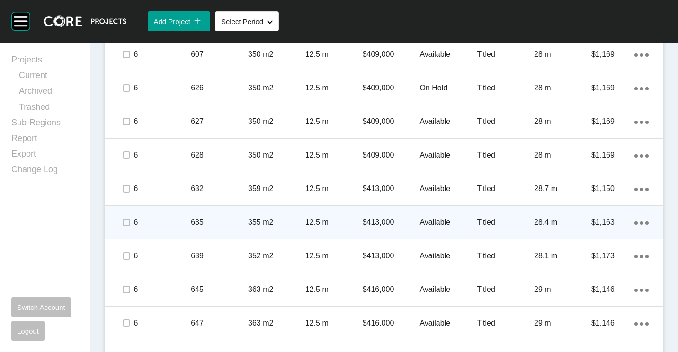
click at [237, 209] on div "635" at bounding box center [219, 222] width 57 height 29
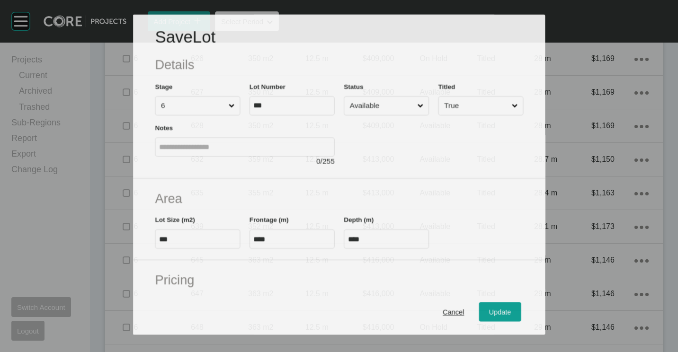
scroll to position [870, 0]
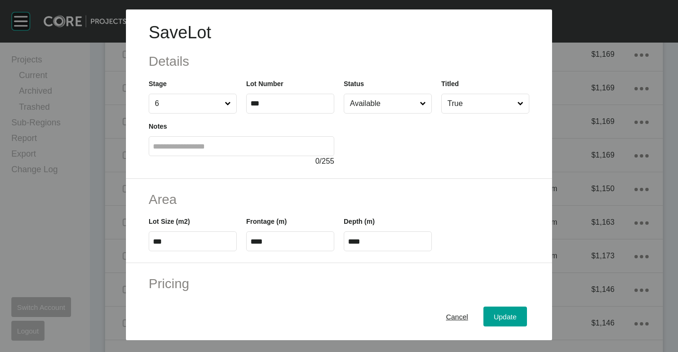
click at [383, 105] on input "Available" at bounding box center [383, 103] width 70 height 19
click at [494, 317] on span "Update" at bounding box center [505, 317] width 23 height 8
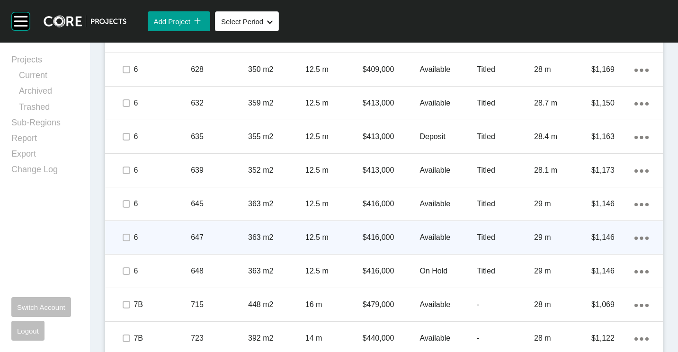
scroll to position [994, 0]
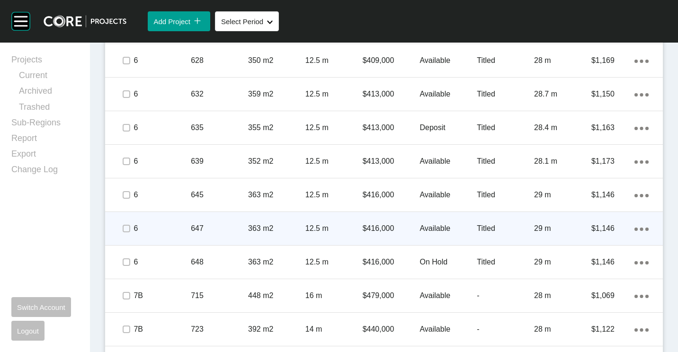
click at [206, 222] on div "647" at bounding box center [219, 228] width 57 height 29
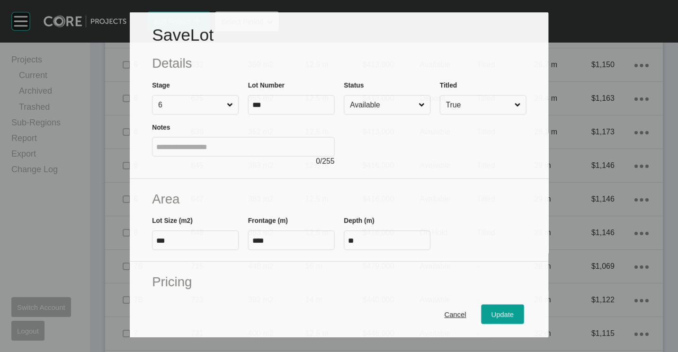
scroll to position [964, 0]
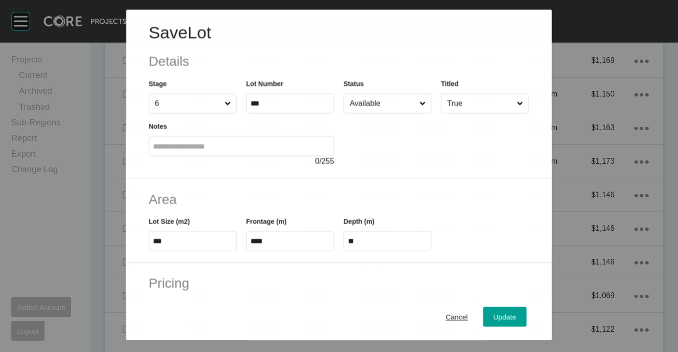
click at [392, 103] on input "Available" at bounding box center [383, 103] width 70 height 19
click at [500, 308] on button "Update" at bounding box center [505, 317] width 44 height 20
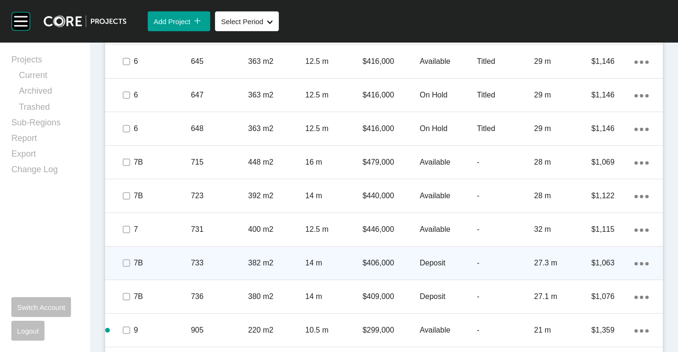
scroll to position [1136, 0]
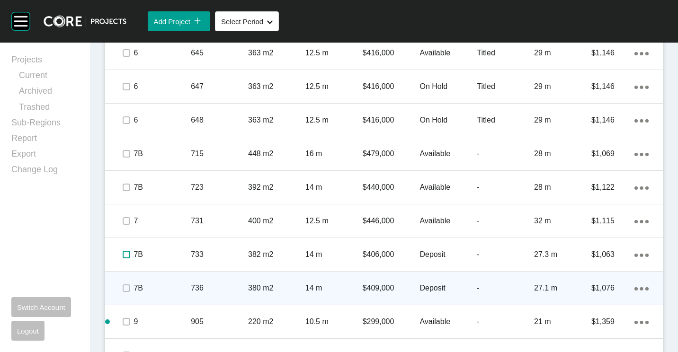
drag, startPoint x: 128, startPoint y: 256, endPoint x: 128, endPoint y: 280, distance: 24.1
click at [128, 256] on label at bounding box center [127, 255] width 8 height 8
drag, startPoint x: 127, startPoint y: 288, endPoint x: 269, endPoint y: 281, distance: 142.6
click at [126, 288] on label at bounding box center [127, 288] width 8 height 8
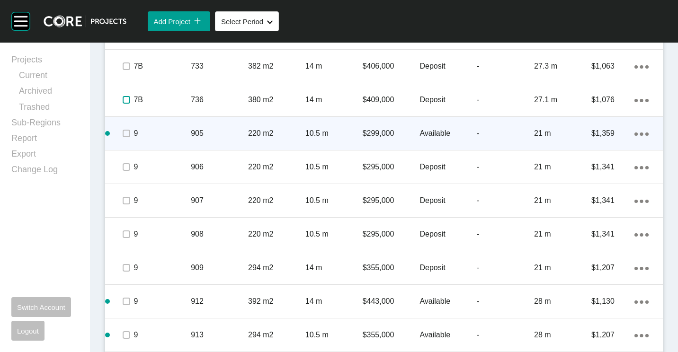
scroll to position [1325, 0]
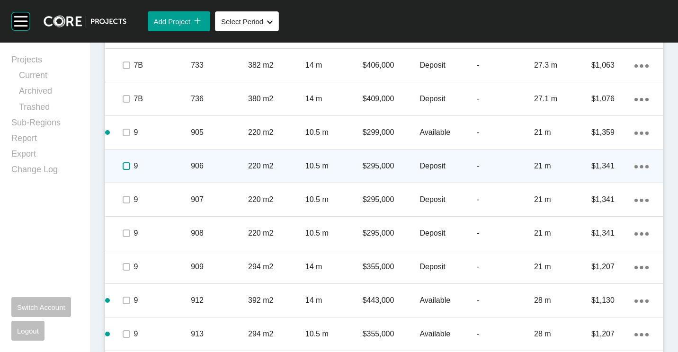
click at [125, 164] on label at bounding box center [127, 166] width 8 height 8
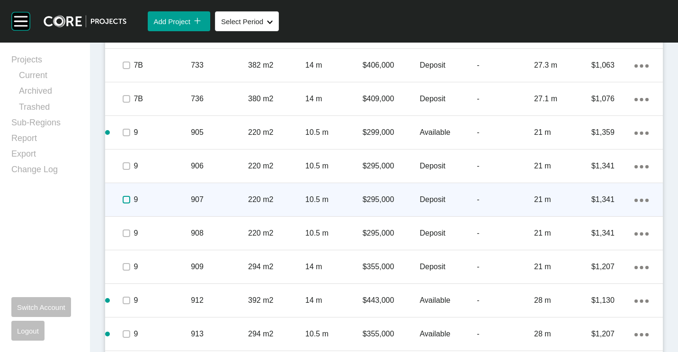
click at [126, 200] on label at bounding box center [127, 200] width 8 height 8
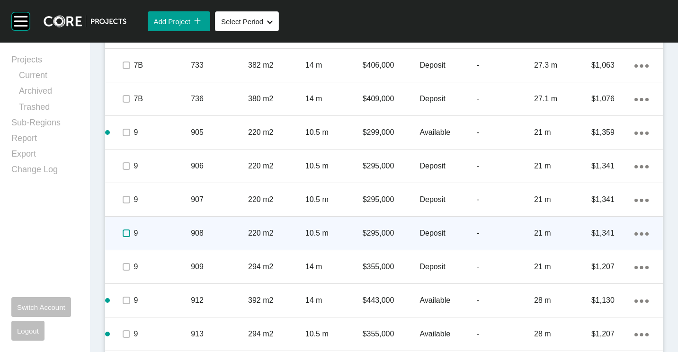
click at [126, 232] on label at bounding box center [127, 233] width 8 height 8
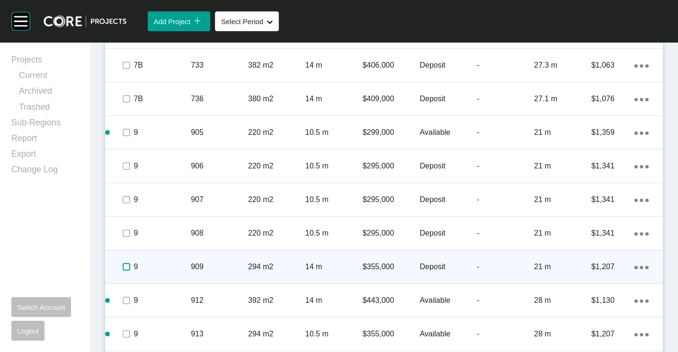
click at [123, 269] on label at bounding box center [127, 267] width 8 height 8
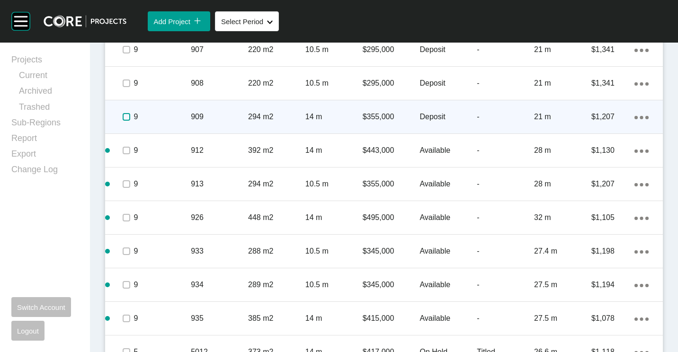
scroll to position [1467, 0]
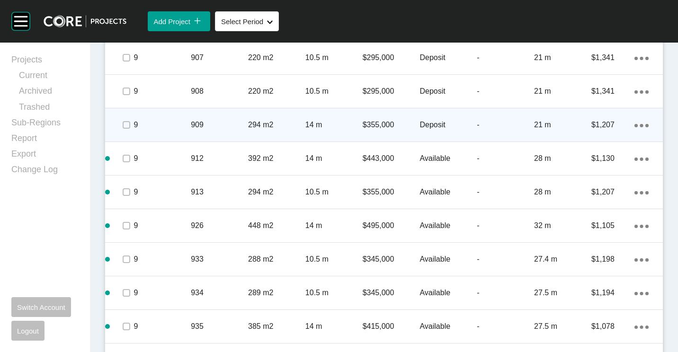
click at [635, 124] on icon "Action Menu Dots Copy 6 Created with Sketch." at bounding box center [641, 125] width 14 height 3
click at [609, 126] on link "Duplicate" at bounding box center [594, 127] width 35 height 14
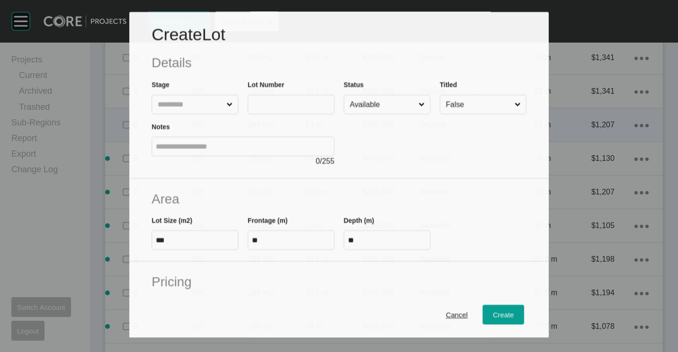
scroll to position [1438, 0]
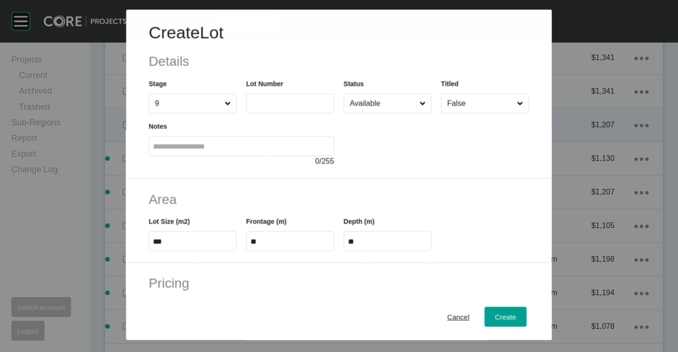
click at [303, 104] on input "text" at bounding box center [289, 104] width 79 height 8
type input "***"
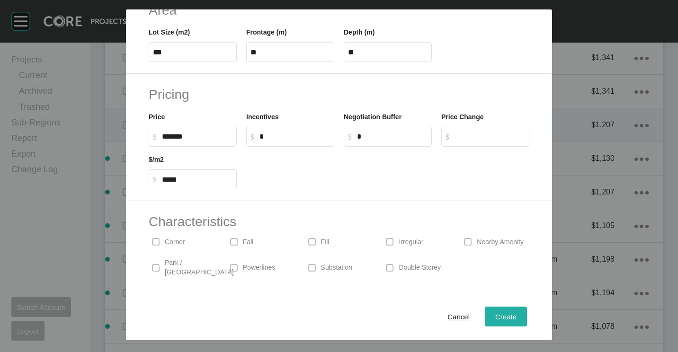
click at [495, 314] on span "Create" at bounding box center [505, 317] width 21 height 8
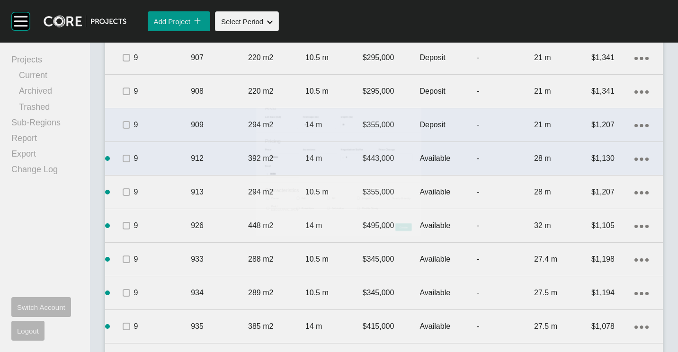
scroll to position [1467, 0]
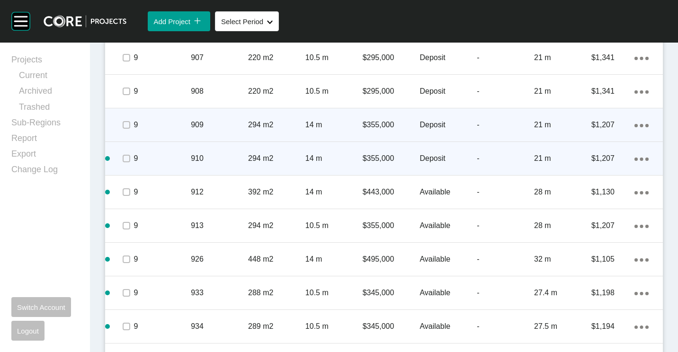
click at [639, 159] on ellipse at bounding box center [640, 159] width 3 height 3
click at [605, 160] on link "Duplicate" at bounding box center [594, 160] width 35 height 14
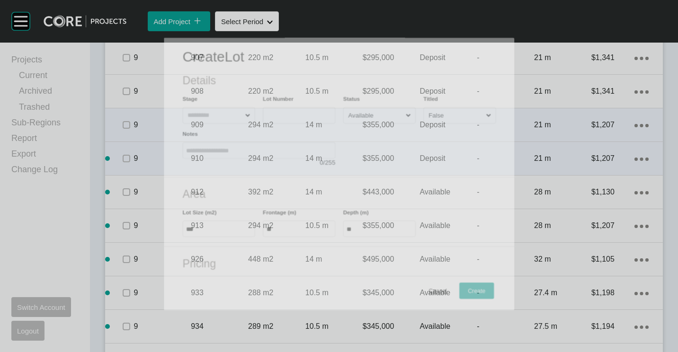
scroll to position [1438, 0]
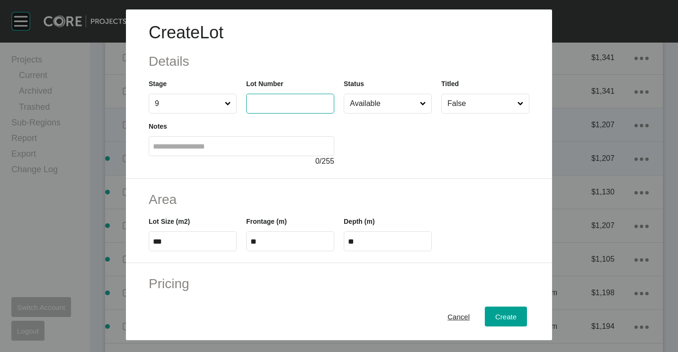
click at [312, 106] on input "text" at bounding box center [289, 103] width 79 height 8
type input "***"
drag, startPoint x: 431, startPoint y: 175, endPoint x: 418, endPoint y: 163, distance: 17.7
click at [431, 175] on div "Create Lot Details Stage 9 Lot Number *** Status Available Titled False Notes 0…" at bounding box center [339, 93] width 426 height 169
click at [378, 107] on input "Available" at bounding box center [383, 103] width 70 height 19
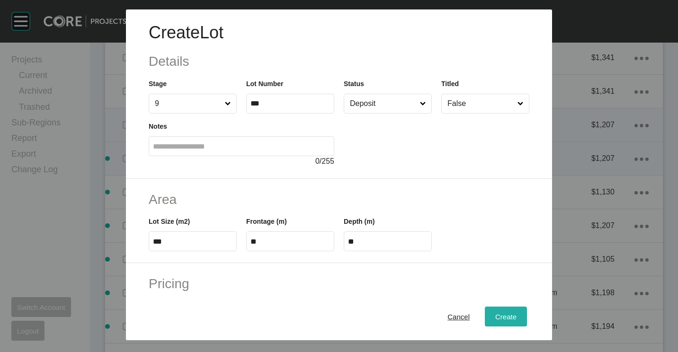
click at [495, 313] on span "Create" at bounding box center [505, 317] width 21 height 8
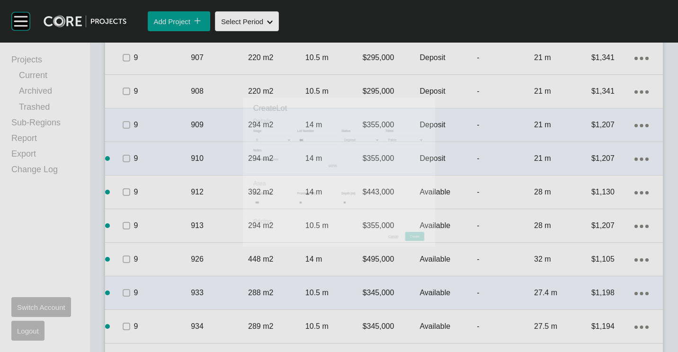
scroll to position [1467, 0]
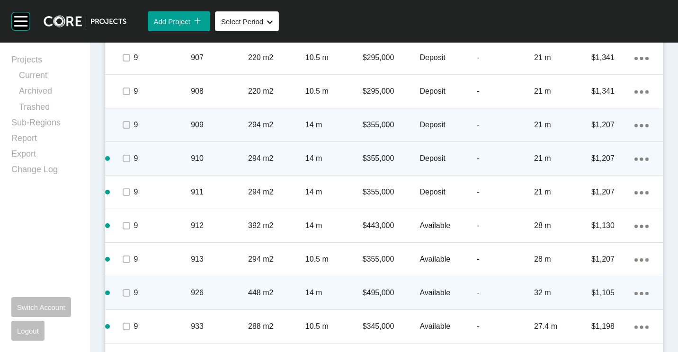
click at [637, 291] on div "Action Menu Dots Copy 6 Created with Sketch." at bounding box center [641, 293] width 14 height 10
drag, startPoint x: 609, startPoint y: 292, endPoint x: 581, endPoint y: 256, distance: 45.8
click at [609, 292] on link "Duplicate" at bounding box center [594, 295] width 35 height 14
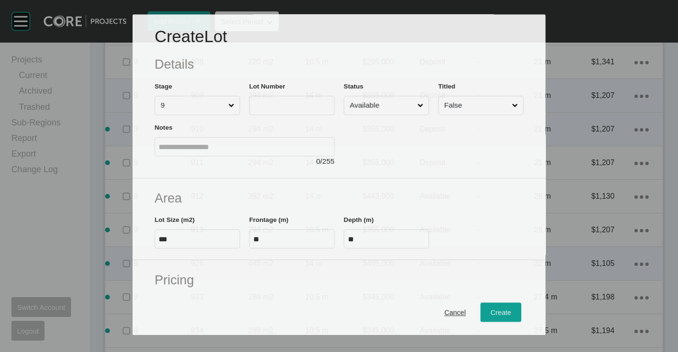
scroll to position [1438, 0]
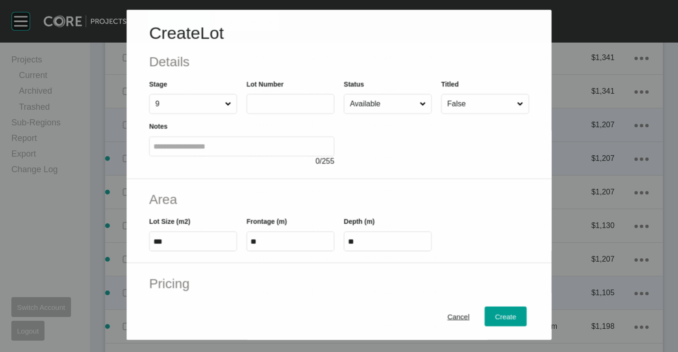
click at [281, 100] on input "text" at bounding box center [289, 104] width 79 height 8
type input "***"
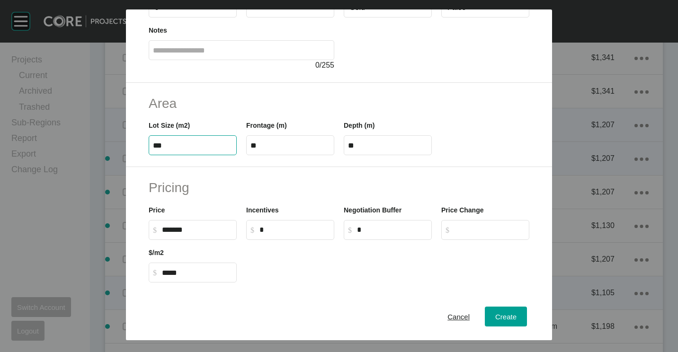
scroll to position [142, 0]
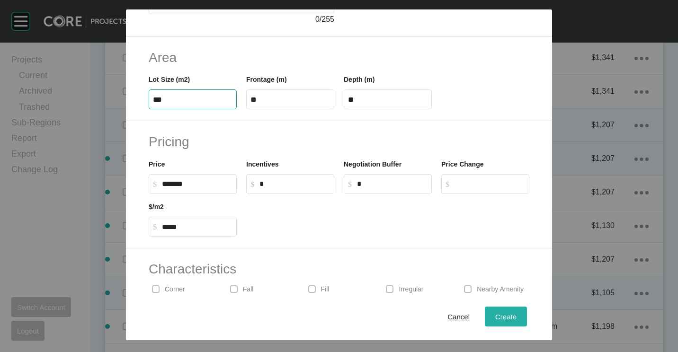
click at [495, 318] on span "Create" at bounding box center [505, 317] width 21 height 8
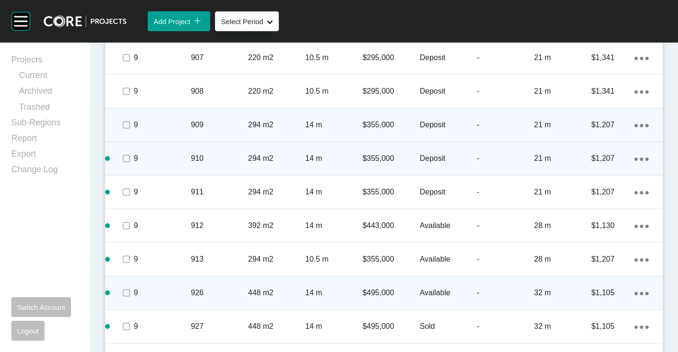
scroll to position [1561, 0]
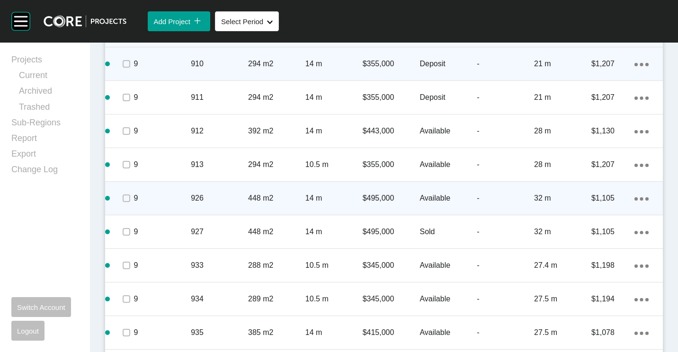
click at [634, 199] on ellipse at bounding box center [635, 198] width 3 height 3
click at [605, 201] on link "Duplicate" at bounding box center [594, 200] width 35 height 14
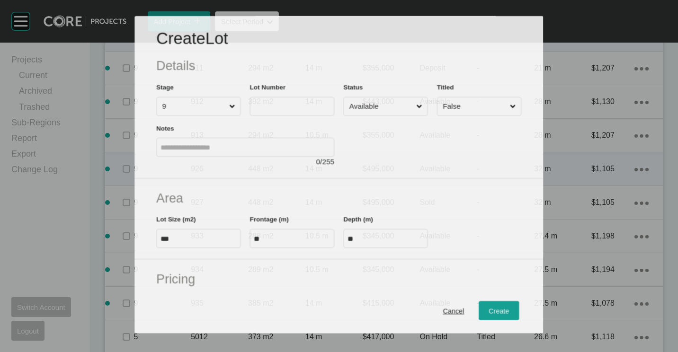
scroll to position [1532, 0]
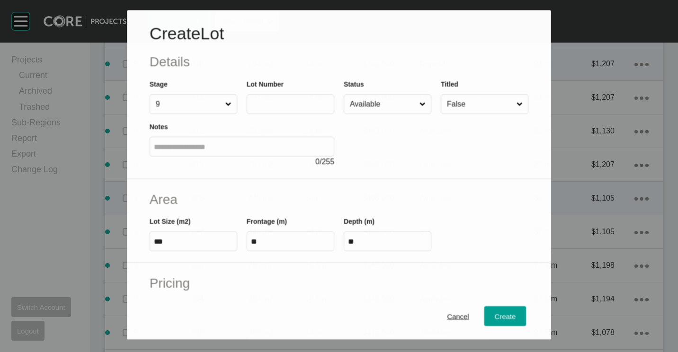
click at [304, 104] on input "text" at bounding box center [290, 104] width 79 height 8
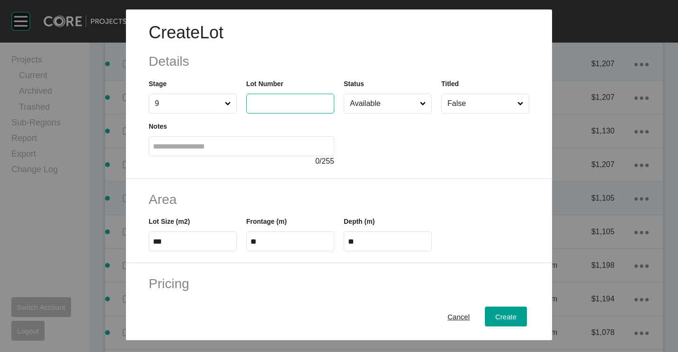
type input "*"
type input "***"
click at [185, 248] on label "***" at bounding box center [193, 241] width 88 height 20
click at [185, 246] on input "***" at bounding box center [192, 242] width 79 height 8
type input "***"
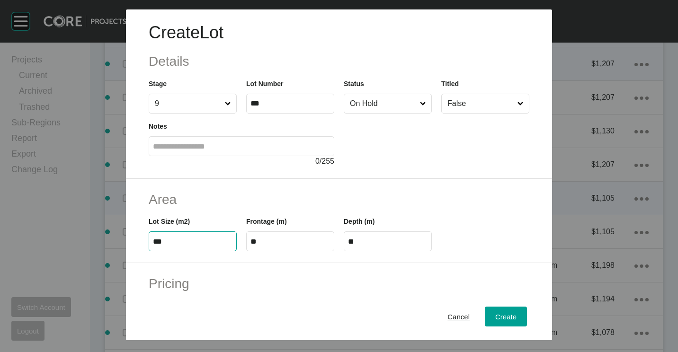
type input "****"
type input "*****"
click at [291, 242] on input "**" at bounding box center [289, 242] width 79 height 8
type input "*"
type input "****"
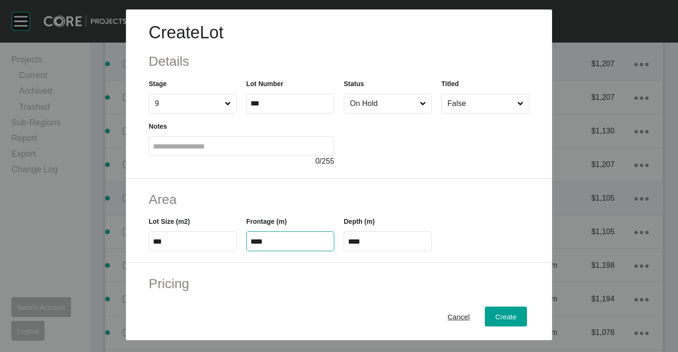
type input "**"
type input "*"
type input "*******"
type input "*****"
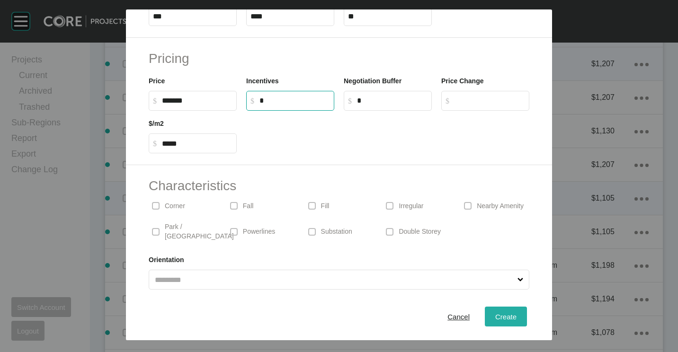
click at [503, 315] on span "Create" at bounding box center [505, 317] width 21 height 8
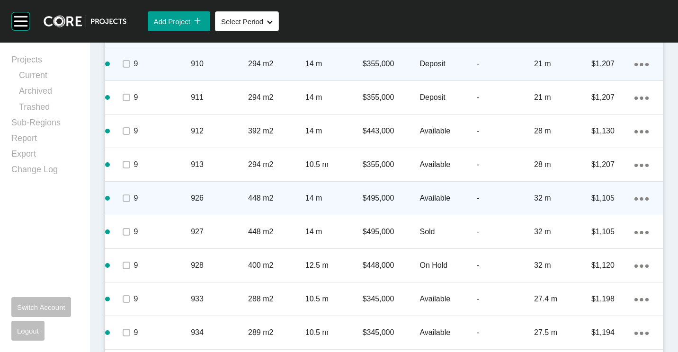
scroll to position [1609, 0]
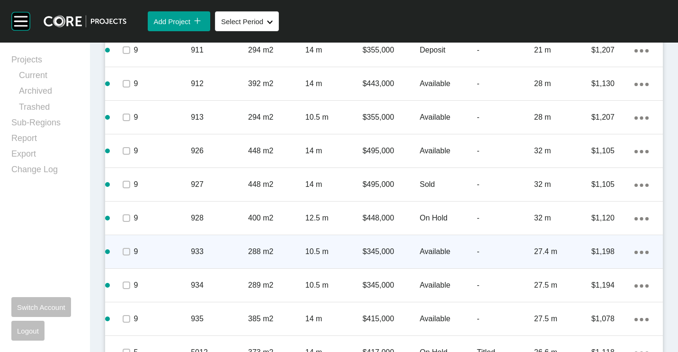
drag, startPoint x: 632, startPoint y: 255, endPoint x: 624, endPoint y: 252, distance: 8.4
click at [634, 255] on div "Action Menu Dots Copy 6 Created with Sketch." at bounding box center [641, 252] width 14 height 10
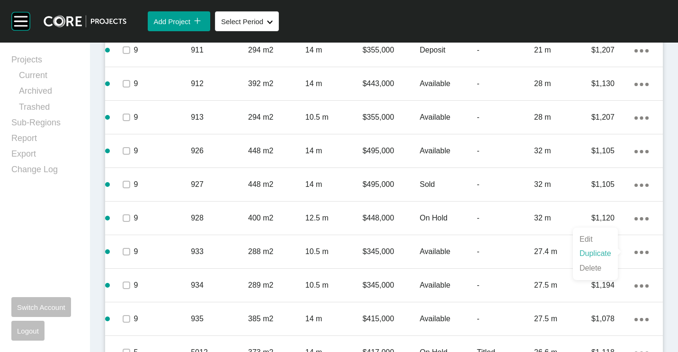
click at [599, 251] on link "Duplicate" at bounding box center [594, 254] width 35 height 14
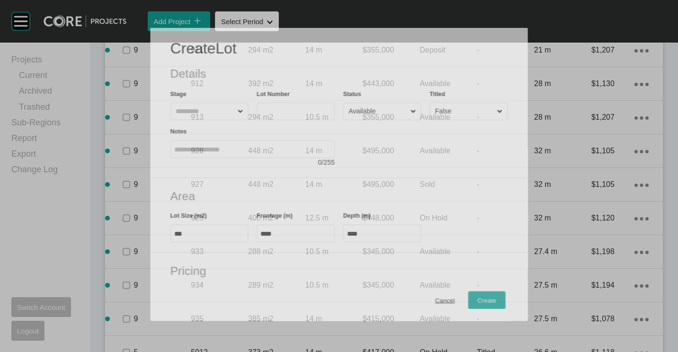
scroll to position [1579, 0]
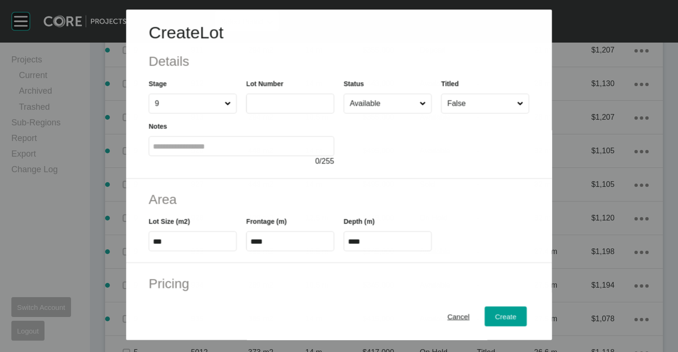
click at [295, 111] on label at bounding box center [290, 104] width 88 height 20
click at [295, 108] on input "text" at bounding box center [289, 104] width 79 height 8
type input "***"
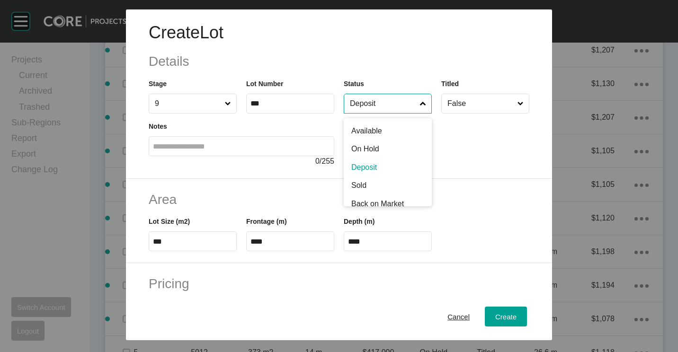
click at [371, 102] on input "Deposit" at bounding box center [383, 103] width 70 height 19
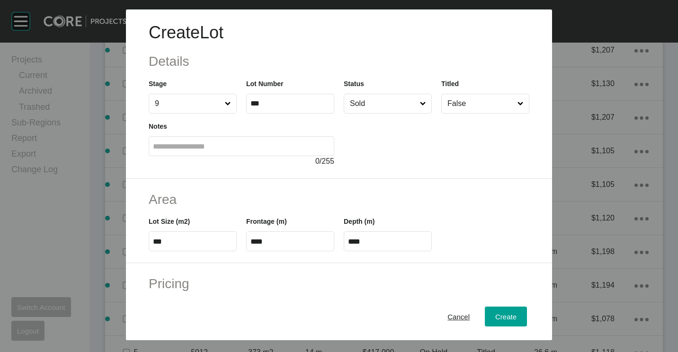
click at [180, 236] on label "***" at bounding box center [193, 241] width 88 height 20
click at [180, 238] on input "***" at bounding box center [192, 242] width 79 height 8
type input "*"
type input "***"
type input "****"
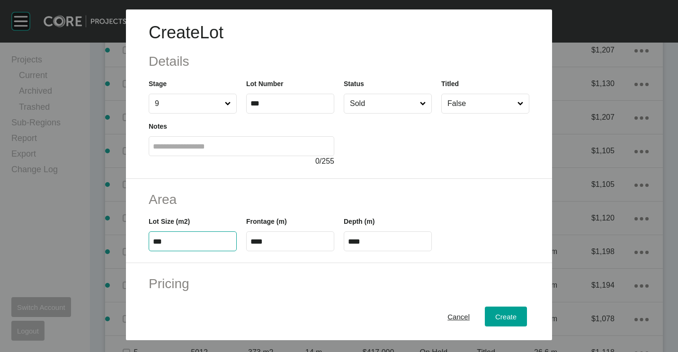
type input "***"
type input "**"
type input "****"
type input "*"
type input "*******"
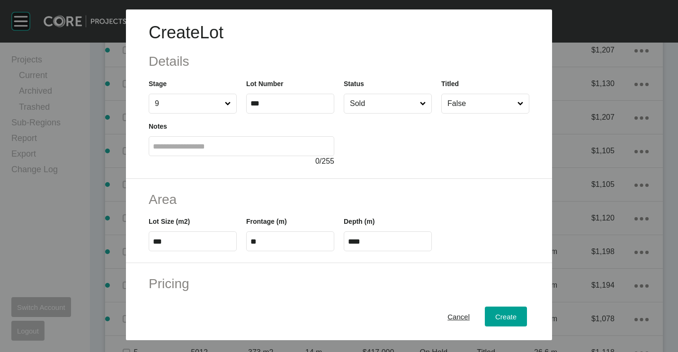
type input "*****"
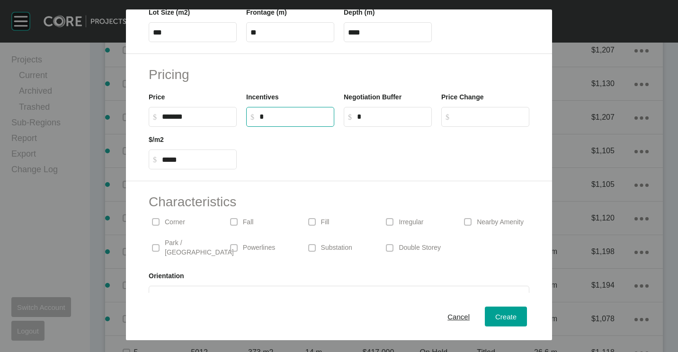
scroll to position [225, 0]
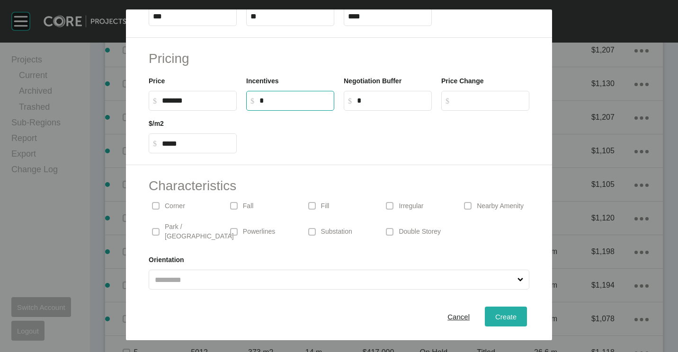
click at [495, 319] on span "Create" at bounding box center [505, 317] width 21 height 8
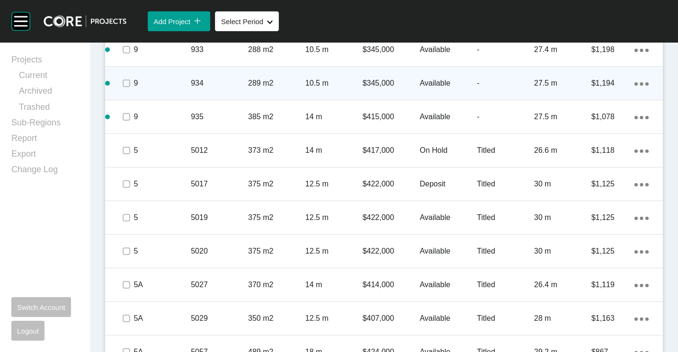
scroll to position [1865, 0]
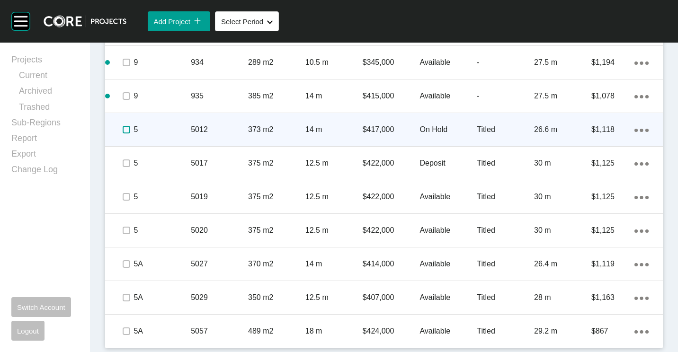
drag, startPoint x: 127, startPoint y: 129, endPoint x: 126, endPoint y: 143, distance: 14.2
click at [127, 129] on label at bounding box center [127, 130] width 8 height 8
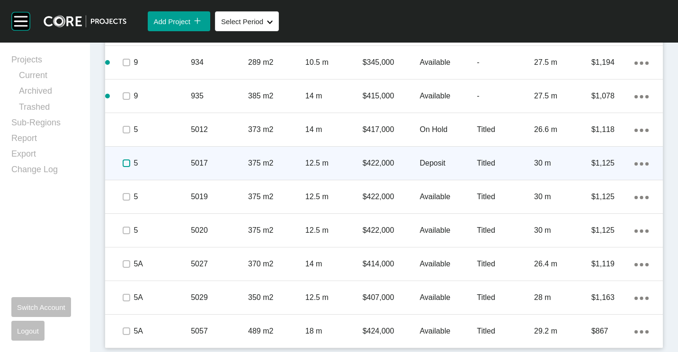
click at [127, 163] on label at bounding box center [127, 163] width 8 height 8
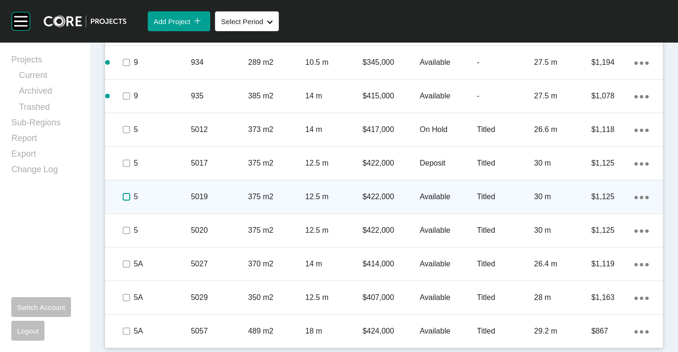
click at [126, 194] on label at bounding box center [127, 197] width 8 height 8
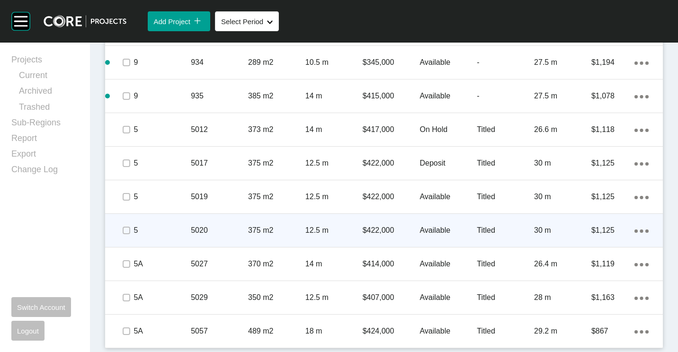
click at [248, 226] on p "375 m2" at bounding box center [276, 230] width 57 height 10
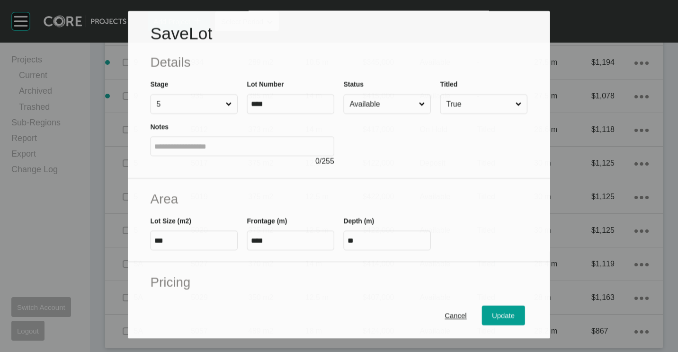
scroll to position [1836, 0]
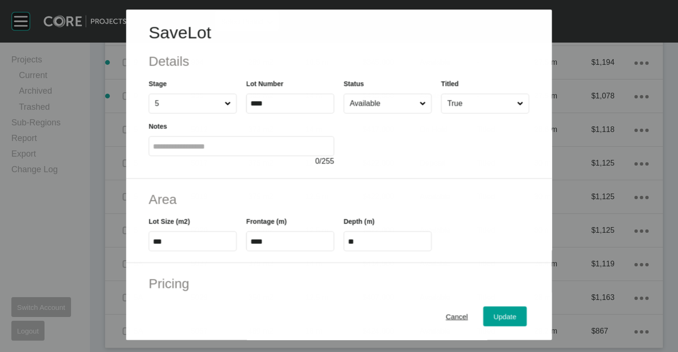
click at [379, 105] on input "Available" at bounding box center [383, 103] width 70 height 19
click at [497, 320] on span "Update" at bounding box center [505, 317] width 23 height 8
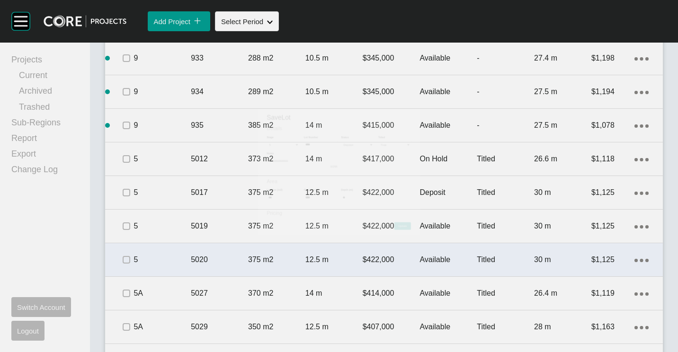
scroll to position [1865, 0]
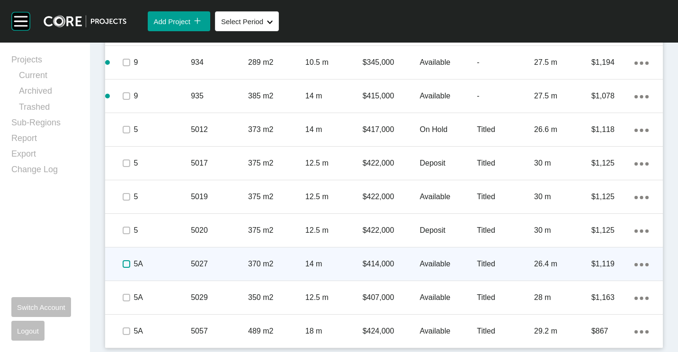
click at [124, 264] on label at bounding box center [127, 264] width 8 height 8
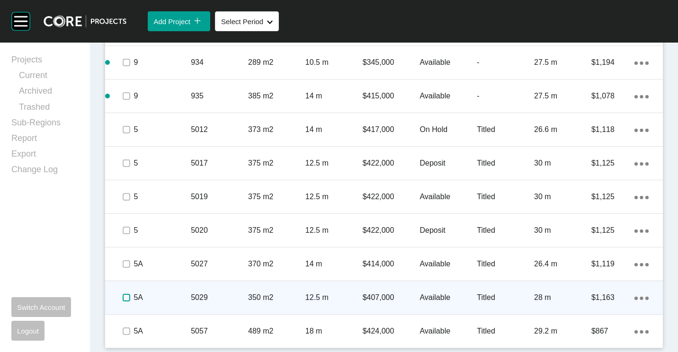
click at [125, 299] on label at bounding box center [127, 298] width 8 height 8
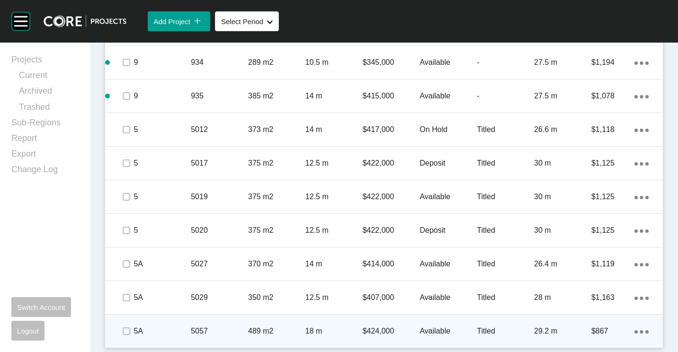
click at [254, 323] on div "489 m2" at bounding box center [276, 331] width 57 height 29
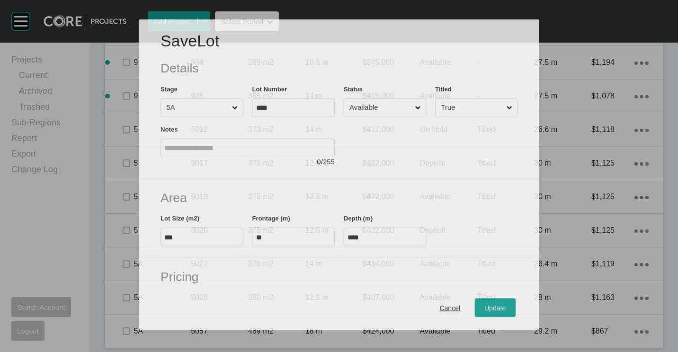
scroll to position [1836, 0]
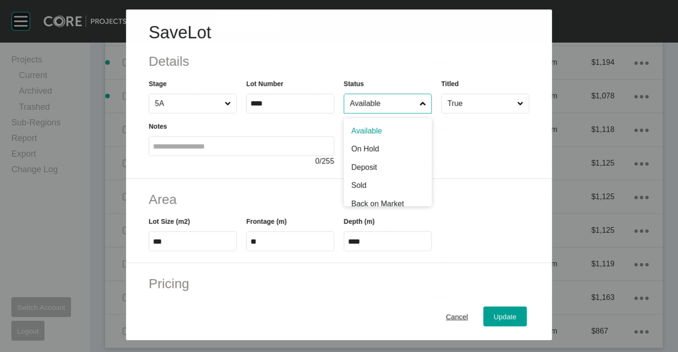
click at [394, 106] on input "Available" at bounding box center [383, 103] width 70 height 19
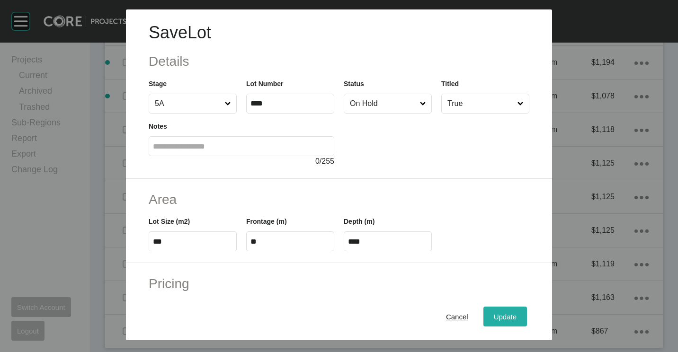
click at [498, 311] on div "Update" at bounding box center [504, 316] width 27 height 13
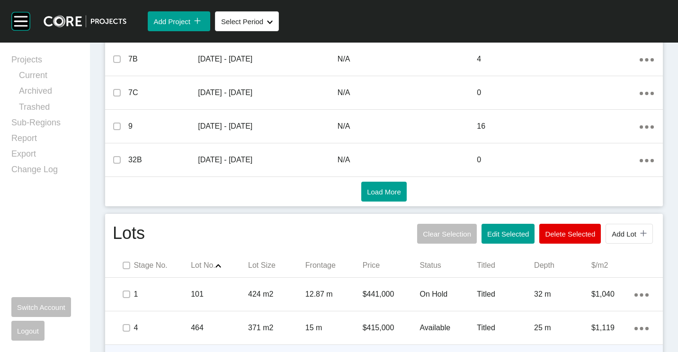
scroll to position [493, 0]
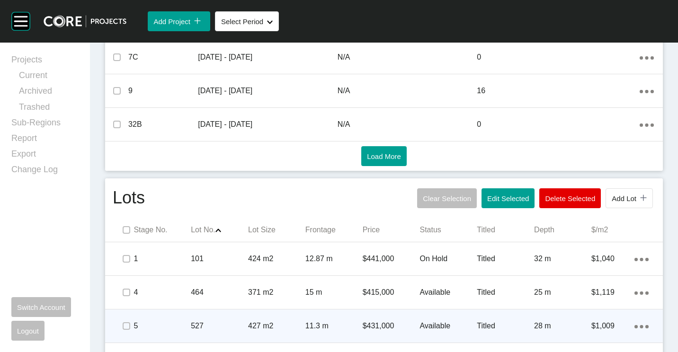
click at [495, 194] on button "Edit Selected" at bounding box center [507, 198] width 53 height 20
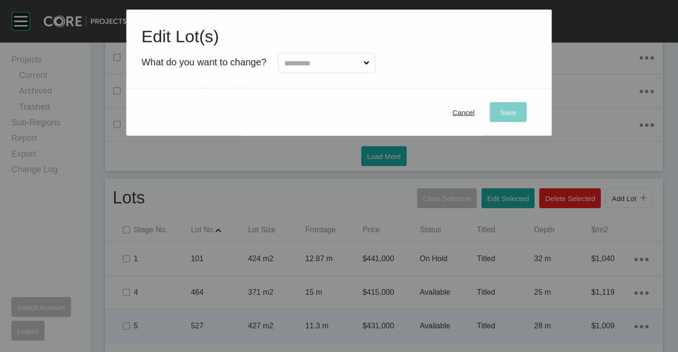
click at [351, 60] on input "text" at bounding box center [321, 62] width 79 height 19
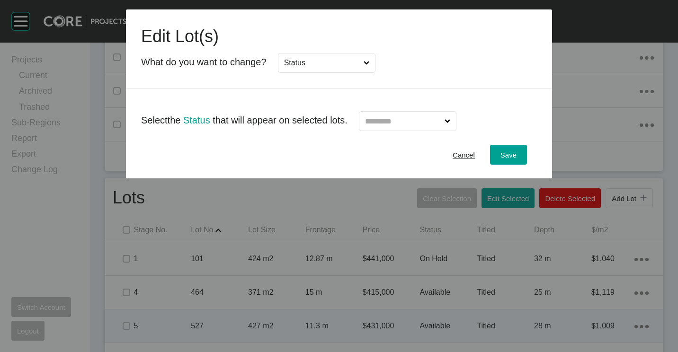
drag, startPoint x: 427, startPoint y: 120, endPoint x: 424, endPoint y: 125, distance: 6.2
click at [427, 120] on input "text" at bounding box center [402, 121] width 79 height 19
click at [514, 155] on span "Save" at bounding box center [508, 155] width 16 height 8
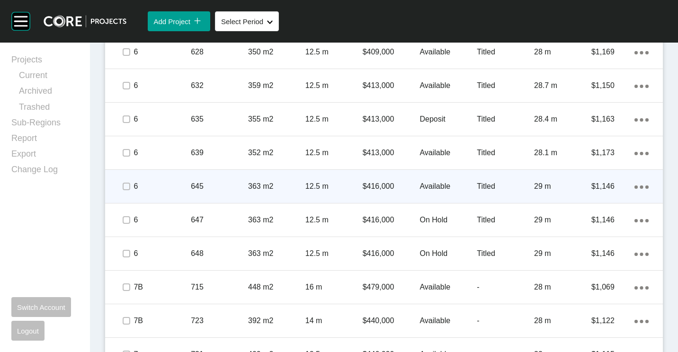
scroll to position [1014, 0]
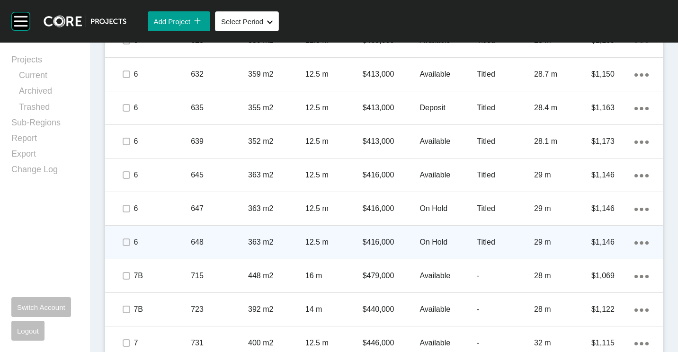
click at [316, 254] on div "12.5 m" at bounding box center [333, 242] width 57 height 29
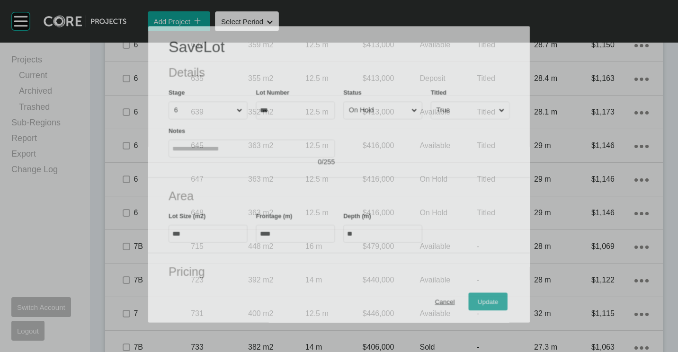
scroll to position [984, 0]
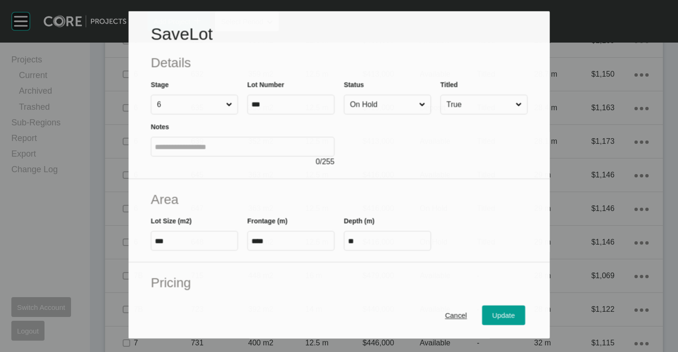
click at [388, 108] on input "On Hold" at bounding box center [382, 104] width 69 height 19
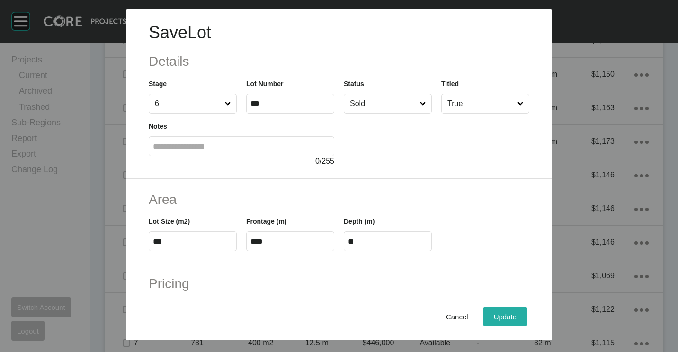
click at [510, 310] on div "Update" at bounding box center [504, 316] width 27 height 13
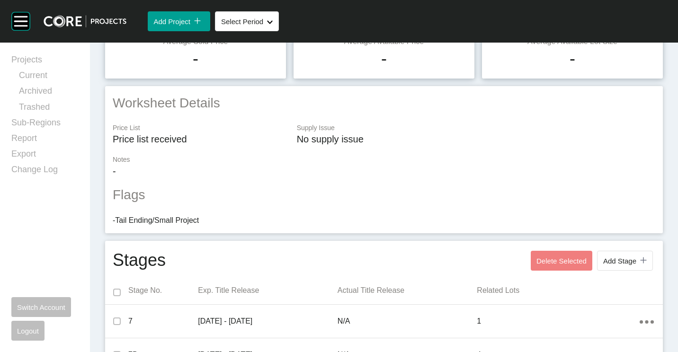
scroll to position [0, 0]
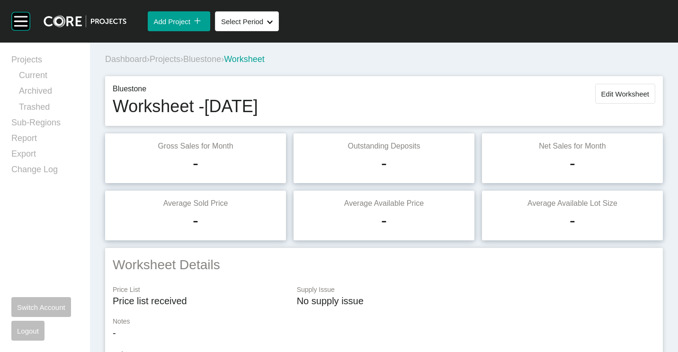
click at [601, 91] on span "Edit Worksheet" at bounding box center [625, 94] width 48 height 8
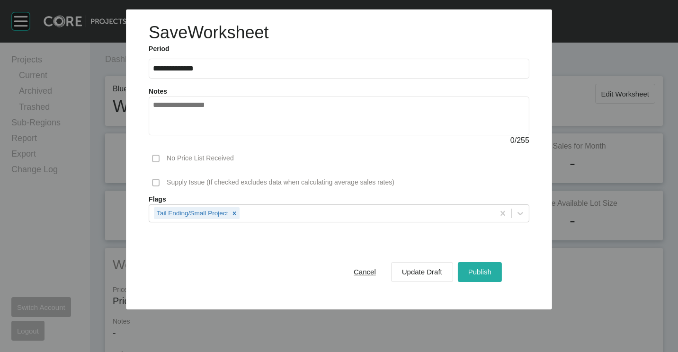
click at [480, 270] on span "Publish" at bounding box center [479, 272] width 23 height 8
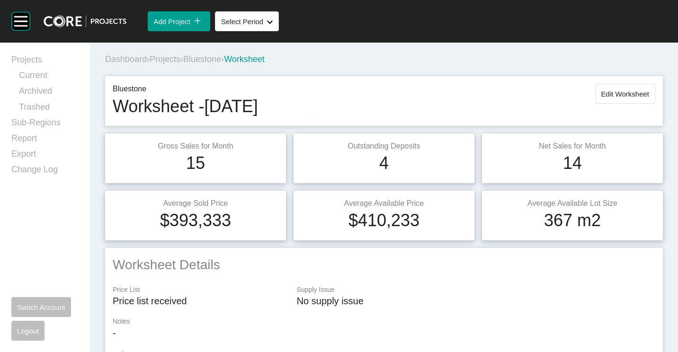
click at [167, 58] on span "Projects" at bounding box center [165, 58] width 31 height 9
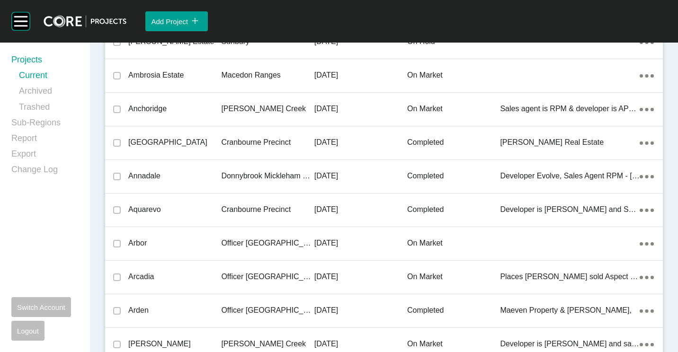
scroll to position [21048, 0]
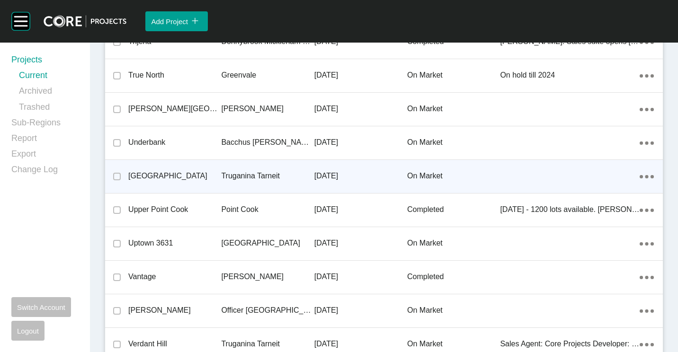
click at [159, 184] on div "[GEOGRAPHIC_DATA]" at bounding box center [174, 175] width 93 height 29
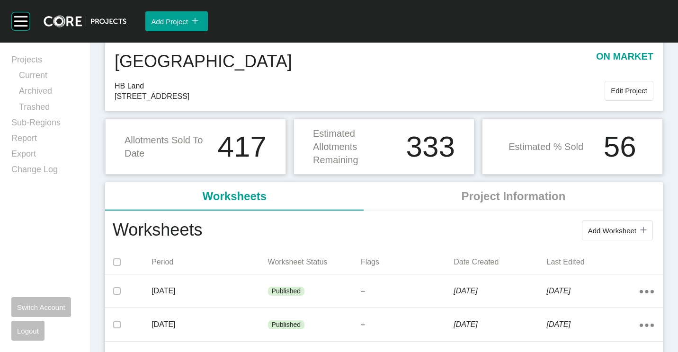
scroll to position [47, 0]
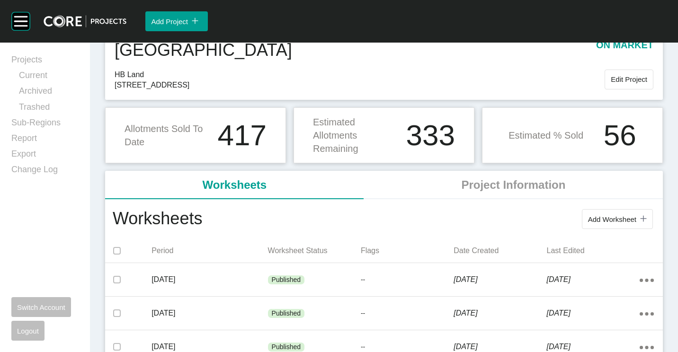
drag, startPoint x: 602, startPoint y: 218, endPoint x: 582, endPoint y: 206, distance: 23.5
click at [601, 218] on span "Add Worksheet" at bounding box center [612, 219] width 48 height 8
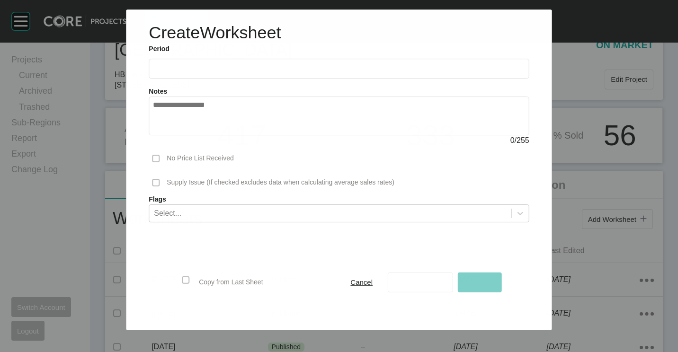
click at [157, 56] on div "Period 2025 < > Jan Feb Mar Apr May Jun [DATE] Aug Sep Oct Nov Dec" at bounding box center [338, 62] width 389 height 34
drag, startPoint x: 157, startPoint y: 56, endPoint x: 159, endPoint y: 68, distance: 12.6
click at [159, 68] on input "text" at bounding box center [339, 68] width 372 height 8
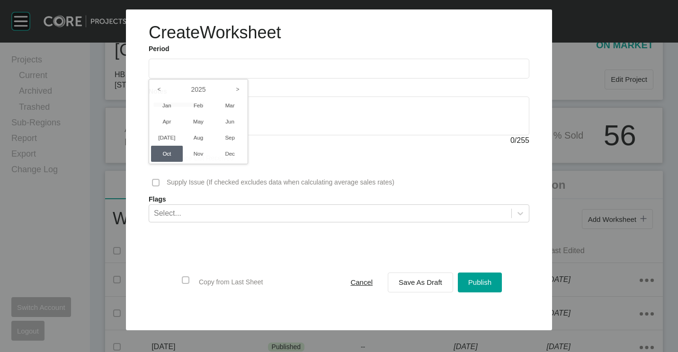
drag, startPoint x: 228, startPoint y: 139, endPoint x: 260, endPoint y: 156, distance: 36.4
click at [229, 140] on li "Sep" at bounding box center [230, 138] width 32 height 16
type input "**********"
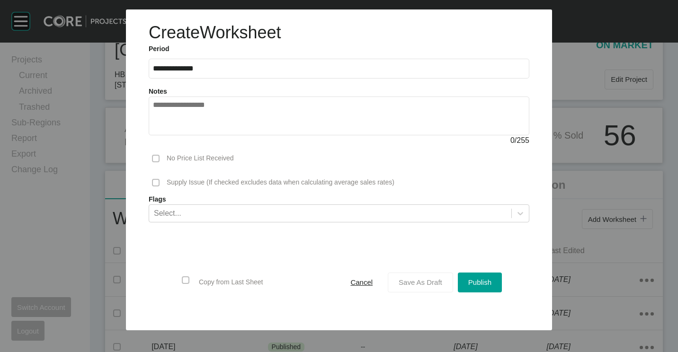
click at [442, 284] on div "Save As Draft" at bounding box center [420, 282] width 48 height 13
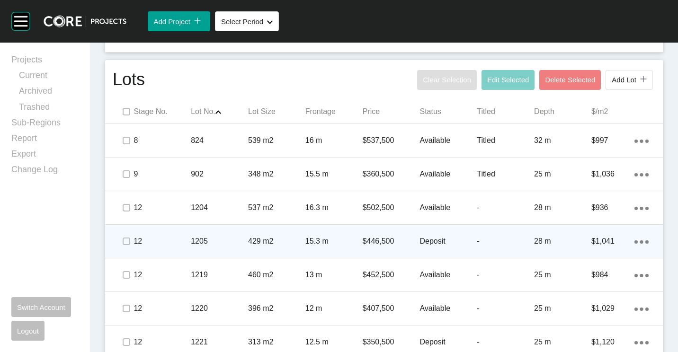
scroll to position [568, 0]
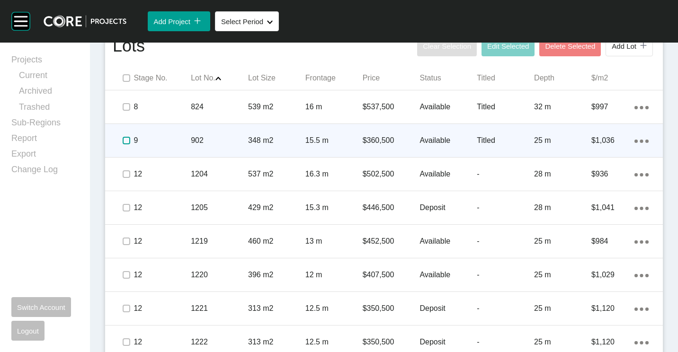
click at [128, 139] on label at bounding box center [127, 141] width 8 height 8
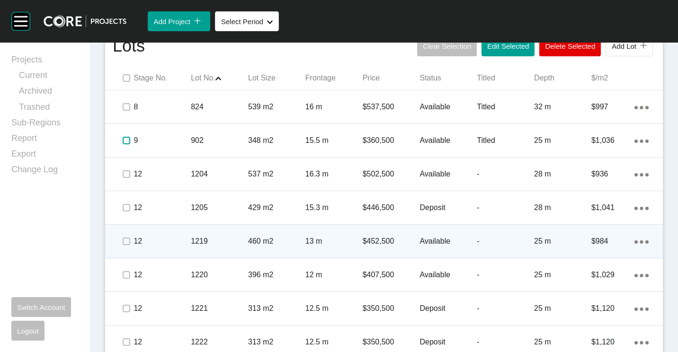
scroll to position [662, 0]
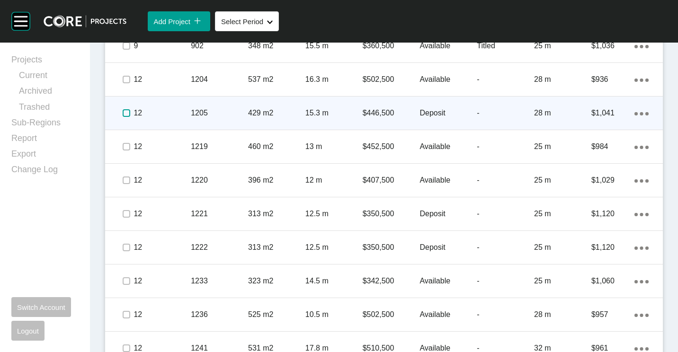
click at [124, 114] on label at bounding box center [127, 113] width 8 height 8
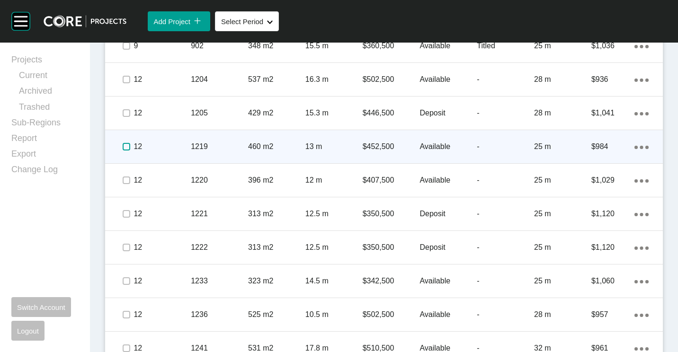
click at [125, 150] on label at bounding box center [127, 147] width 8 height 8
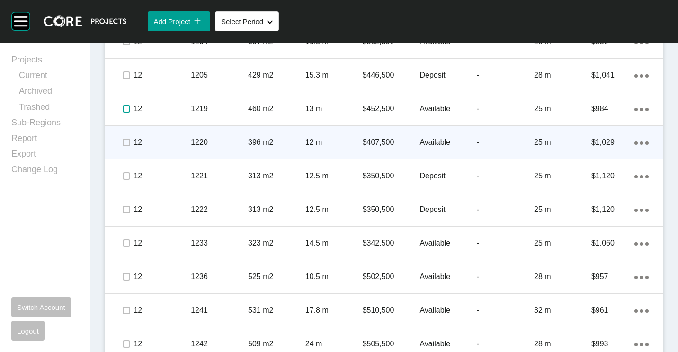
scroll to position [710, 0]
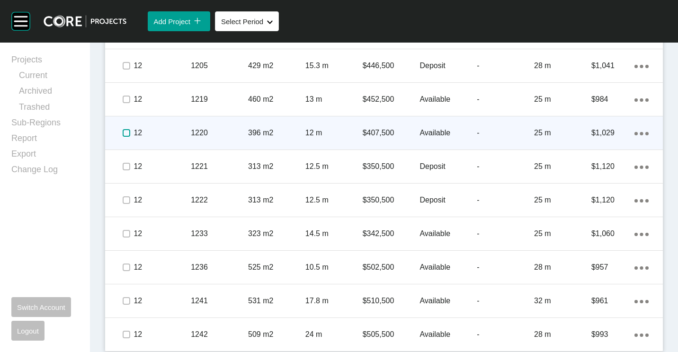
click at [126, 131] on label at bounding box center [127, 133] width 8 height 8
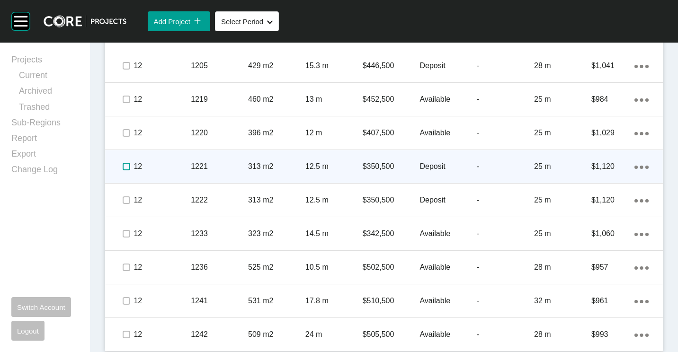
click at [125, 168] on label at bounding box center [127, 167] width 8 height 8
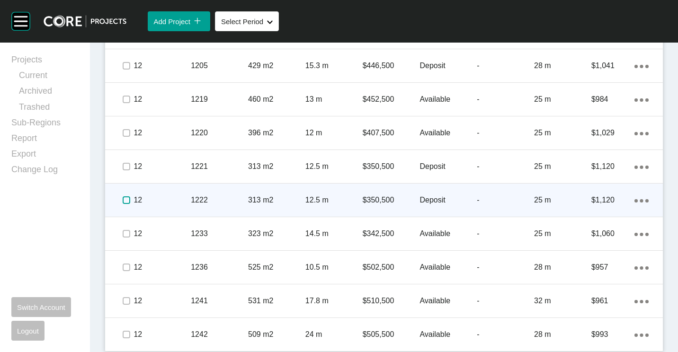
click at [124, 203] on label at bounding box center [127, 200] width 8 height 8
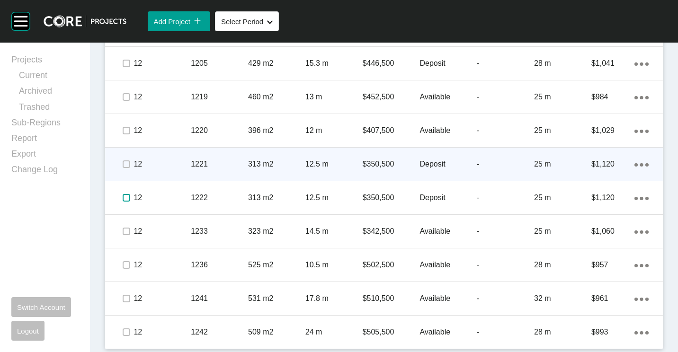
scroll to position [713, 0]
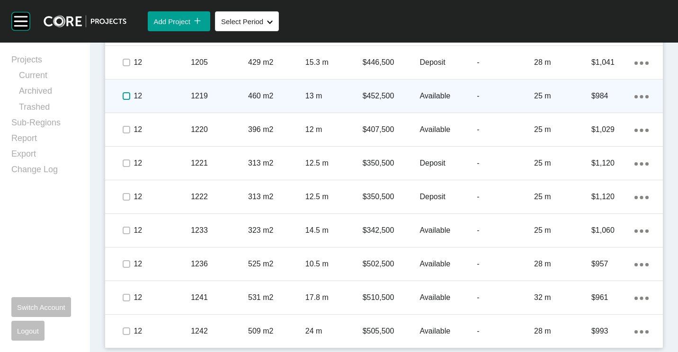
click at [125, 96] on label at bounding box center [127, 96] width 8 height 8
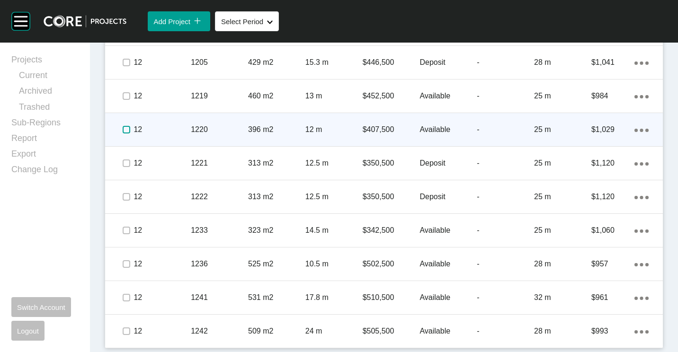
click at [125, 129] on label at bounding box center [127, 130] width 8 height 8
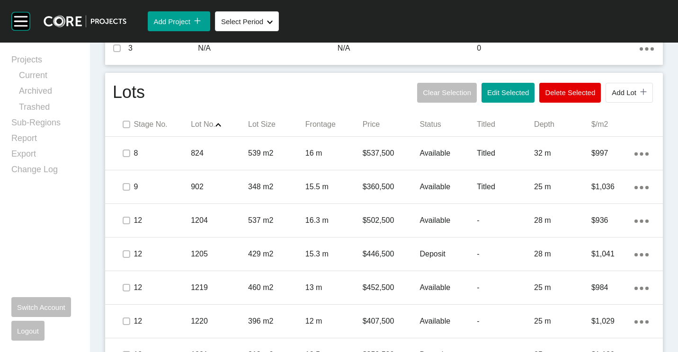
scroll to position [476, 0]
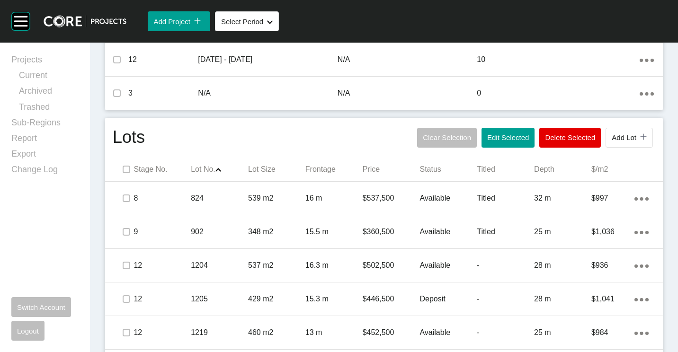
click at [501, 139] on span "Edit Selected" at bounding box center [508, 137] width 42 height 8
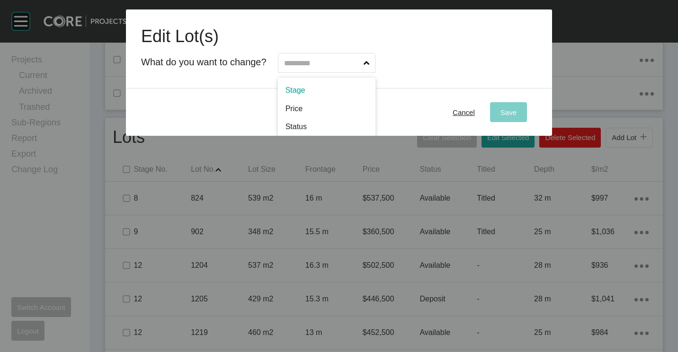
click at [307, 61] on input "text" at bounding box center [321, 62] width 79 height 19
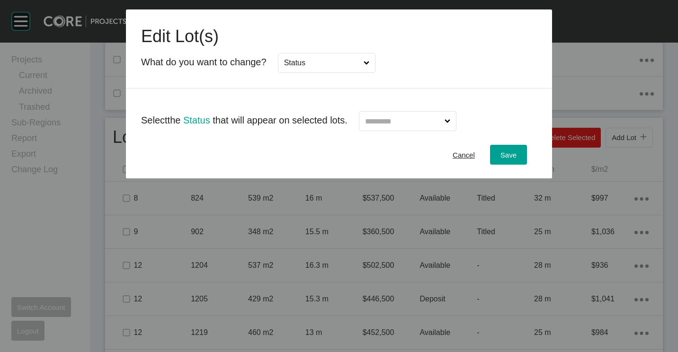
click at [398, 129] on input "text" at bounding box center [402, 121] width 79 height 19
click at [510, 156] on span "Save" at bounding box center [508, 155] width 16 height 8
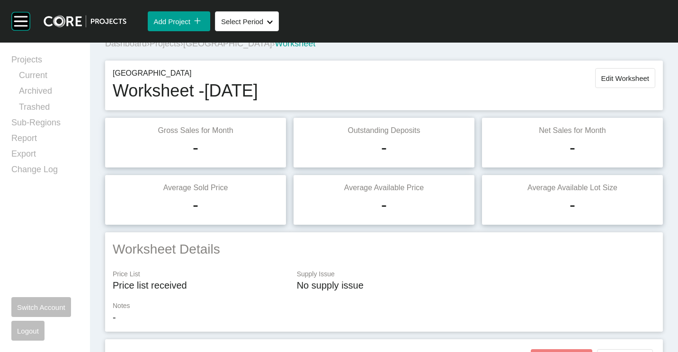
scroll to position [0, 0]
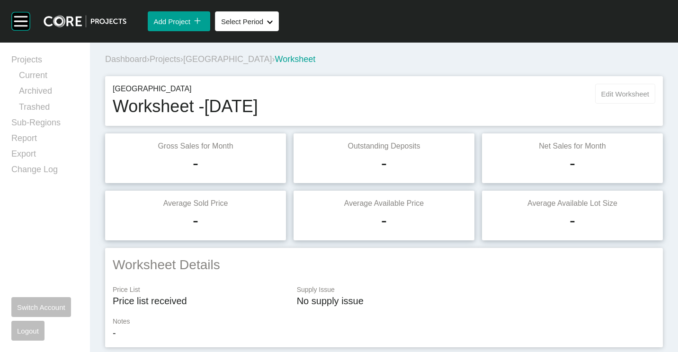
click at [617, 89] on button "Edit Worksheet" at bounding box center [625, 94] width 60 height 20
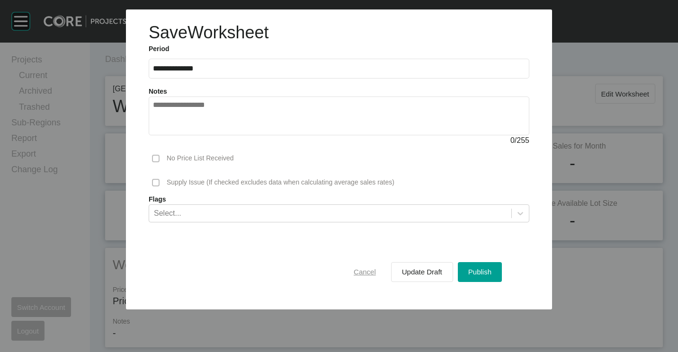
click at [358, 272] on span "Cancel" at bounding box center [364, 272] width 22 height 8
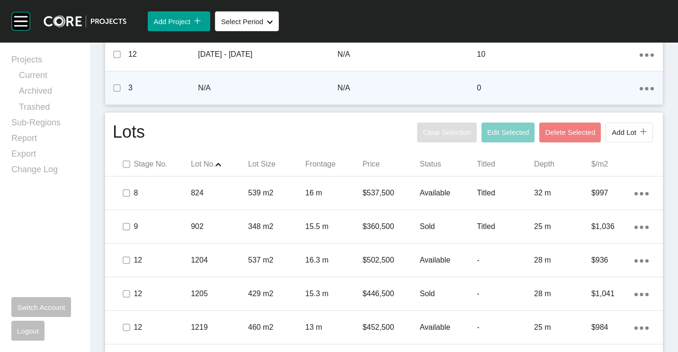
scroll to position [476, 0]
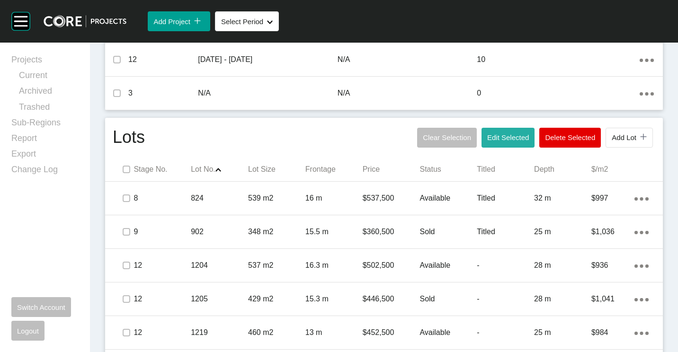
click at [514, 142] on button "Edit Selected" at bounding box center [507, 138] width 53 height 20
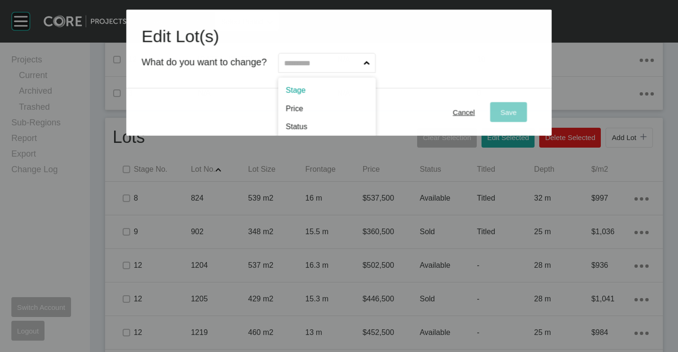
click at [296, 61] on input "text" at bounding box center [321, 62] width 79 height 19
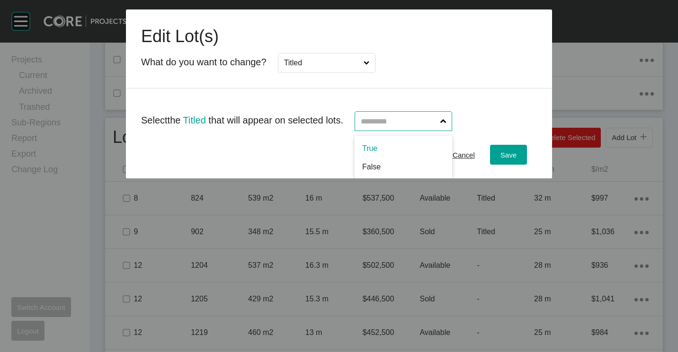
click at [438, 119] on input "text" at bounding box center [398, 121] width 79 height 19
click at [392, 116] on input "False" at bounding box center [398, 121] width 79 height 19
click at [518, 155] on button "Save" at bounding box center [508, 155] width 37 height 20
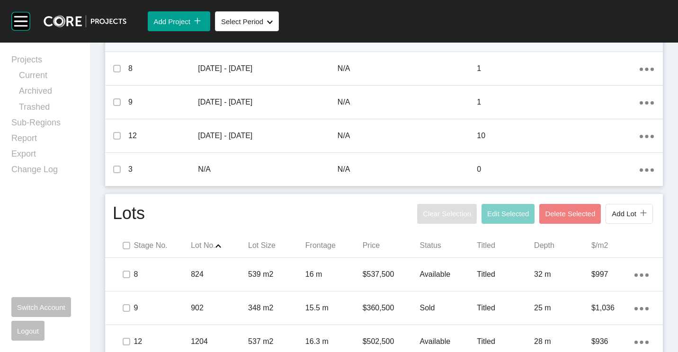
scroll to position [287, 0]
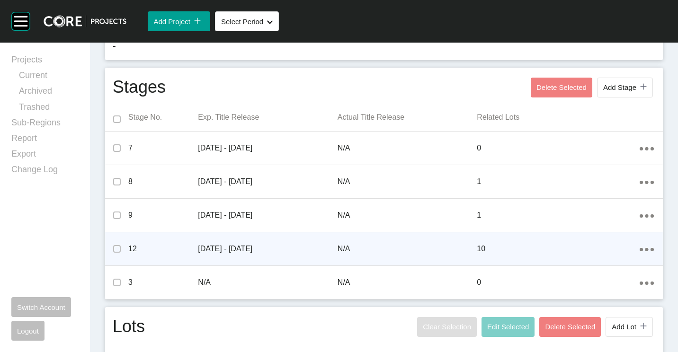
click at [639, 247] on div "Action Menu Dots Copy 6 Created with Sketch." at bounding box center [646, 249] width 14 height 10
click at [608, 238] on link "Edit" at bounding box center [606, 236] width 26 height 14
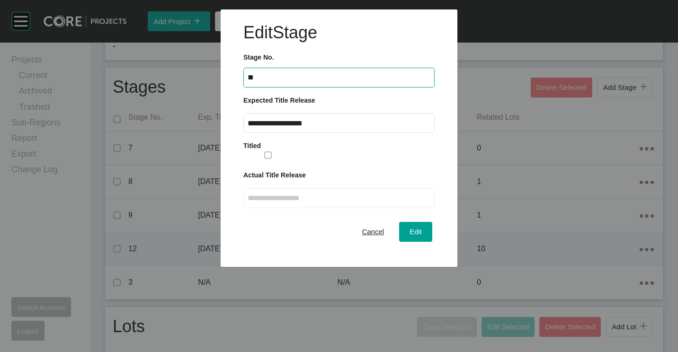
click at [291, 119] on input "**********" at bounding box center [338, 123] width 183 height 8
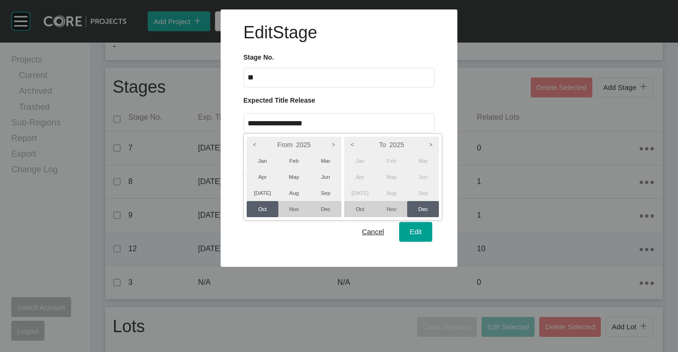
click at [240, 124] on div at bounding box center [339, 133] width 678 height 267
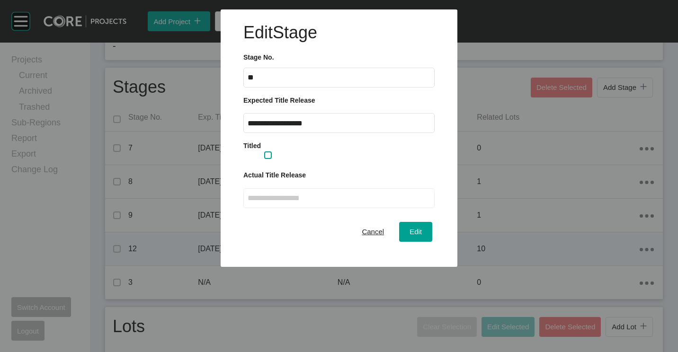
drag, startPoint x: 270, startPoint y: 153, endPoint x: 275, endPoint y: 187, distance: 34.5
click at [270, 155] on label at bounding box center [268, 155] width 8 height 8
click at [276, 195] on input "text" at bounding box center [338, 198] width 183 height 8
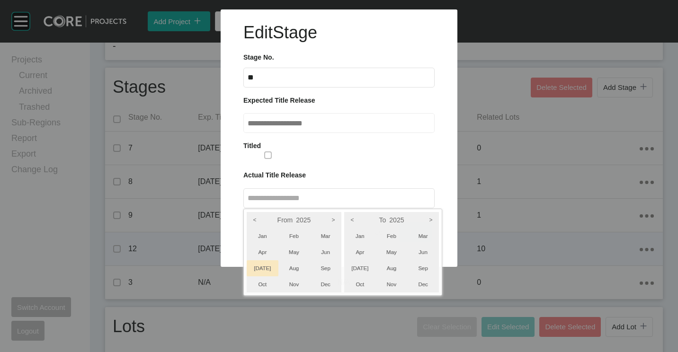
click at [265, 267] on li "[DATE]" at bounding box center [263, 268] width 32 height 16
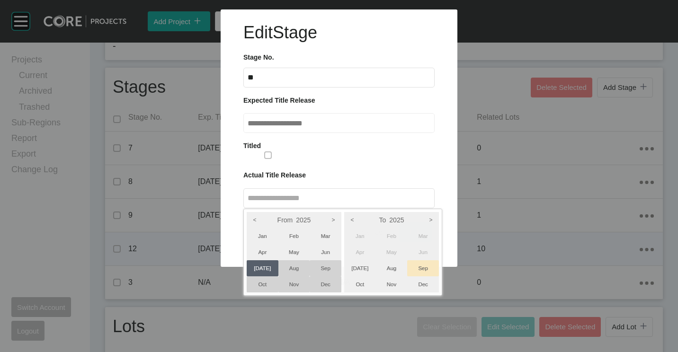
click at [424, 269] on li "Sep" at bounding box center [423, 268] width 32 height 16
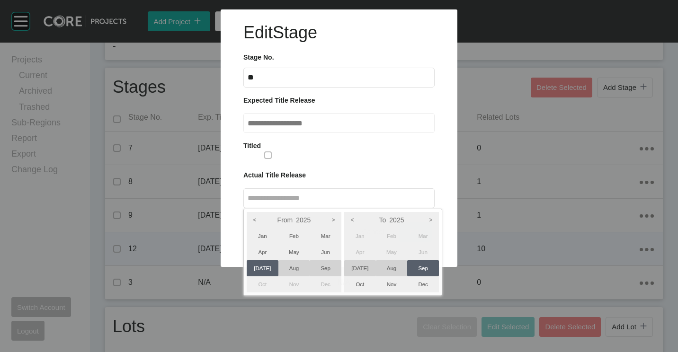
click at [430, 185] on div at bounding box center [339, 133] width 678 height 267
type input "**********"
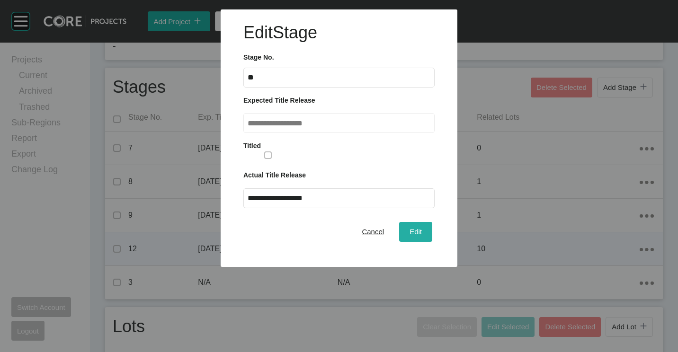
click at [412, 232] on span "Edit" at bounding box center [415, 232] width 12 height 8
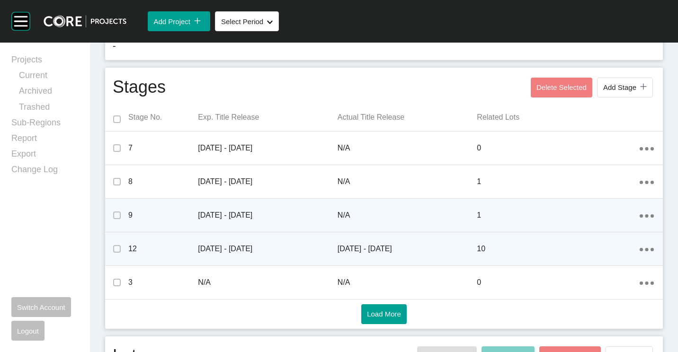
click at [639, 216] on ellipse at bounding box center [640, 215] width 3 height 3
click at [601, 204] on link "Edit" at bounding box center [606, 203] width 26 height 14
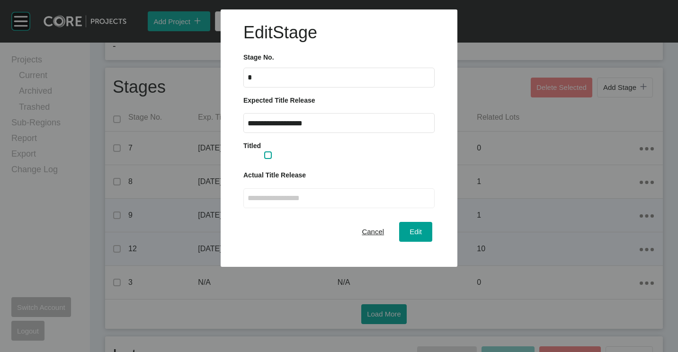
click at [272, 154] on label at bounding box center [268, 155] width 8 height 8
click at [272, 204] on label at bounding box center [338, 198] width 191 height 20
click at [272, 202] on input "text" at bounding box center [338, 198] width 183 height 8
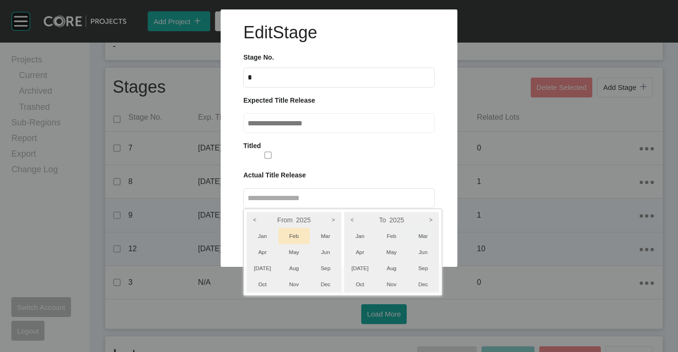
drag, startPoint x: 262, startPoint y: 235, endPoint x: 282, endPoint y: 238, distance: 20.1
click at [262, 235] on li "Jan" at bounding box center [263, 236] width 32 height 16
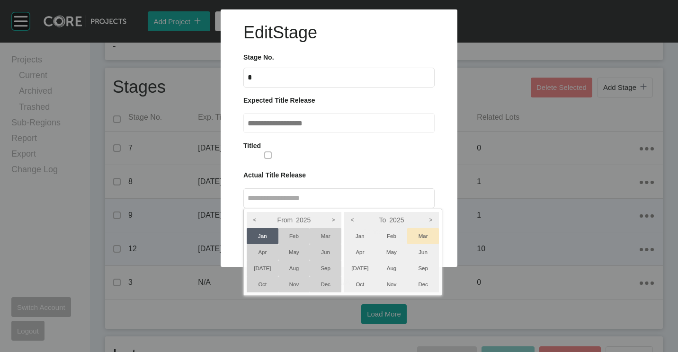
click at [425, 238] on li "Mar" at bounding box center [423, 236] width 32 height 16
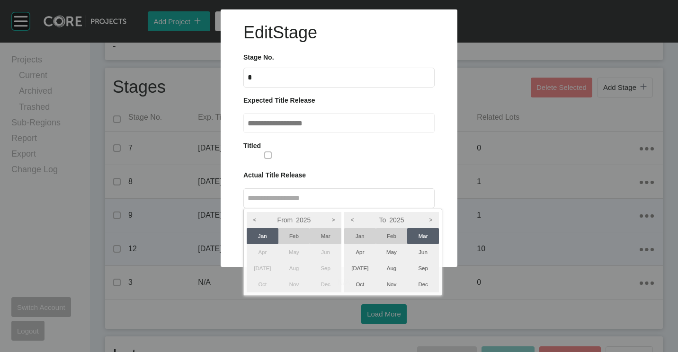
click at [428, 187] on div at bounding box center [339, 133] width 678 height 267
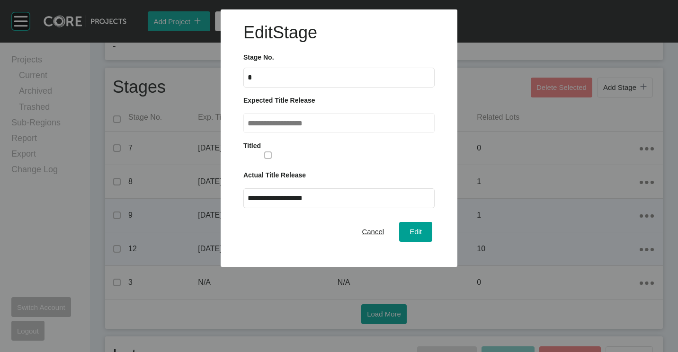
type input "**********"
click at [419, 236] on span "Edit" at bounding box center [415, 232] width 12 height 8
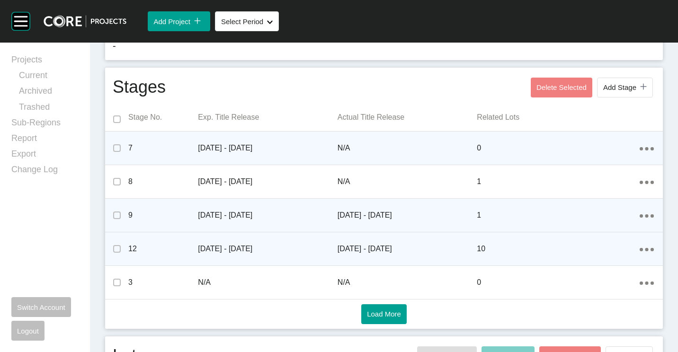
click at [643, 147] on icon "Action Menu Dots Copy 6 Created with Sketch." at bounding box center [646, 148] width 14 height 3
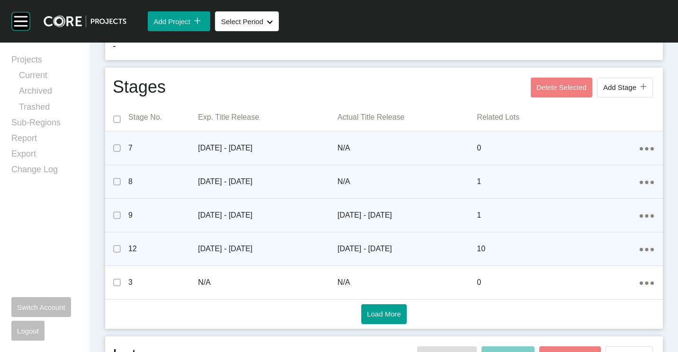
click at [644, 183] on ellipse at bounding box center [645, 182] width 3 height 3
drag, startPoint x: 604, startPoint y: 170, endPoint x: 594, endPoint y: 167, distance: 10.3
click at [604, 170] on link "Edit" at bounding box center [606, 169] width 26 height 14
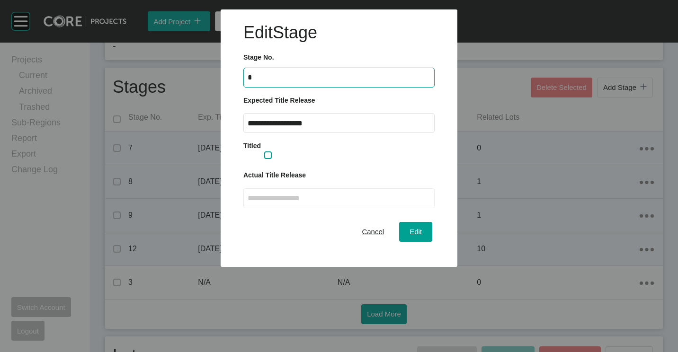
click at [271, 157] on label at bounding box center [268, 155] width 8 height 8
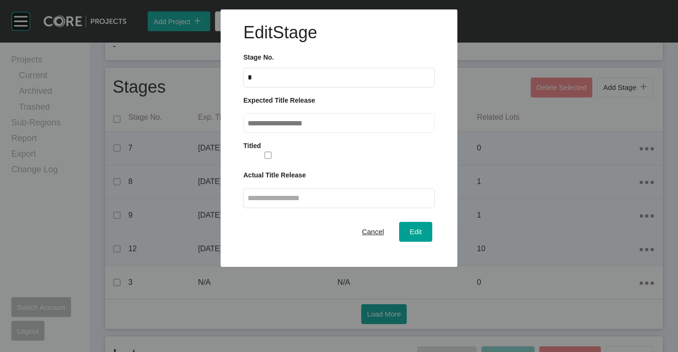
click at [317, 197] on input "text" at bounding box center [338, 198] width 183 height 8
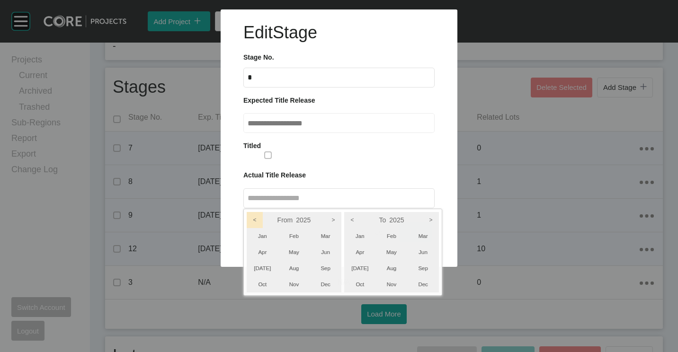
click at [256, 215] on icon "<" at bounding box center [255, 220] width 16 height 16
click at [355, 219] on icon "<" at bounding box center [352, 220] width 16 height 16
click at [266, 282] on li "Oct" at bounding box center [263, 284] width 32 height 16
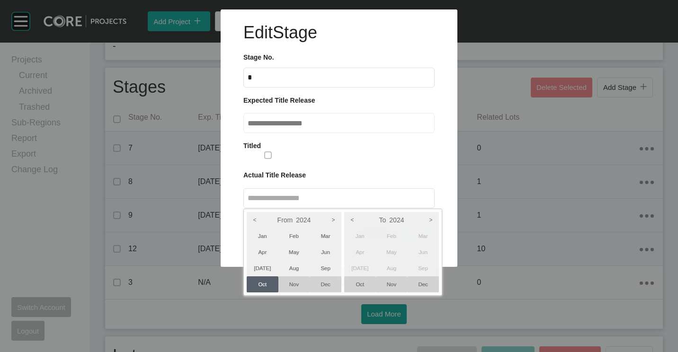
drag, startPoint x: 428, startPoint y: 283, endPoint x: 423, endPoint y: 284, distance: 4.9
click at [428, 283] on li "Dec" at bounding box center [423, 284] width 32 height 16
click at [422, 151] on div at bounding box center [339, 133] width 678 height 267
type input "**********"
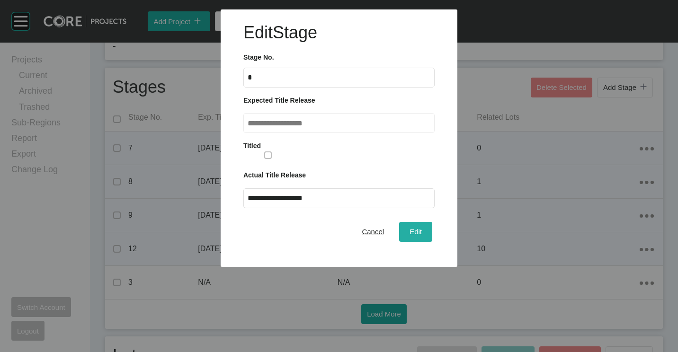
click at [413, 231] on span "Edit" at bounding box center [415, 232] width 12 height 8
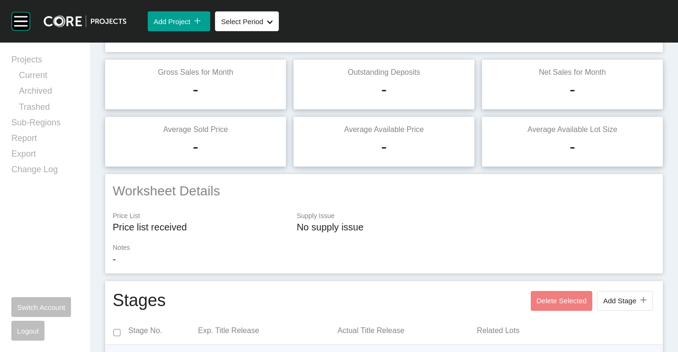
scroll to position [0, 0]
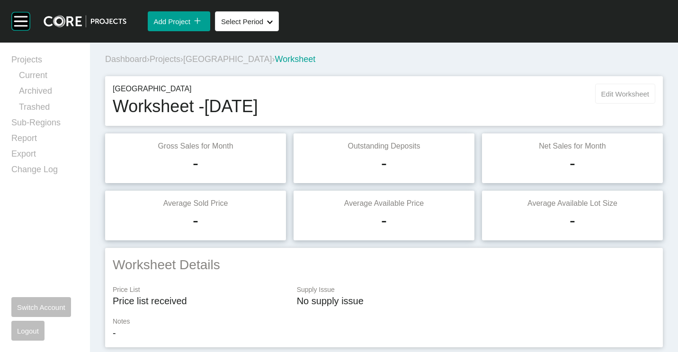
click at [617, 92] on span "Edit Worksheet" at bounding box center [625, 94] width 48 height 8
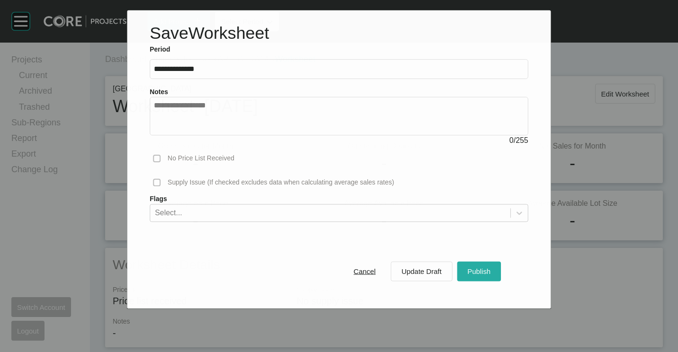
click at [479, 267] on div "Publish" at bounding box center [479, 271] width 28 height 13
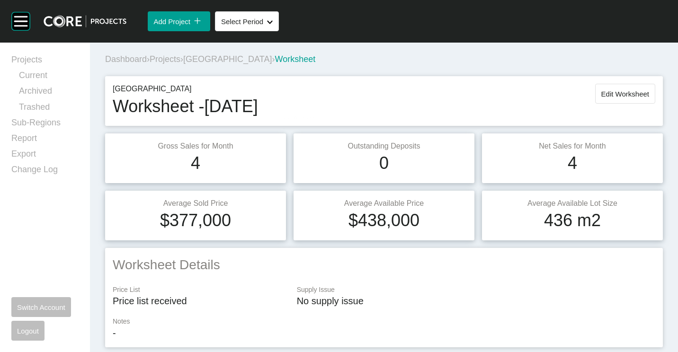
click at [166, 62] on span "Projects" at bounding box center [165, 58] width 31 height 9
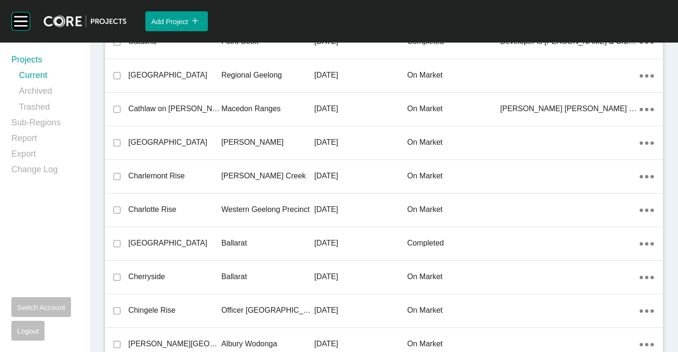
scroll to position [8651, 0]
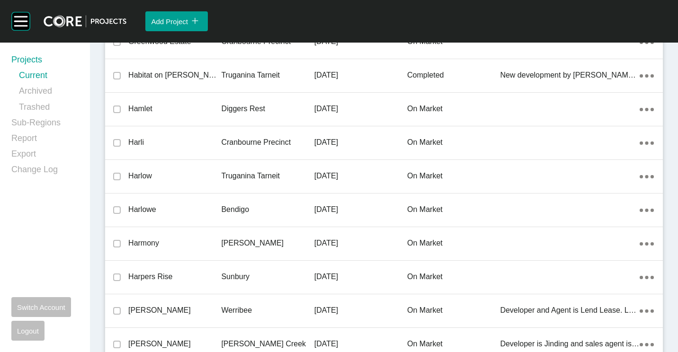
drag, startPoint x: 231, startPoint y: 169, endPoint x: 465, endPoint y: 196, distance: 235.7
click at [231, 169] on div "Truganina Tarneit" at bounding box center [267, 175] width 93 height 29
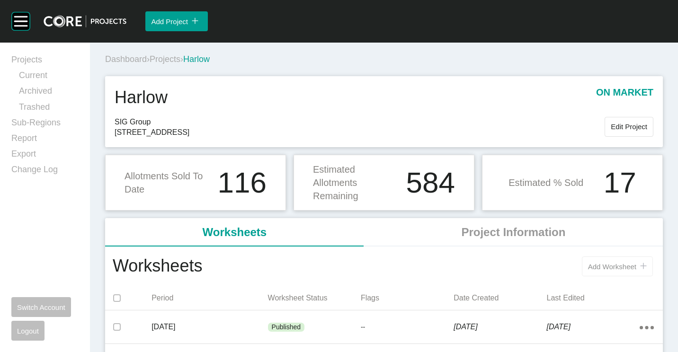
click at [594, 256] on button "Add Worksheet icon/tick copy 11 Created with Sketch." at bounding box center [617, 266] width 71 height 20
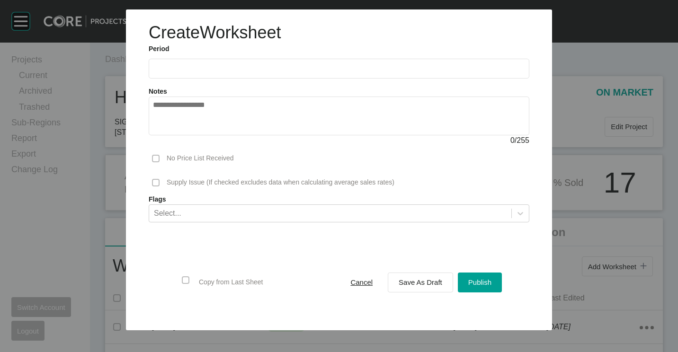
click at [266, 58] on ul "2025 < > Jan Feb Mar Apr May Jun [DATE] Aug Sep Oct Nov Dec" at bounding box center [339, 66] width 380 height 25
click at [264, 71] on input "text" at bounding box center [339, 68] width 372 height 8
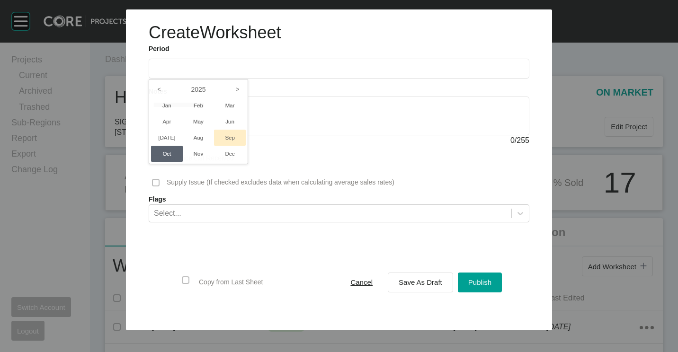
click at [229, 143] on li "Sep" at bounding box center [230, 138] width 32 height 16
type input "**********"
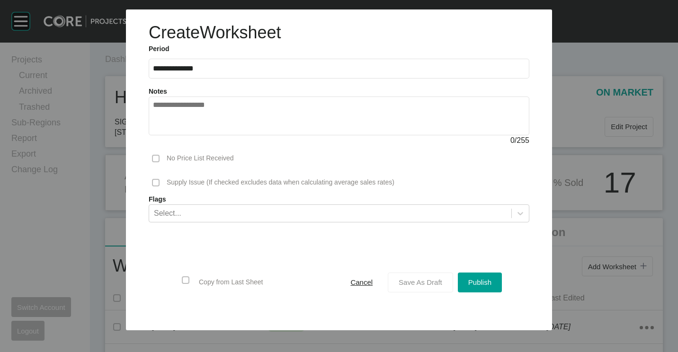
click at [416, 283] on span "Save As Draft" at bounding box center [420, 282] width 44 height 8
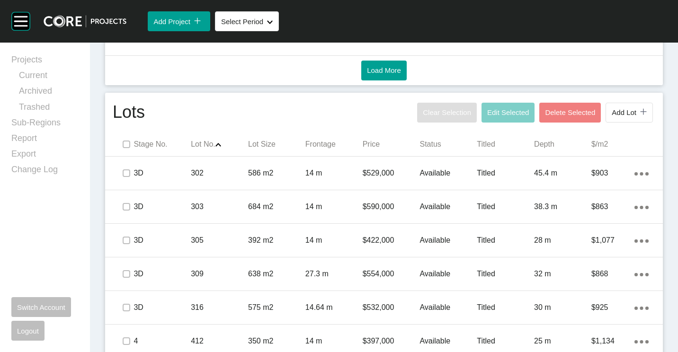
scroll to position [520, 0]
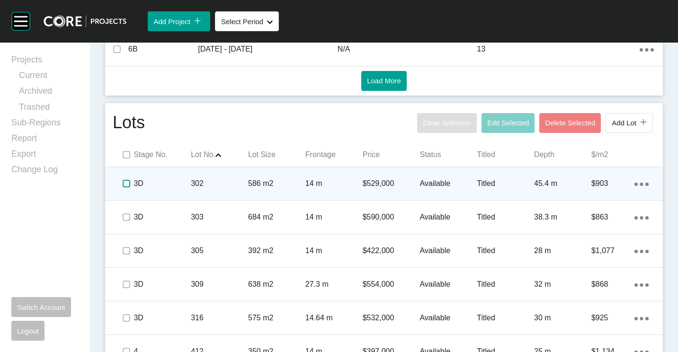
drag, startPoint x: 126, startPoint y: 185, endPoint x: 139, endPoint y: 200, distance: 20.2
click at [126, 185] on label at bounding box center [127, 184] width 8 height 8
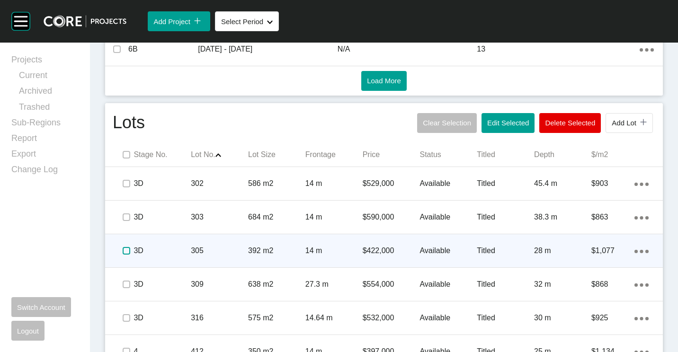
click at [126, 251] on label at bounding box center [127, 251] width 8 height 8
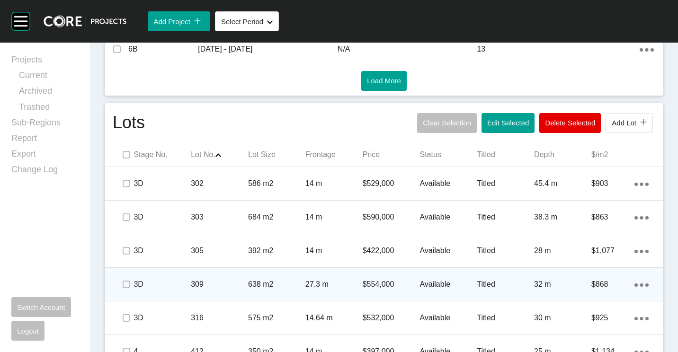
click at [212, 280] on p "309" at bounding box center [219, 284] width 57 height 10
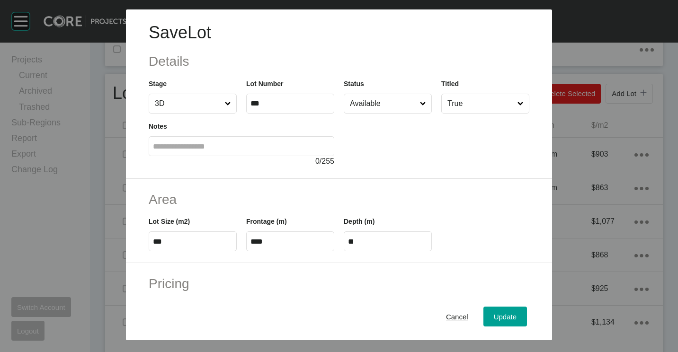
click at [383, 109] on input "Available" at bounding box center [383, 103] width 70 height 19
click at [502, 316] on span "Update" at bounding box center [505, 317] width 23 height 8
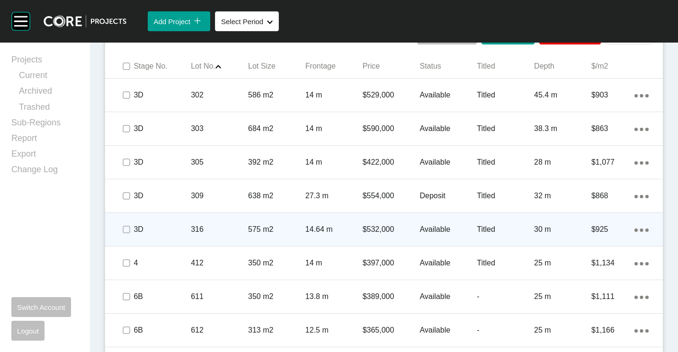
scroll to position [615, 0]
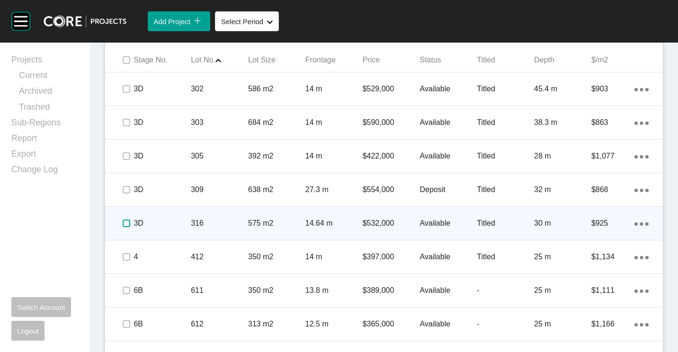
click at [128, 223] on label at bounding box center [127, 224] width 8 height 8
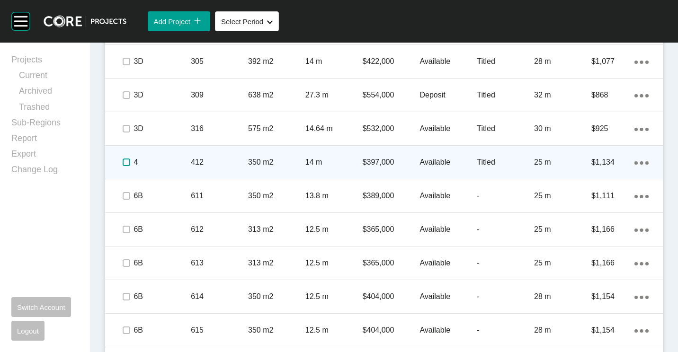
click at [125, 161] on label at bounding box center [127, 163] width 8 height 8
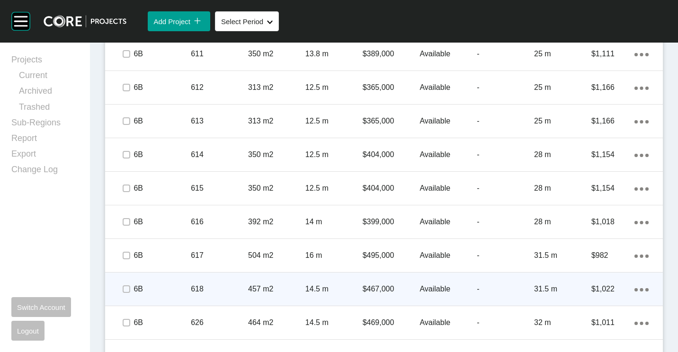
scroll to position [899, 0]
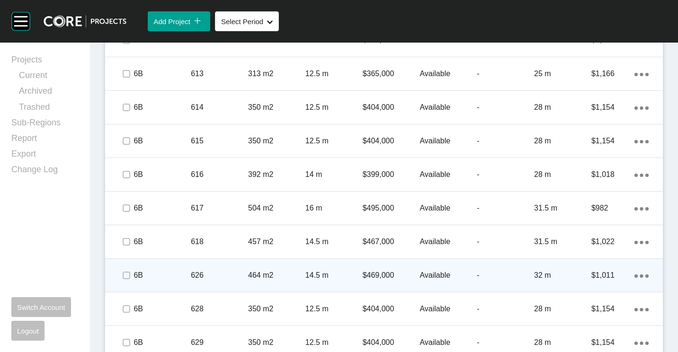
click at [201, 276] on p "626" at bounding box center [219, 275] width 57 height 10
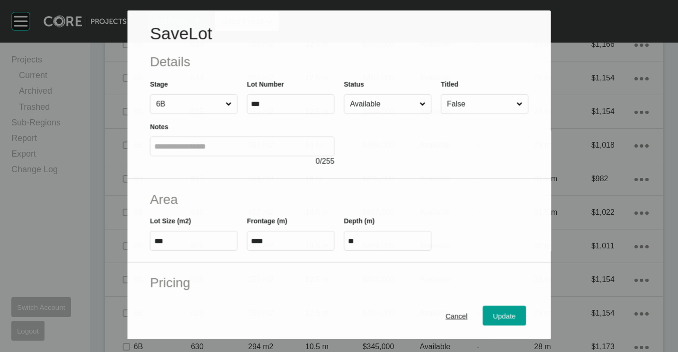
scroll to position [870, 0]
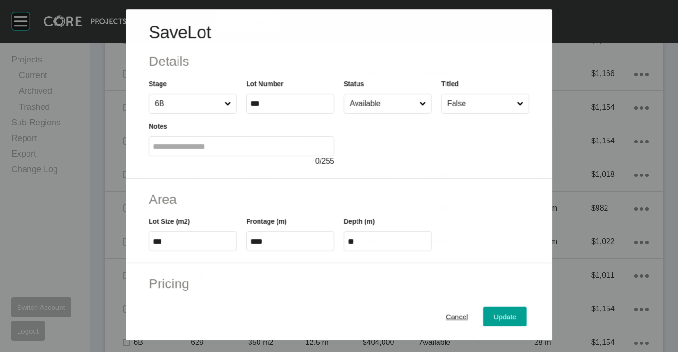
click at [384, 110] on input "Available" at bounding box center [383, 103] width 70 height 19
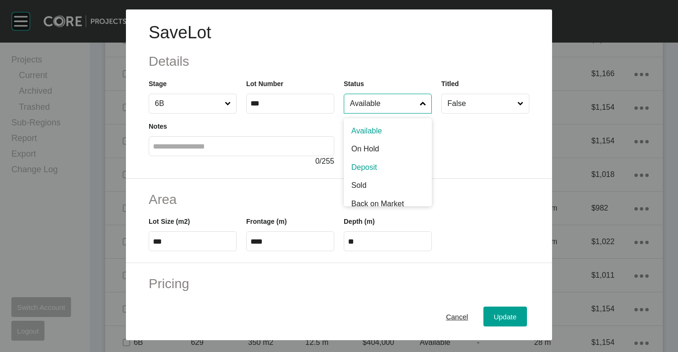
drag, startPoint x: 373, startPoint y: 163, endPoint x: 384, endPoint y: 175, distance: 16.1
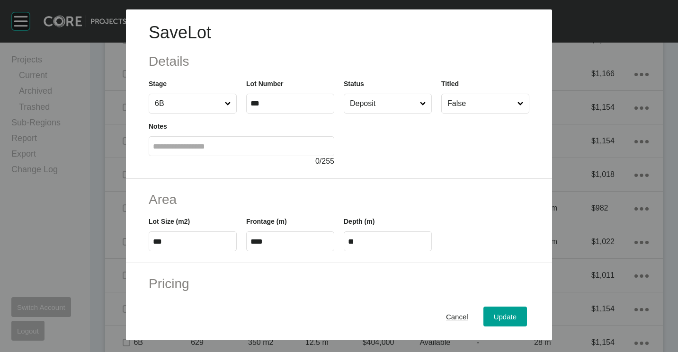
drag, startPoint x: 510, startPoint y: 324, endPoint x: 475, endPoint y: 300, distance: 42.0
click at [509, 324] on button "Update" at bounding box center [505, 317] width 44 height 20
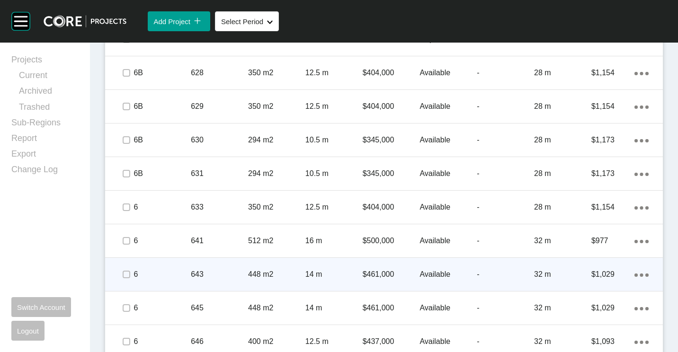
scroll to position [1136, 0]
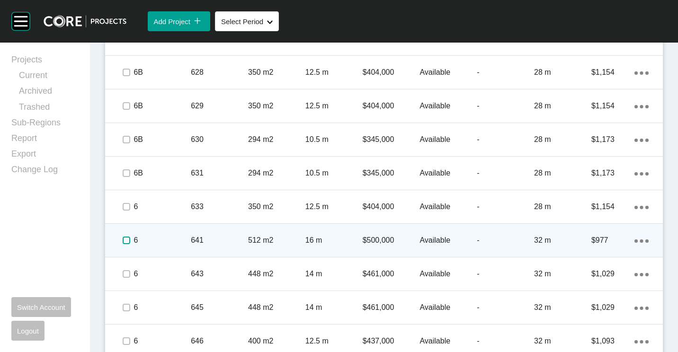
click at [127, 238] on label at bounding box center [127, 241] width 8 height 8
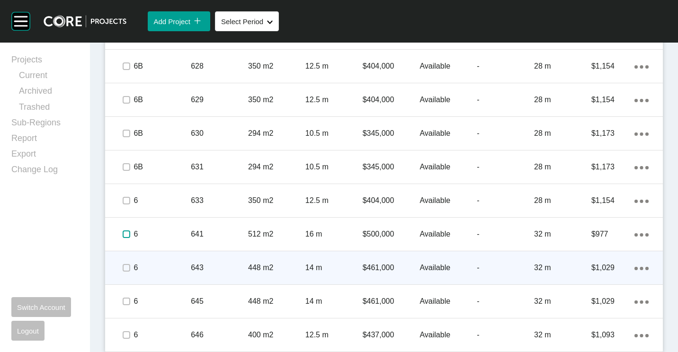
scroll to position [1146, 0]
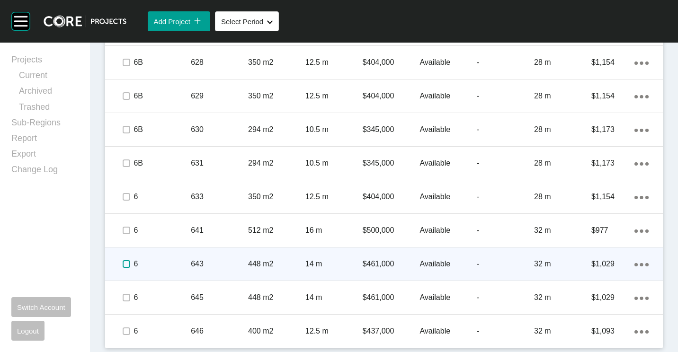
drag, startPoint x: 125, startPoint y: 263, endPoint x: 137, endPoint y: 267, distance: 12.4
click at [125, 263] on label at bounding box center [127, 264] width 8 height 8
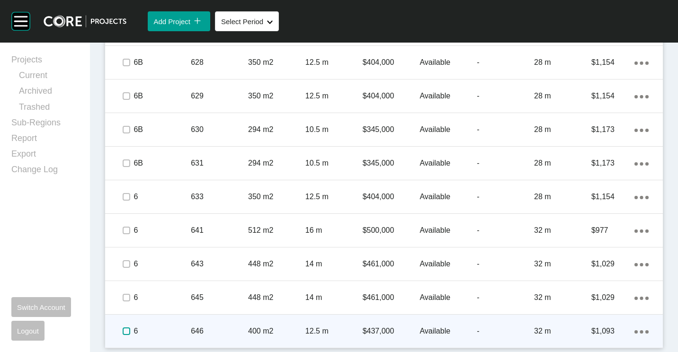
click at [126, 329] on label at bounding box center [127, 331] width 8 height 8
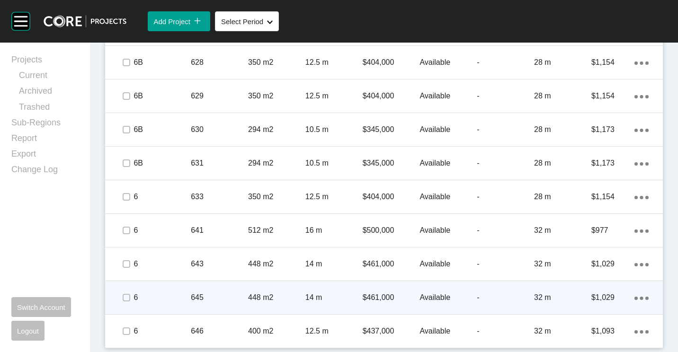
click at [232, 295] on p "645" at bounding box center [219, 297] width 57 height 10
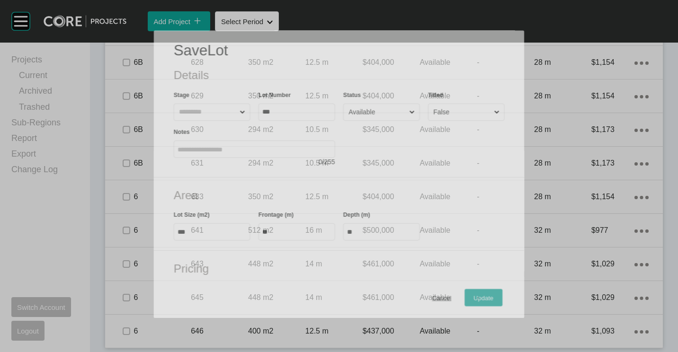
scroll to position [1116, 0]
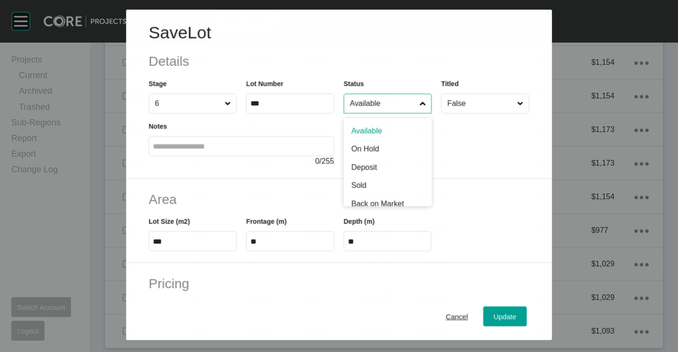
click at [362, 106] on input "Available" at bounding box center [383, 103] width 70 height 19
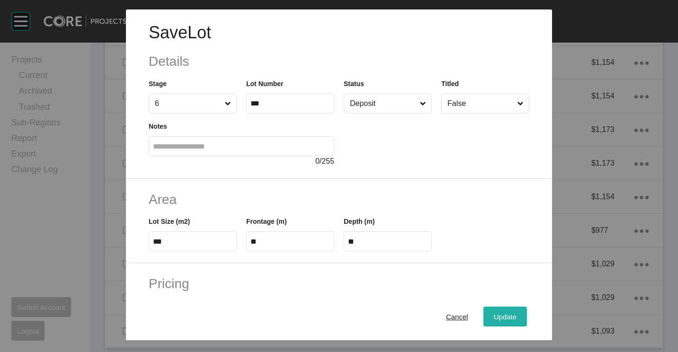
click at [501, 318] on span "Update" at bounding box center [505, 317] width 23 height 8
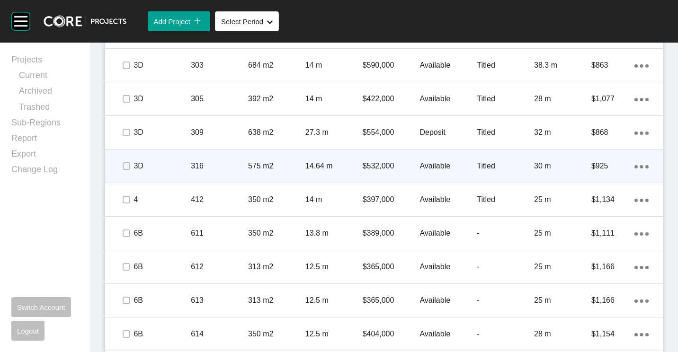
scroll to position [578, 0]
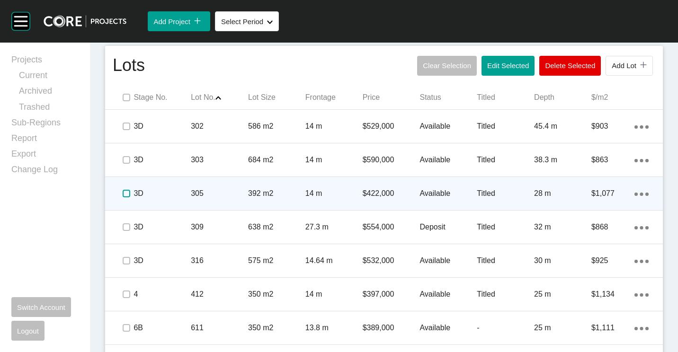
click at [123, 194] on label at bounding box center [127, 194] width 8 height 8
click at [204, 193] on p "305" at bounding box center [219, 193] width 57 height 10
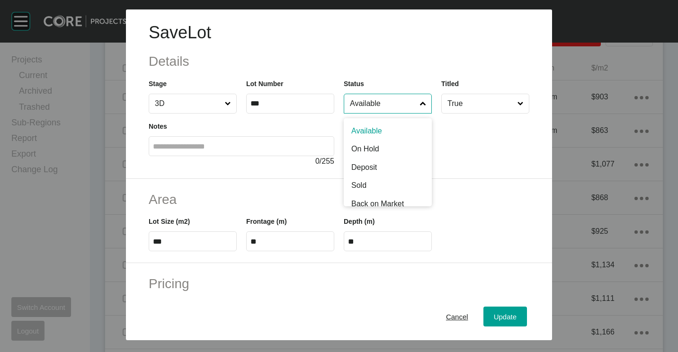
drag, startPoint x: 386, startPoint y: 105, endPoint x: 375, endPoint y: 120, distance: 18.6
click at [384, 105] on input "Available" at bounding box center [383, 103] width 70 height 19
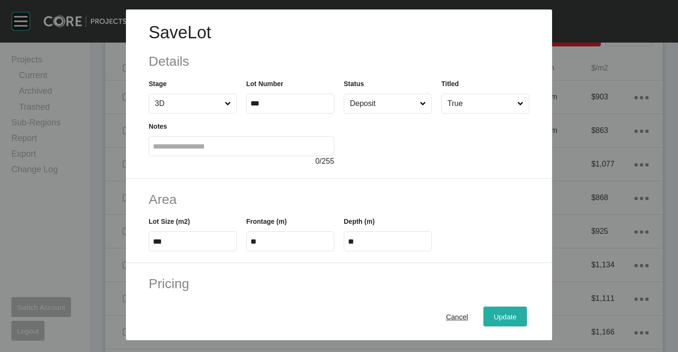
click at [502, 318] on span "Update" at bounding box center [505, 317] width 23 height 8
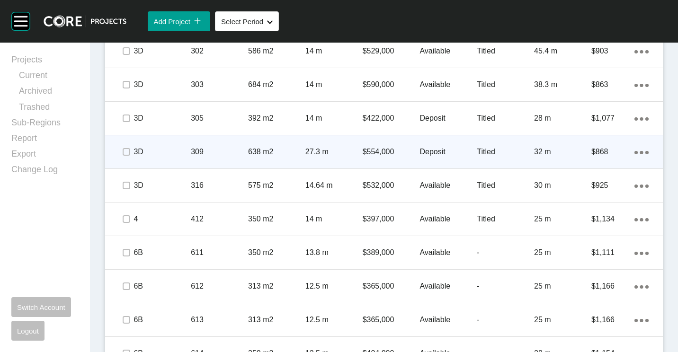
scroll to position [672, 0]
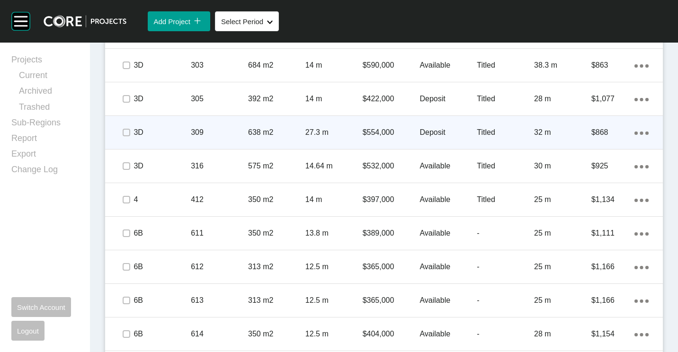
click at [206, 136] on p "309" at bounding box center [219, 132] width 57 height 10
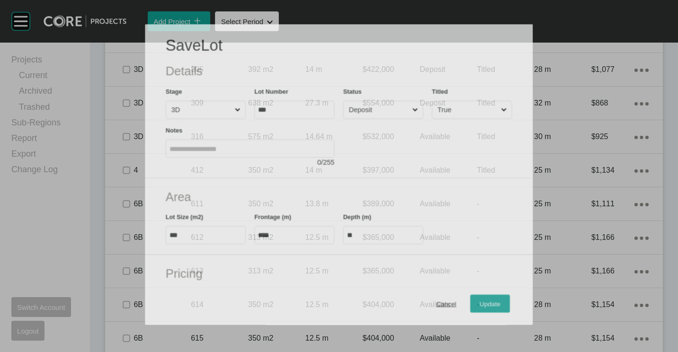
scroll to position [643, 0]
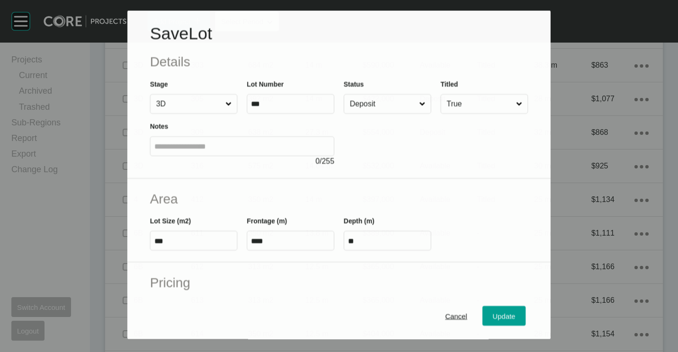
drag, startPoint x: 357, startPoint y: 98, endPoint x: 370, endPoint y: 116, distance: 21.8
click at [358, 98] on input "Deposit" at bounding box center [382, 104] width 69 height 19
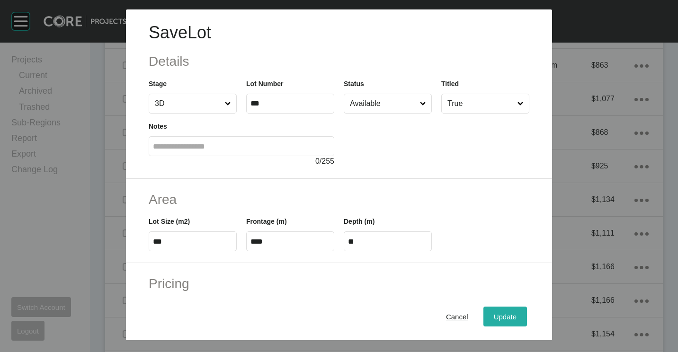
click at [505, 318] on span "Update" at bounding box center [505, 317] width 23 height 8
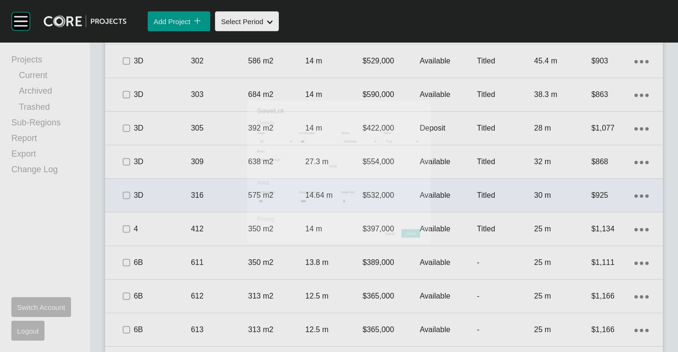
scroll to position [672, 0]
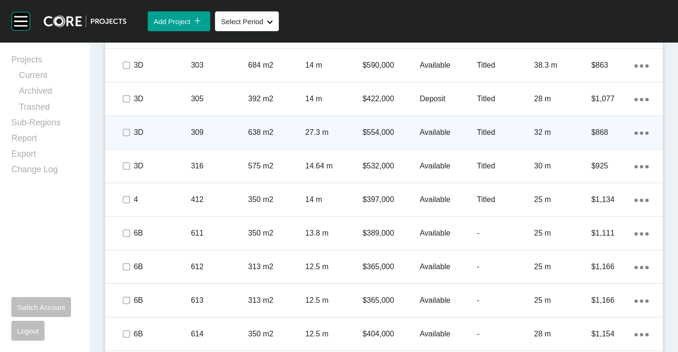
click at [230, 129] on p "309" at bounding box center [219, 132] width 57 height 10
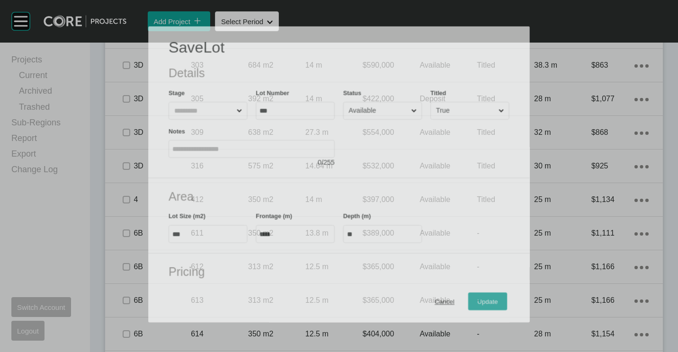
scroll to position [643, 0]
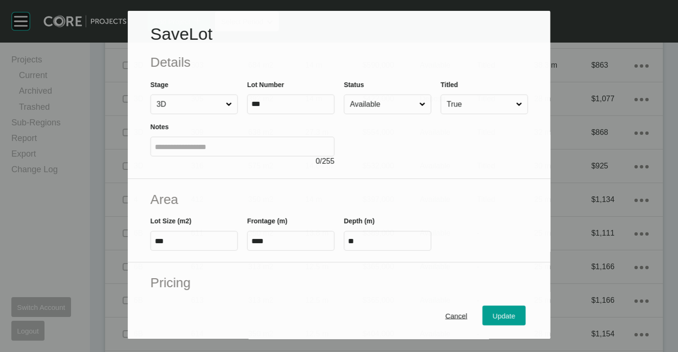
click at [364, 106] on input "Available" at bounding box center [382, 104] width 69 height 19
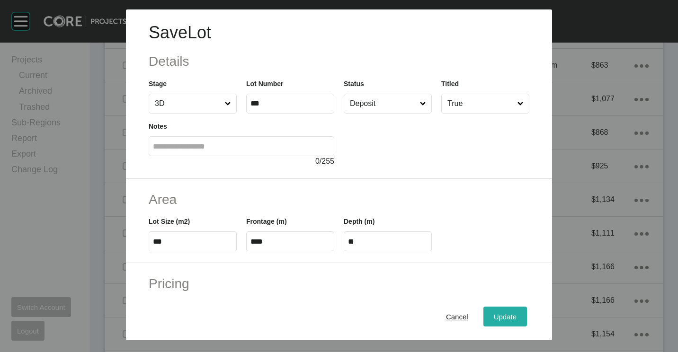
click at [484, 308] on button "Update" at bounding box center [505, 317] width 44 height 20
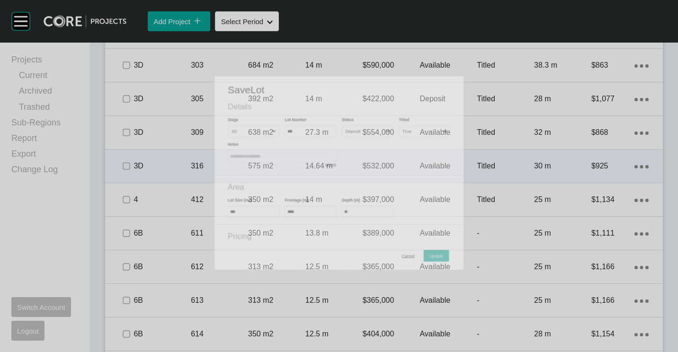
scroll to position [672, 0]
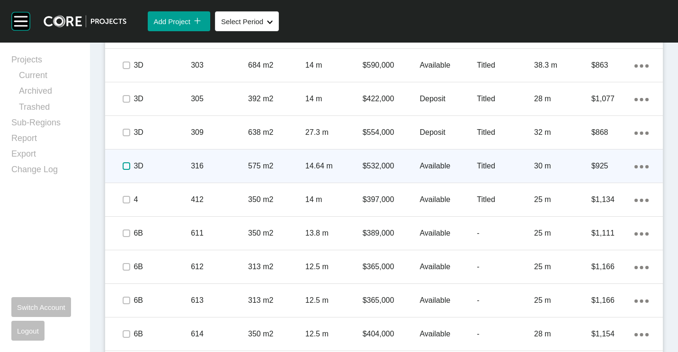
click at [128, 165] on label at bounding box center [127, 166] width 8 height 8
click at [235, 165] on p "316" at bounding box center [219, 166] width 57 height 10
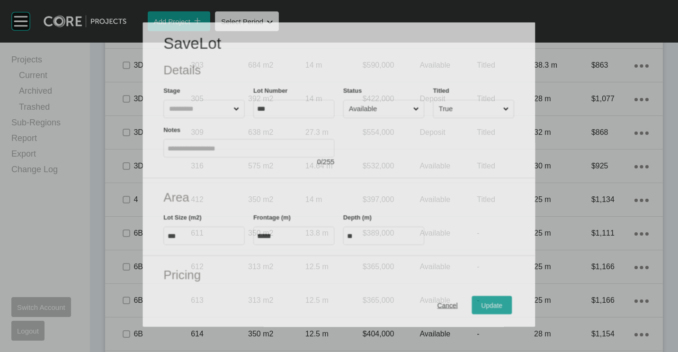
scroll to position [643, 0]
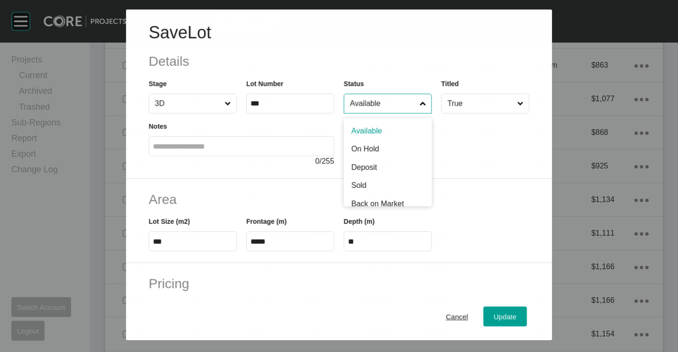
click at [372, 104] on input "Available" at bounding box center [383, 103] width 70 height 19
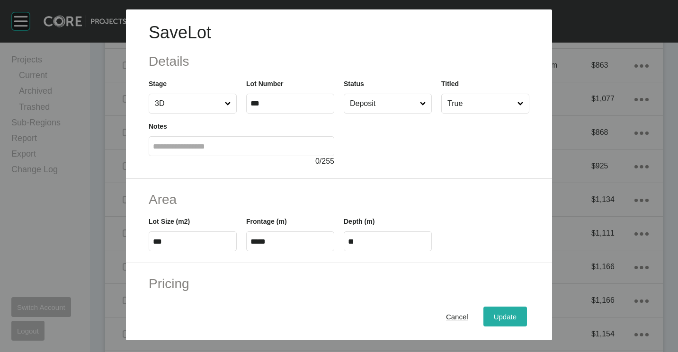
click at [496, 318] on span "Update" at bounding box center [505, 317] width 23 height 8
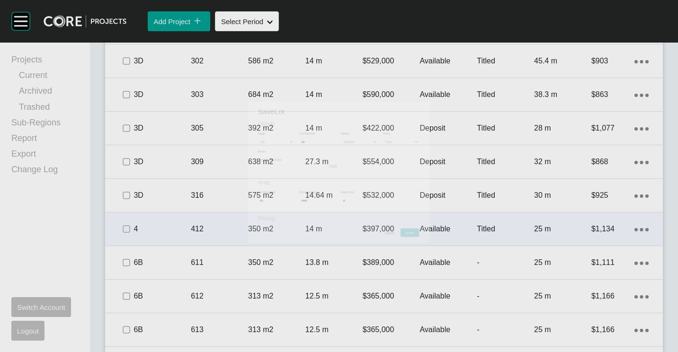
scroll to position [672, 0]
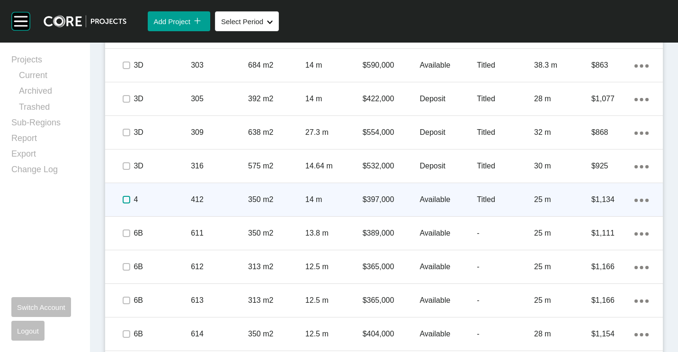
drag, startPoint x: 128, startPoint y: 200, endPoint x: 150, endPoint y: 199, distance: 21.8
click at [128, 200] on label at bounding box center [127, 200] width 8 height 8
click at [237, 197] on p "412" at bounding box center [219, 199] width 57 height 10
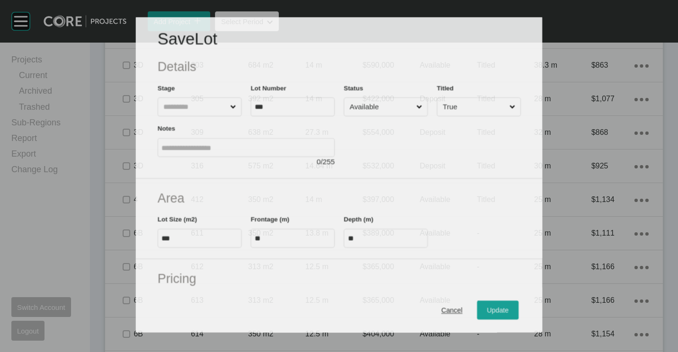
scroll to position [643, 0]
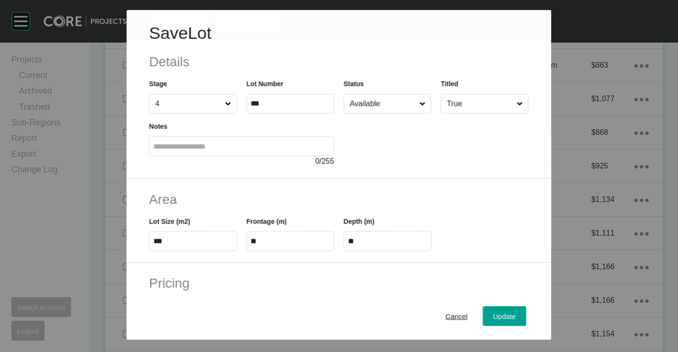
click at [376, 106] on input "Available" at bounding box center [383, 103] width 70 height 19
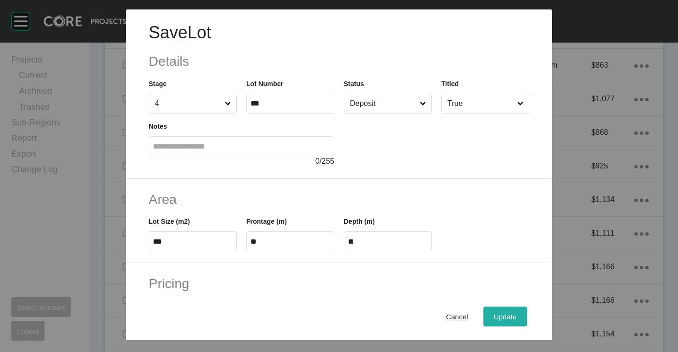
click at [503, 317] on span "Update" at bounding box center [505, 317] width 23 height 8
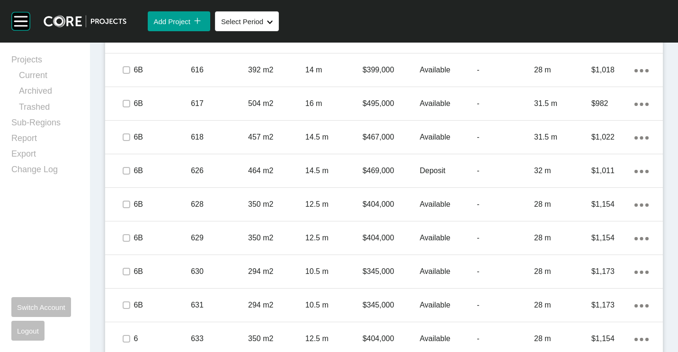
scroll to position [1146, 0]
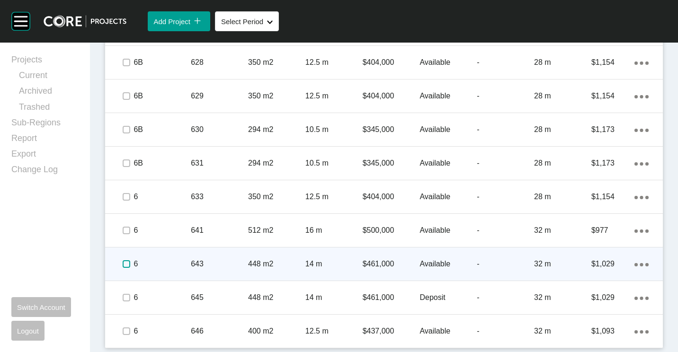
click at [124, 264] on label at bounding box center [127, 264] width 8 height 8
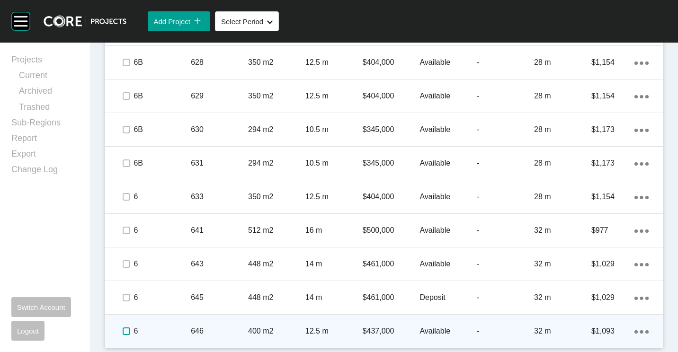
drag, startPoint x: 125, startPoint y: 335, endPoint x: 173, endPoint y: 335, distance: 47.8
click at [125, 335] on label at bounding box center [127, 331] width 8 height 8
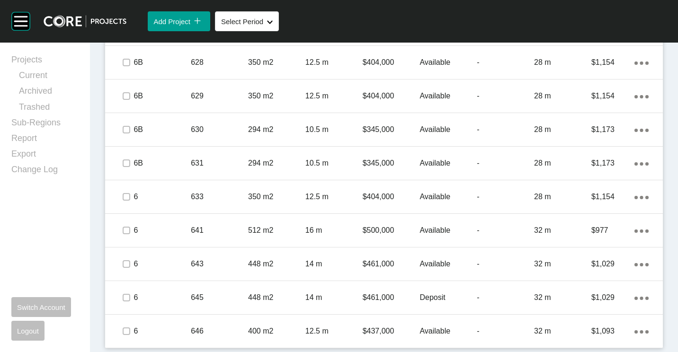
click at [199, 332] on p "646" at bounding box center [219, 331] width 57 height 10
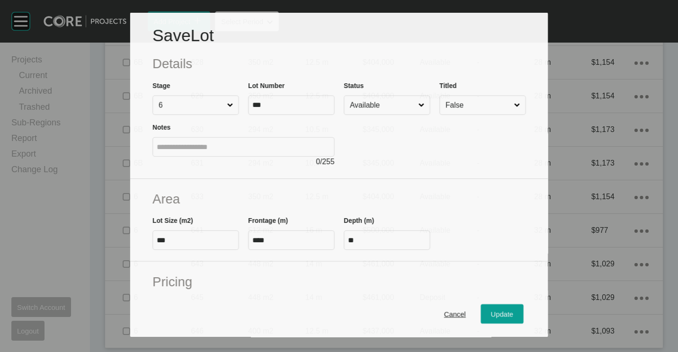
scroll to position [1116, 0]
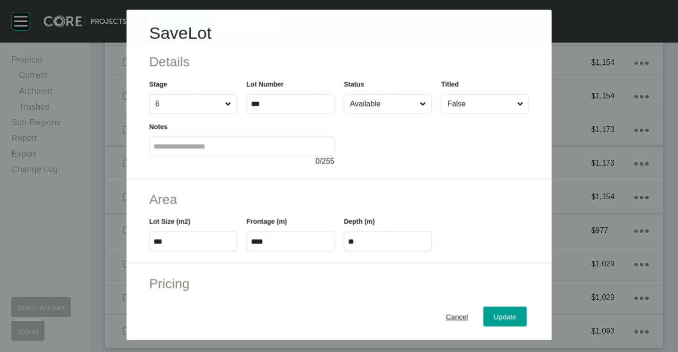
click at [412, 103] on input "Available" at bounding box center [383, 103] width 70 height 19
drag, startPoint x: 372, startPoint y: 149, endPoint x: 408, endPoint y: 168, distance: 40.8
click at [494, 313] on span "Update" at bounding box center [505, 317] width 23 height 8
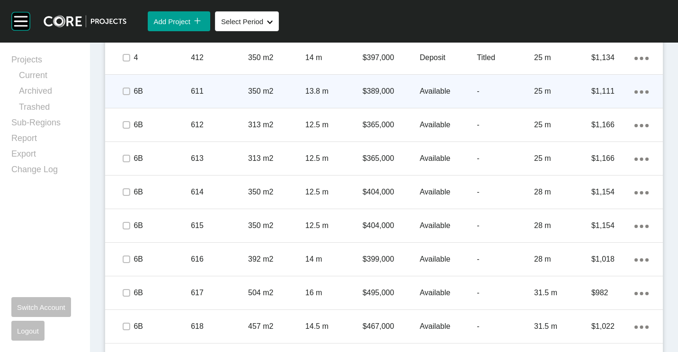
scroll to position [578, 0]
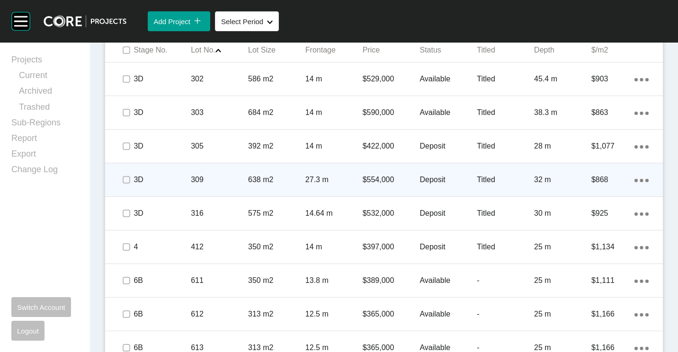
click at [250, 181] on p "638 m2" at bounding box center [276, 180] width 57 height 10
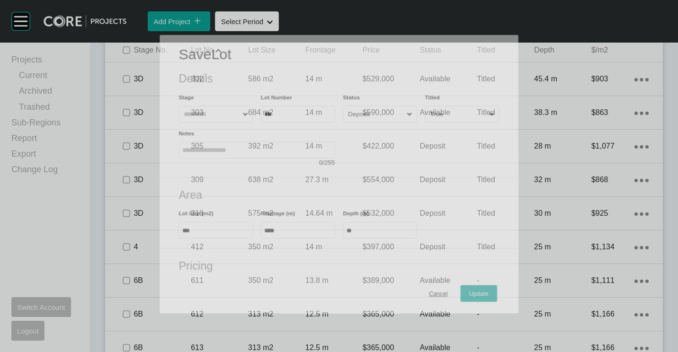
scroll to position [596, 0]
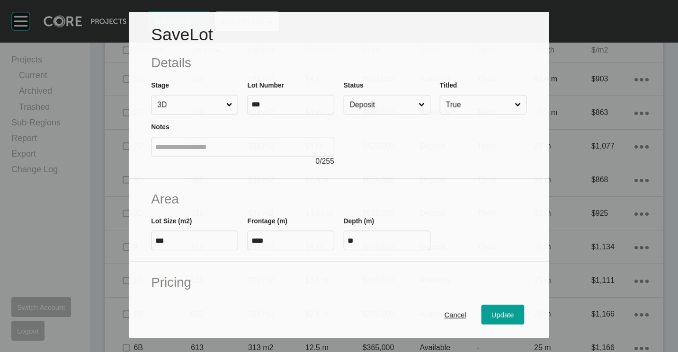
click at [375, 111] on input "Deposit" at bounding box center [382, 104] width 69 height 18
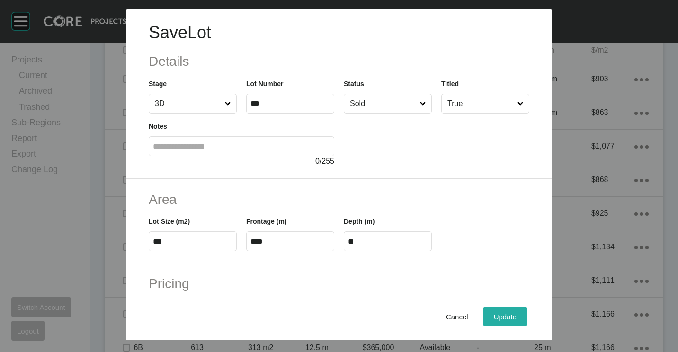
click at [503, 318] on span "Update" at bounding box center [505, 317] width 23 height 8
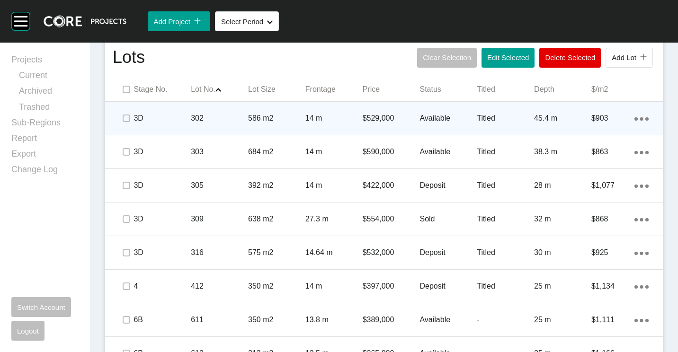
scroll to position [578, 0]
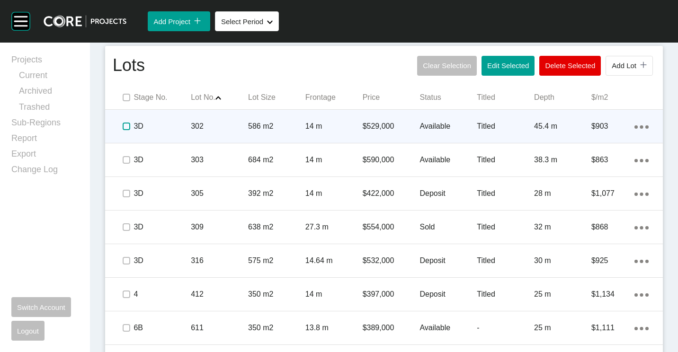
click at [125, 125] on label at bounding box center [127, 127] width 8 height 8
click at [240, 125] on p "302" at bounding box center [219, 126] width 57 height 10
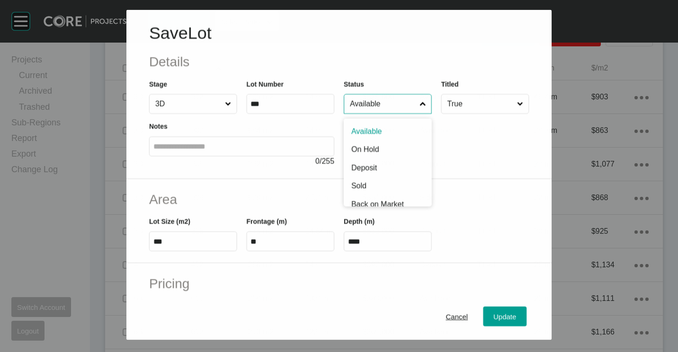
drag, startPoint x: 370, startPoint y: 105, endPoint x: 375, endPoint y: 179, distance: 74.5
click at [370, 106] on input "Available" at bounding box center [383, 103] width 70 height 19
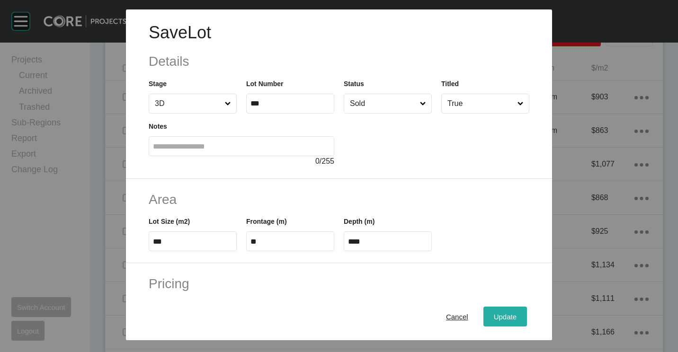
click at [497, 317] on span "Update" at bounding box center [505, 317] width 23 height 8
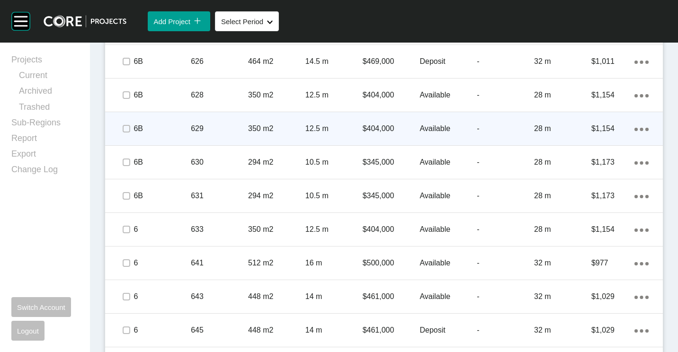
scroll to position [1146, 0]
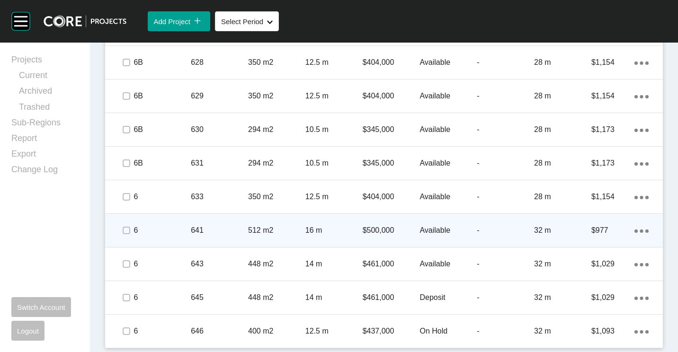
click at [193, 233] on p "641" at bounding box center [219, 230] width 57 height 10
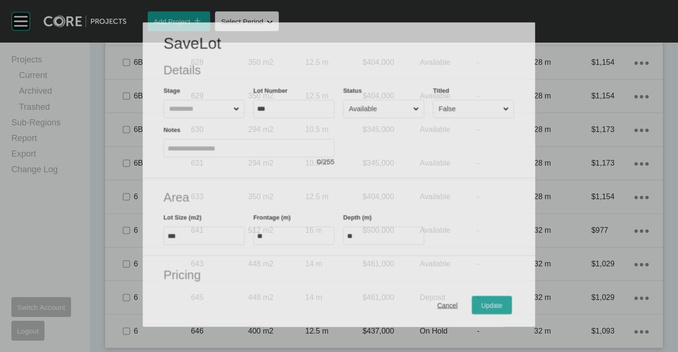
scroll to position [1116, 0]
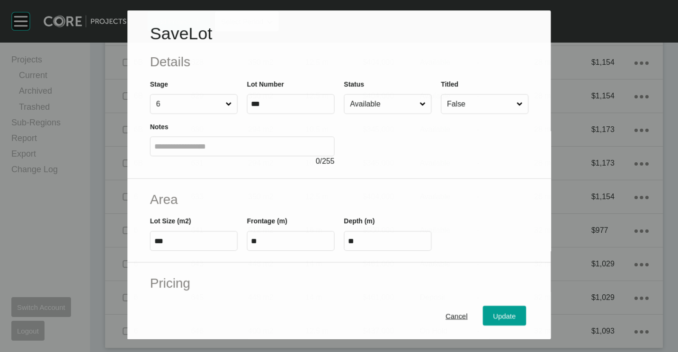
click at [368, 103] on input "Available" at bounding box center [383, 104] width 70 height 19
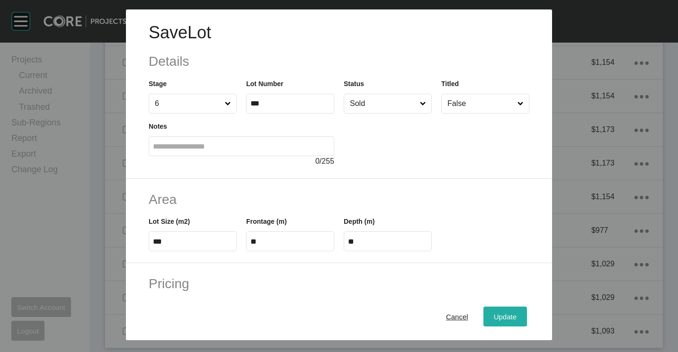
click at [503, 318] on span "Update" at bounding box center [505, 317] width 23 height 8
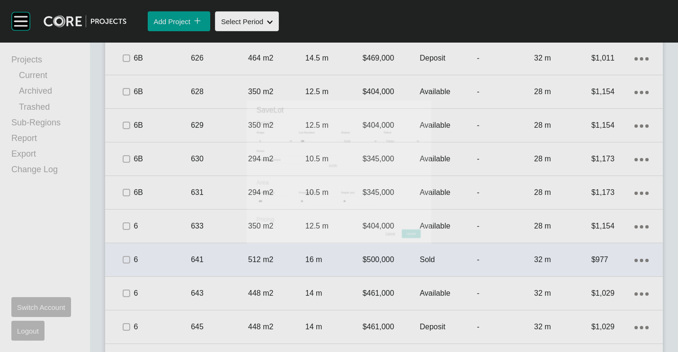
scroll to position [1146, 0]
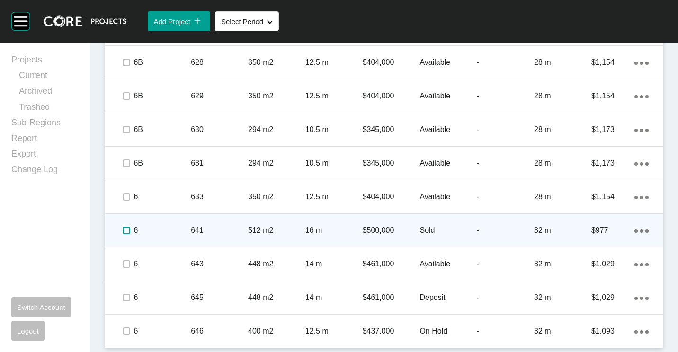
click at [123, 229] on label at bounding box center [127, 231] width 8 height 8
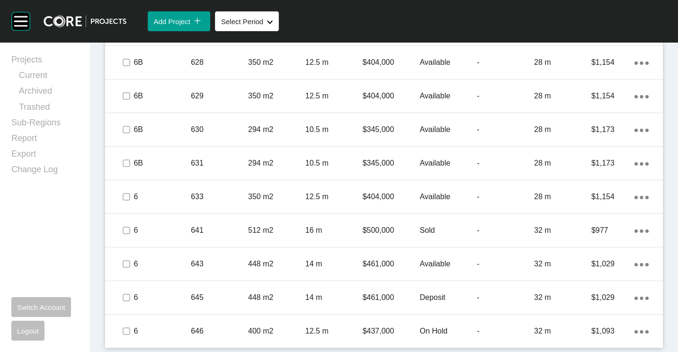
drag, startPoint x: 258, startPoint y: 296, endPoint x: 262, endPoint y: 292, distance: 5.0
click at [258, 296] on p "448 m2" at bounding box center [276, 297] width 57 height 10
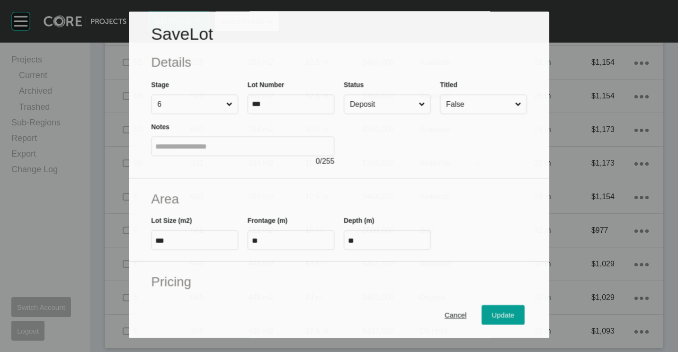
scroll to position [1116, 0]
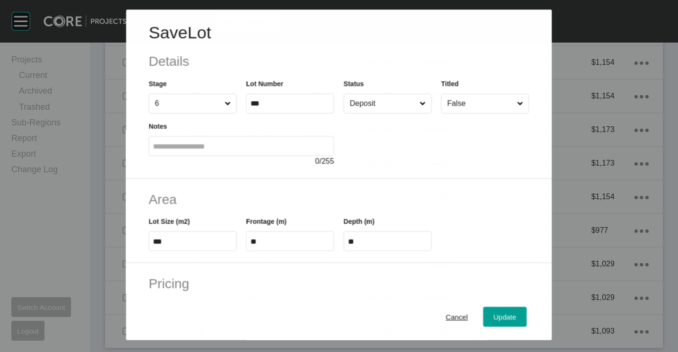
click at [382, 104] on input "Deposit" at bounding box center [383, 103] width 70 height 19
click at [496, 318] on span "Update" at bounding box center [505, 317] width 23 height 8
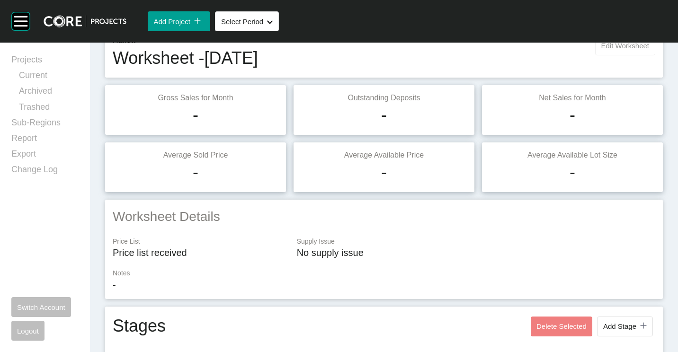
scroll to position [0, 0]
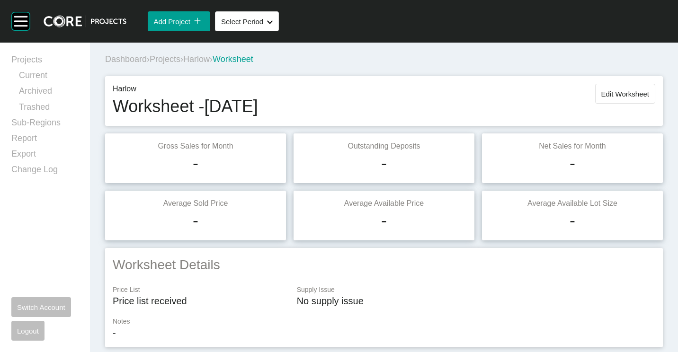
drag, startPoint x: 622, startPoint y: 90, endPoint x: 617, endPoint y: 90, distance: 4.8
click at [622, 90] on span "Edit Worksheet" at bounding box center [625, 94] width 48 height 8
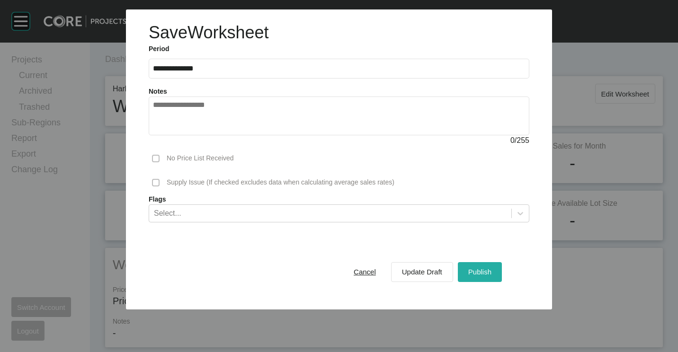
click at [481, 273] on span "Publish" at bounding box center [479, 272] width 23 height 8
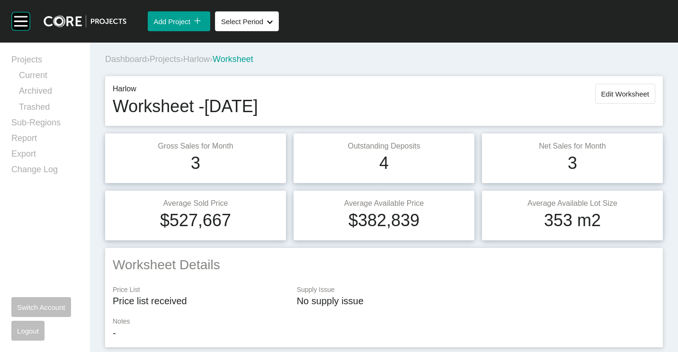
click at [163, 56] on span "Projects" at bounding box center [165, 58] width 31 height 9
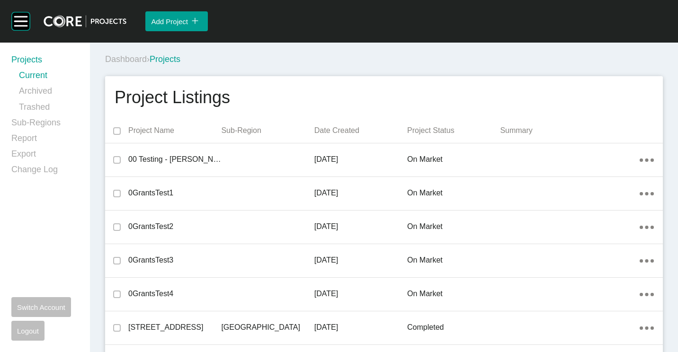
scroll to position [2302, 0]
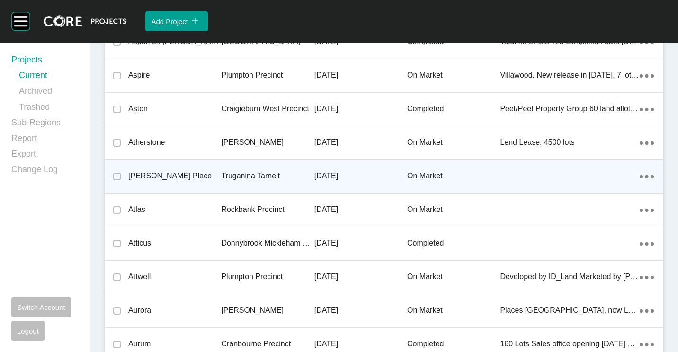
click at [233, 181] on p "Truganina Tarneit" at bounding box center [267, 176] width 93 height 10
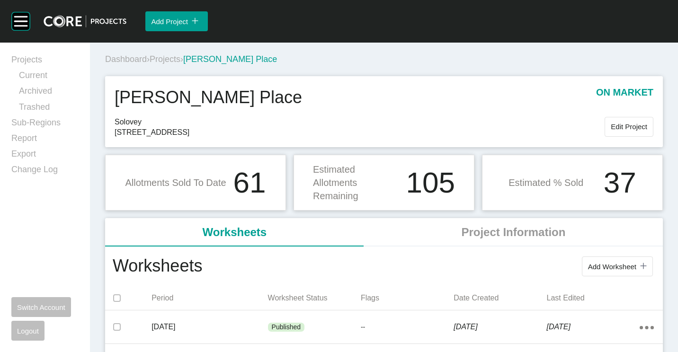
click at [170, 61] on span "Projects" at bounding box center [165, 58] width 31 height 9
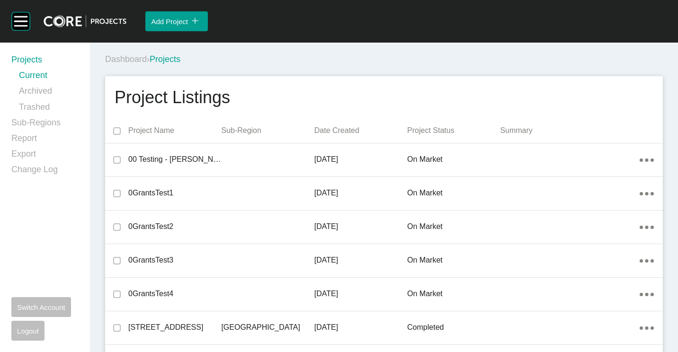
scroll to position [21753, 0]
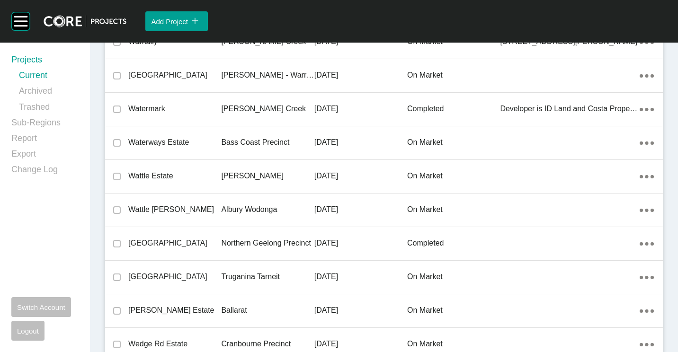
drag, startPoint x: 249, startPoint y: 271, endPoint x: 478, endPoint y: 187, distance: 243.6
click at [249, 272] on p "Truganina Tarneit" at bounding box center [267, 277] width 93 height 10
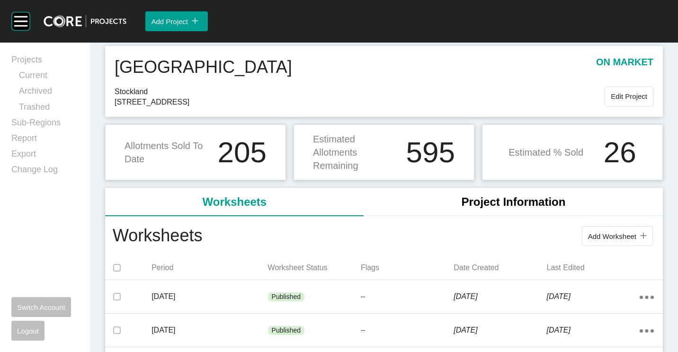
scroll to position [47, 0]
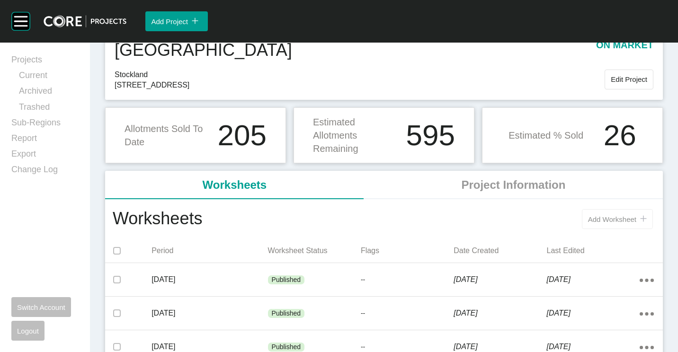
click at [609, 213] on button "Add Worksheet icon/tick copy 11 Created with Sketch." at bounding box center [617, 219] width 71 height 20
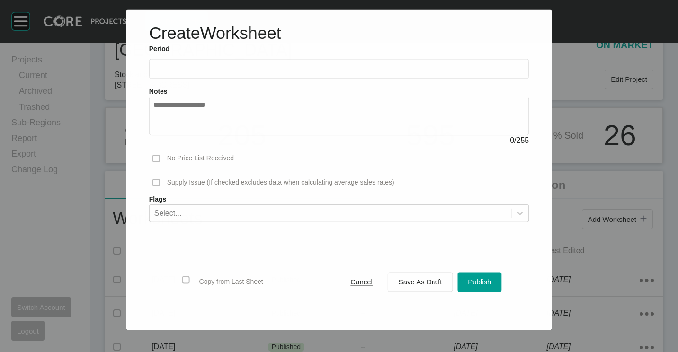
click at [231, 67] on input "text" at bounding box center [338, 69] width 371 height 8
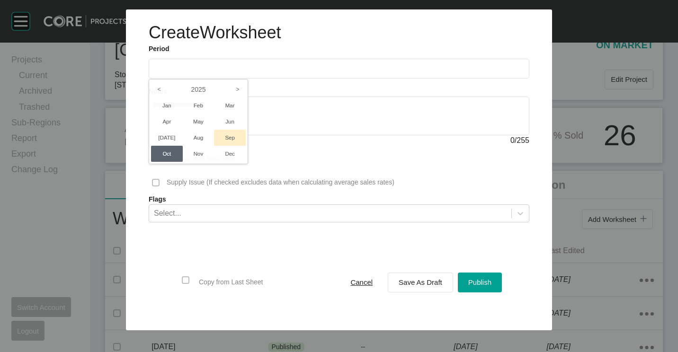
click at [231, 141] on li "Sep" at bounding box center [230, 138] width 32 height 16
type input "**********"
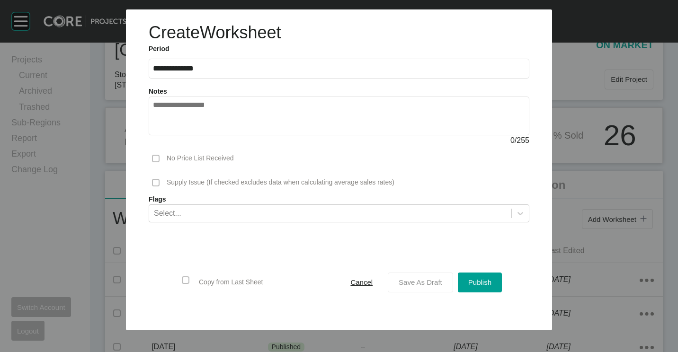
click at [421, 282] on span "Save As Draft" at bounding box center [420, 282] width 44 height 8
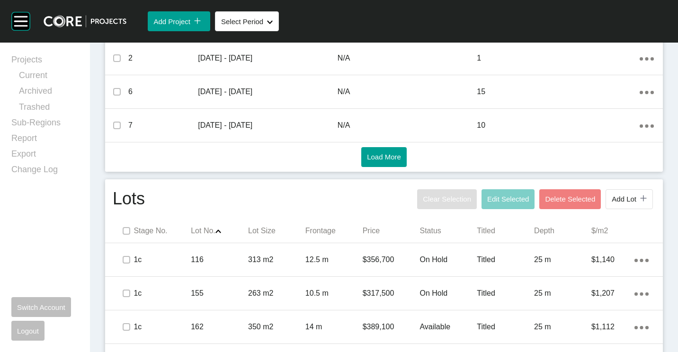
scroll to position [568, 0]
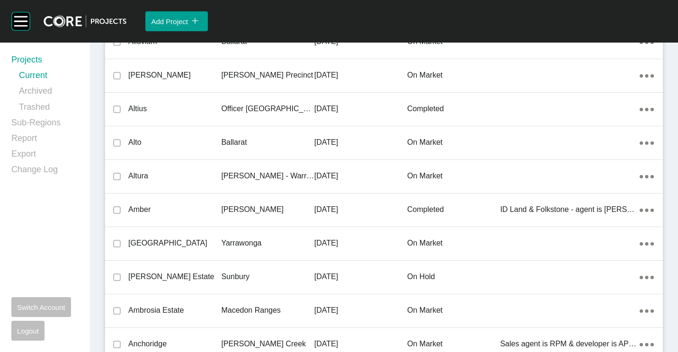
scroll to position [21619, 0]
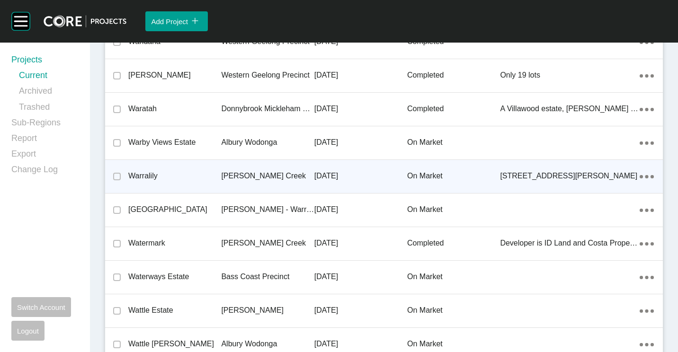
click at [196, 171] on p "Warralily" at bounding box center [174, 176] width 93 height 10
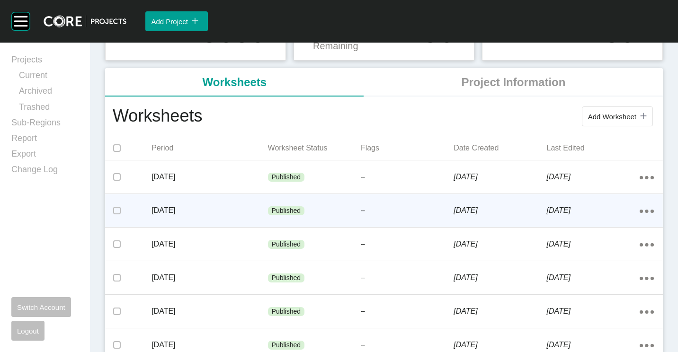
scroll to position [189, 0]
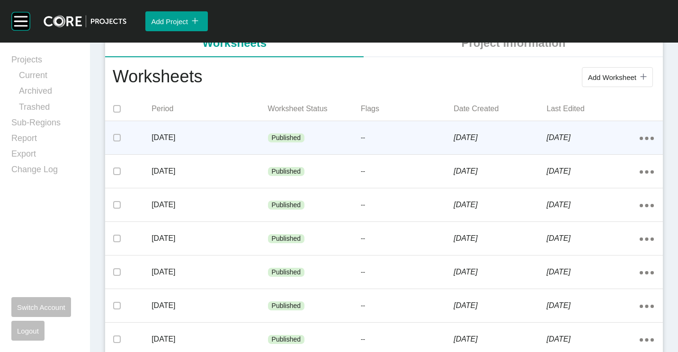
click at [342, 137] on div "Published" at bounding box center [314, 138] width 93 height 28
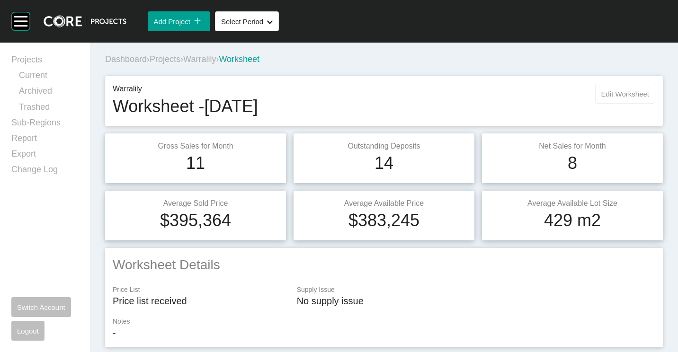
click at [629, 97] on span "Edit Worksheet" at bounding box center [625, 94] width 48 height 8
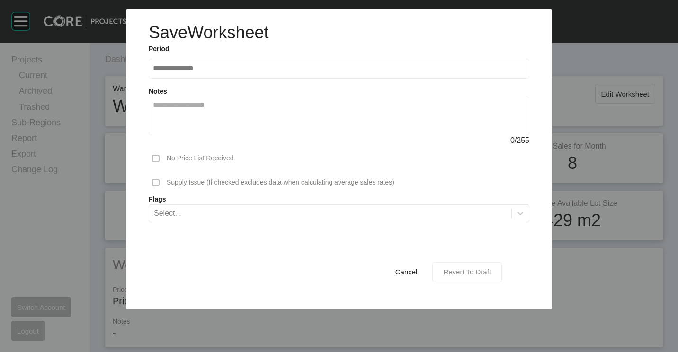
drag, startPoint x: 489, startPoint y: 273, endPoint x: 473, endPoint y: 269, distance: 16.5
click at [489, 273] on span "Revert To Draft" at bounding box center [467, 272] width 48 height 8
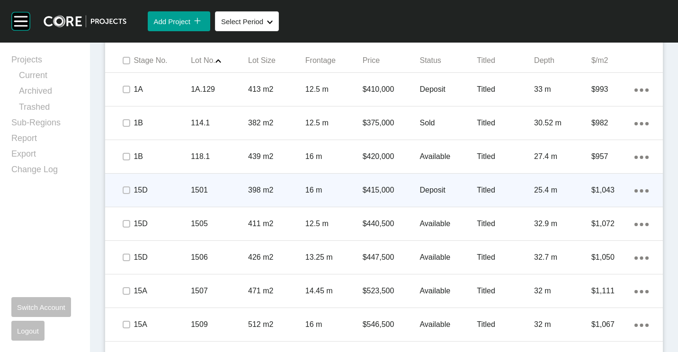
scroll to position [615, 0]
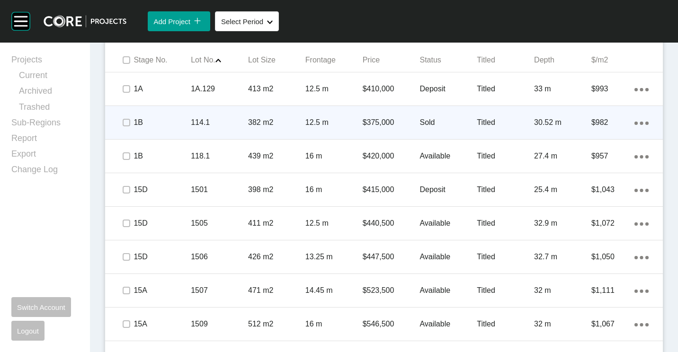
click at [263, 116] on div "382 m2" at bounding box center [276, 122] width 57 height 29
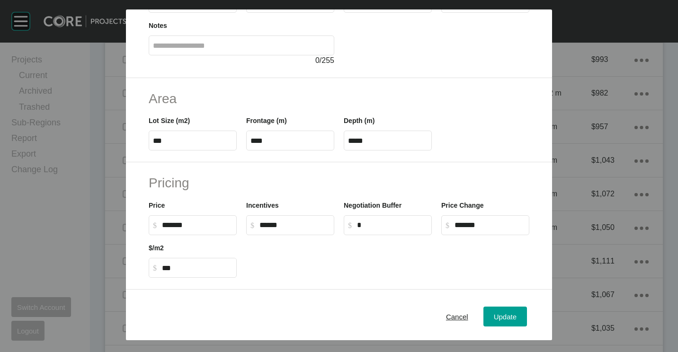
scroll to position [225, 0]
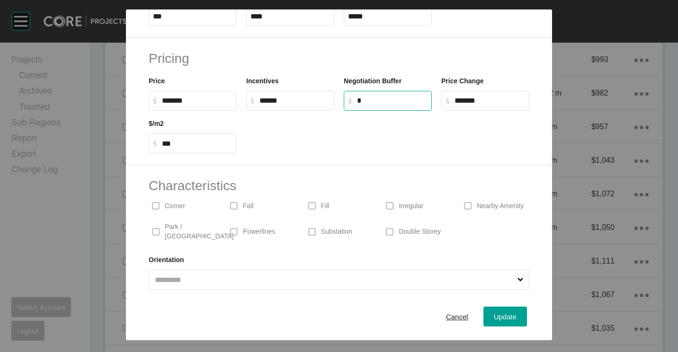
click at [378, 102] on input "*" at bounding box center [392, 101] width 71 height 8
click at [242, 99] on div "Incentives $ Created with Sketch. $ ******" at bounding box center [289, 89] width 97 height 43
click at [198, 101] on input "******" at bounding box center [197, 101] width 71 height 8
drag, startPoint x: 198, startPoint y: 101, endPoint x: 160, endPoint y: 98, distance: 37.5
click at [160, 98] on label "$ Created with Sketch. $ ******" at bounding box center [193, 101] width 88 height 20
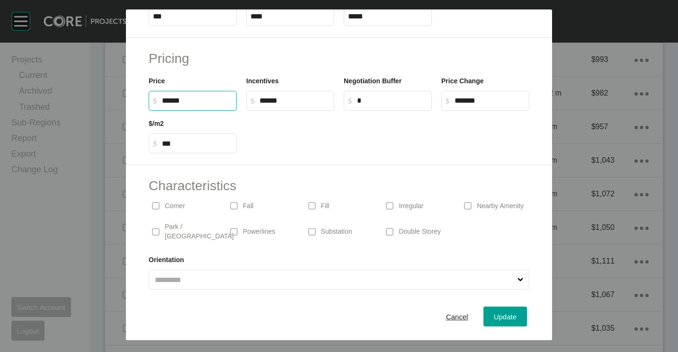
click at [162, 98] on input "******" at bounding box center [197, 101] width 71 height 8
type input "*******"
type input "*****"
type input "*"
type input "*****"
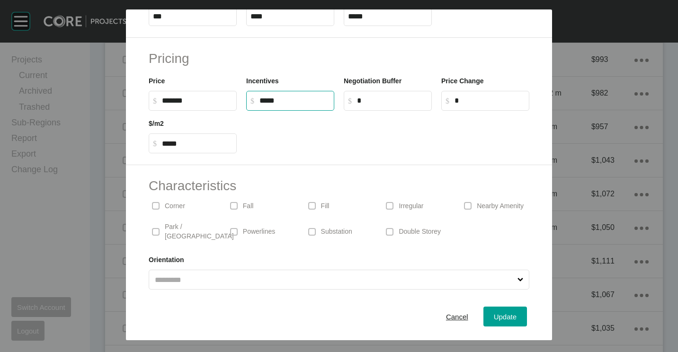
type input "******"
click at [376, 95] on label "$ Created with Sketch. $ *" at bounding box center [388, 101] width 88 height 20
click at [376, 97] on input "*" at bounding box center [392, 101] width 71 height 8
type input "******"
click at [491, 312] on div "Update" at bounding box center [504, 316] width 27 height 13
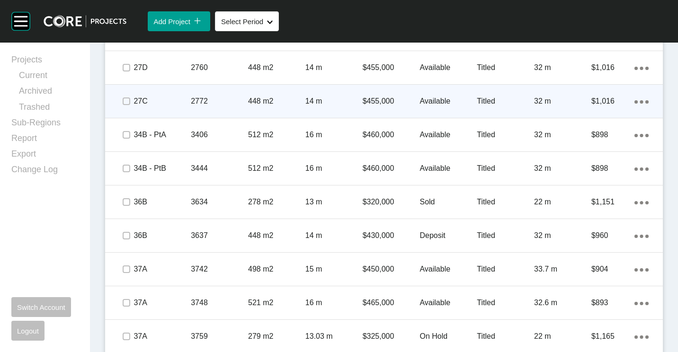
scroll to position [1402, 0]
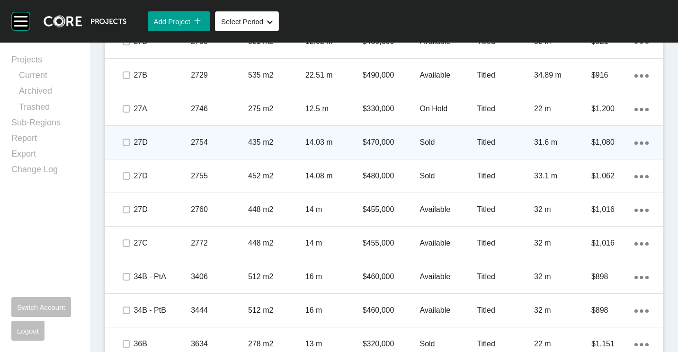
click at [227, 142] on p "2754" at bounding box center [219, 142] width 57 height 10
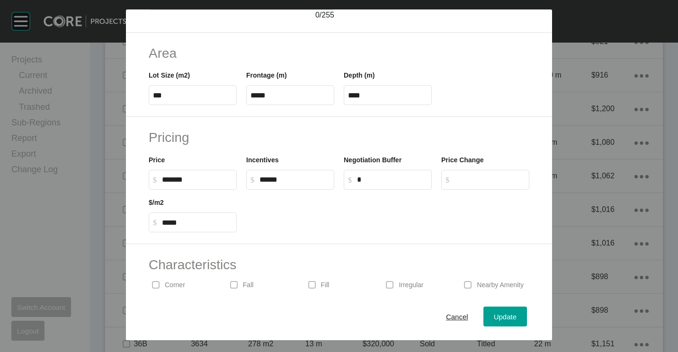
scroll to position [189, 0]
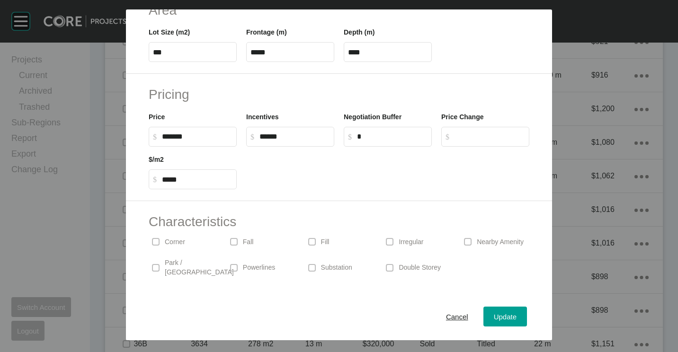
click at [380, 138] on input "*" at bounding box center [392, 136] width 71 height 8
type input "******"
click at [380, 189] on div "Pricing Price $ Created with Sketch. $ ******* Incentives $ Created with Sketch…" at bounding box center [339, 137] width 426 height 127
click at [494, 313] on span "Update" at bounding box center [505, 317] width 23 height 8
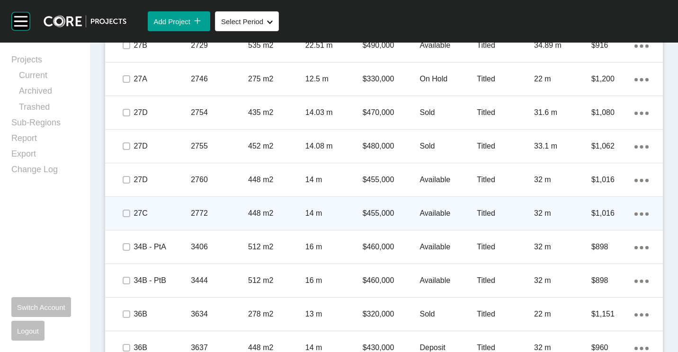
scroll to position [1449, 0]
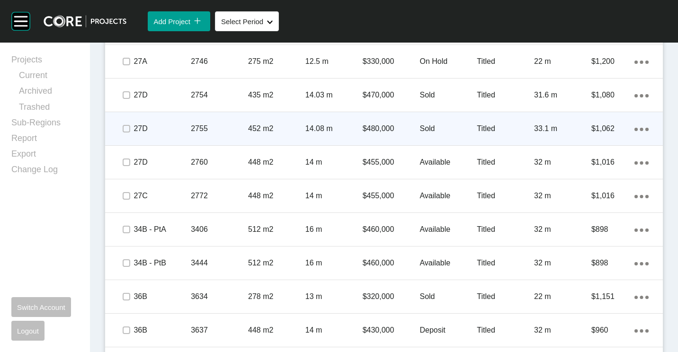
click at [226, 137] on div "2755" at bounding box center [219, 128] width 57 height 29
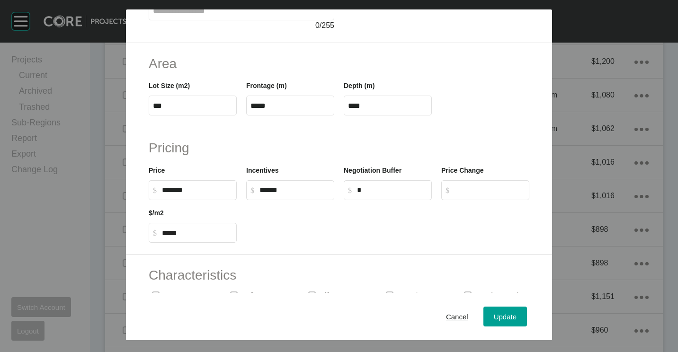
scroll to position [142, 0]
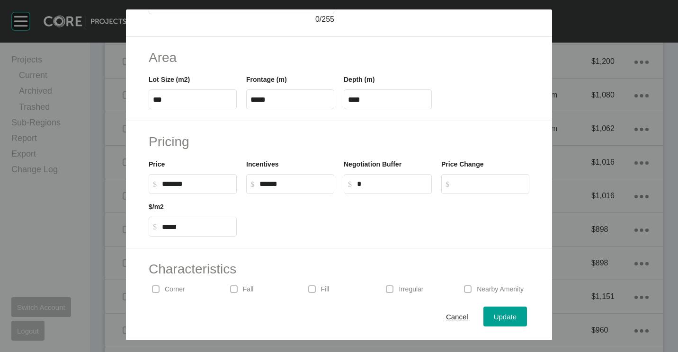
click at [367, 184] on input "*" at bounding box center [392, 184] width 71 height 8
type input "******"
click at [496, 320] on span "Update" at bounding box center [505, 317] width 23 height 8
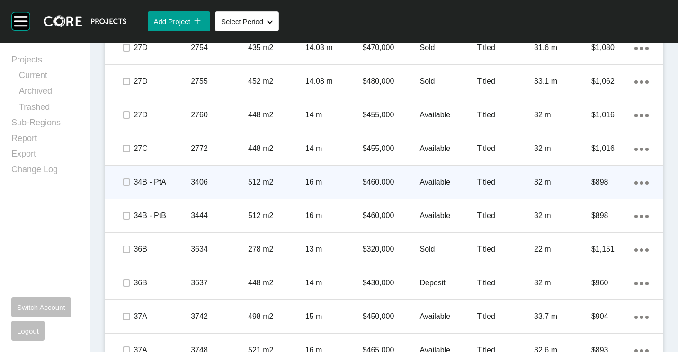
scroll to position [1591, 0]
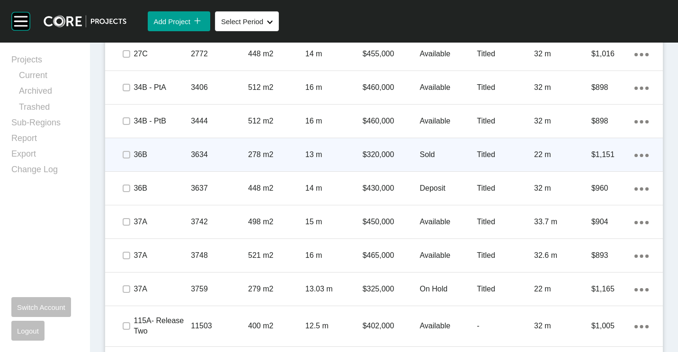
click at [250, 153] on p "278 m2" at bounding box center [276, 155] width 57 height 10
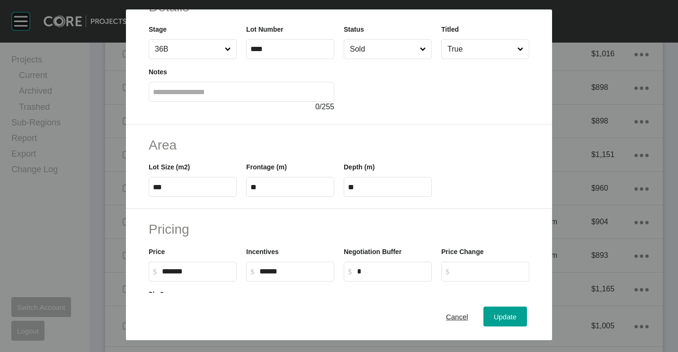
scroll to position [189, 0]
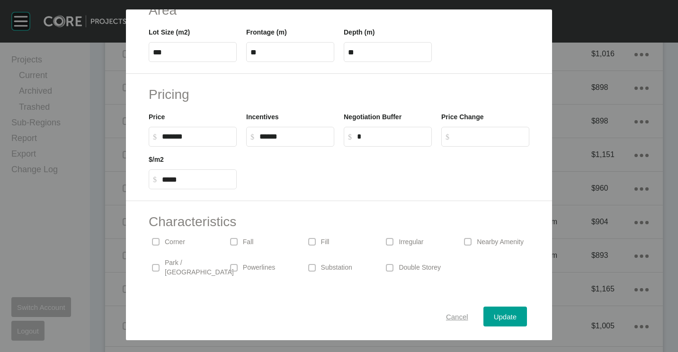
click at [453, 315] on span "Cancel" at bounding box center [457, 317] width 22 height 8
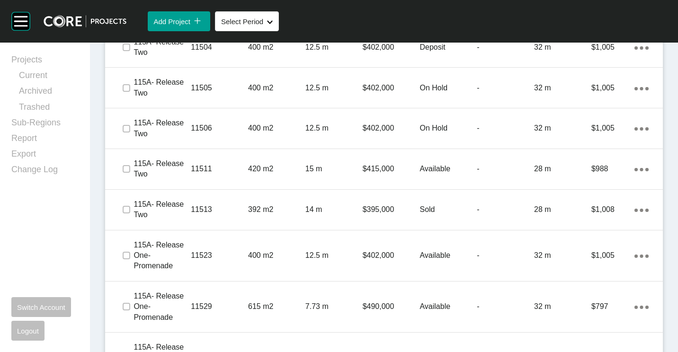
scroll to position [1893, 0]
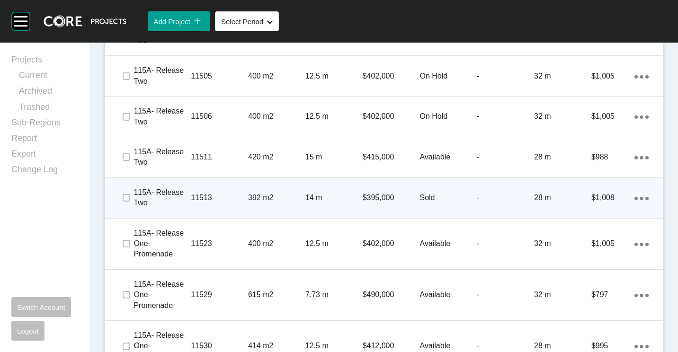
click at [248, 202] on p "392 m2" at bounding box center [276, 198] width 57 height 10
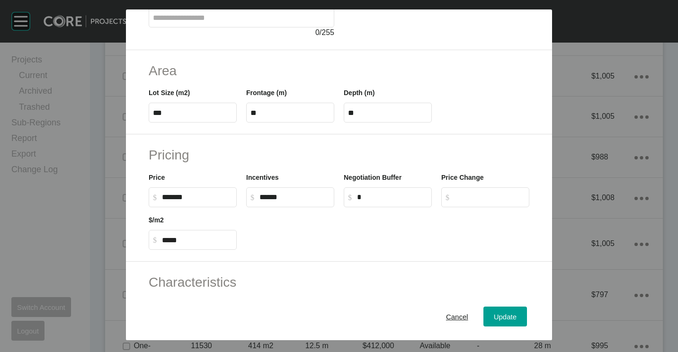
scroll to position [142, 0]
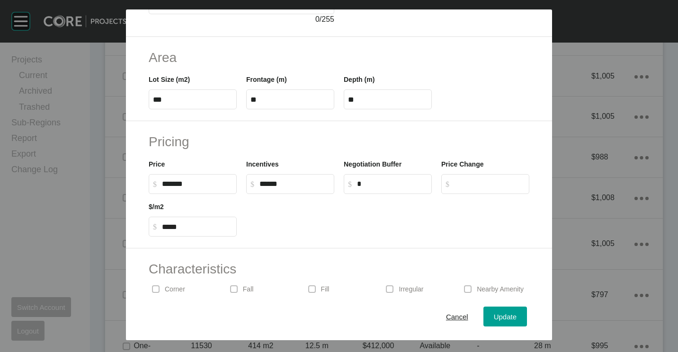
click at [375, 190] on label "$ Created with Sketch. $ *" at bounding box center [388, 184] width 88 height 20
click at [375, 188] on input "*" at bounding box center [392, 184] width 71 height 8
type input "*****"
click at [380, 235] on div at bounding box center [387, 215] width 292 height 43
click at [503, 314] on span "Update" at bounding box center [505, 317] width 23 height 8
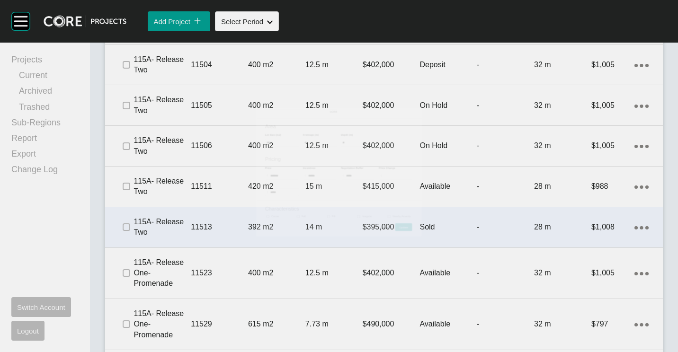
scroll to position [1922, 0]
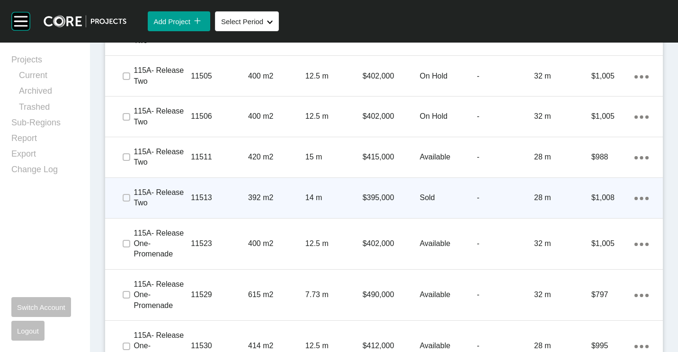
click at [248, 201] on p "392 m2" at bounding box center [276, 198] width 57 height 10
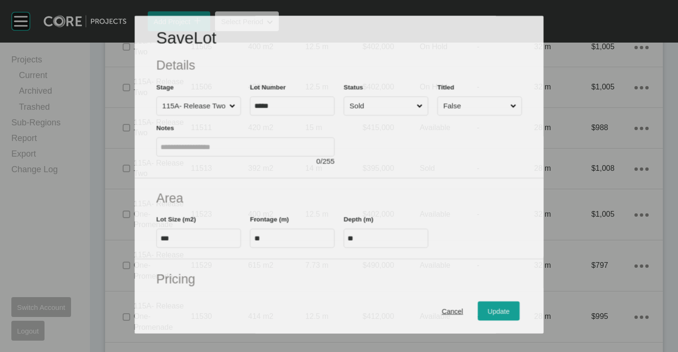
scroll to position [142, 0]
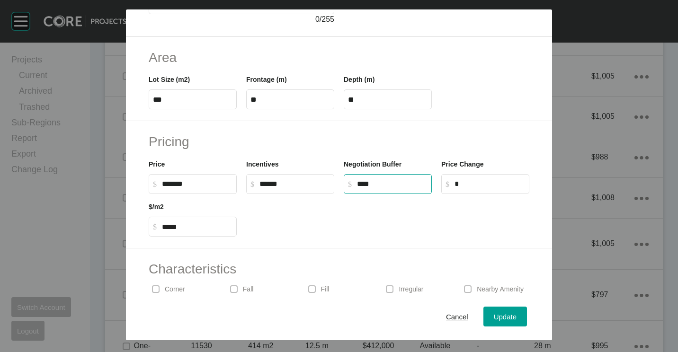
click at [379, 185] on input "****" at bounding box center [392, 184] width 71 height 8
click at [357, 184] on input "****" at bounding box center [392, 184] width 71 height 8
type input "******"
click at [507, 318] on span "Update" at bounding box center [505, 317] width 23 height 8
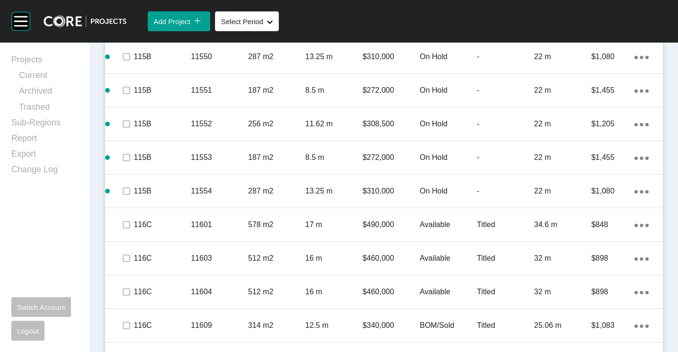
scroll to position [2585, 0]
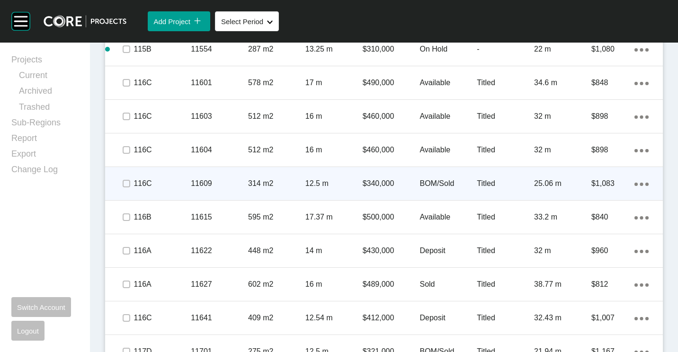
click at [231, 183] on p "11609" at bounding box center [219, 183] width 57 height 10
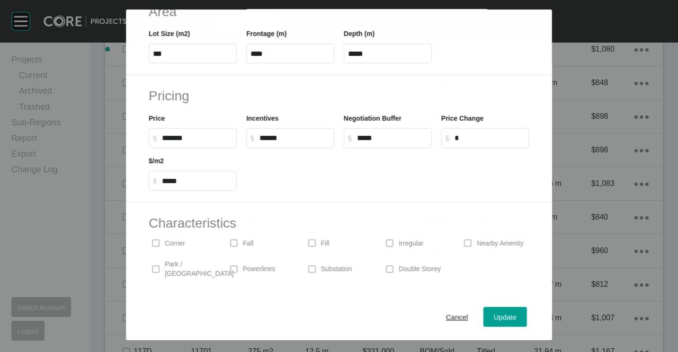
scroll to position [189, 0]
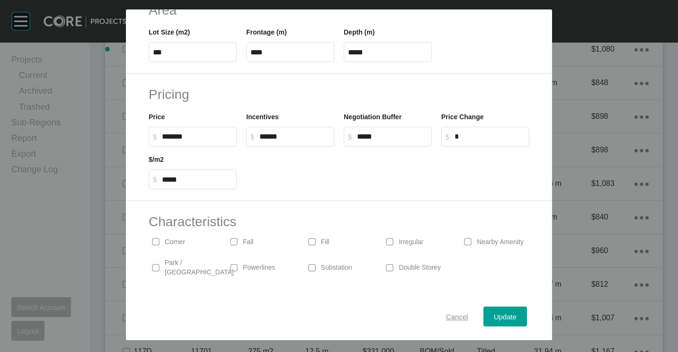
click at [449, 316] on span "Cancel" at bounding box center [457, 317] width 22 height 8
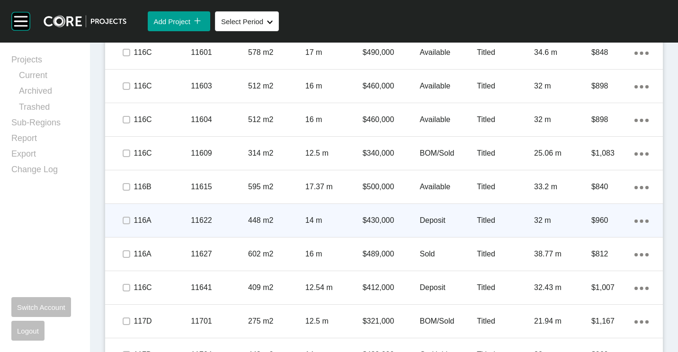
scroll to position [2602, 0]
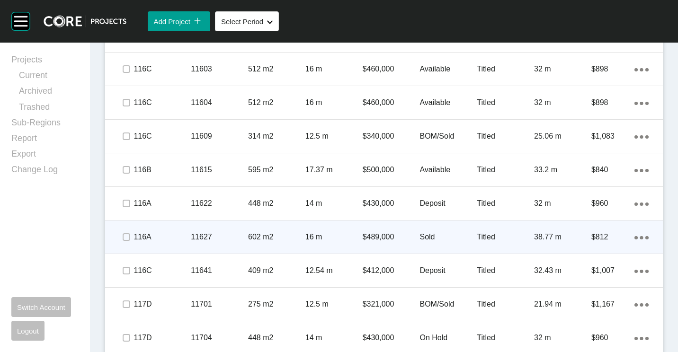
click at [221, 234] on p "11627" at bounding box center [219, 237] width 57 height 10
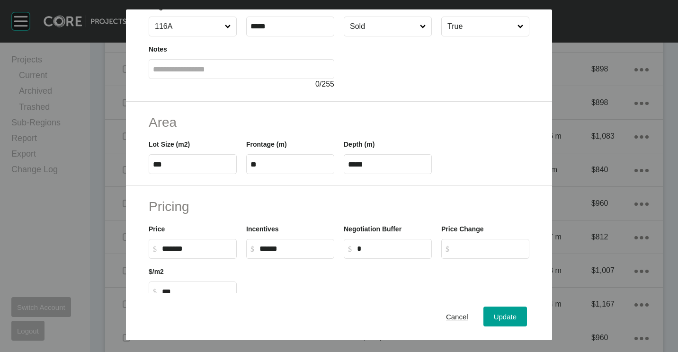
scroll to position [95, 0]
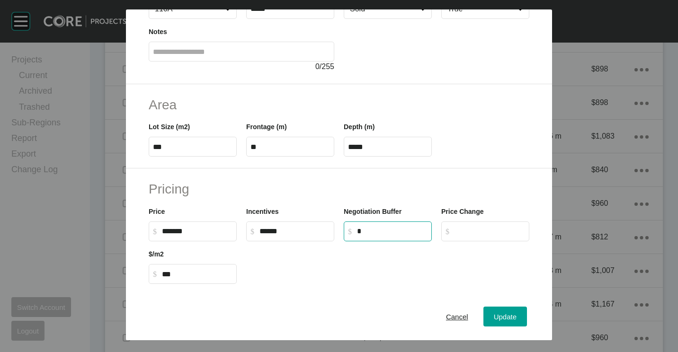
click at [385, 233] on input "*" at bounding box center [392, 231] width 71 height 8
type input "******"
click at [494, 315] on span "Update" at bounding box center [505, 317] width 23 height 8
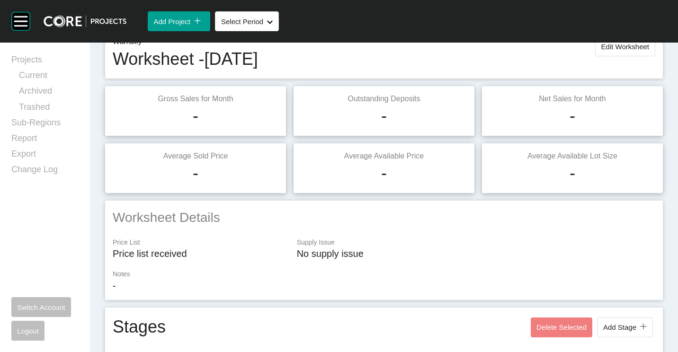
scroll to position [0, 0]
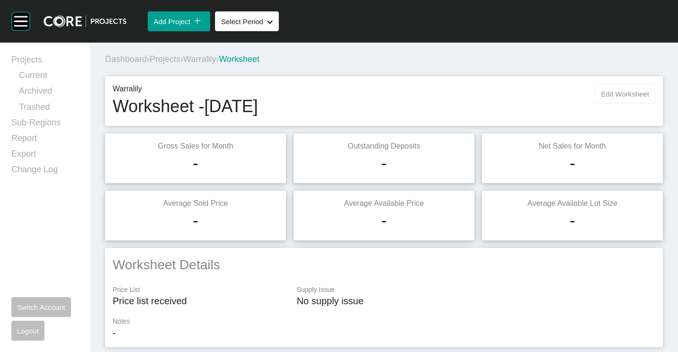
click at [612, 95] on span "Edit Worksheet" at bounding box center [625, 94] width 48 height 8
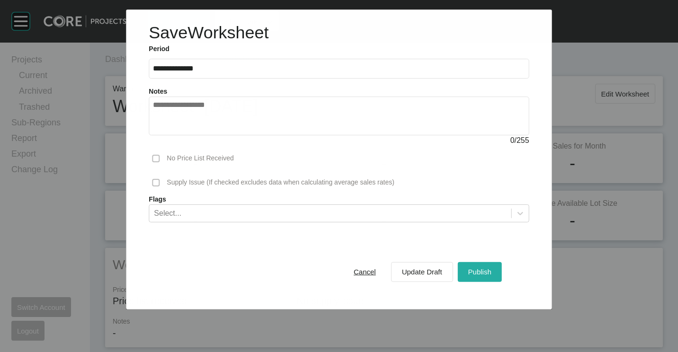
click at [487, 273] on span "Publish" at bounding box center [479, 272] width 23 height 8
